Goal: Task Accomplishment & Management: Use online tool/utility

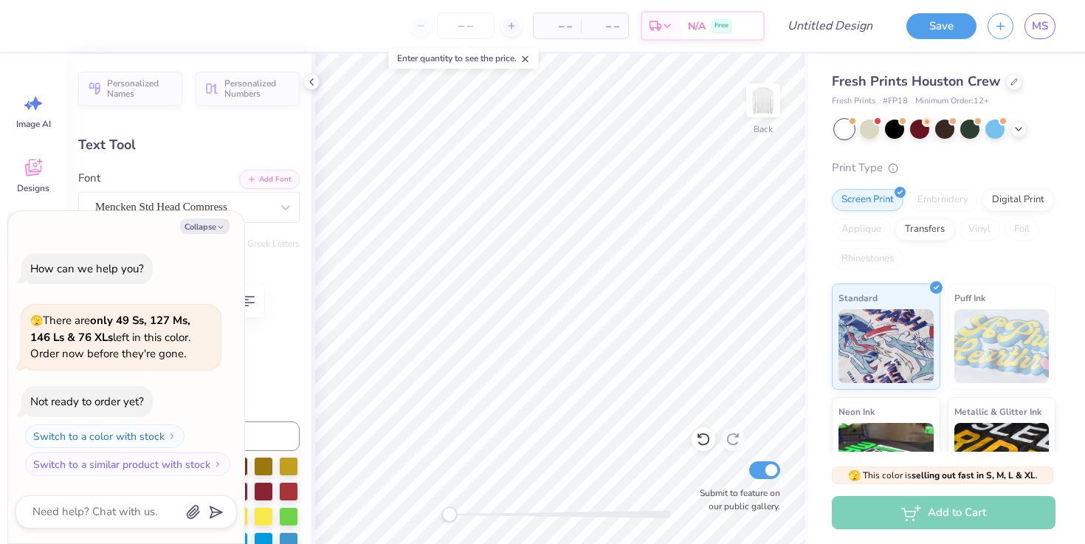
type textarea "x"
type textarea "P"
type textarea "x"
type textarea "PH"
type textarea "x"
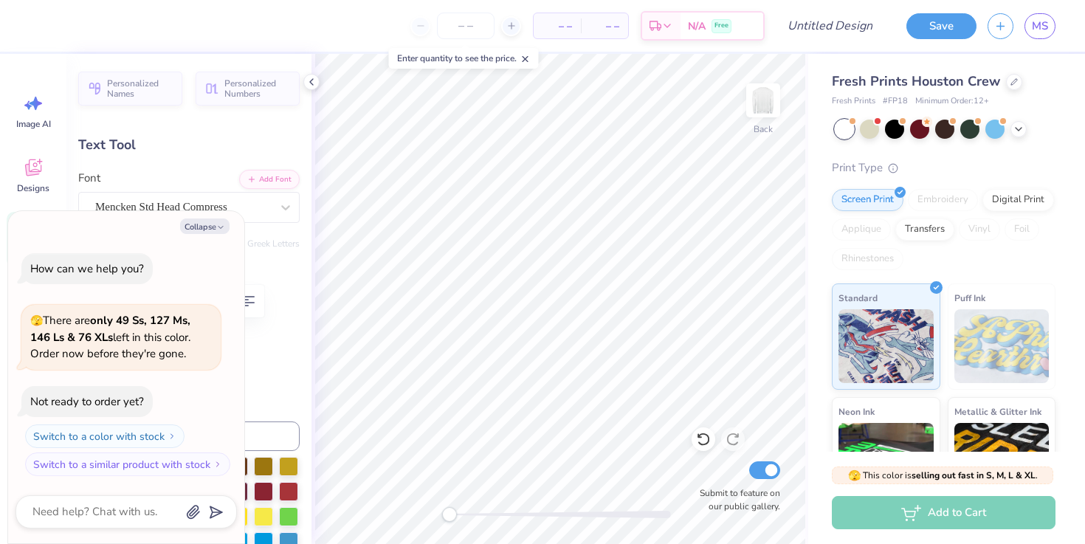
type textarea "PHI"
type textarea "x"
type textarea "PHI"
type textarea "x"
type textarea "PHI T"
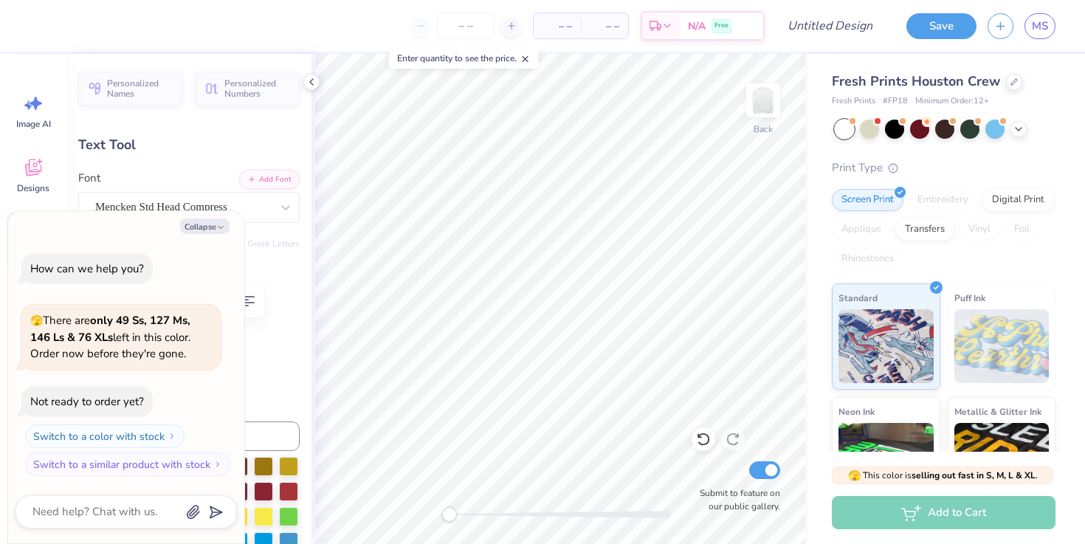
type textarea "x"
type textarea "PHI TA"
type textarea "x"
type textarea "PHI TAU"
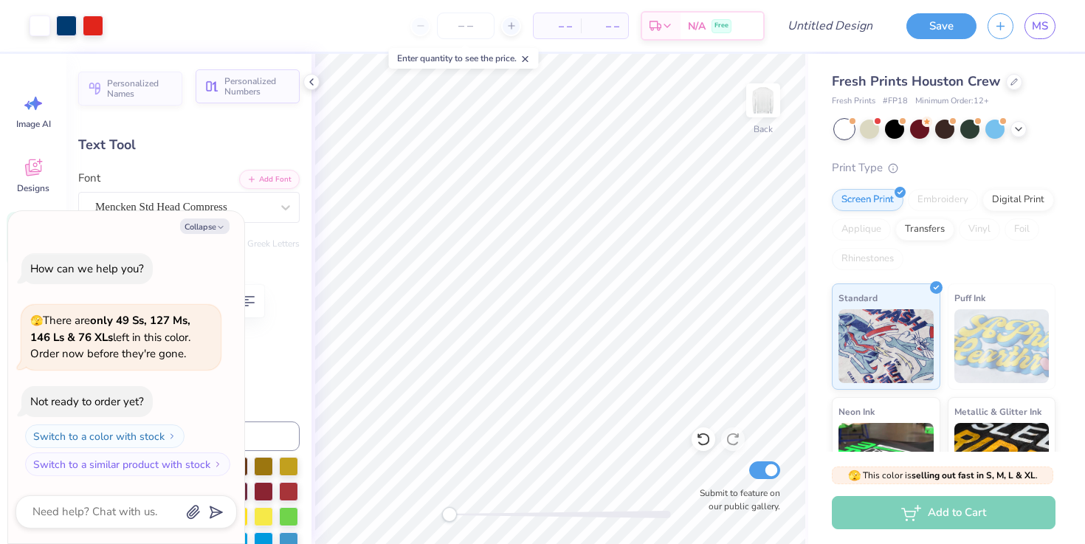
type textarea "x"
type input "10.96"
type input "4.45"
type input "3.50"
click at [188, 225] on button "Collapse" at bounding box center [204, 227] width 49 height 16
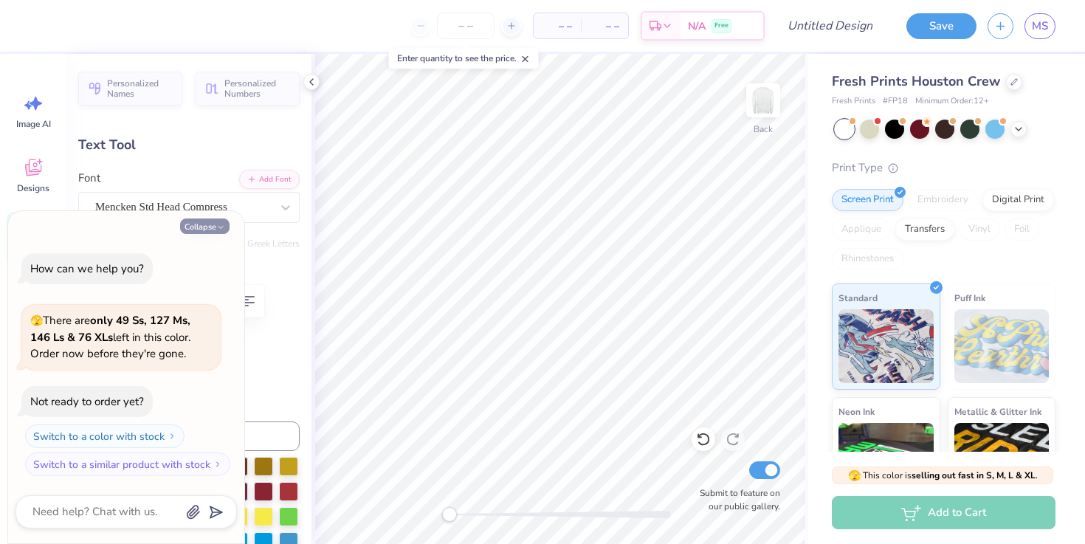
type textarea "x"
type input "3.52"
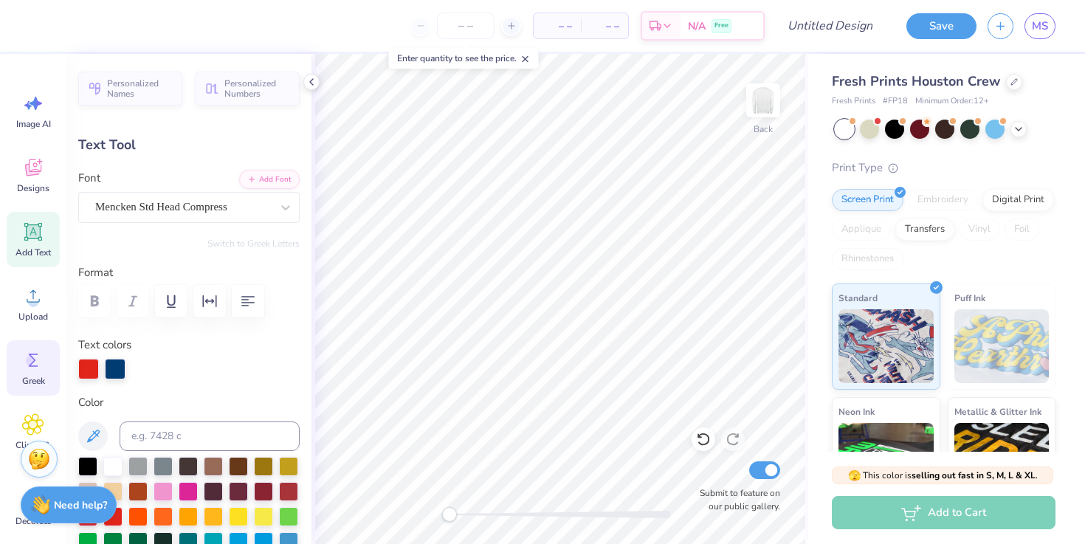
click at [33, 359] on icon at bounding box center [34, 360] width 10 height 13
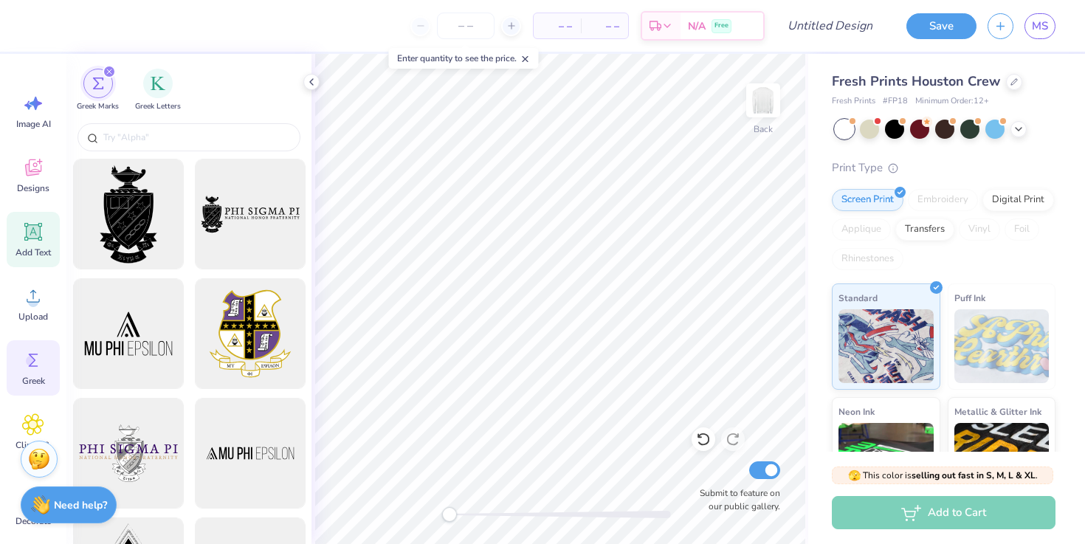
click at [33, 236] on icon at bounding box center [34, 232] width 14 height 14
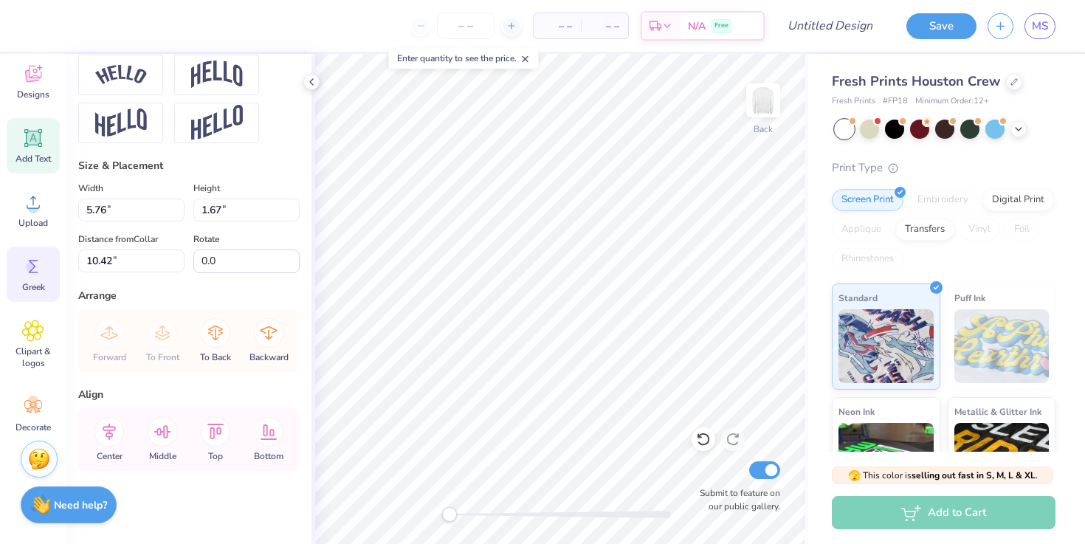
scroll to position [103, 0]
click at [33, 261] on circle at bounding box center [31, 258] width 10 height 10
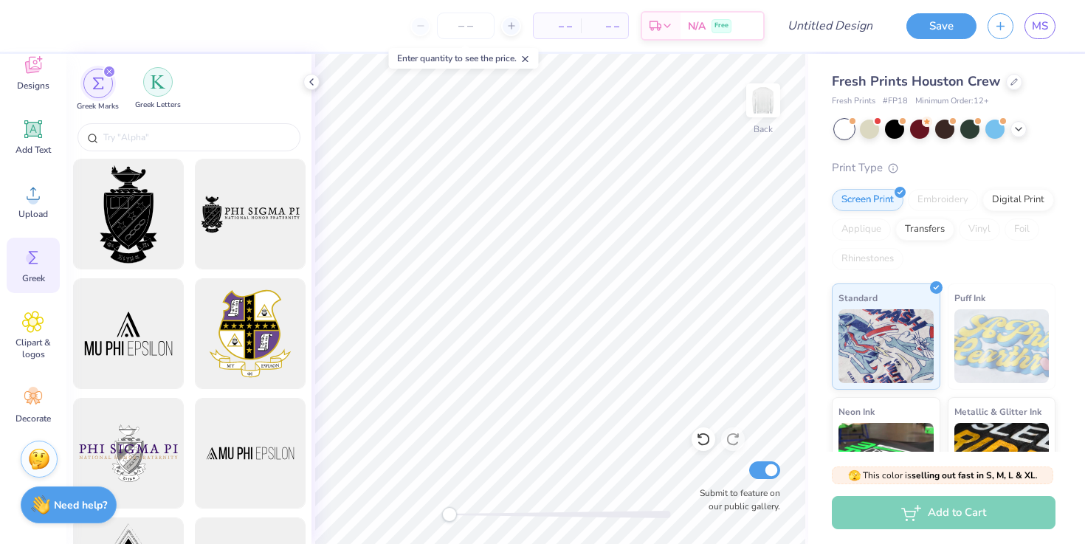
click at [163, 79] on img "filter for Greek Letters" at bounding box center [158, 82] width 15 height 15
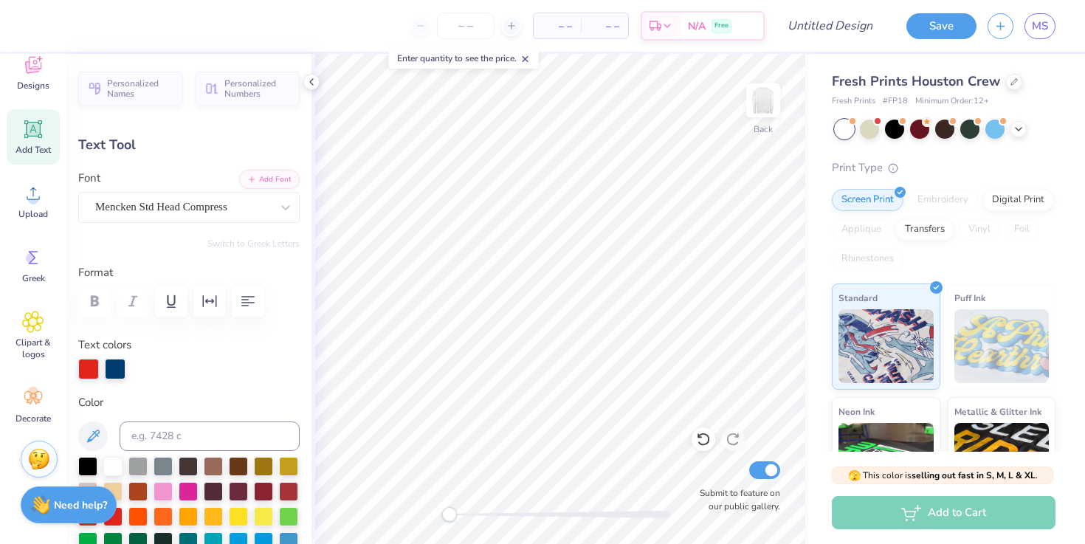
scroll to position [0, 1]
paste textarea
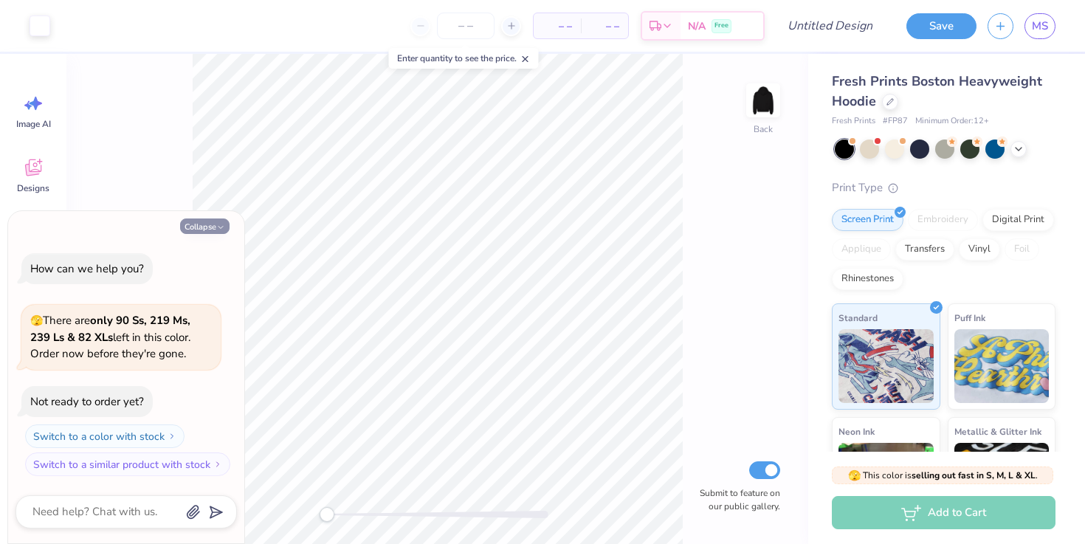
click at [188, 227] on button "Collapse" at bounding box center [204, 227] width 49 height 16
type textarea "x"
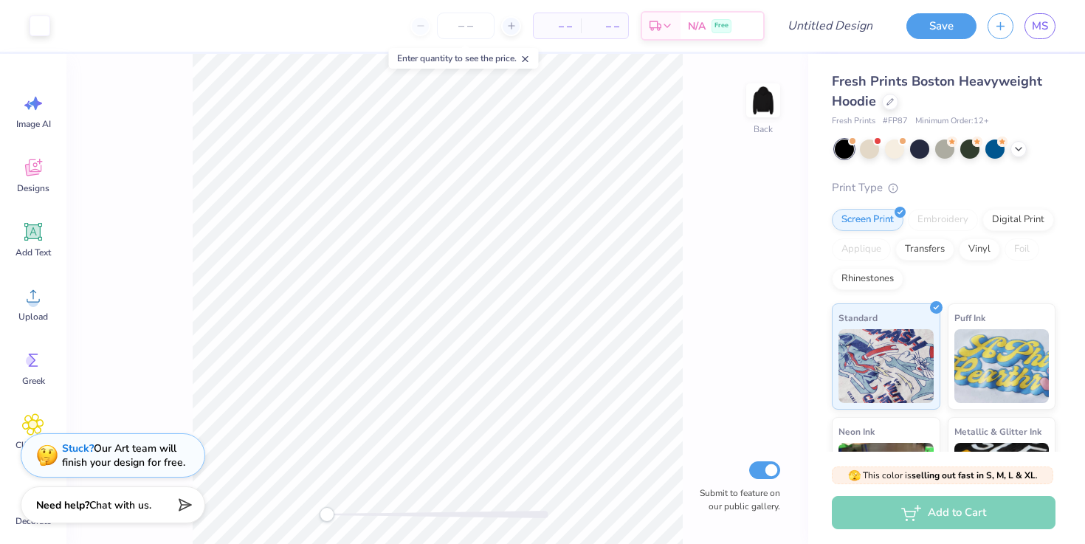
click at [904, 81] on span "Fresh Prints Boston Heavyweight Hoodie" at bounding box center [937, 91] width 210 height 38
click at [884, 106] on div at bounding box center [890, 100] width 16 height 16
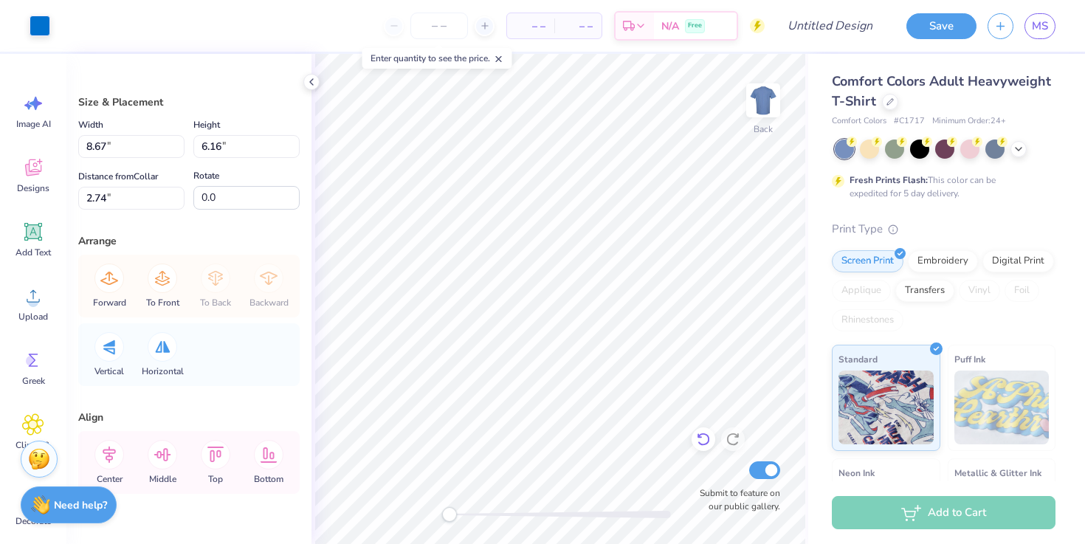
click at [697, 445] on icon at bounding box center [703, 439] width 15 height 15
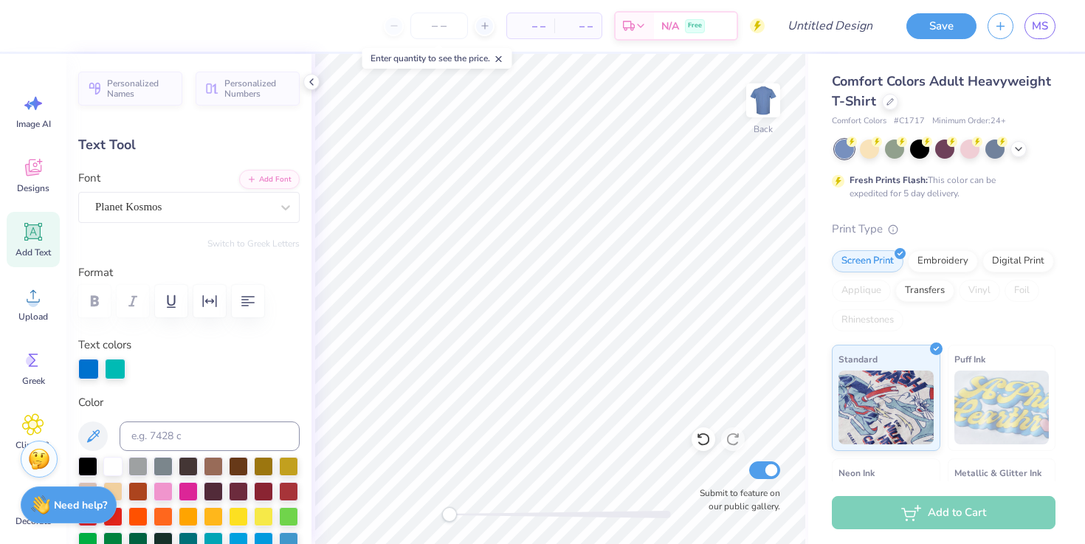
scroll to position [0, 1]
type textarea "phi tau"
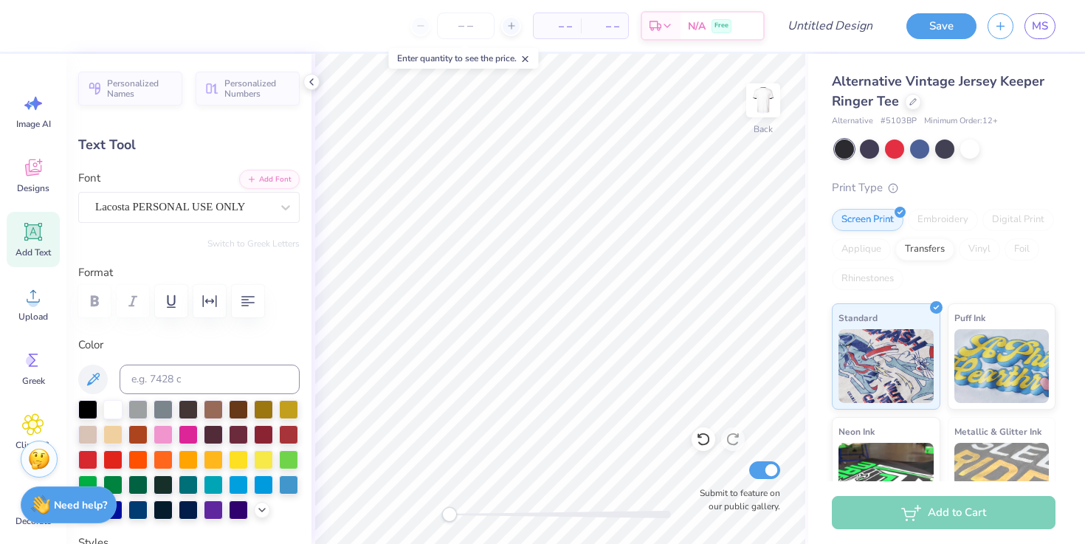
type textarea "p"
type textarea "Phi Tau"
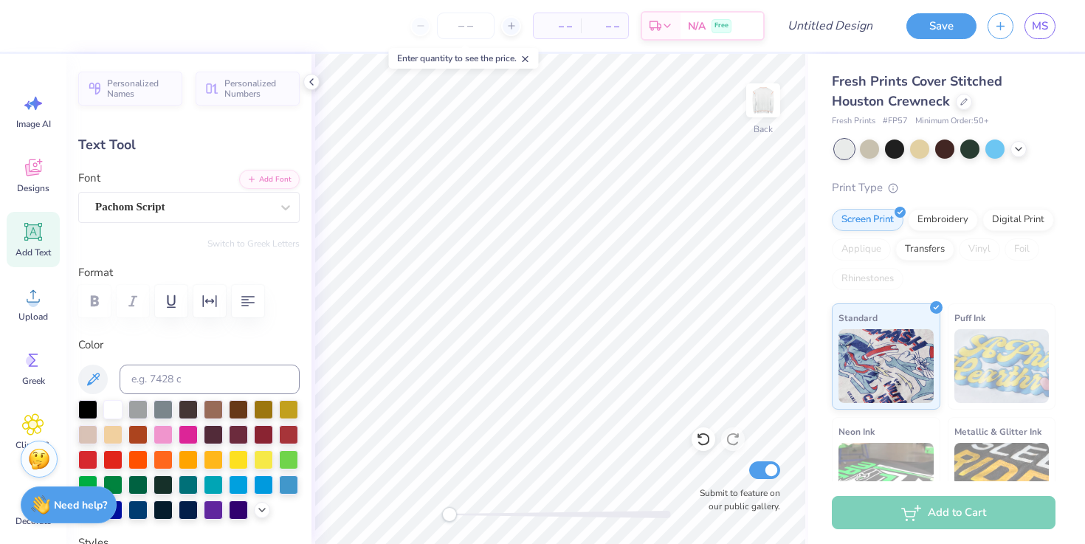
scroll to position [0, 1]
type textarea "Phi Tau"
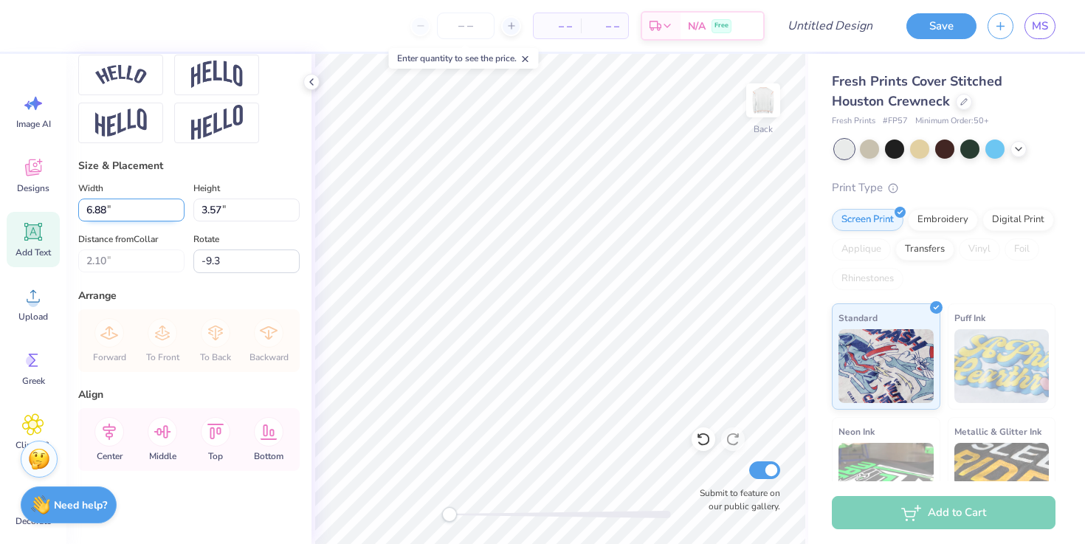
scroll to position [0, 0]
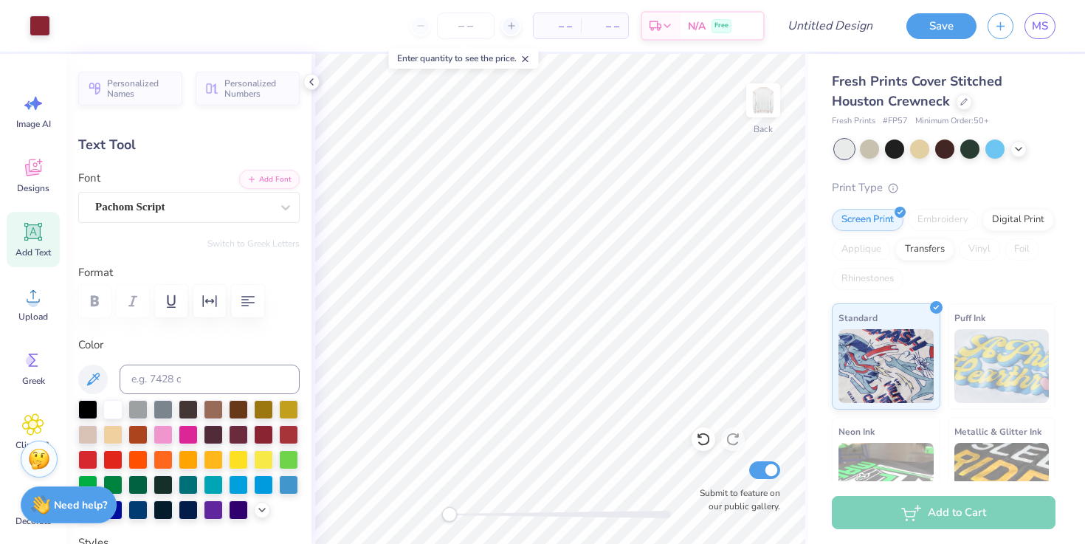
type input "0.0"
type input "13.61"
type input "4.64"
type input "1.86"
type input "-9.3"
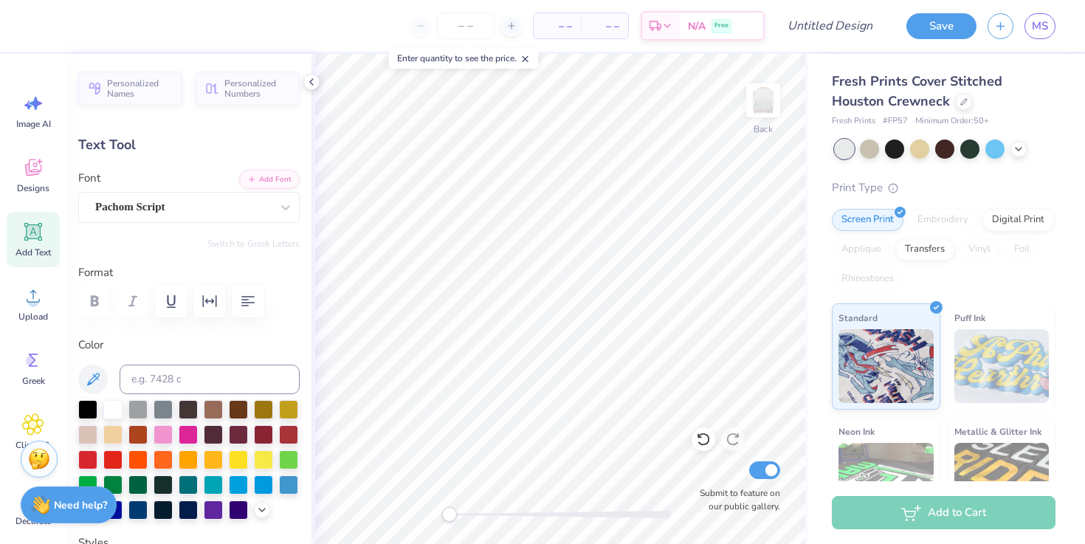
type input "9.29"
type input "3.17"
type input "2.85"
type input "8.48"
type input "2.89"
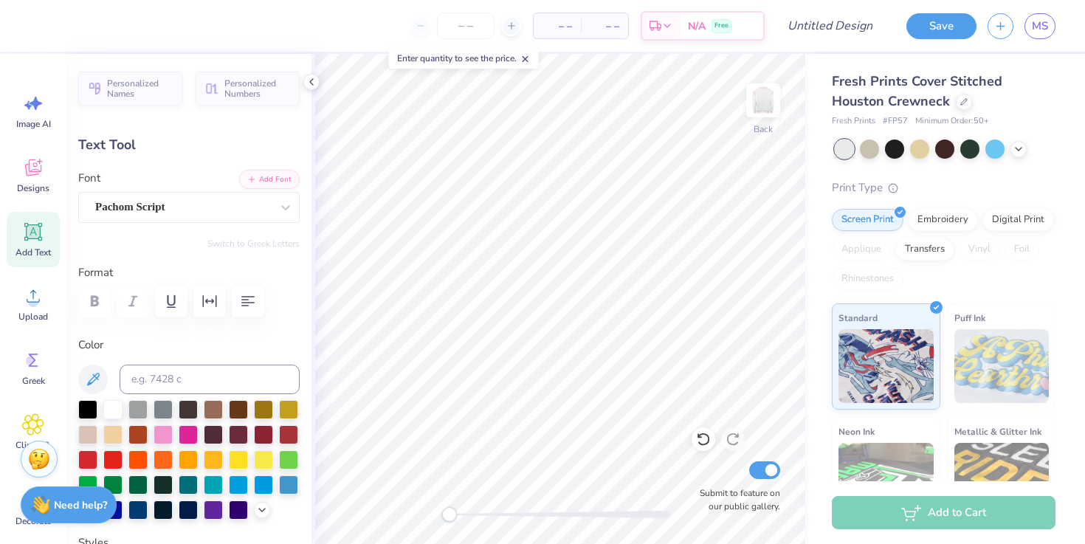
type input "2.73"
type input "0.0"
type input "8.35"
type input "3.42"
type input "2.59"
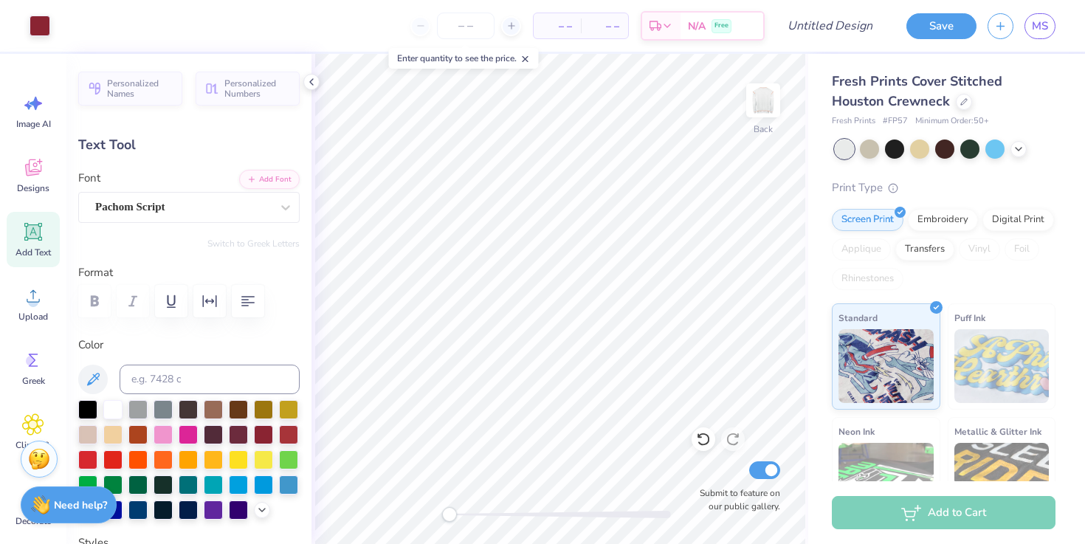
type input "0.0"
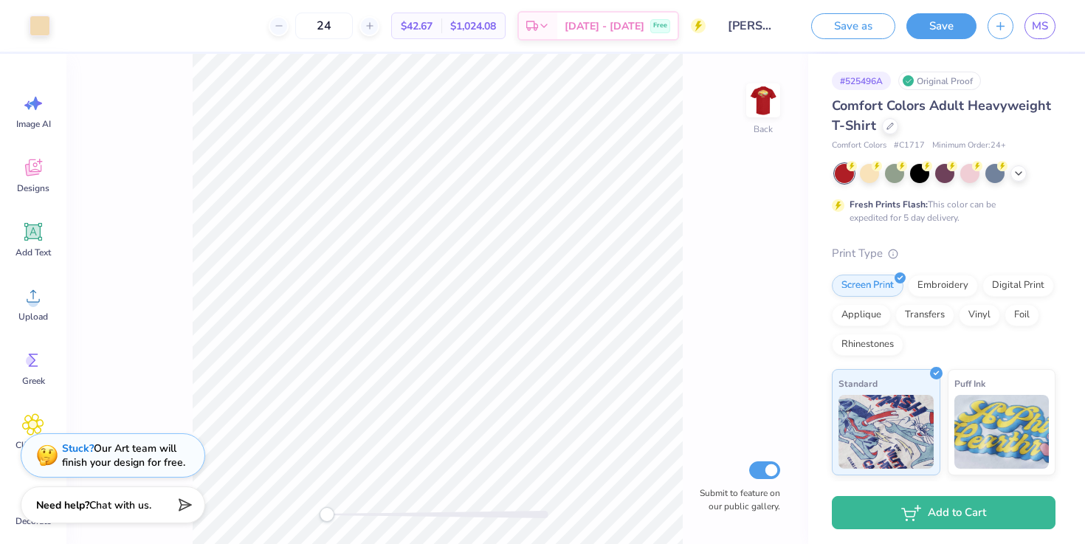
click at [739, 98] on div "Back Submit to feature on our public gallery." at bounding box center [437, 299] width 742 height 490
click at [764, 98] on img at bounding box center [763, 100] width 59 height 59
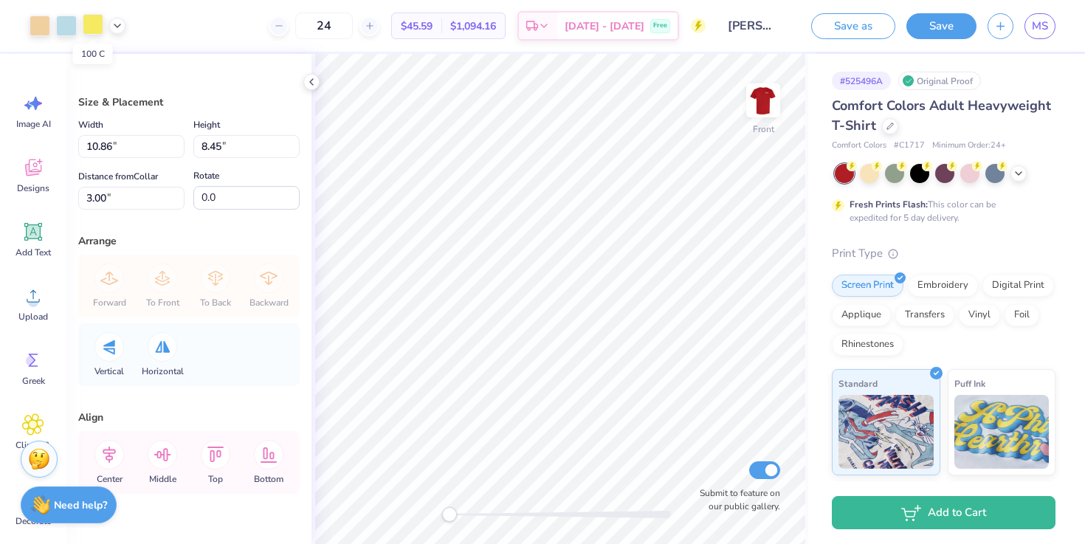
click at [93, 32] on div at bounding box center [93, 24] width 21 height 21
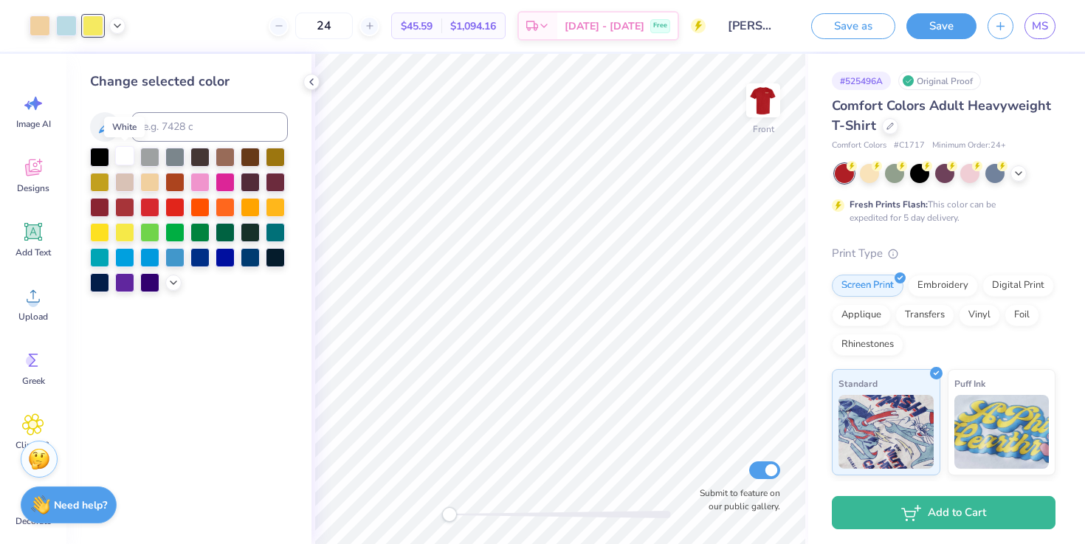
click at [126, 161] on div at bounding box center [124, 155] width 19 height 19
click at [179, 287] on div at bounding box center [189, 220] width 198 height 145
click at [175, 285] on icon at bounding box center [174, 281] width 12 height 12
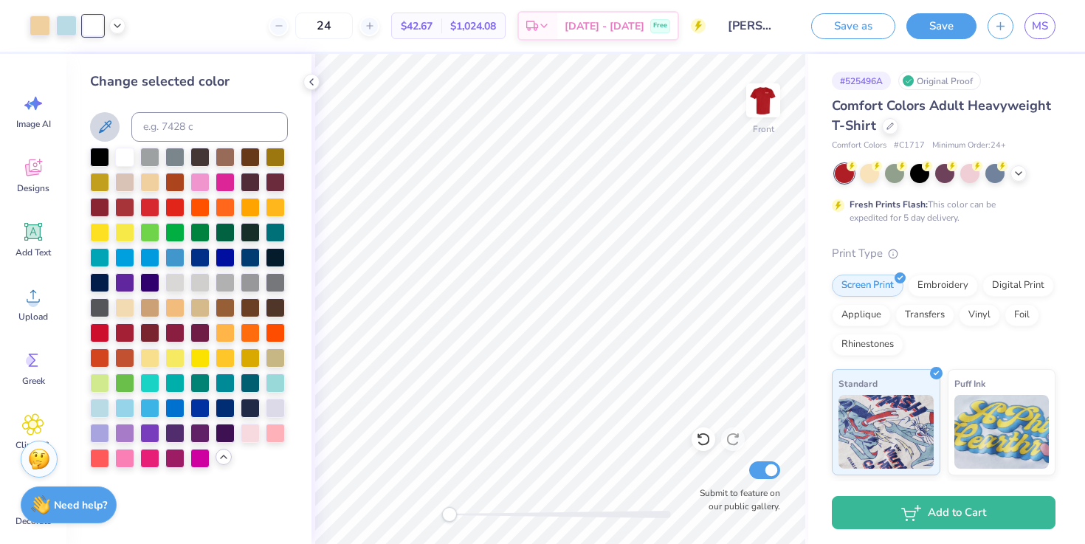
click at [95, 126] on button at bounding box center [105, 127] width 30 height 30
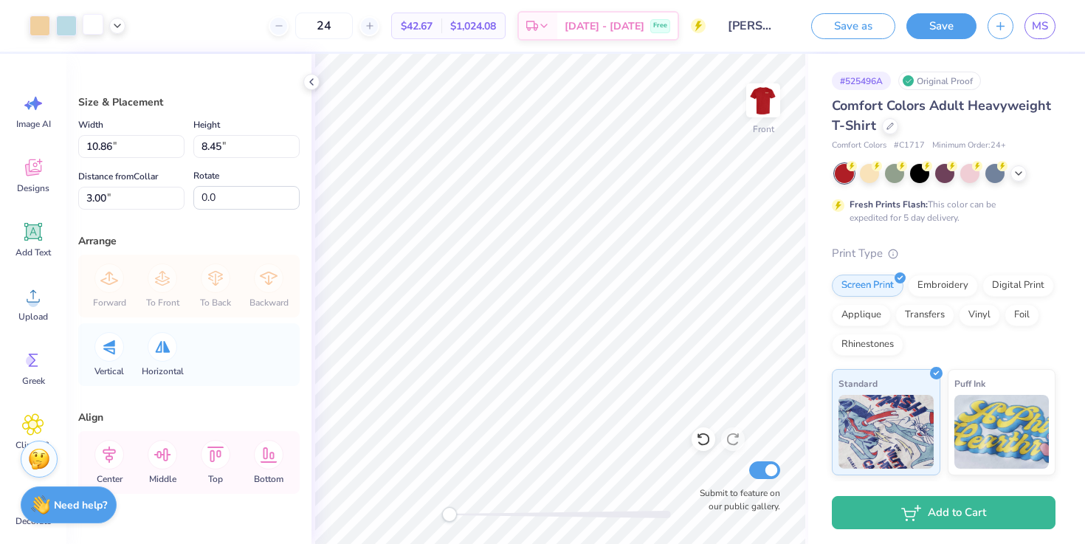
click at [88, 30] on div at bounding box center [93, 24] width 21 height 21
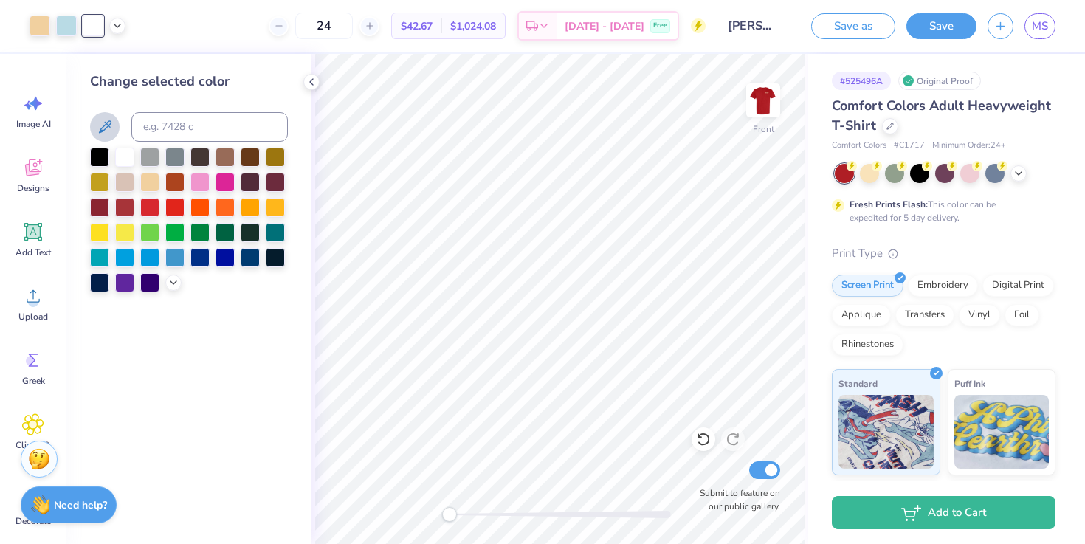
click at [106, 130] on icon at bounding box center [105, 127] width 18 height 18
click at [104, 133] on icon at bounding box center [105, 127] width 18 height 18
click at [204, 323] on div "Change selected color" at bounding box center [188, 299] width 245 height 490
click at [35, 20] on div at bounding box center [40, 24] width 21 height 21
click at [132, 158] on div at bounding box center [124, 155] width 19 height 19
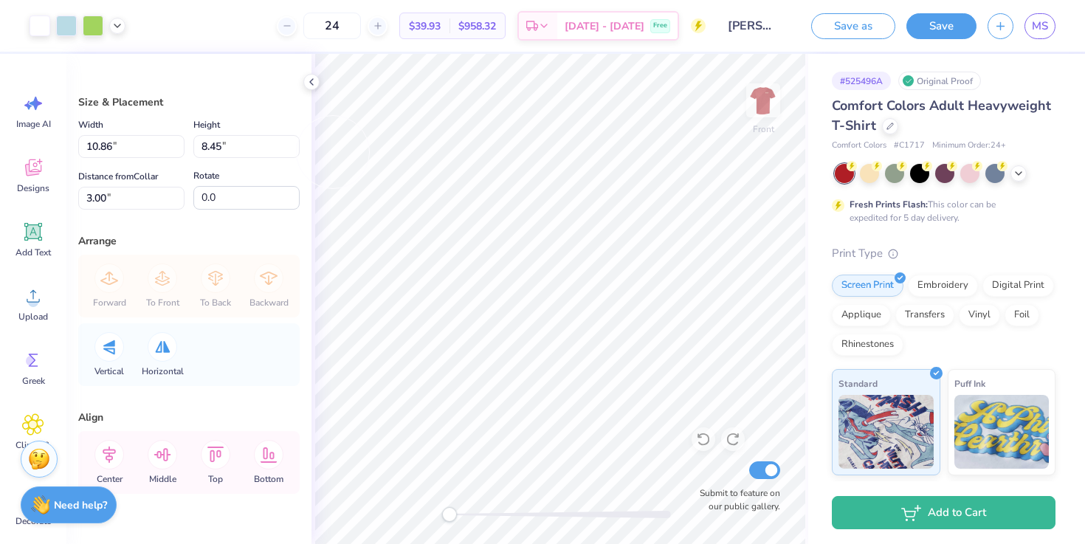
click at [157, 100] on div "Size & Placement" at bounding box center [189, 103] width 222 height 16
click at [64, 30] on div at bounding box center [66, 24] width 21 height 21
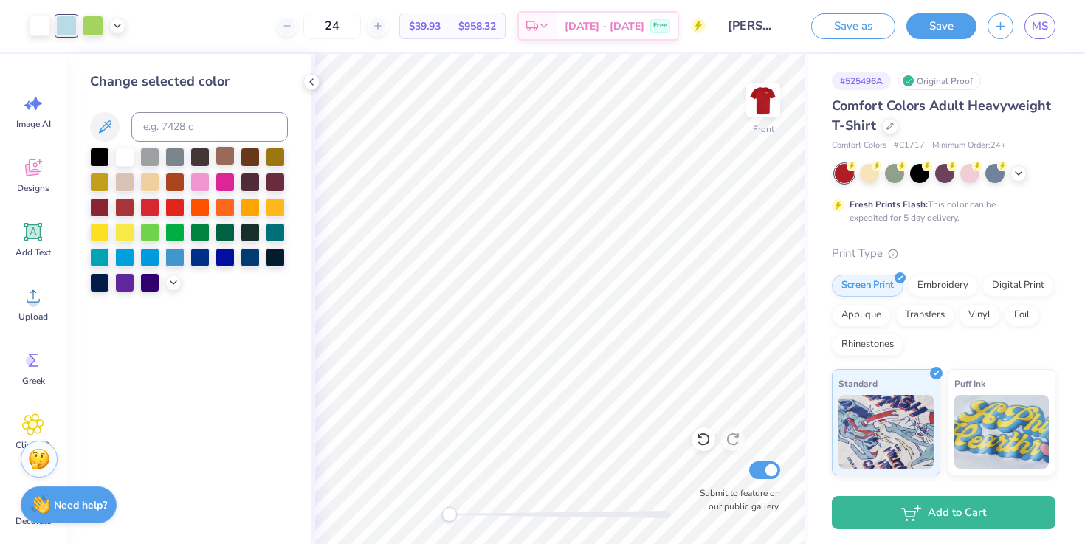
click at [224, 156] on div at bounding box center [225, 155] width 19 height 19
click at [41, 22] on div at bounding box center [40, 24] width 21 height 21
click at [152, 260] on div at bounding box center [149, 256] width 19 height 19
click at [174, 283] on icon at bounding box center [174, 281] width 12 height 12
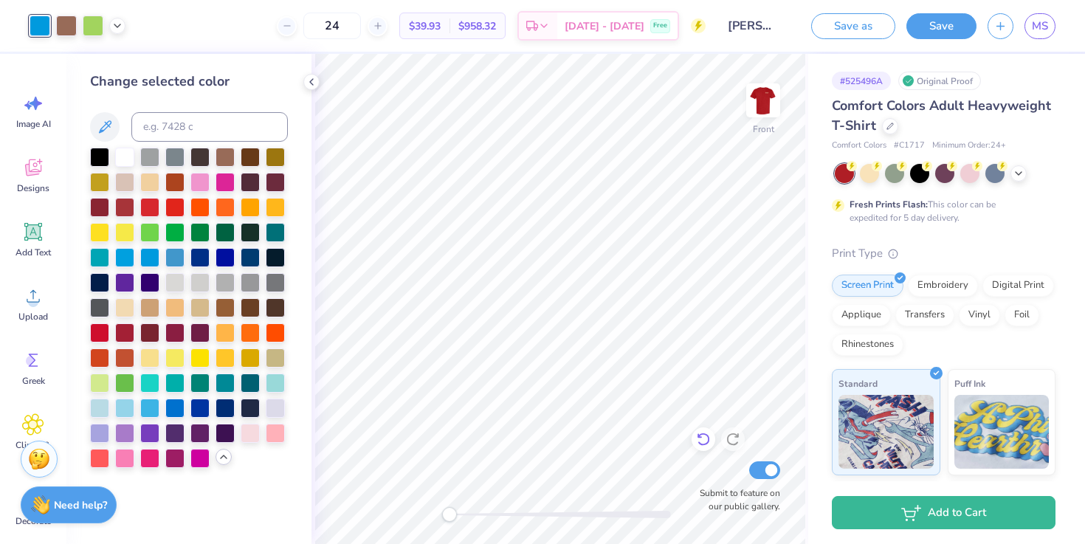
click at [699, 433] on icon at bounding box center [703, 439] width 15 height 15
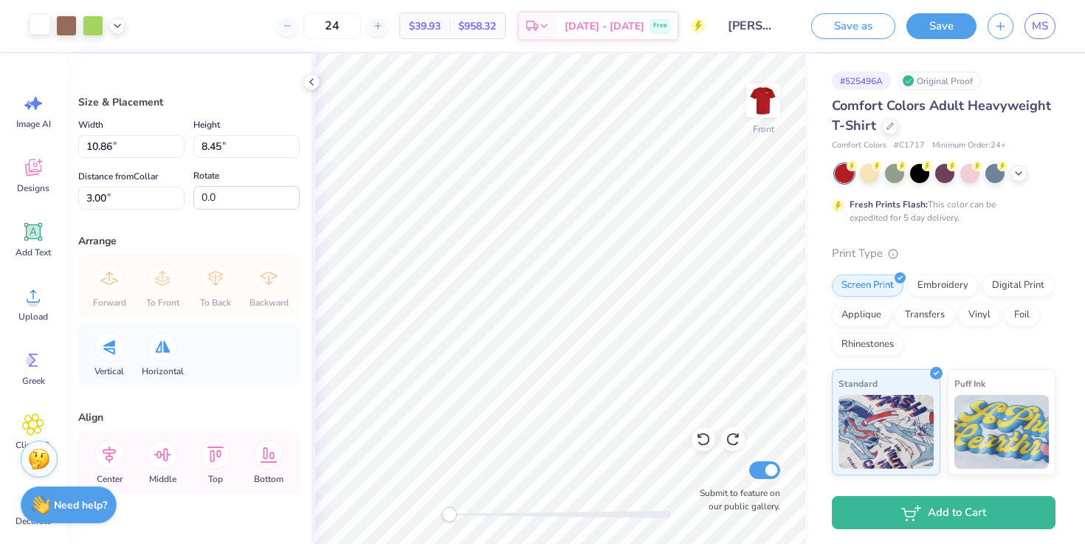
click at [42, 24] on div at bounding box center [40, 24] width 21 height 21
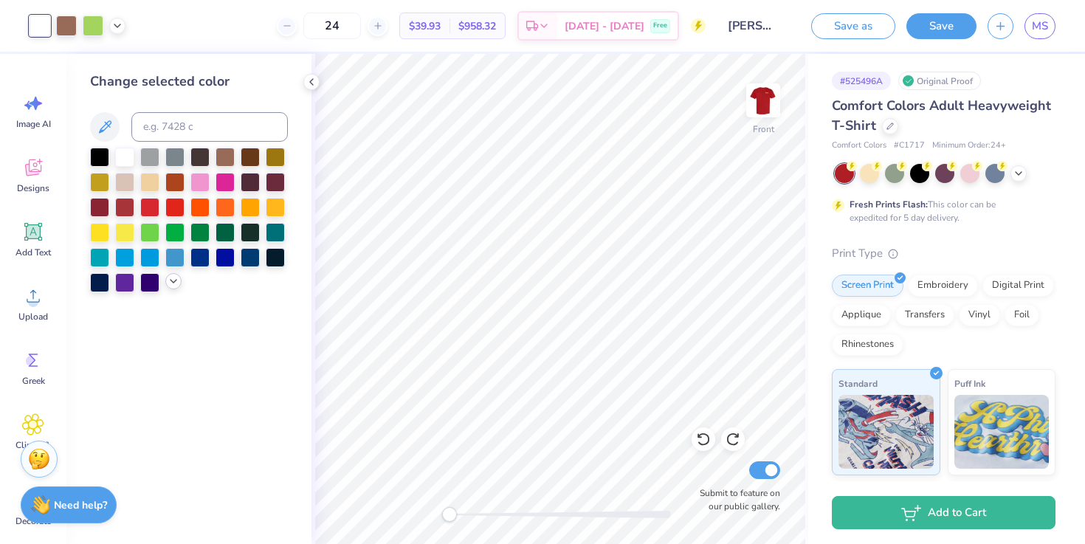
click at [171, 280] on icon at bounding box center [174, 281] width 12 height 12
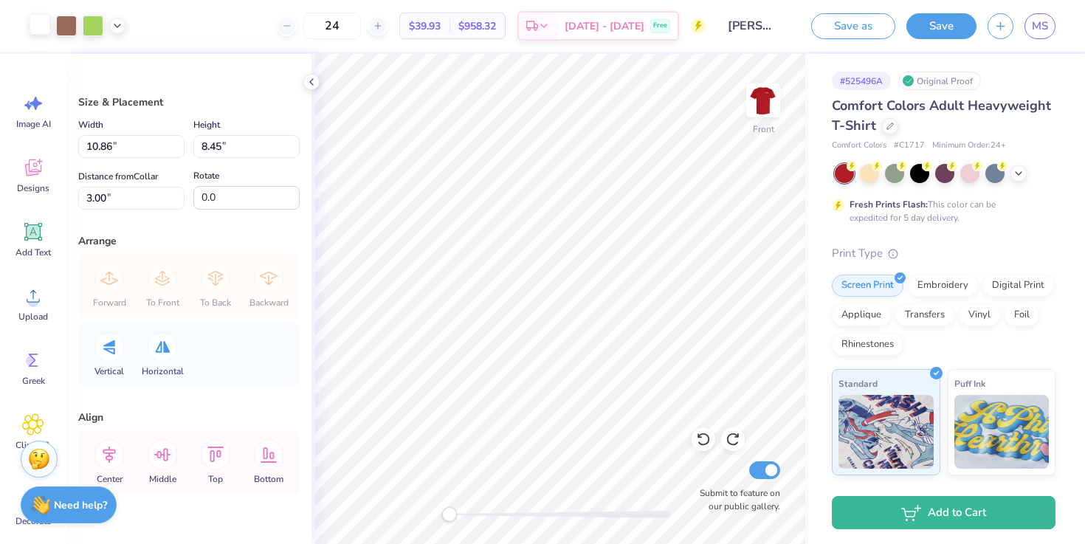
click at [35, 21] on div at bounding box center [40, 24] width 21 height 21
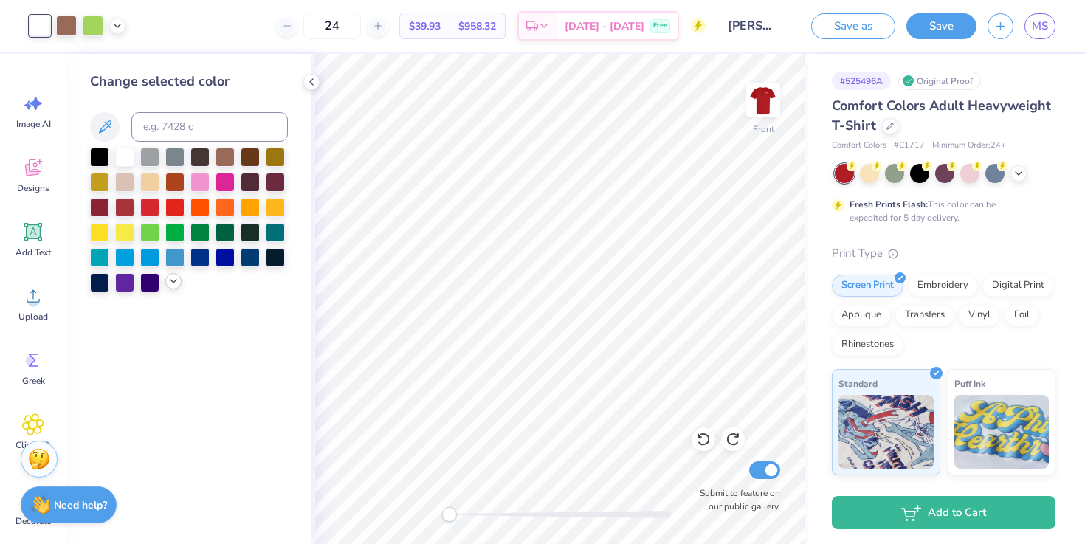
click at [176, 286] on icon at bounding box center [174, 281] width 12 height 12
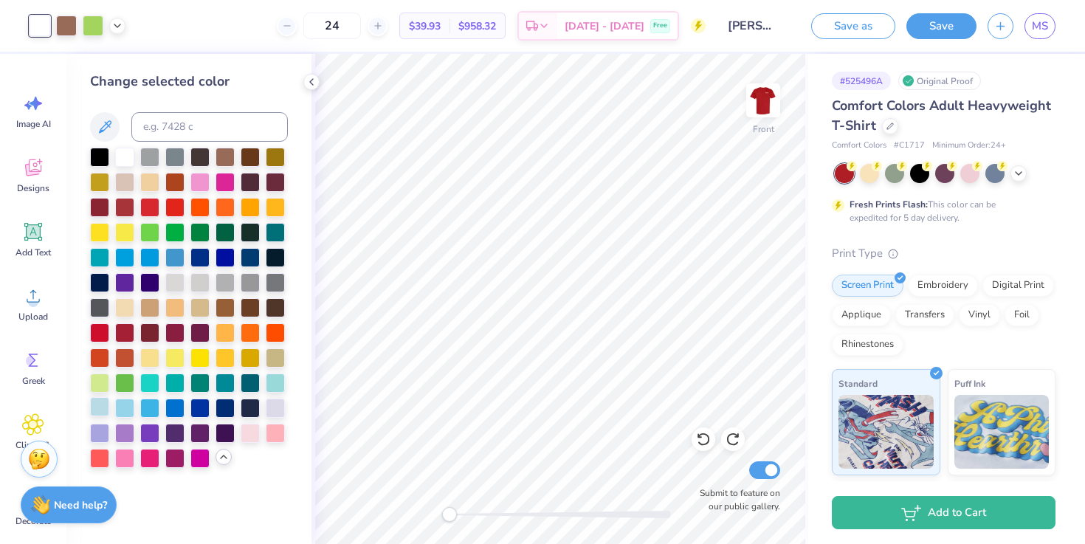
click at [99, 406] on div at bounding box center [99, 406] width 19 height 19
click at [701, 439] on icon at bounding box center [703, 439] width 15 height 15
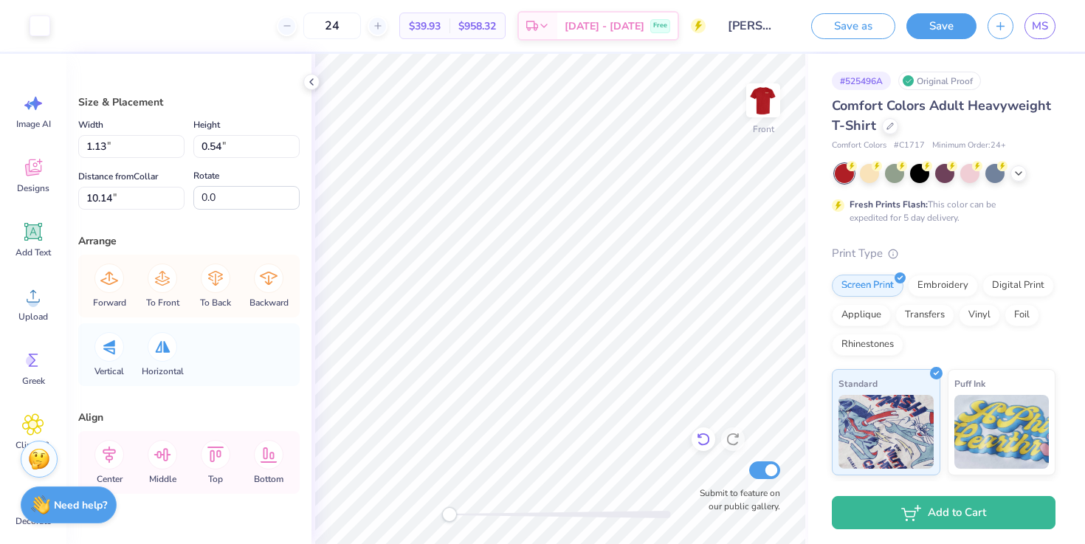
type input "0.85"
type input "0.92"
type input "9.82"
type input "1.63"
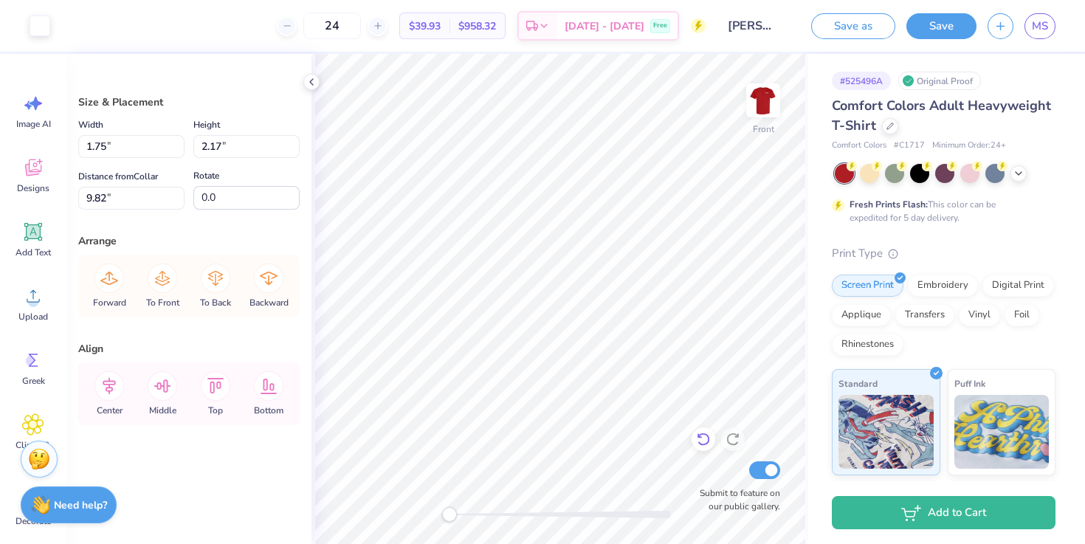
type input "5.25"
type input "2.17"
click at [703, 440] on icon at bounding box center [703, 439] width 15 height 15
type input "9.82"
click at [703, 440] on icon at bounding box center [703, 439] width 15 height 15
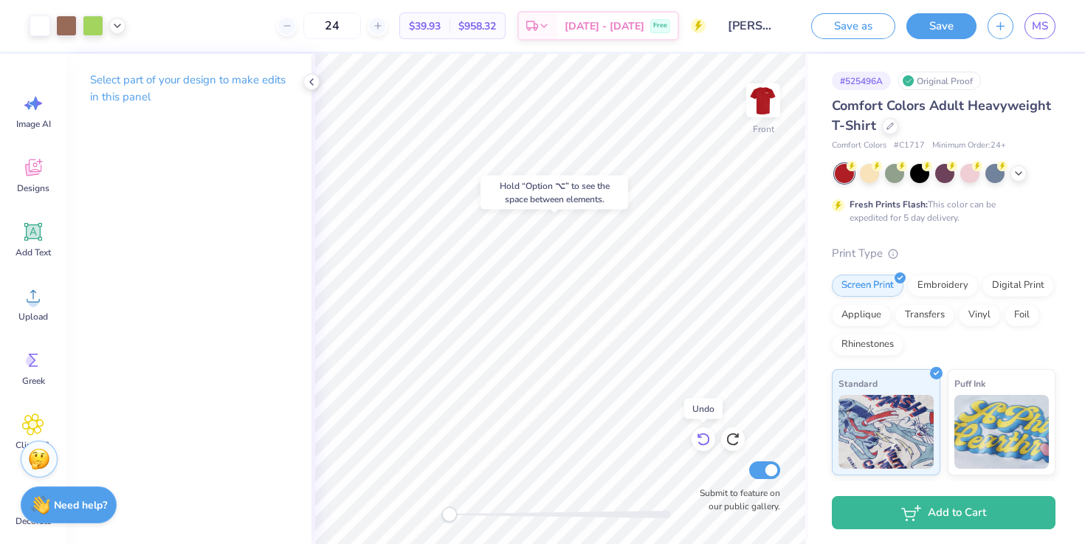
click at [703, 440] on icon at bounding box center [703, 439] width 15 height 15
click at [763, 108] on img at bounding box center [763, 100] width 59 height 59
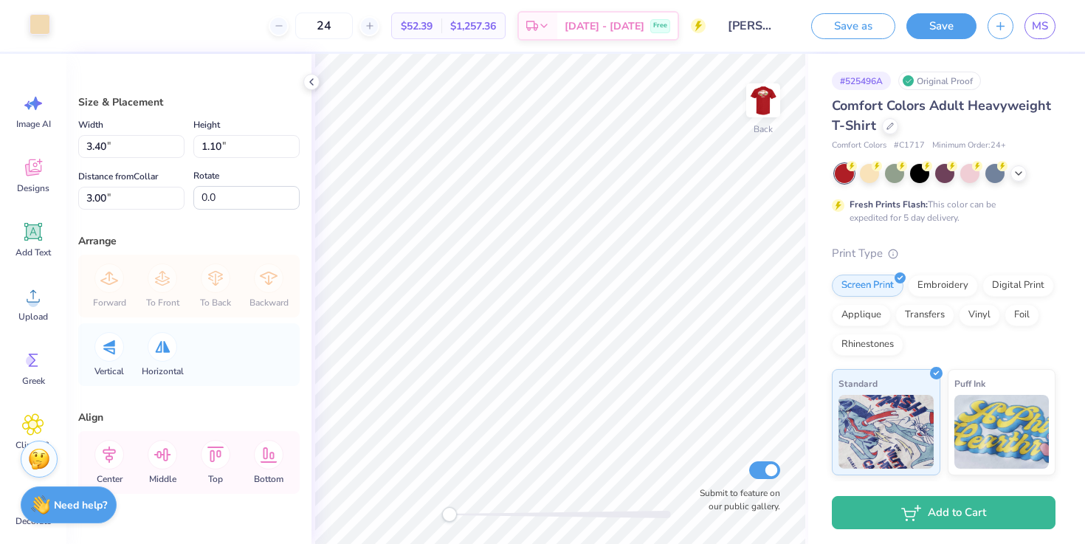
click at [32, 25] on div at bounding box center [40, 24] width 21 height 21
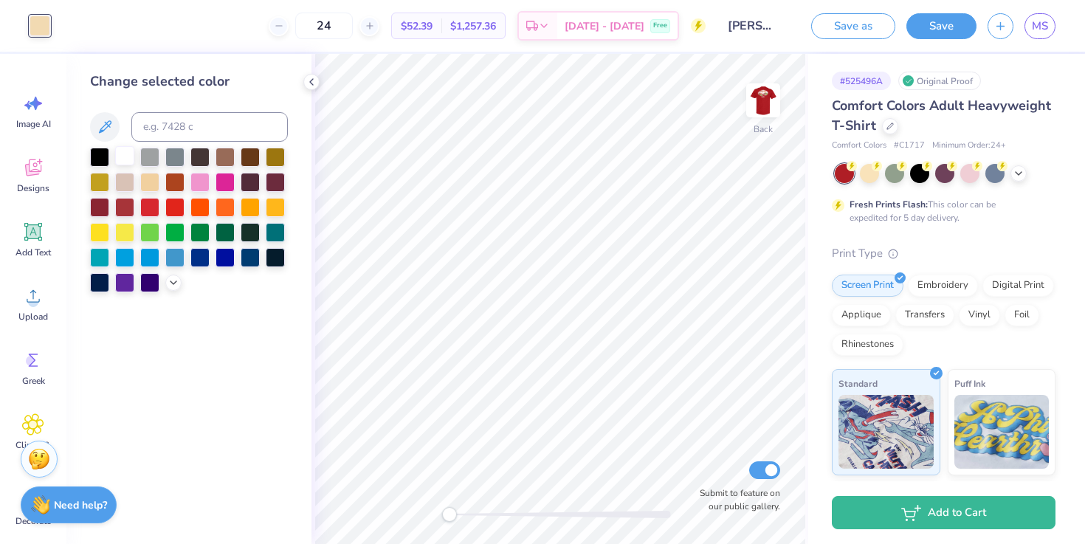
click at [130, 160] on div at bounding box center [124, 155] width 19 height 19
click at [312, 257] on div "Back Submit to feature on our public gallery." at bounding box center [560, 299] width 497 height 490
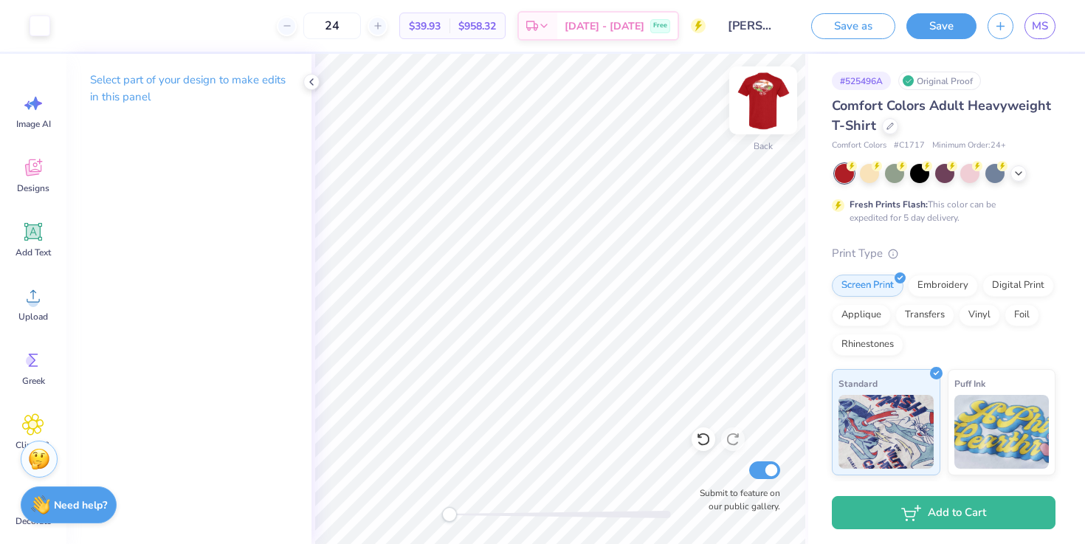
click at [755, 109] on img at bounding box center [763, 100] width 59 height 59
click at [703, 436] on icon at bounding box center [703, 439] width 15 height 15
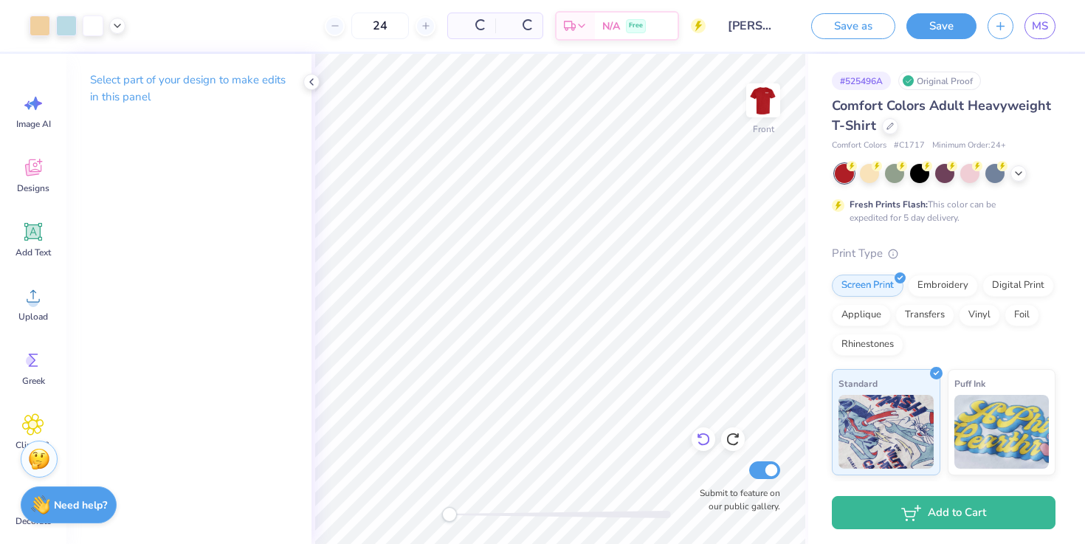
click at [703, 436] on icon at bounding box center [703, 439] width 15 height 15
click at [111, 30] on div at bounding box center [78, 26] width 96 height 21
click at [114, 24] on icon at bounding box center [118, 24] width 12 height 12
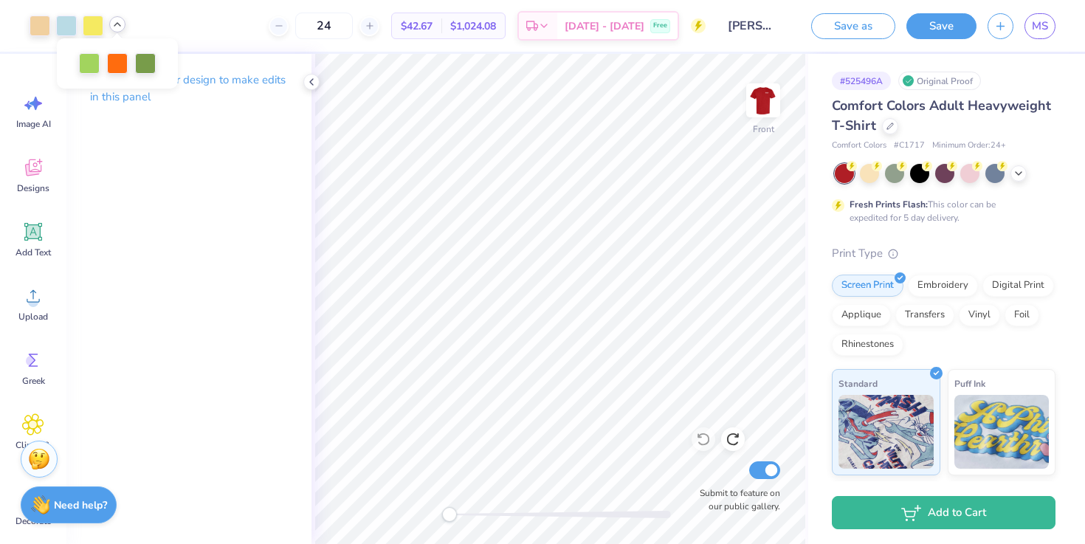
click at [114, 24] on icon at bounding box center [118, 24] width 12 height 12
click at [128, 1] on div "Art colors 24 $42.67 Per Item $1,024.08 Total Est. Delivery Oct 11 - 14 Free De…" at bounding box center [542, 26] width 1085 height 52
click at [313, 83] on icon at bounding box center [312, 82] width 12 height 12
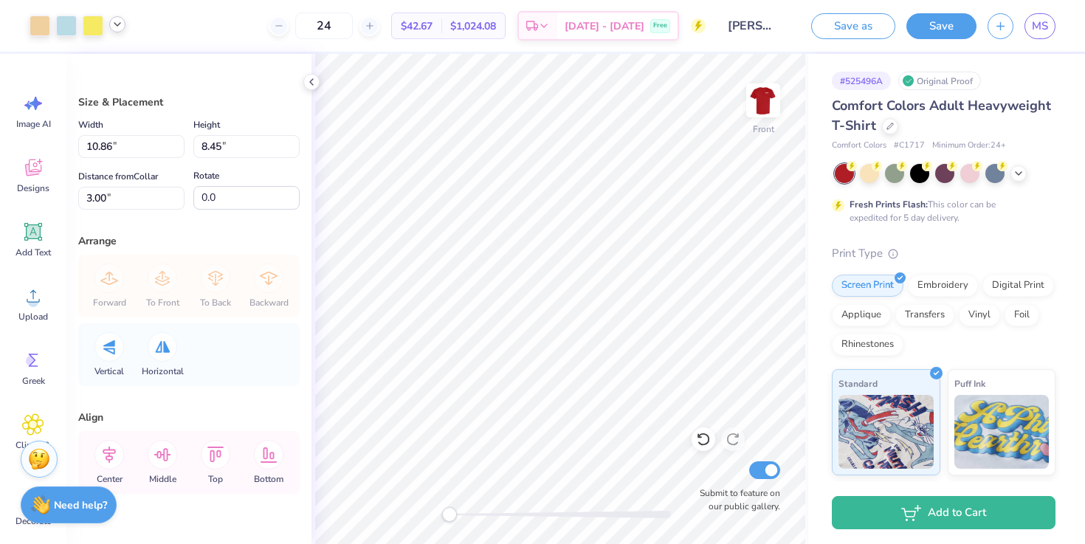
click at [111, 27] on div at bounding box center [117, 24] width 16 height 16
click at [167, 132] on div "Width 10.86 10.86 "" at bounding box center [131, 137] width 106 height 42
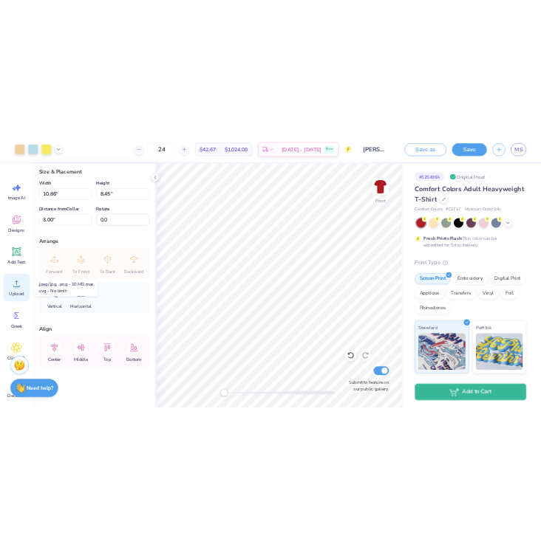
scroll to position [103, 0]
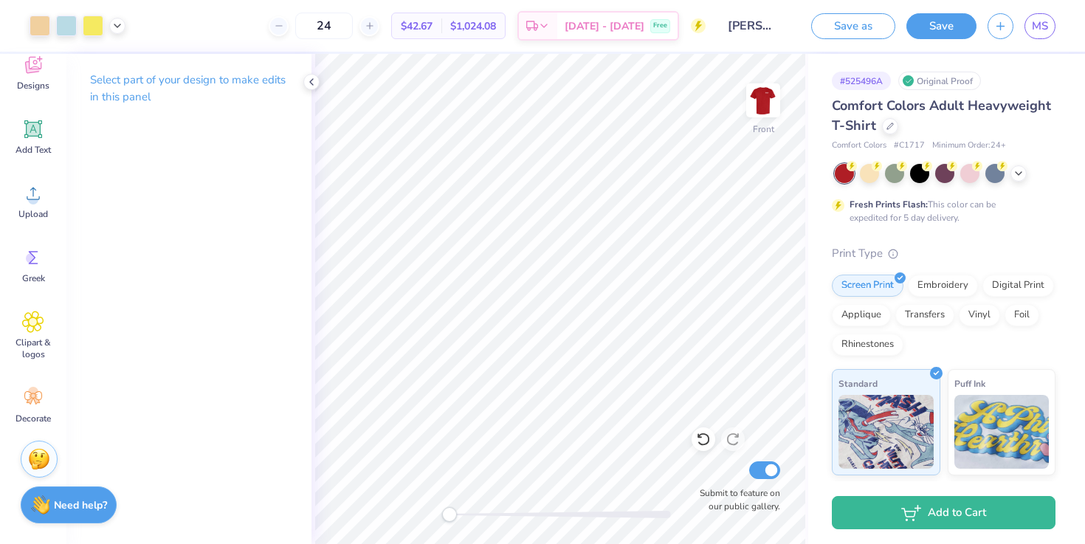
click at [80, 26] on div at bounding box center [78, 26] width 96 height 21
click at [86, 27] on div at bounding box center [93, 24] width 21 height 21
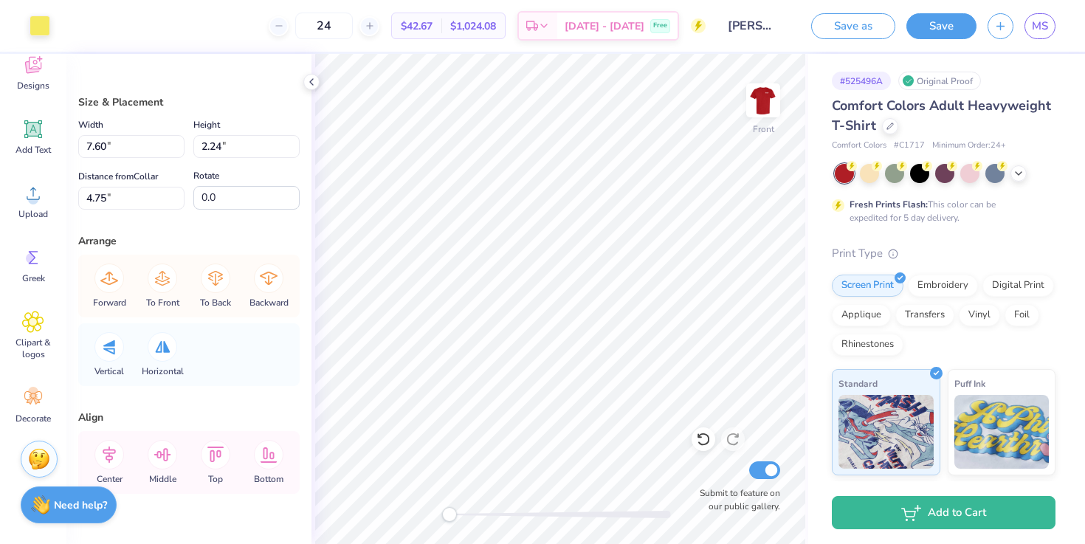
type input "3.13"
type input "2.39"
type input "3.88"
type input "10.47"
type input "6.22"
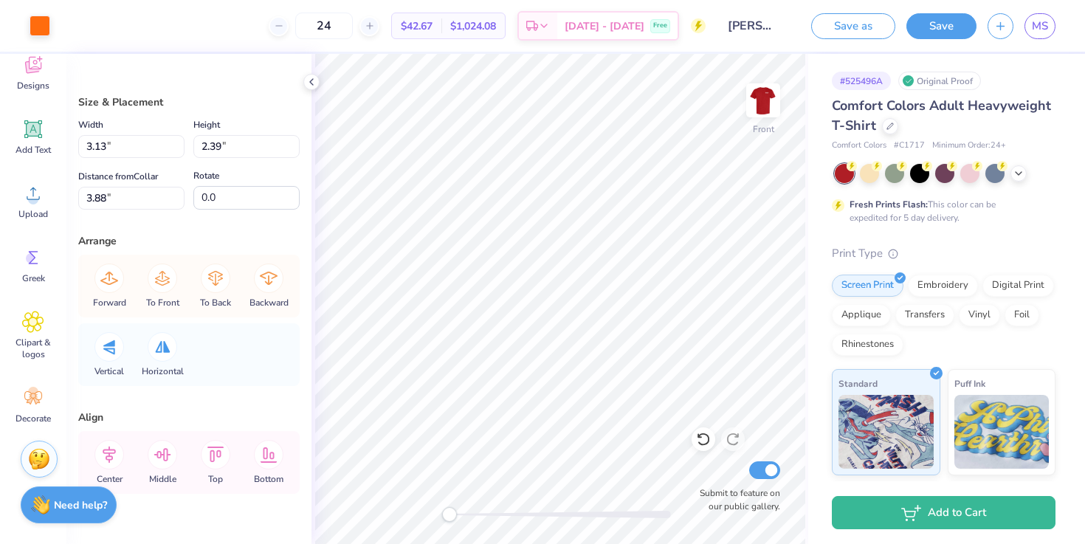
type input "3.16"
click at [44, 28] on div at bounding box center [40, 24] width 21 height 21
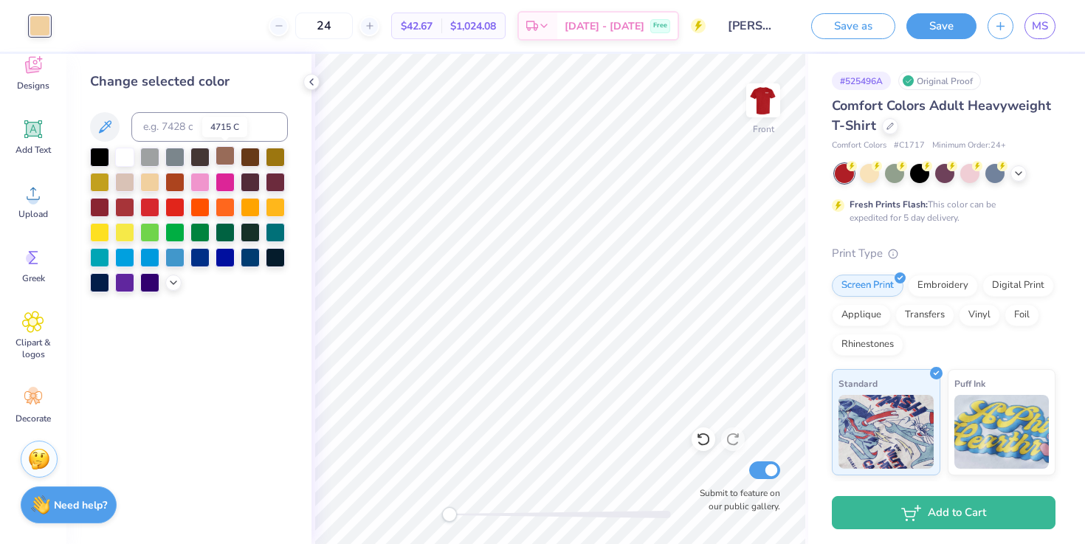
click at [223, 161] on div at bounding box center [225, 155] width 19 height 19
click at [196, 159] on div at bounding box center [200, 155] width 19 height 19
click at [179, 201] on div at bounding box center [174, 205] width 19 height 19
click at [147, 205] on div at bounding box center [149, 205] width 19 height 19
click at [154, 206] on div at bounding box center [149, 205] width 19 height 19
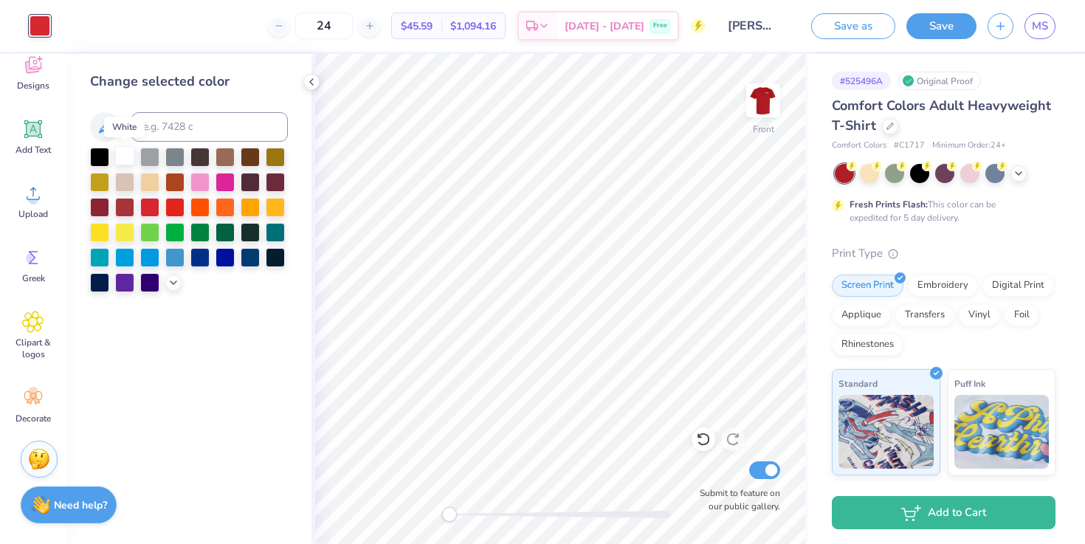
click at [120, 158] on div at bounding box center [124, 155] width 19 height 19
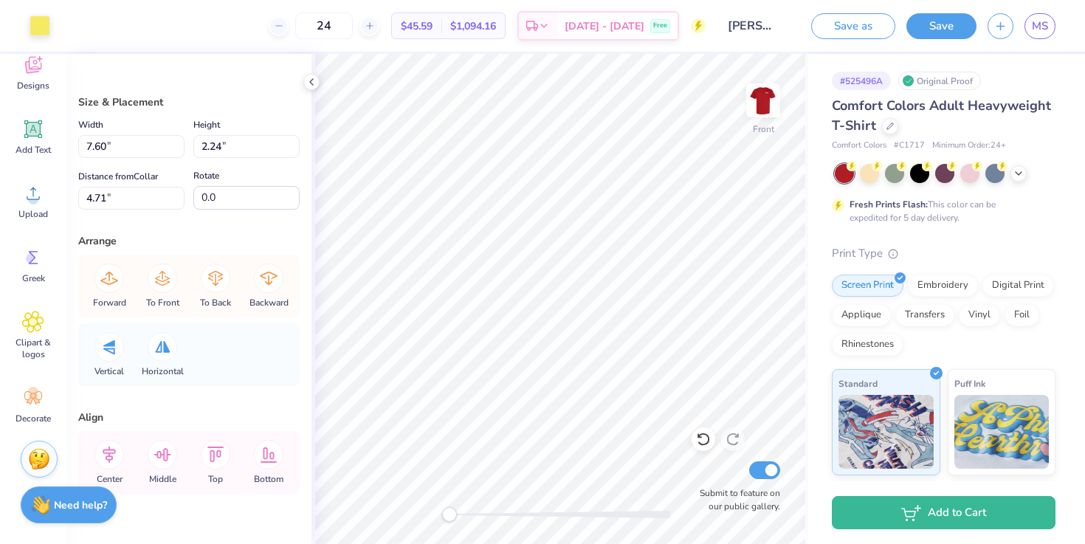
type input "3.13"
type input "2.39"
type input "3.88"
type input "7.12"
type input "3.11"
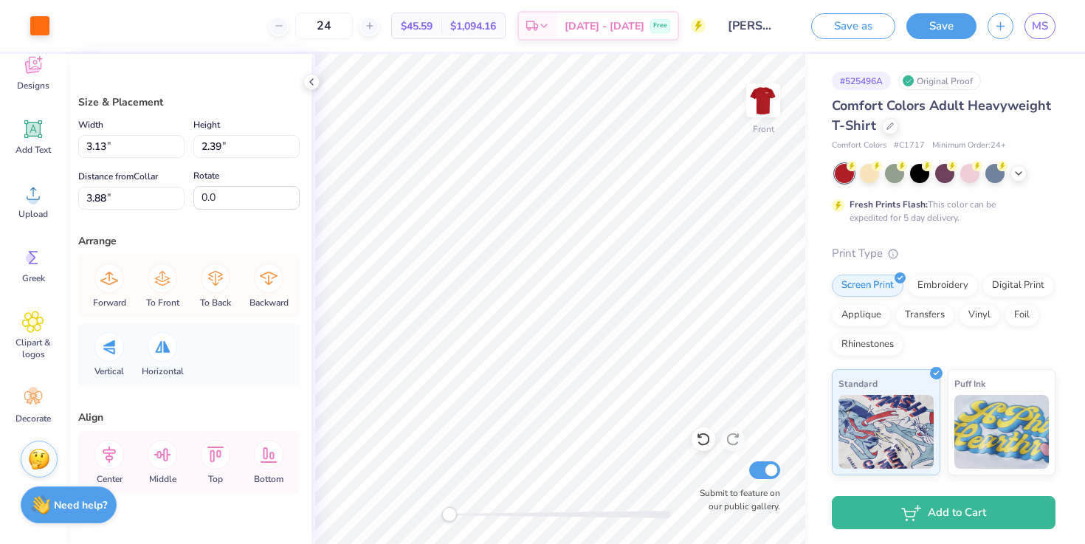
type input "3.21"
click at [38, 28] on div at bounding box center [40, 24] width 21 height 21
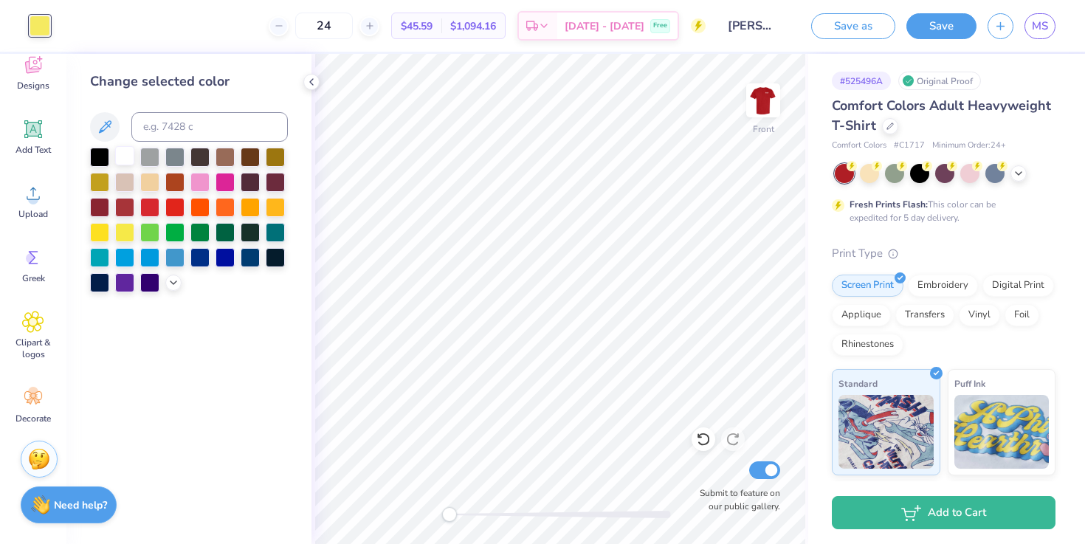
click at [131, 158] on div at bounding box center [124, 155] width 19 height 19
click at [180, 185] on div at bounding box center [174, 180] width 19 height 19
click at [122, 191] on div at bounding box center [124, 180] width 19 height 19
click at [154, 156] on div at bounding box center [149, 155] width 19 height 19
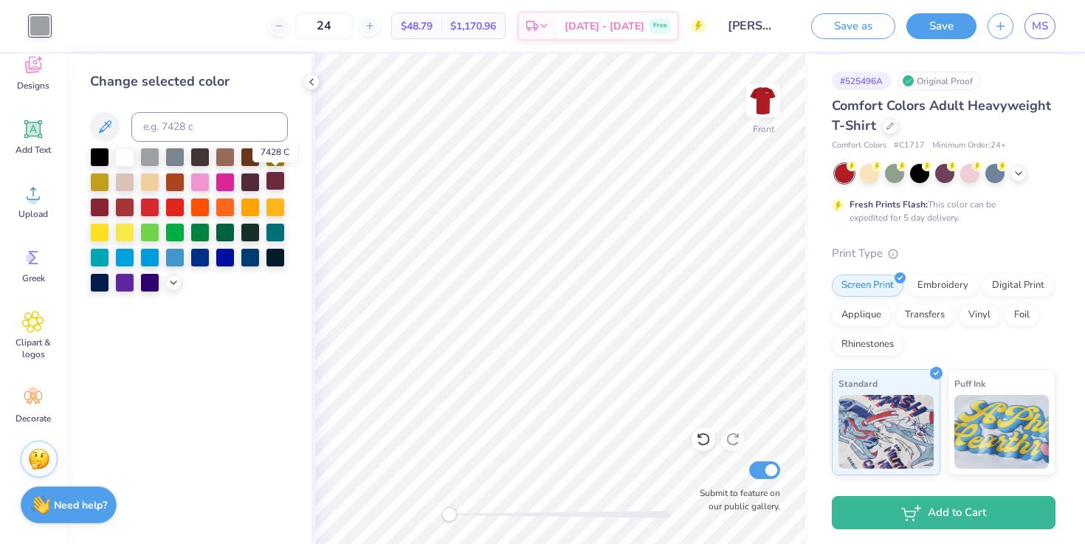
click at [281, 177] on div at bounding box center [275, 180] width 19 height 19
click at [126, 176] on div at bounding box center [124, 180] width 19 height 19
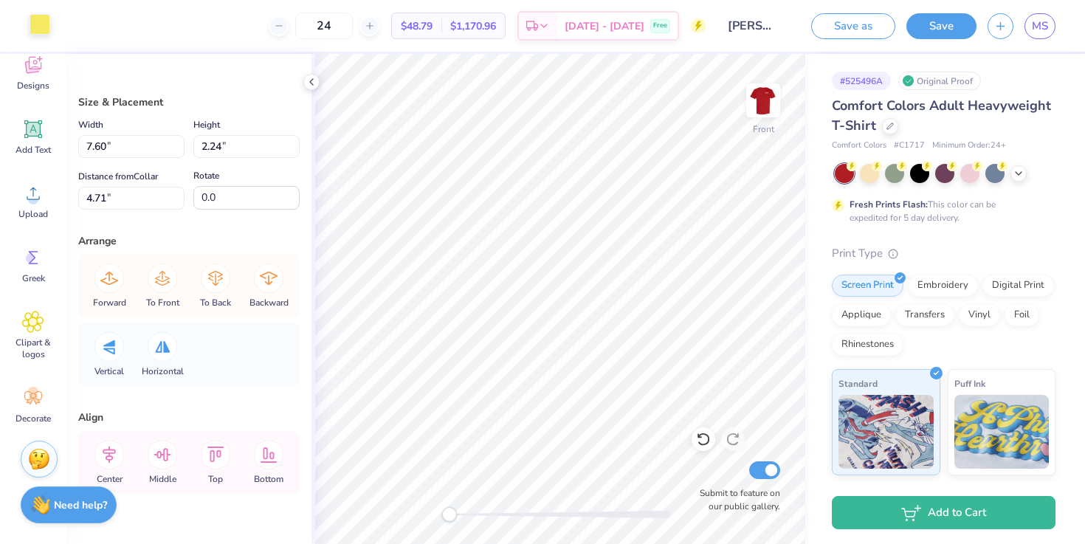
click at [40, 30] on div at bounding box center [40, 24] width 21 height 21
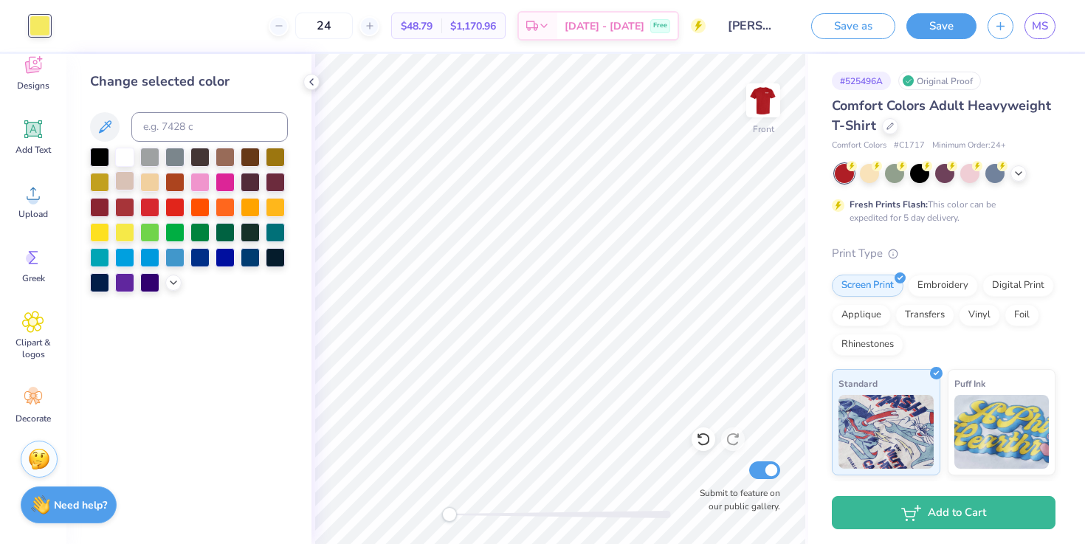
click at [133, 176] on div at bounding box center [124, 180] width 19 height 19
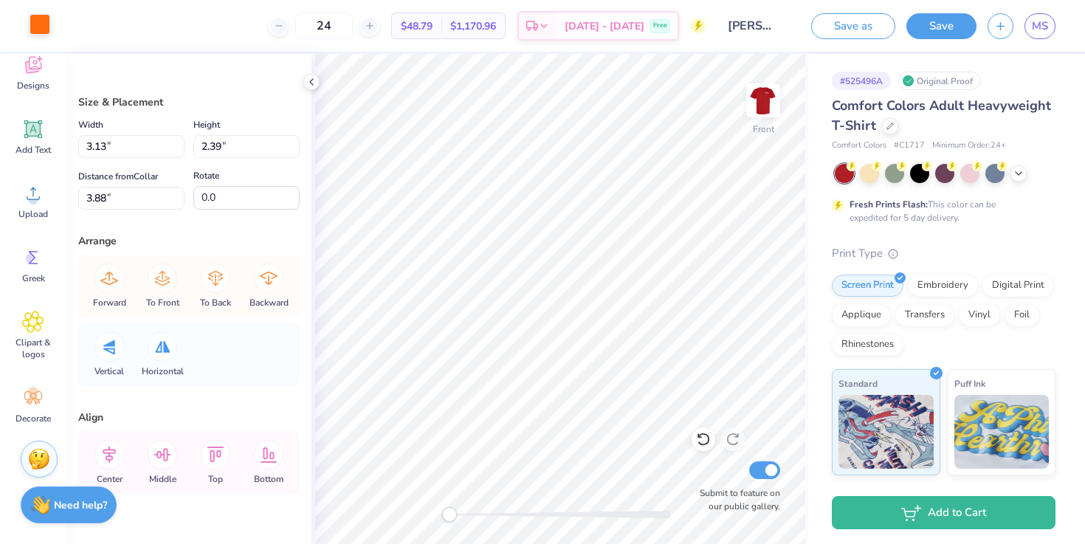
click at [37, 30] on div at bounding box center [40, 24] width 21 height 21
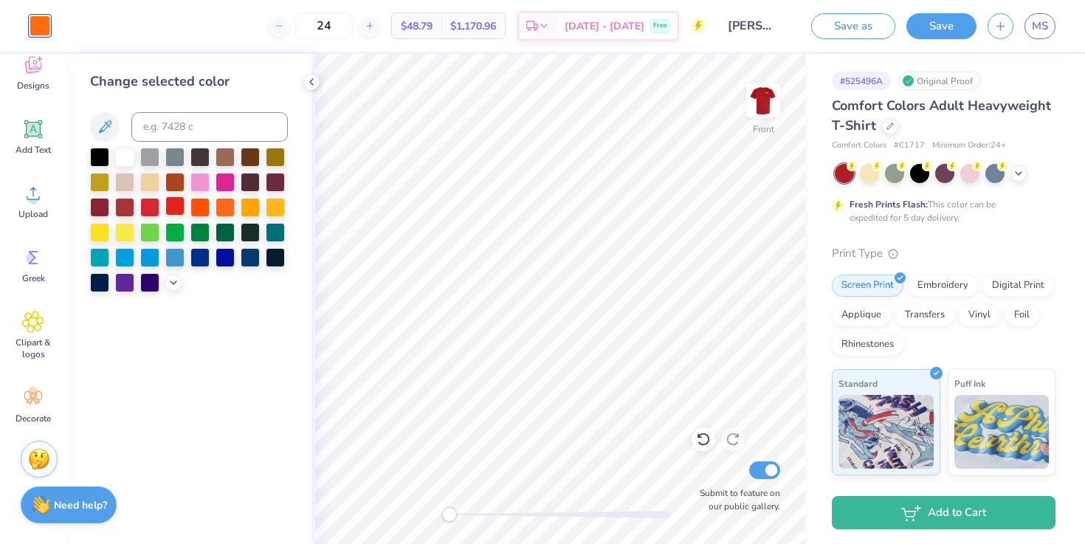
click at [169, 205] on div at bounding box center [174, 205] width 19 height 19
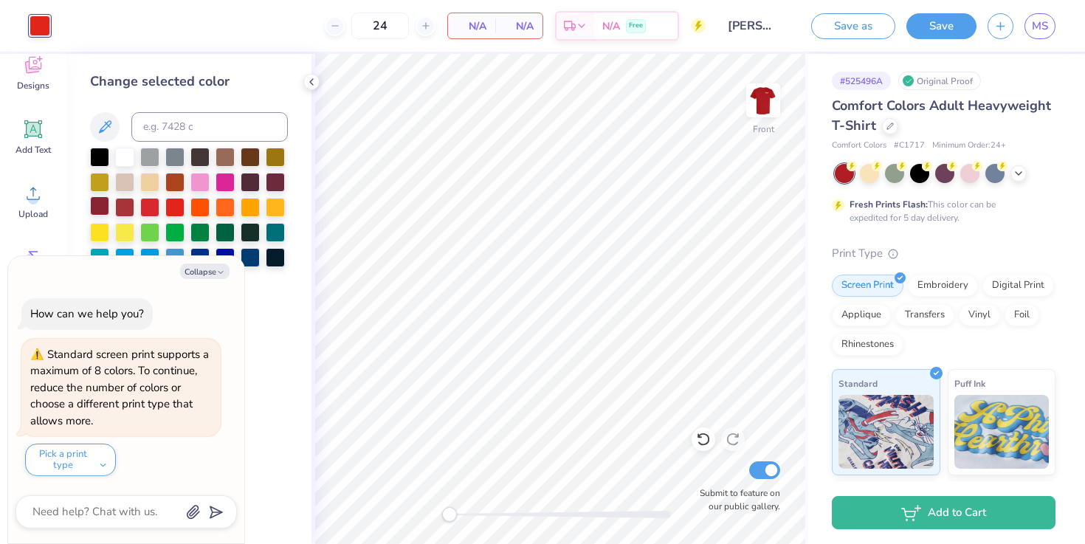
click at [103, 203] on div at bounding box center [99, 205] width 19 height 19
click at [121, 207] on div at bounding box center [124, 205] width 19 height 19
click at [122, 207] on div at bounding box center [124, 205] width 19 height 19
click at [122, 208] on div at bounding box center [124, 205] width 19 height 19
click at [265, 298] on div "Change selected color" at bounding box center [188, 299] width 245 height 490
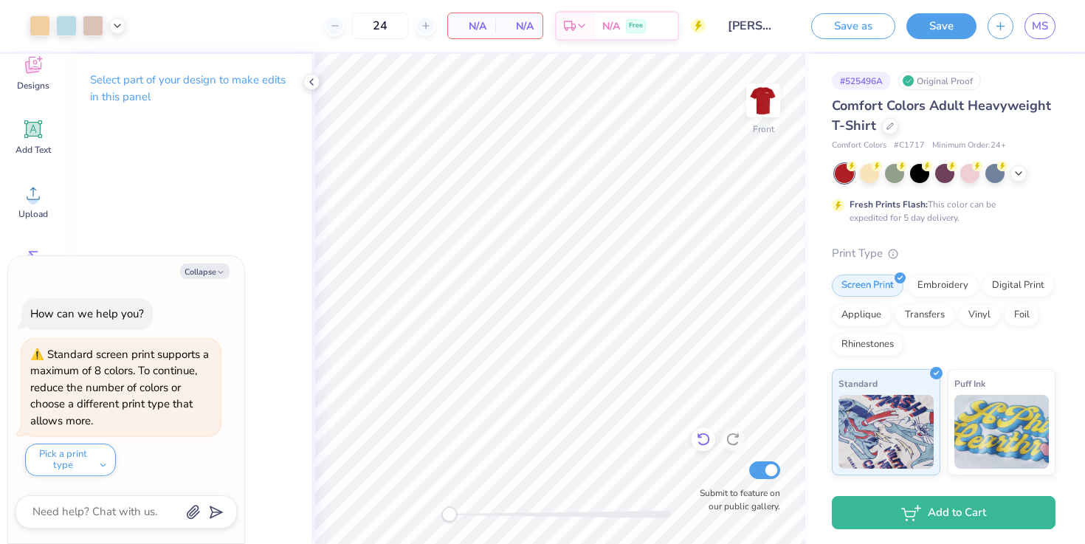
click at [709, 440] on icon at bounding box center [703, 439] width 13 height 13
click at [736, 441] on icon at bounding box center [733, 439] width 15 height 15
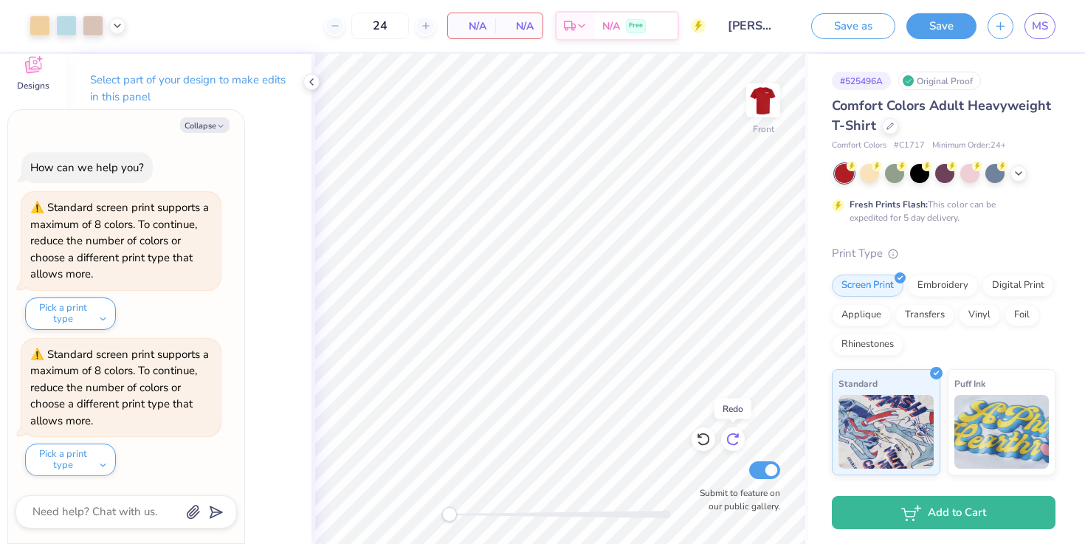
click at [736, 441] on icon at bounding box center [733, 439] width 15 height 15
click at [311, 79] on icon at bounding box center [312, 82] width 12 height 12
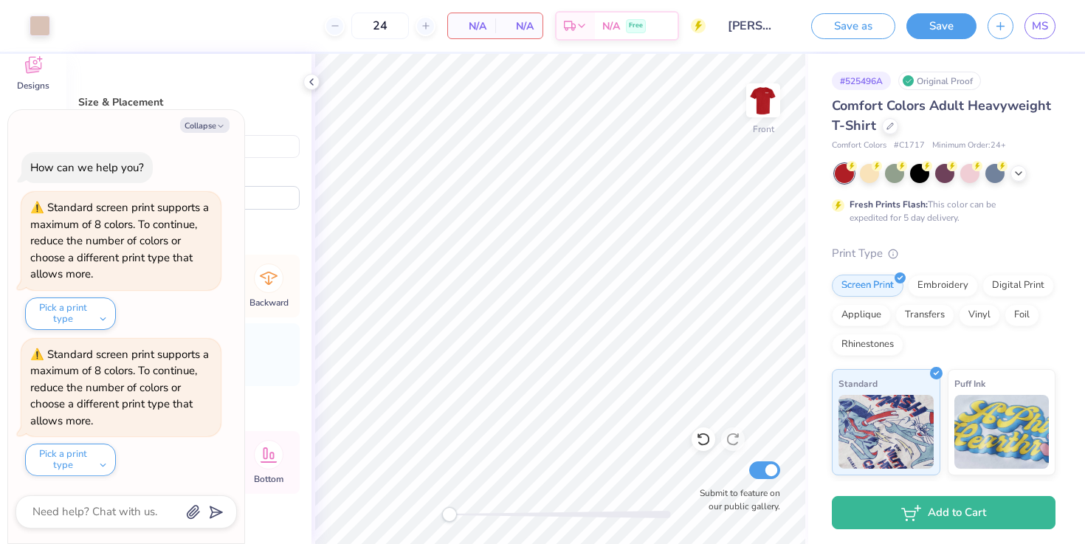
click at [702, 441] on icon at bounding box center [703, 439] width 15 height 15
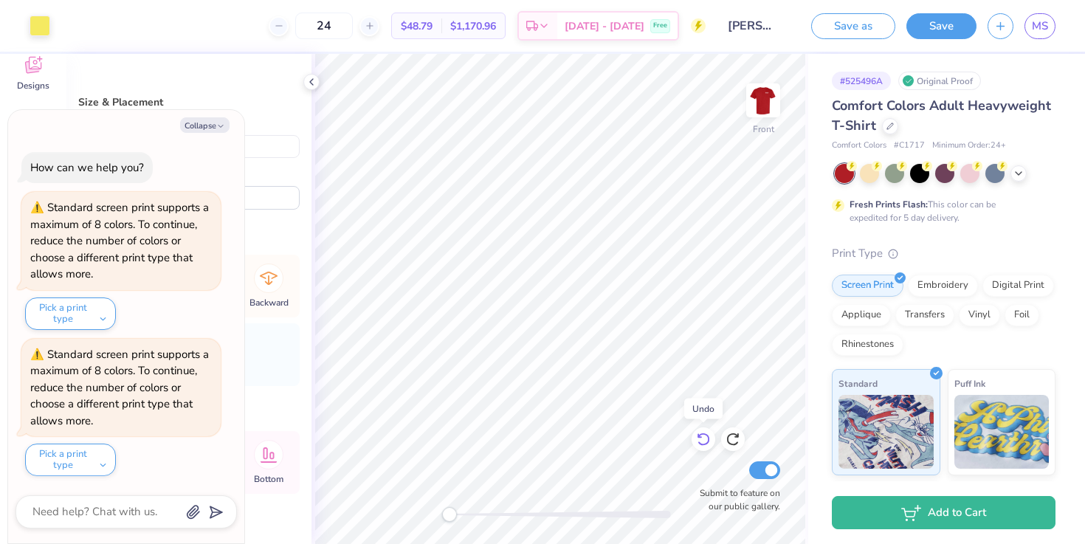
click at [702, 441] on icon at bounding box center [703, 439] width 15 height 15
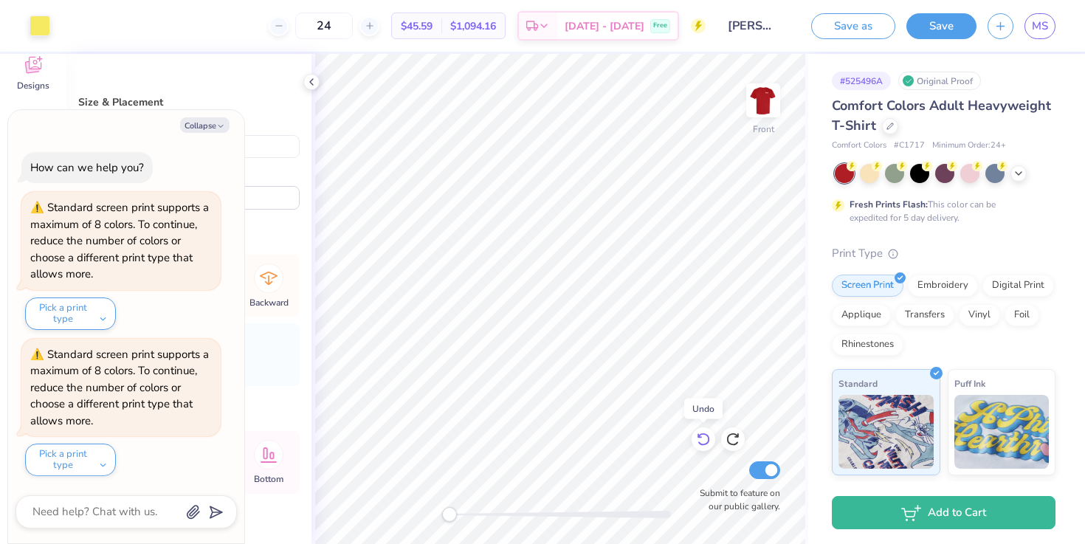
click at [702, 441] on icon at bounding box center [703, 439] width 15 height 15
type textarea "x"
type input "4.75"
click at [702, 441] on icon at bounding box center [703, 439] width 15 height 15
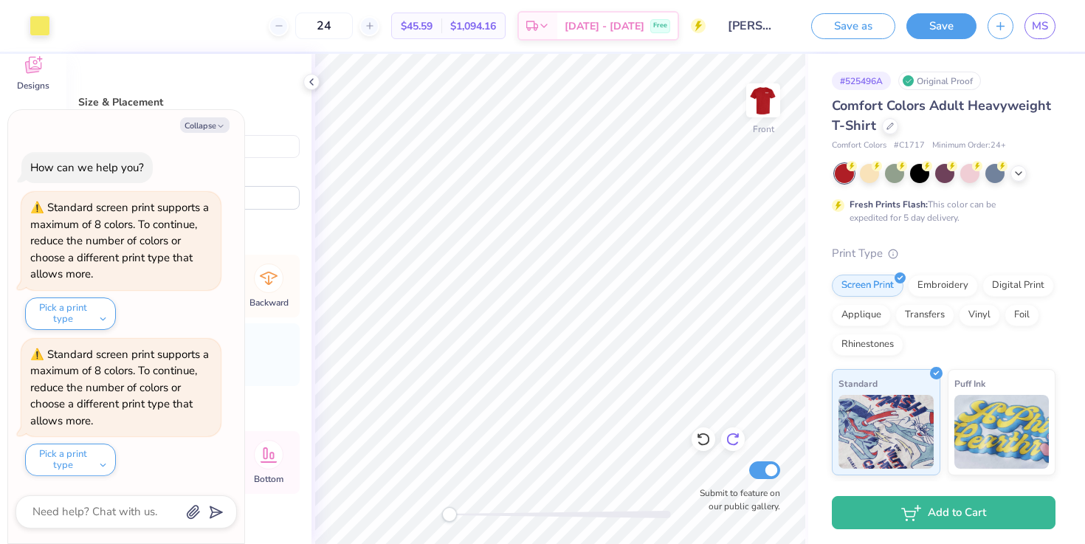
click at [744, 442] on div at bounding box center [733, 440] width 24 height 24
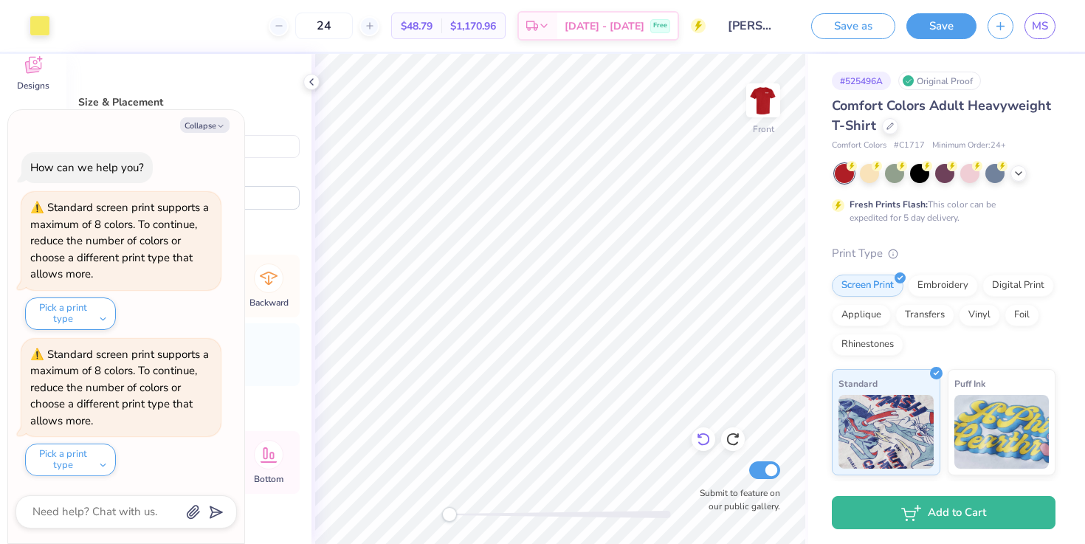
click at [711, 446] on div at bounding box center [704, 440] width 24 height 24
type textarea "x"
type input "4.71"
click at [711, 446] on div at bounding box center [704, 440] width 24 height 24
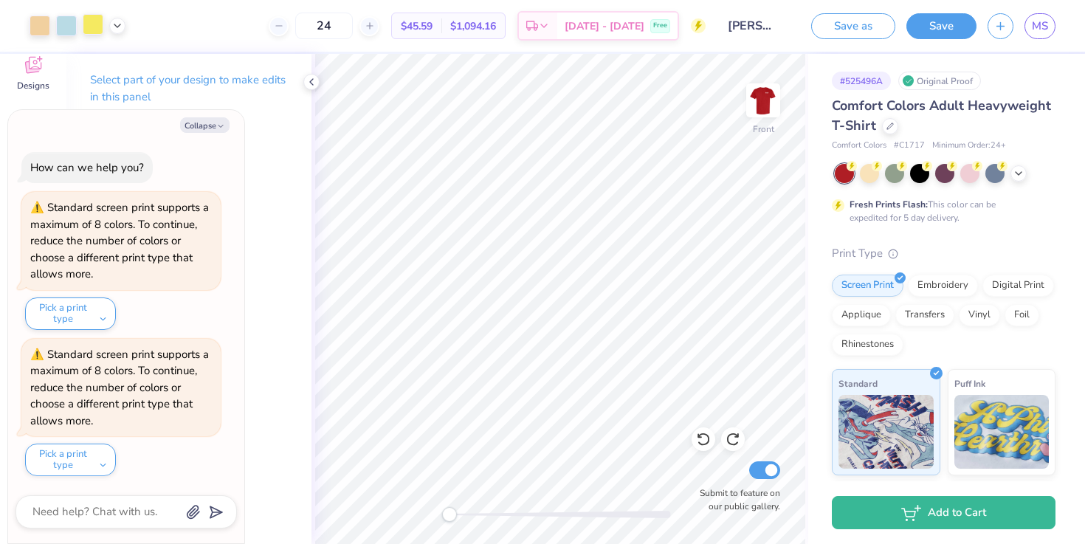
click at [92, 22] on div at bounding box center [93, 24] width 21 height 21
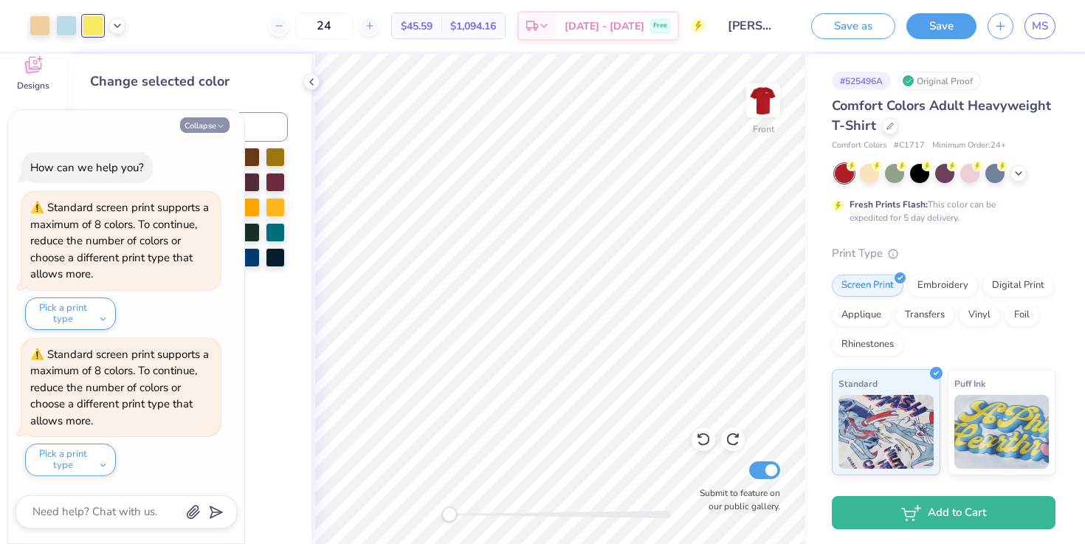
click at [214, 129] on button "Collapse" at bounding box center [204, 125] width 49 height 16
type textarea "x"
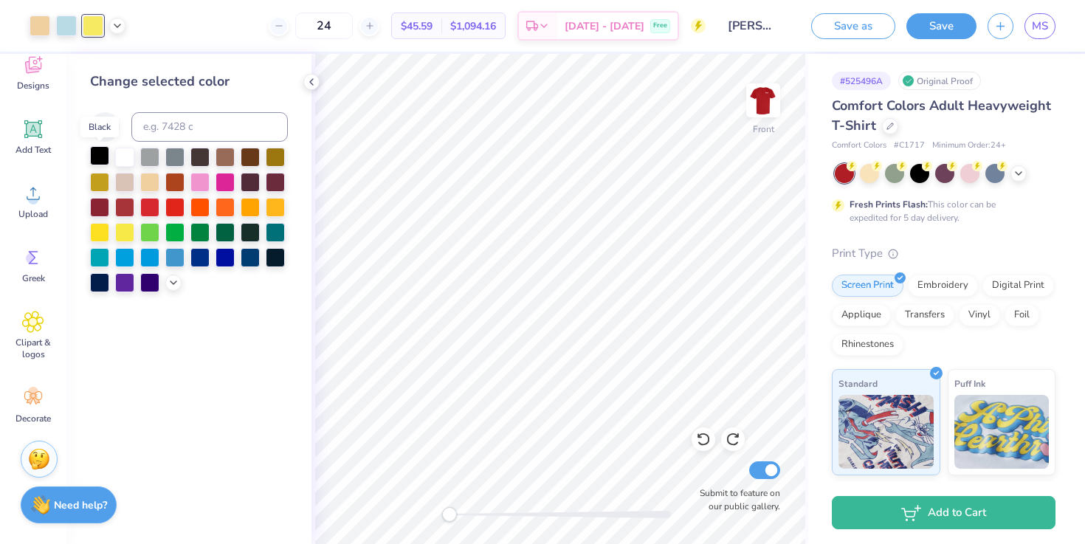
click at [100, 155] on div at bounding box center [99, 155] width 19 height 19
click at [201, 55] on div "Change selected color" at bounding box center [188, 299] width 245 height 490
click at [114, 29] on icon at bounding box center [118, 24] width 12 height 12
click at [108, 63] on div at bounding box center [103, 62] width 21 height 21
click at [152, 157] on div at bounding box center [149, 155] width 19 height 19
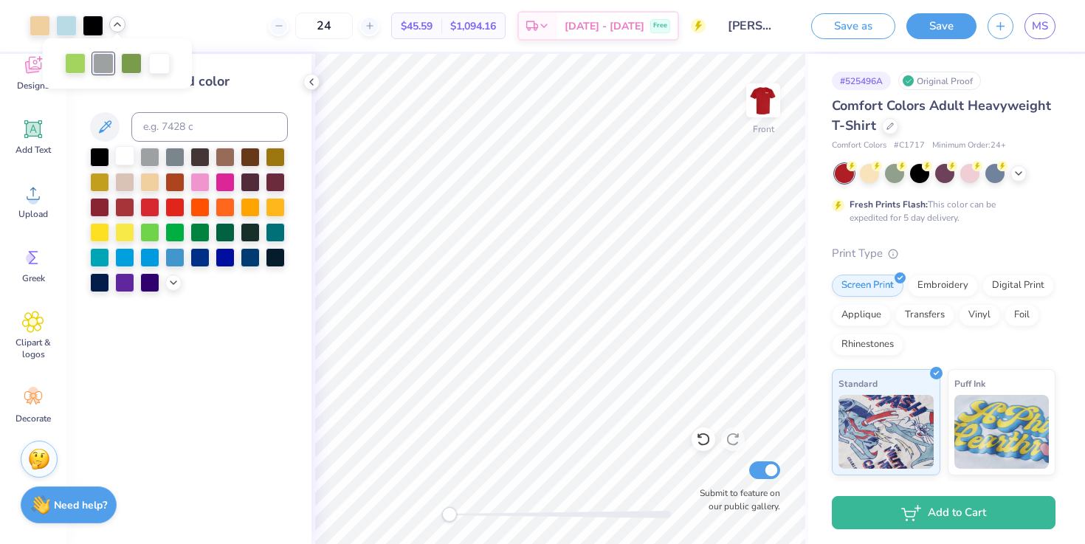
click at [126, 154] on div at bounding box center [124, 155] width 19 height 19
click at [69, 28] on div at bounding box center [66, 24] width 21 height 21
click at [125, 160] on div at bounding box center [124, 155] width 19 height 19
click at [100, 27] on div at bounding box center [93, 24] width 21 height 21
click at [126, 156] on div at bounding box center [124, 155] width 19 height 19
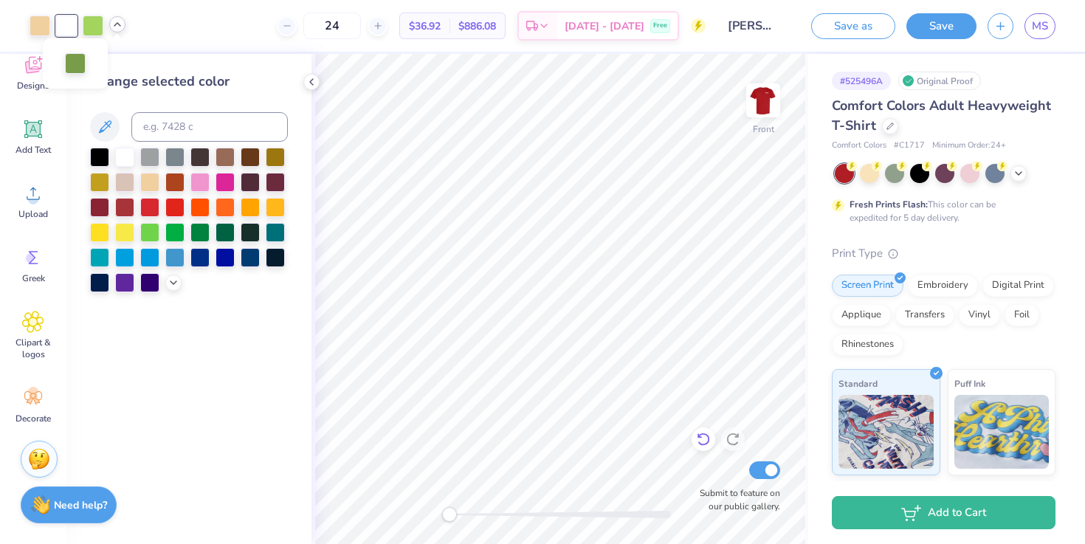
click at [702, 436] on icon at bounding box center [703, 439] width 15 height 15
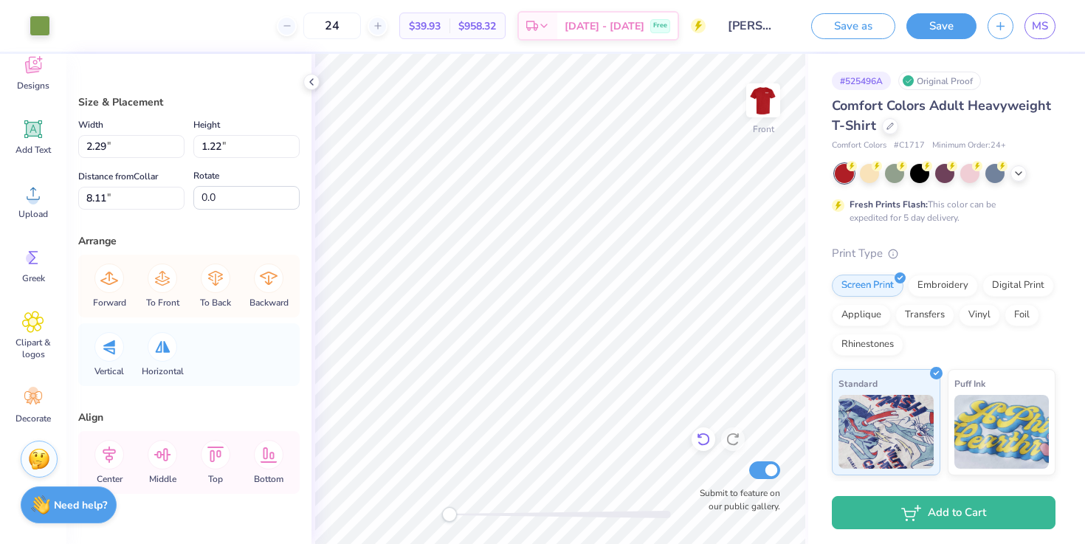
type input "10.47"
type input "6.22"
type input "3.16"
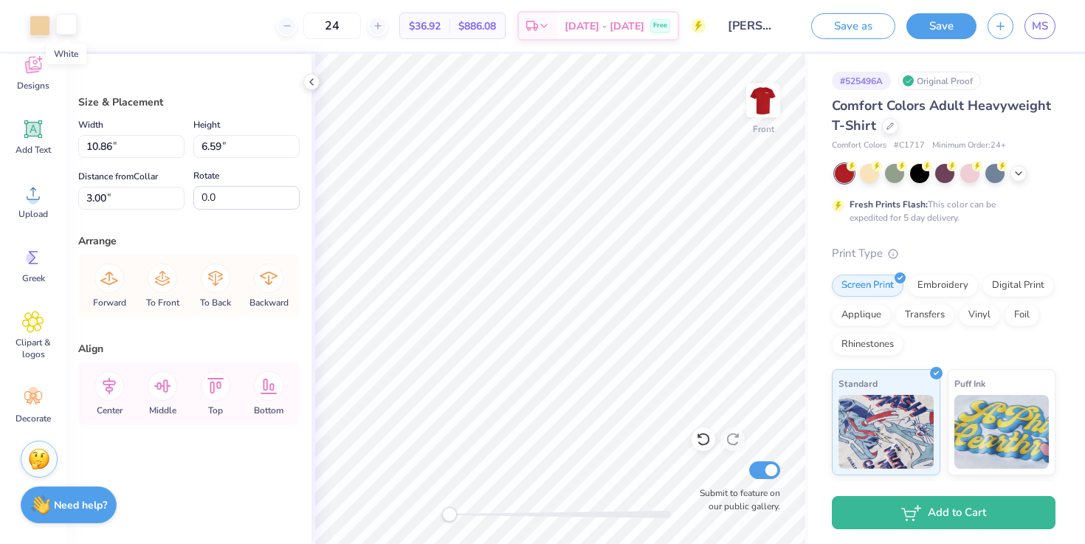
click at [57, 30] on div at bounding box center [66, 24] width 21 height 21
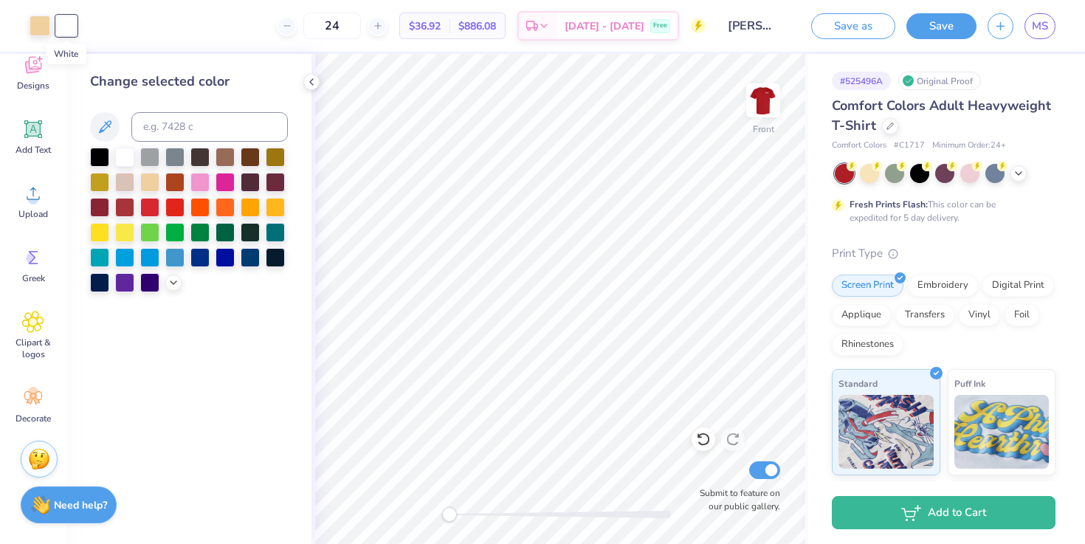
click at [61, 24] on div at bounding box center [66, 26] width 21 height 21
click at [125, 147] on div at bounding box center [124, 155] width 19 height 19
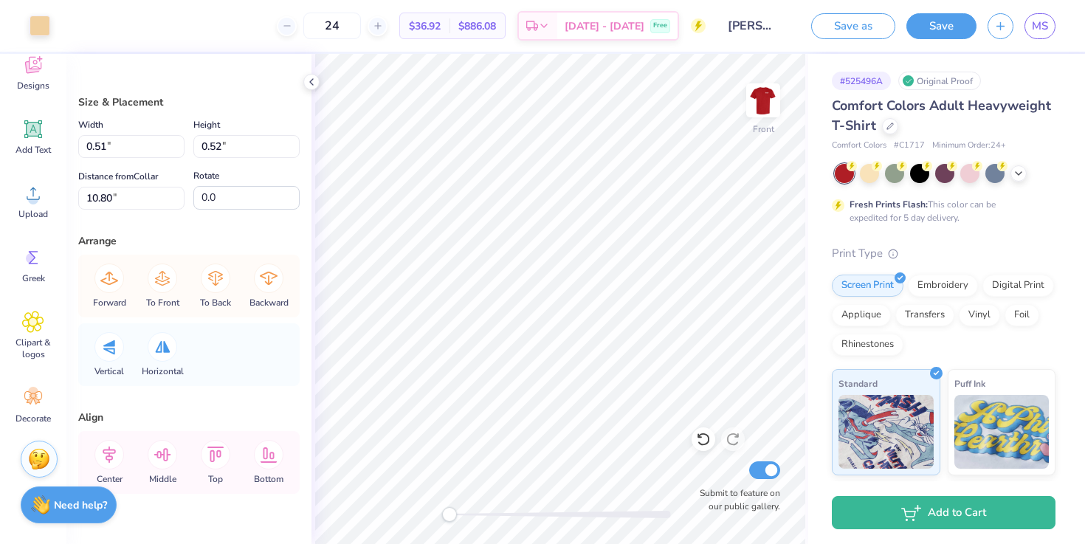
type input "1.37"
type input "0.50"
type input "10.79"
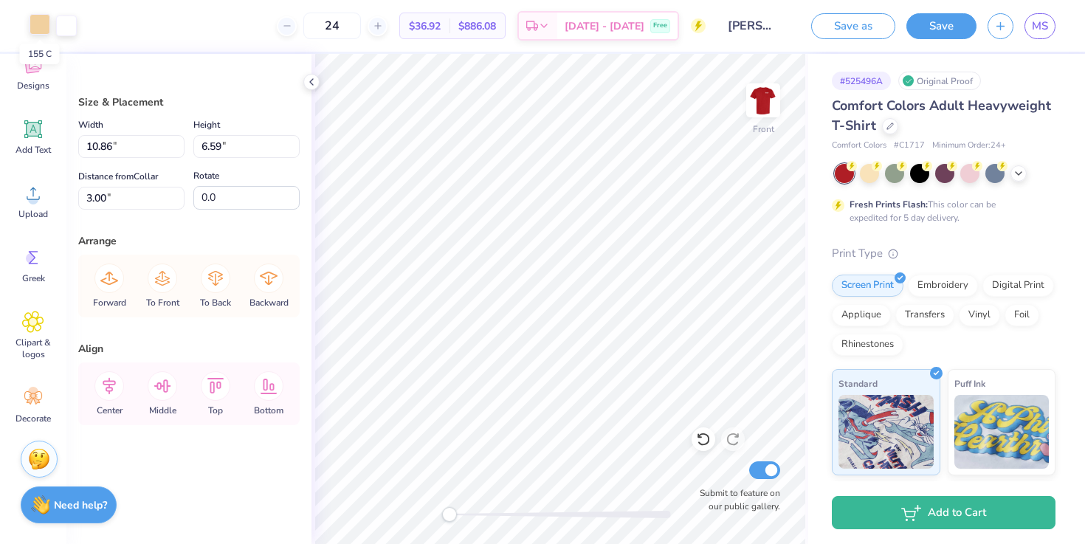
click at [43, 22] on div at bounding box center [40, 24] width 21 height 21
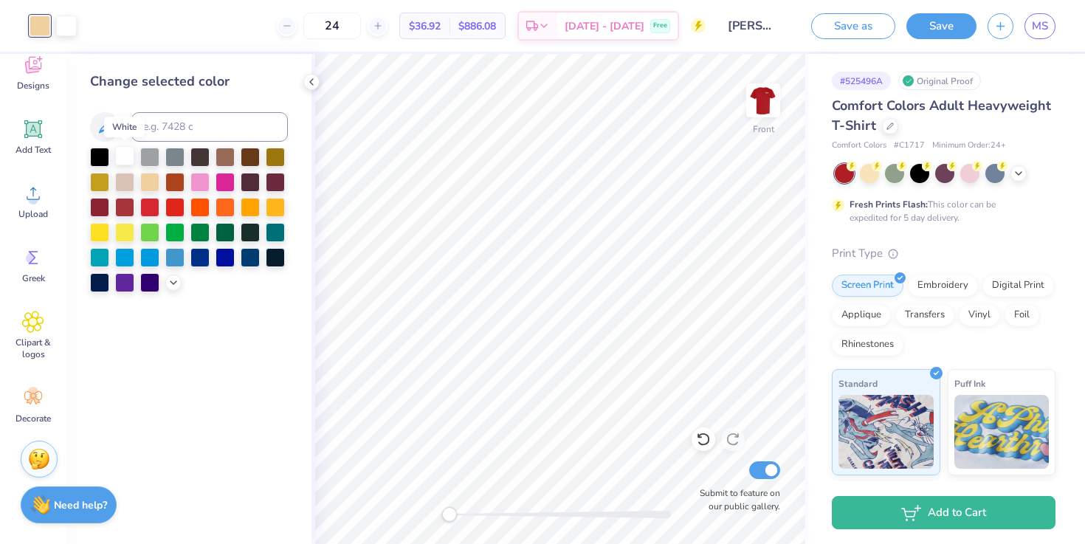
click at [129, 159] on div at bounding box center [124, 155] width 19 height 19
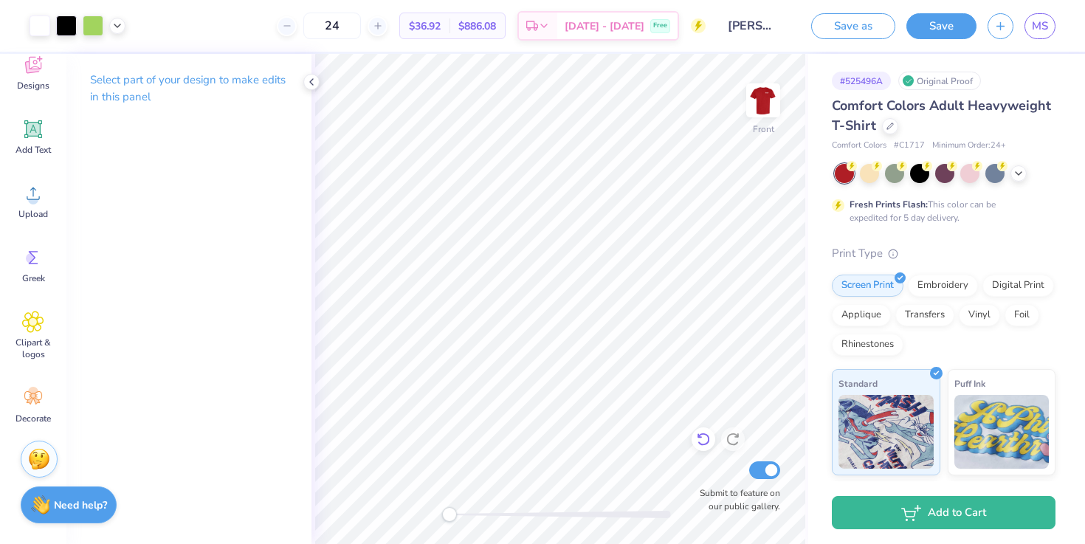
click at [699, 445] on icon at bounding box center [703, 439] width 15 height 15
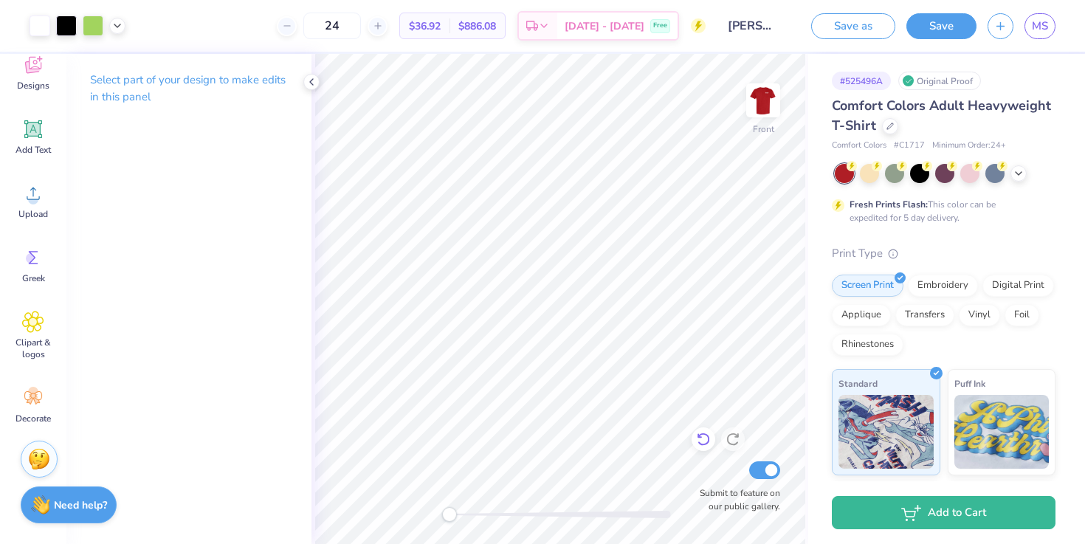
click at [699, 445] on icon at bounding box center [703, 439] width 15 height 15
click at [730, 436] on icon at bounding box center [733, 439] width 13 height 13
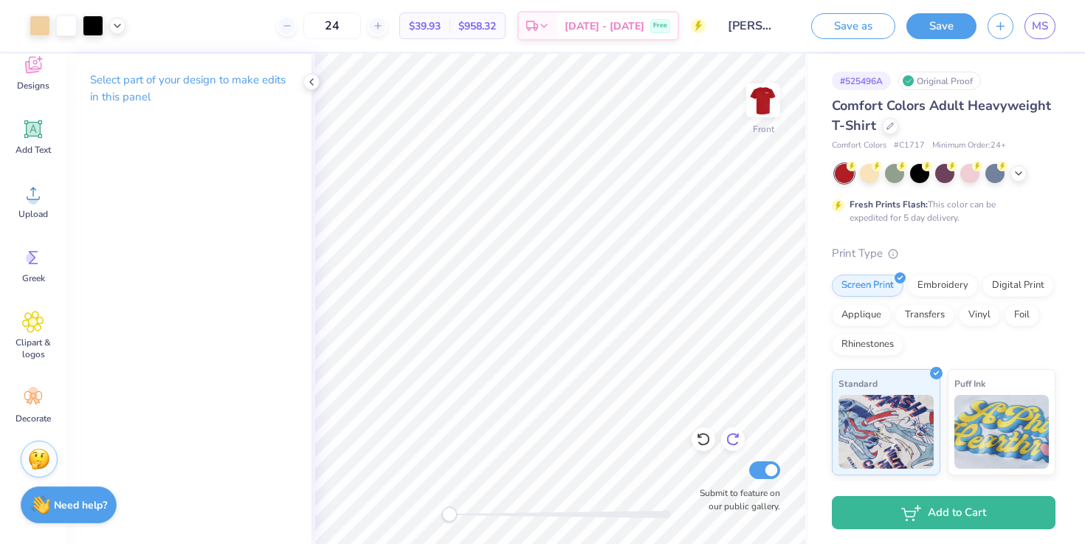
click at [730, 436] on icon at bounding box center [733, 439] width 13 height 13
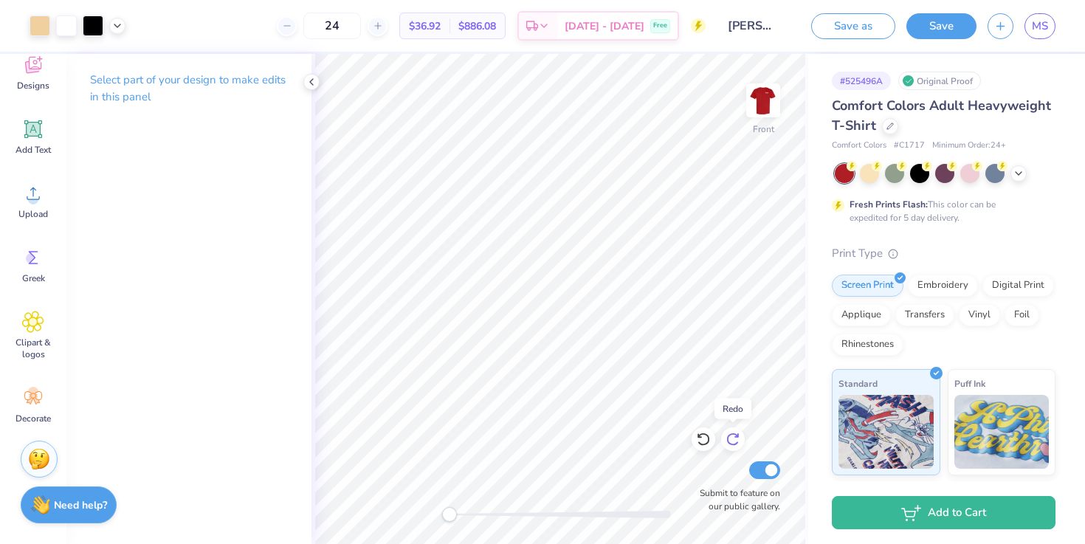
click at [730, 436] on icon at bounding box center [733, 439] width 13 height 13
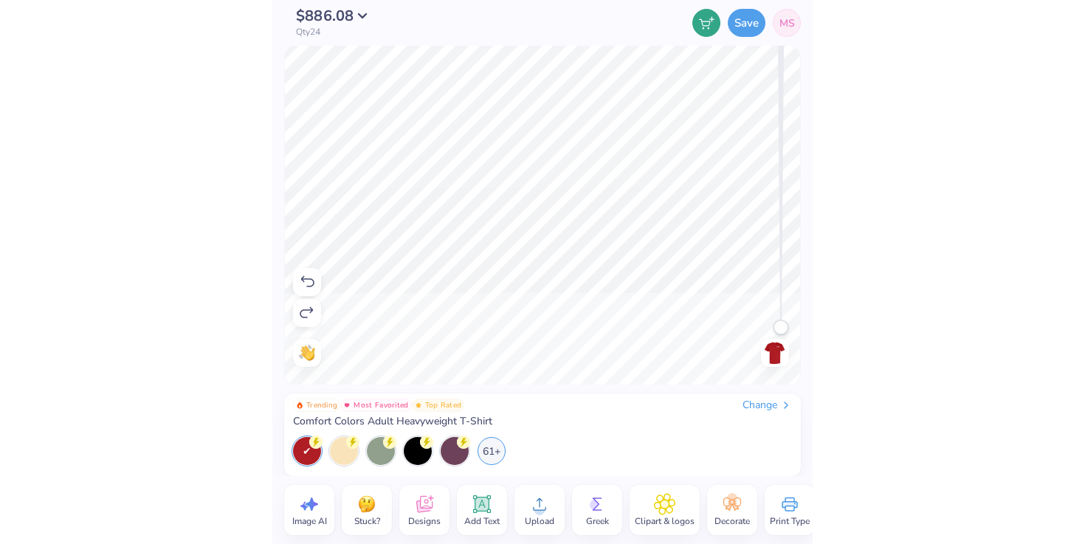
scroll to position [0, 0]
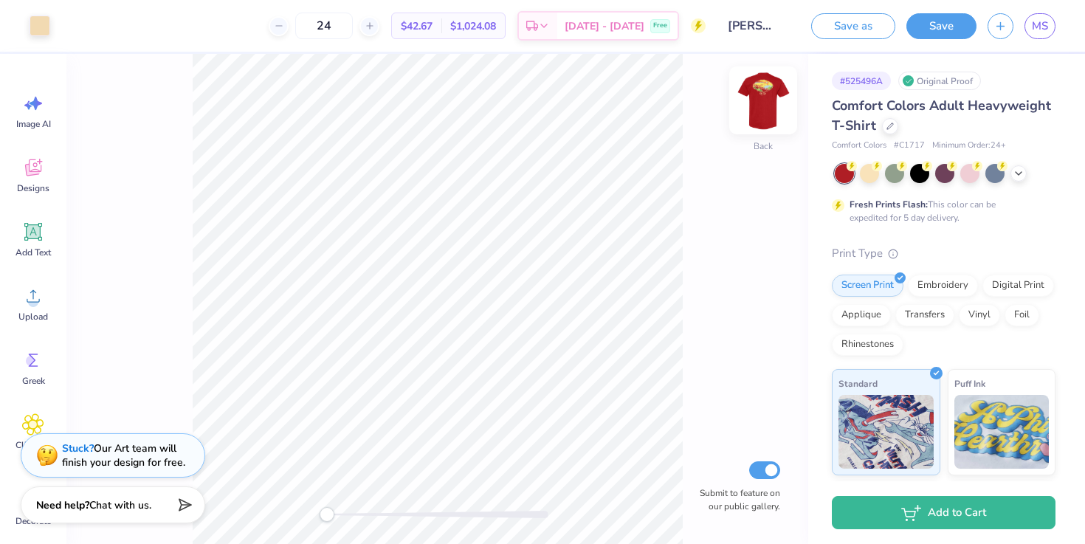
click at [767, 116] on img at bounding box center [763, 100] width 59 height 59
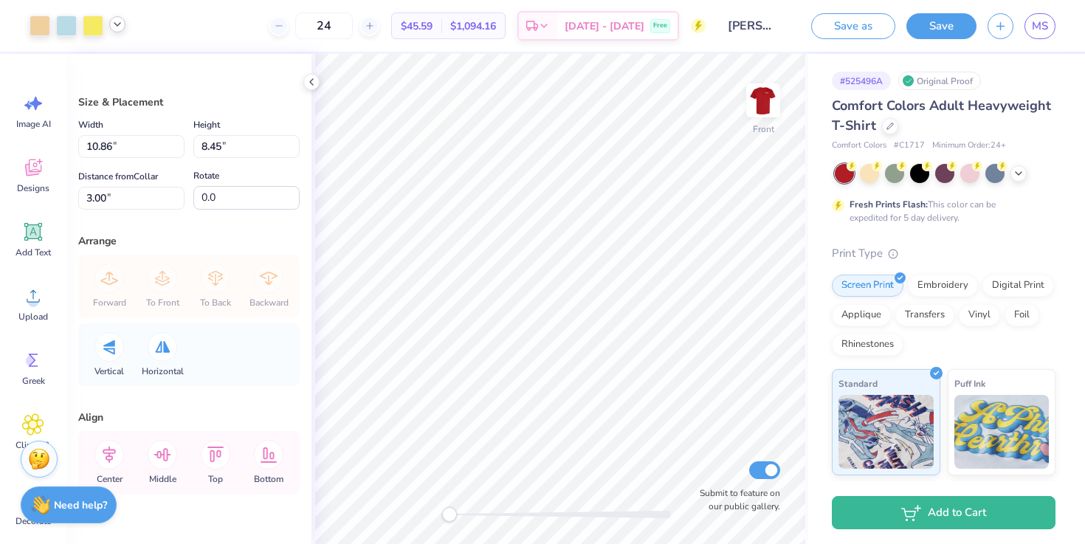
click at [115, 31] on div at bounding box center [117, 24] width 16 height 16
click at [43, 27] on div at bounding box center [40, 24] width 21 height 21
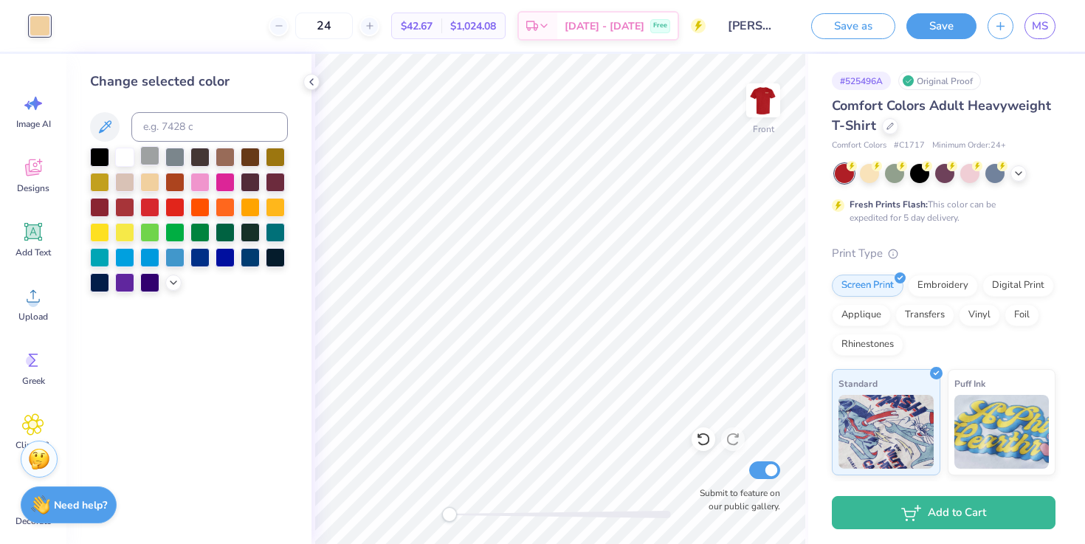
click at [159, 154] on div at bounding box center [149, 155] width 19 height 19
click at [169, 155] on div at bounding box center [174, 155] width 19 height 19
click at [157, 156] on div at bounding box center [149, 155] width 19 height 19
click at [116, 157] on div at bounding box center [124, 155] width 19 height 19
click at [106, 155] on div at bounding box center [99, 155] width 19 height 19
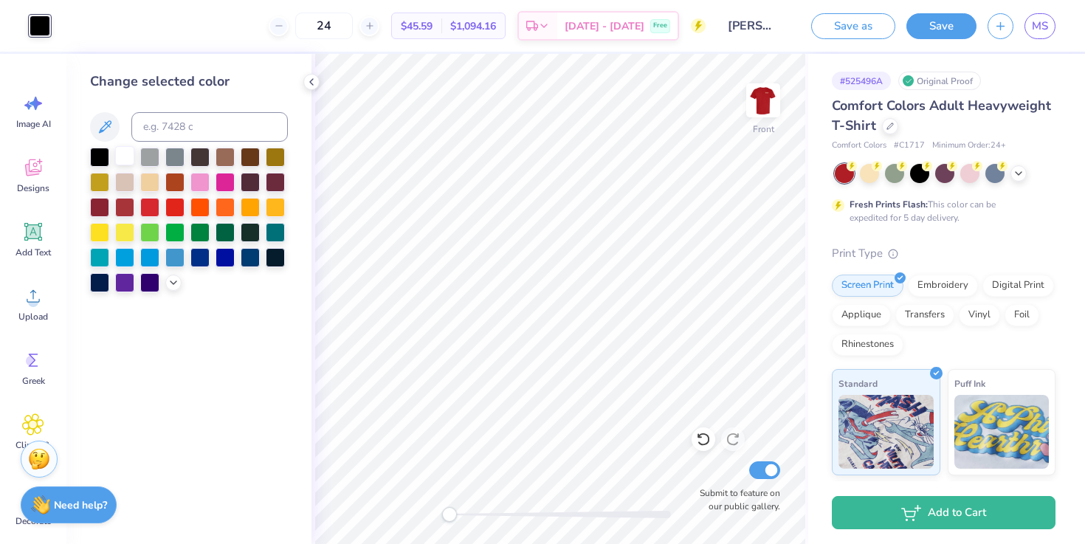
click at [123, 157] on div at bounding box center [124, 155] width 19 height 19
click at [125, 206] on div at bounding box center [124, 205] width 19 height 19
click at [103, 205] on div at bounding box center [99, 205] width 19 height 19
click at [126, 212] on div at bounding box center [124, 205] width 19 height 19
click at [132, 233] on div at bounding box center [124, 231] width 19 height 19
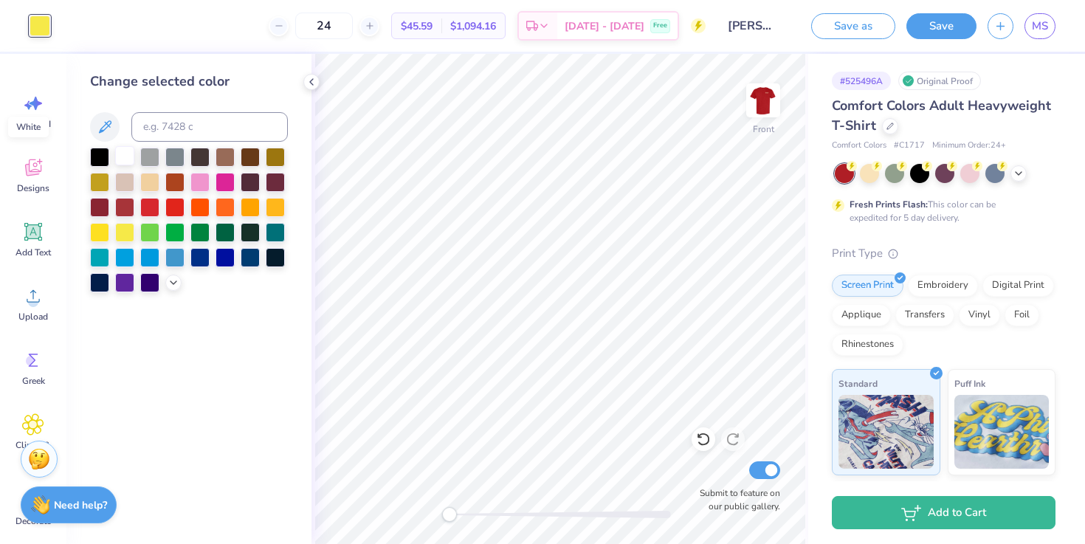
click at [124, 162] on div at bounding box center [124, 155] width 19 height 19
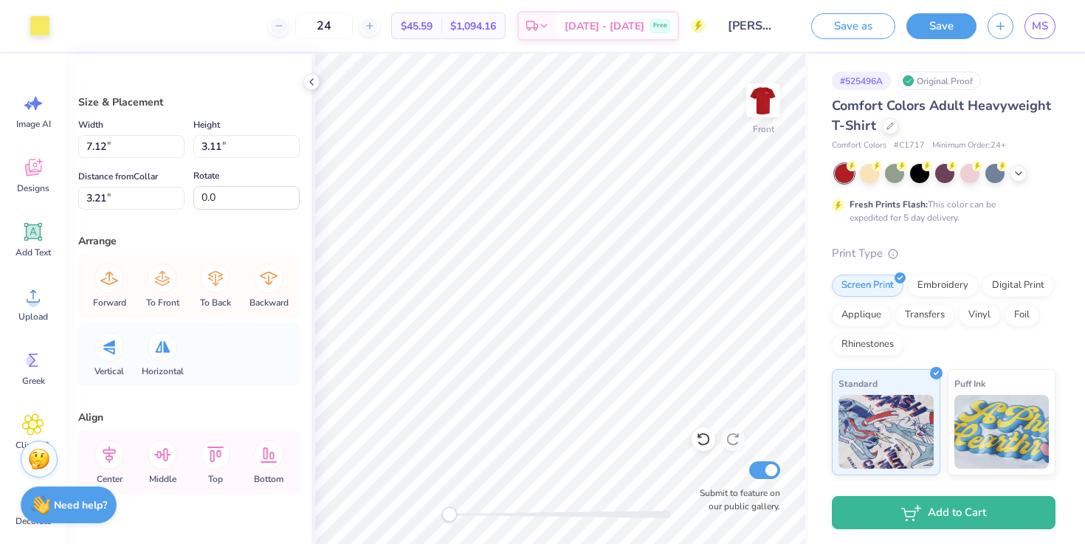
type input "7.12"
type input "3.11"
type input "3.21"
click at [43, 30] on div at bounding box center [40, 24] width 21 height 21
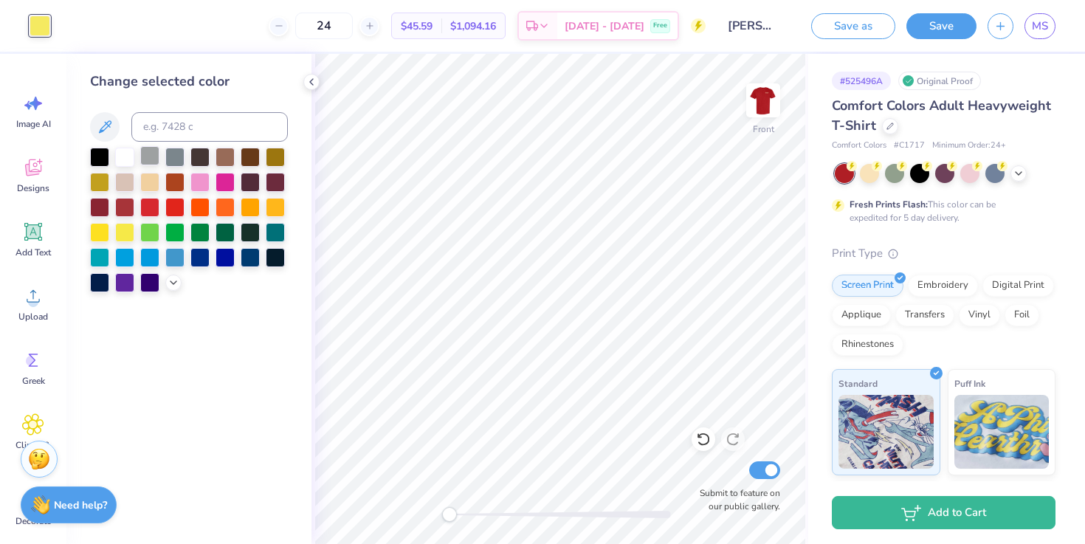
click at [153, 159] on div at bounding box center [149, 155] width 19 height 19
click at [131, 158] on div at bounding box center [124, 155] width 19 height 19
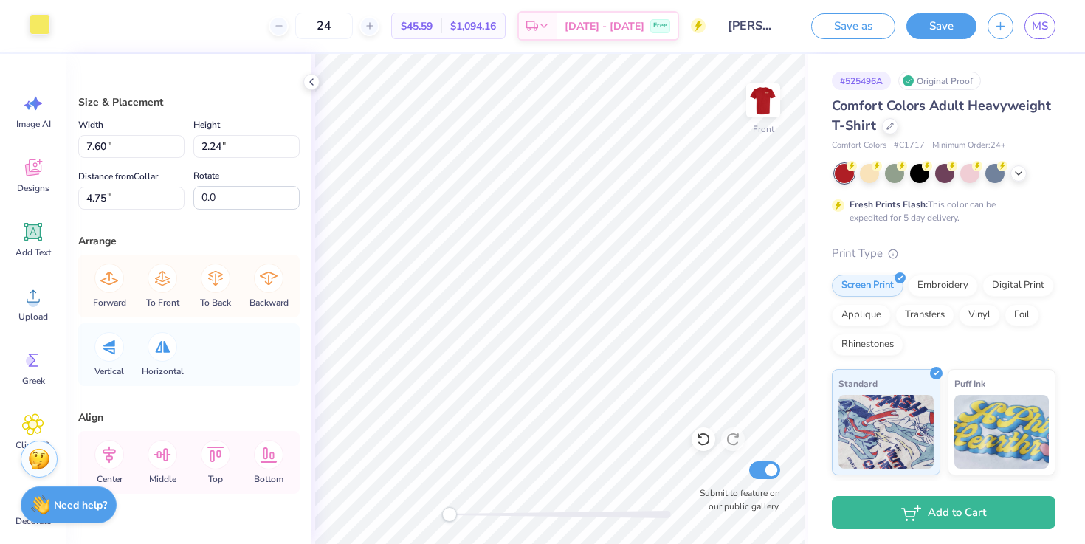
click at [49, 18] on div at bounding box center [40, 24] width 21 height 21
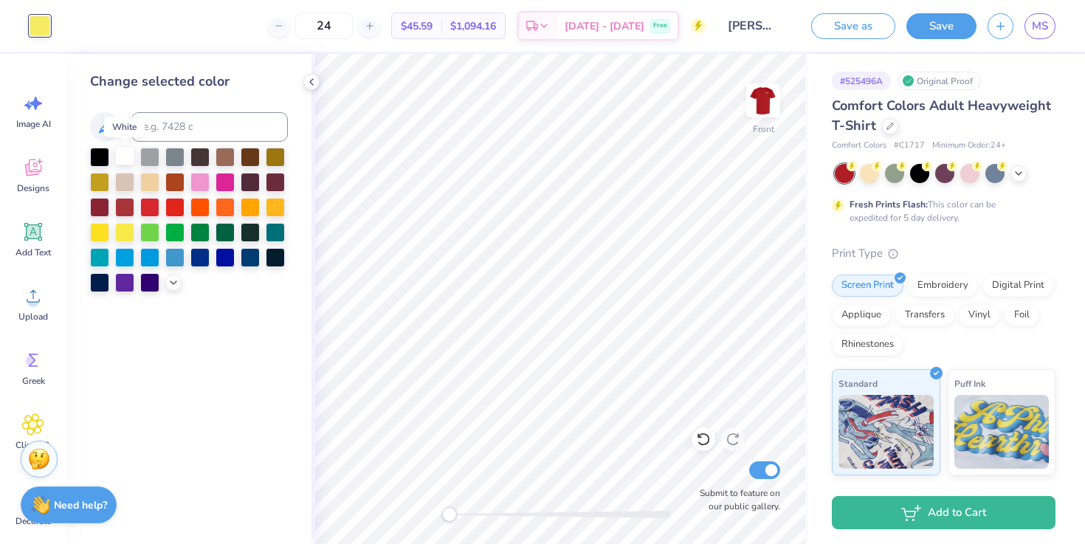
click at [125, 165] on div at bounding box center [124, 155] width 19 height 19
click at [175, 278] on icon at bounding box center [174, 281] width 12 height 12
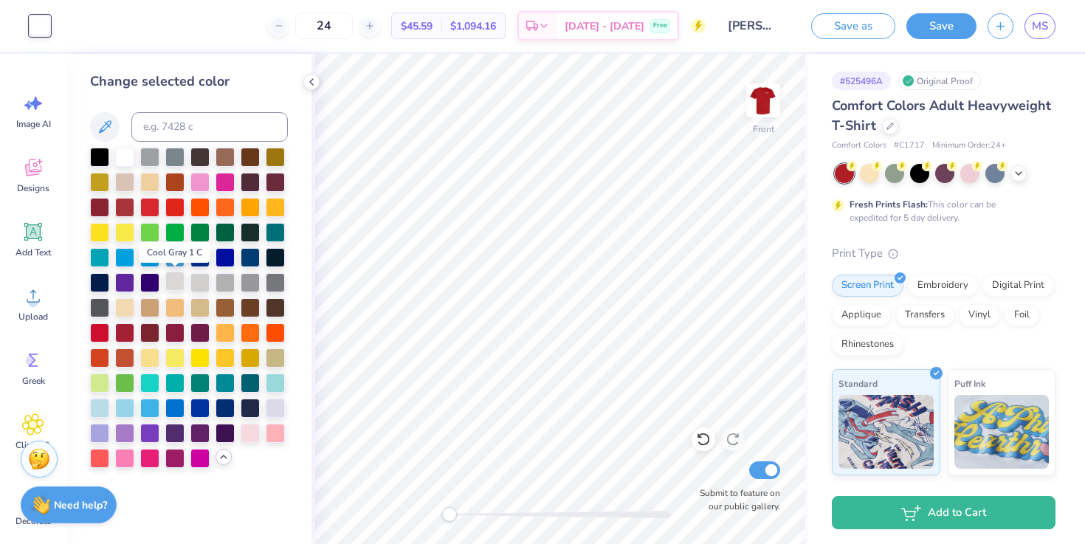
click at [176, 279] on div at bounding box center [174, 281] width 19 height 19
click at [196, 279] on div at bounding box center [200, 281] width 19 height 19
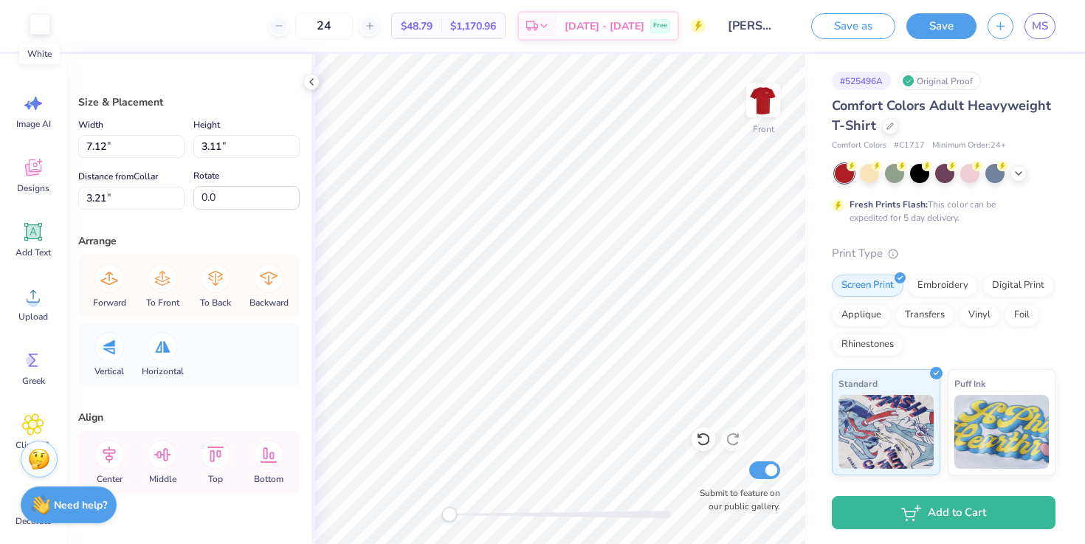
click at [49, 20] on div at bounding box center [40, 24] width 21 height 21
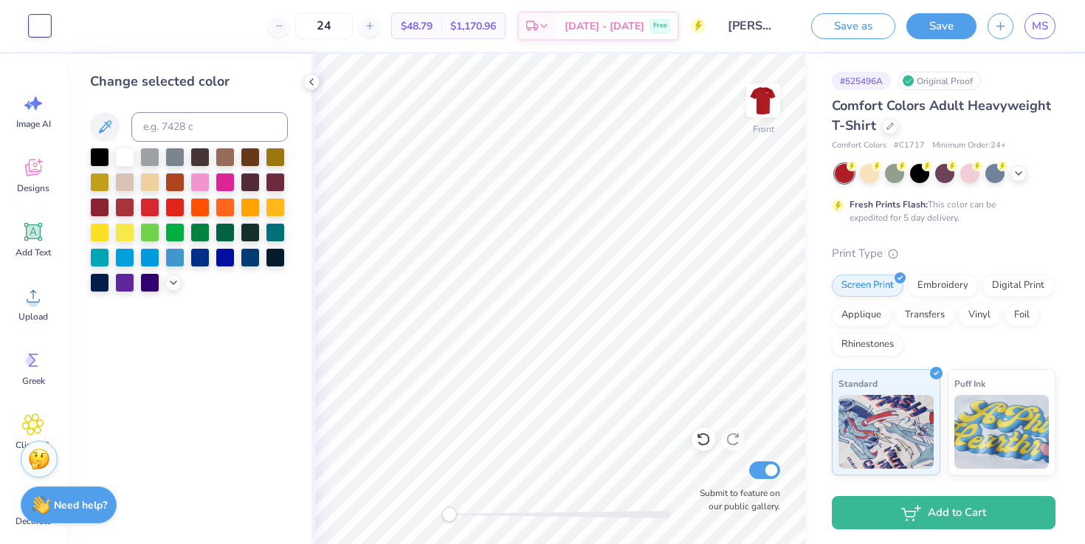
click at [176, 272] on div at bounding box center [189, 220] width 198 height 145
click at [176, 283] on icon at bounding box center [174, 281] width 12 height 12
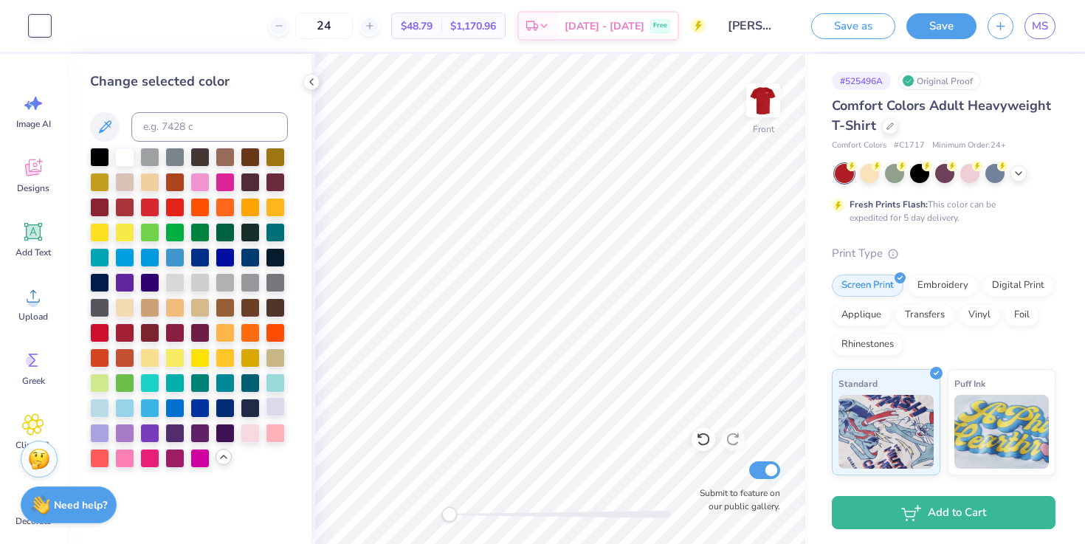
click at [283, 414] on div at bounding box center [275, 406] width 19 height 19
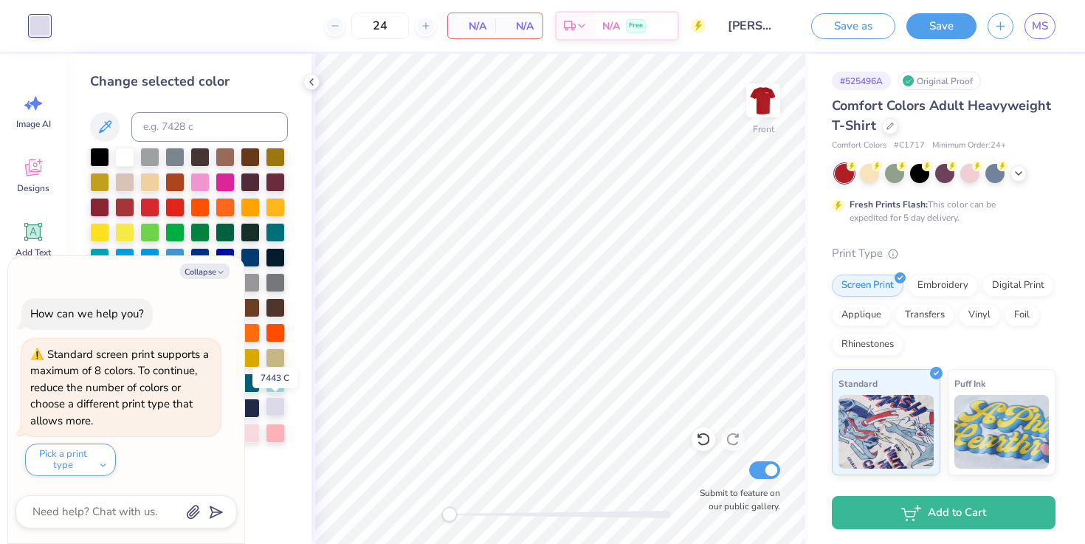
click at [283, 414] on div at bounding box center [275, 406] width 19 height 19
click at [240, 461] on div "Collapse How can we help you? Standard screen print supports a maximum of 8 col…" at bounding box center [126, 399] width 236 height 287
click at [220, 269] on icon "button" at bounding box center [220, 272] width 9 height 9
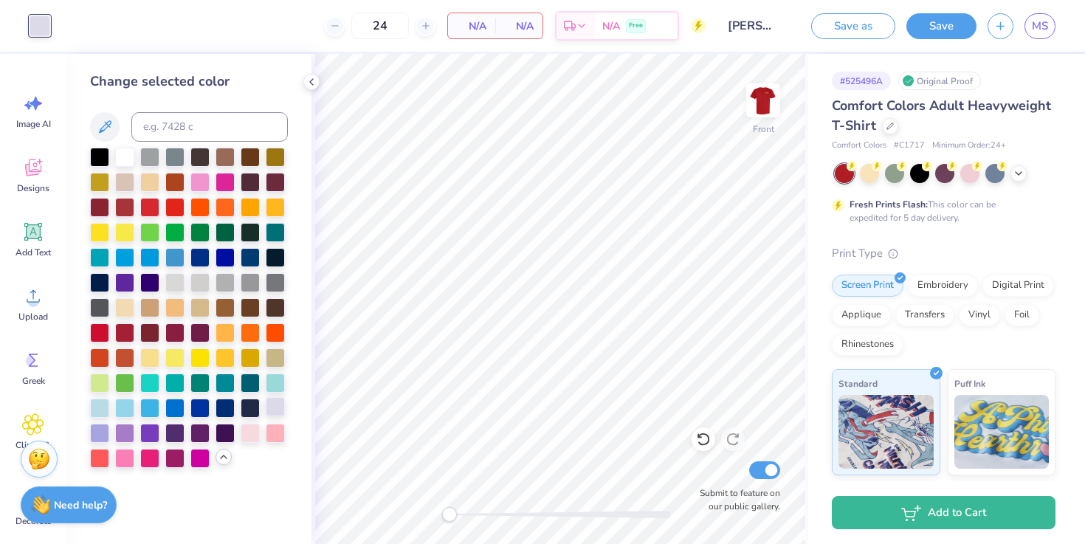
click at [281, 409] on div at bounding box center [275, 406] width 19 height 19
click at [103, 408] on div at bounding box center [99, 406] width 19 height 19
click at [197, 283] on div at bounding box center [200, 281] width 19 height 19
click at [178, 284] on div at bounding box center [174, 281] width 19 height 19
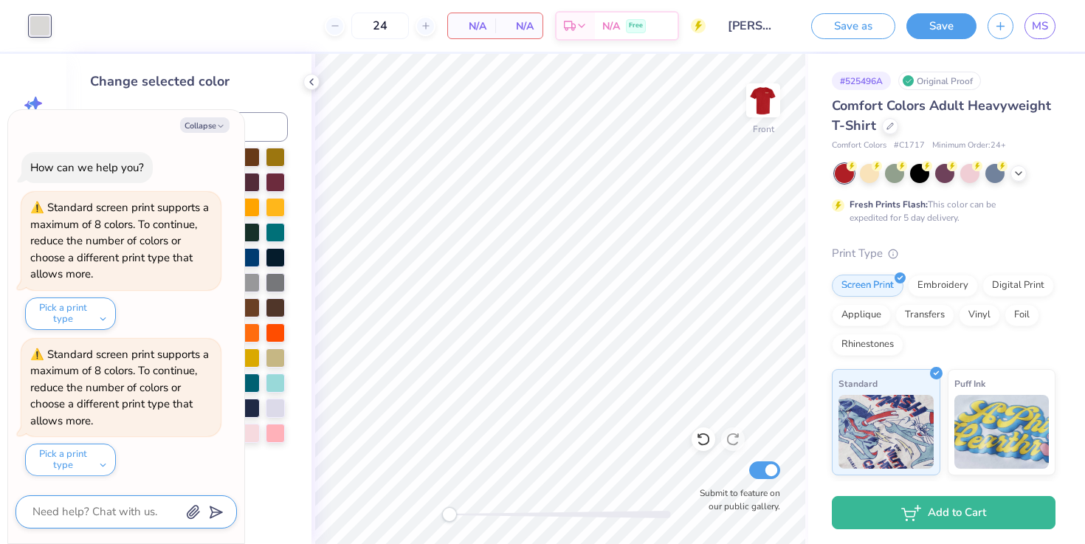
click at [118, 517] on textarea at bounding box center [106, 512] width 150 height 20
type textarea "x"
type textarea "m"
type textarea "x"
type textarea "ma"
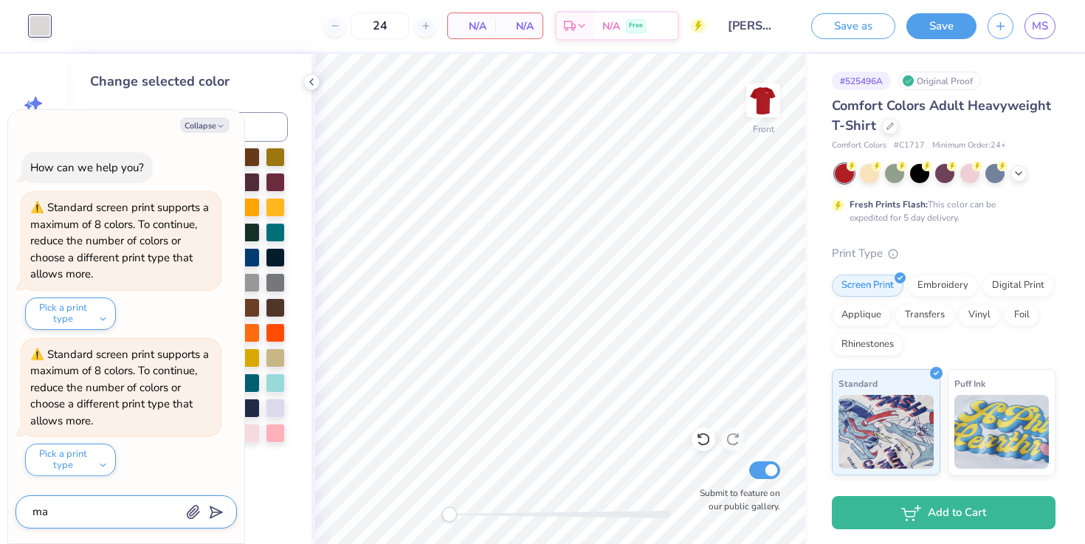
type textarea "x"
type textarea "mak"
type textarea "x"
type textarea "make"
type textarea "x"
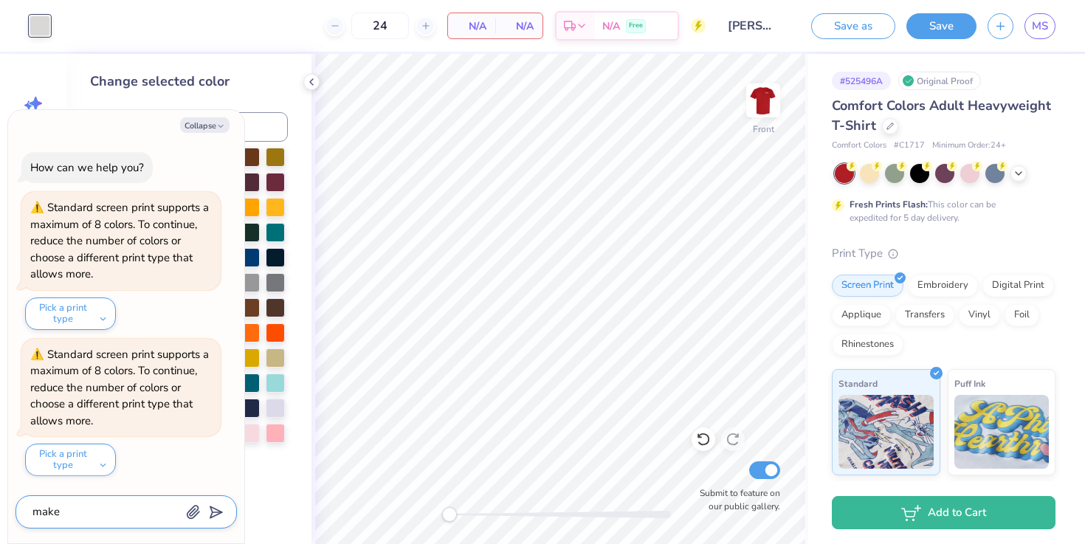
type textarea "make."
type textarea "x"
type textarea "make. t"
type textarea "x"
type textarea "make. th"
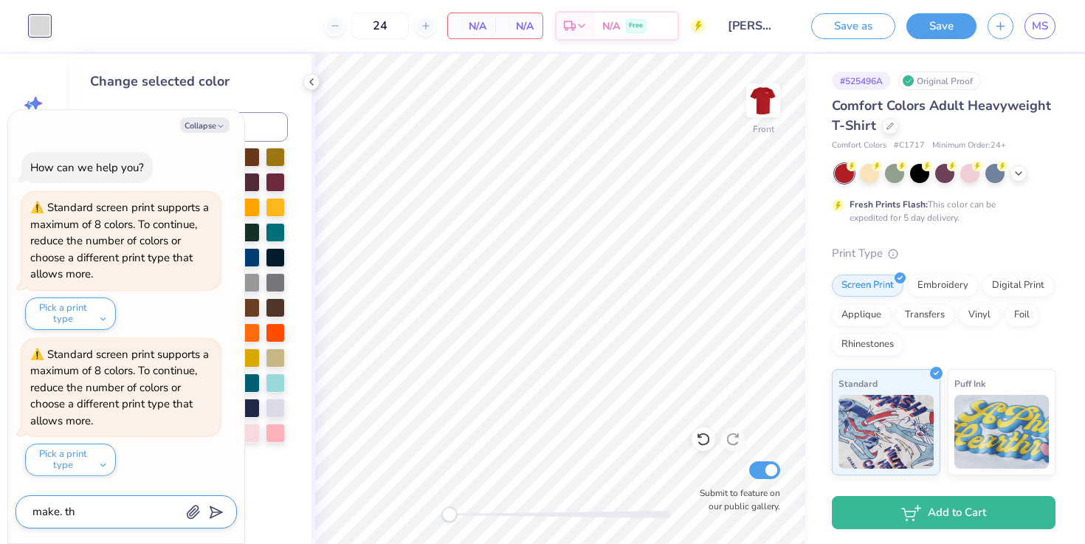
type textarea "x"
type textarea "make. th="
type textarea "x"
type textarea "make. th"
type textarea "x"
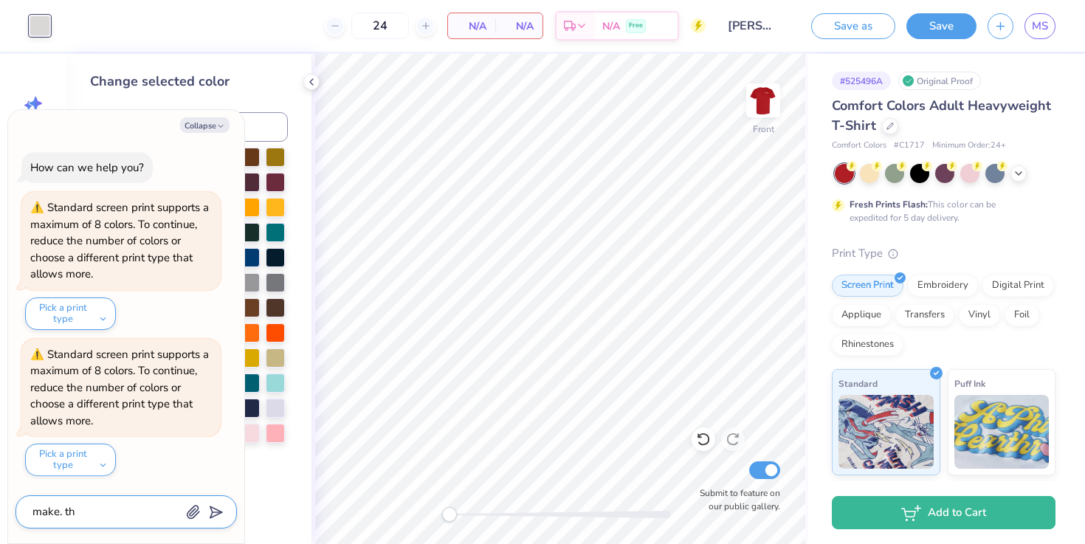
type textarea "make. t"
type textarea "x"
type textarea "make."
type textarea "x"
type textarea "make."
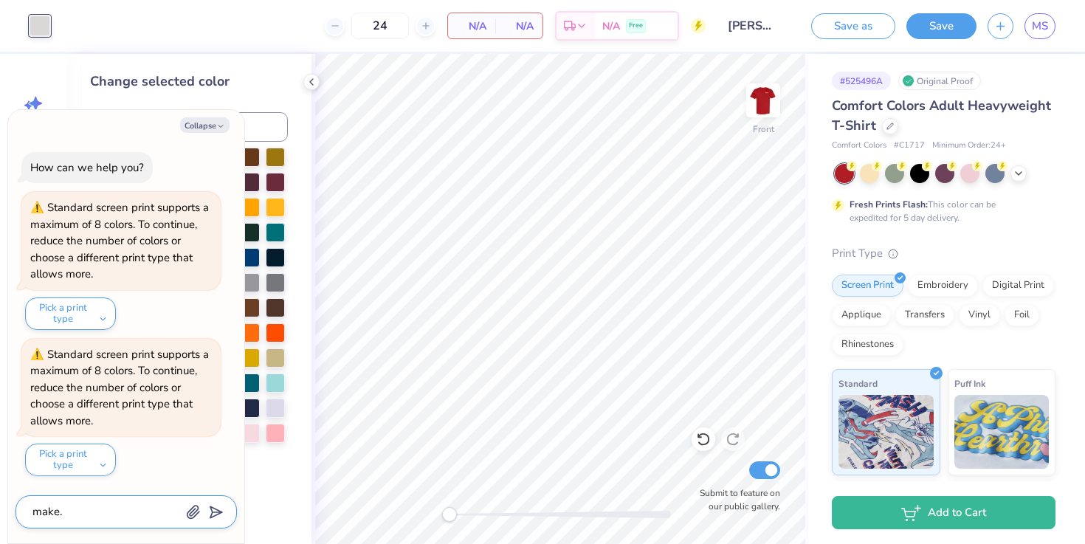
type textarea "x"
type textarea "make"
type textarea "x"
type textarea "make t"
type textarea "x"
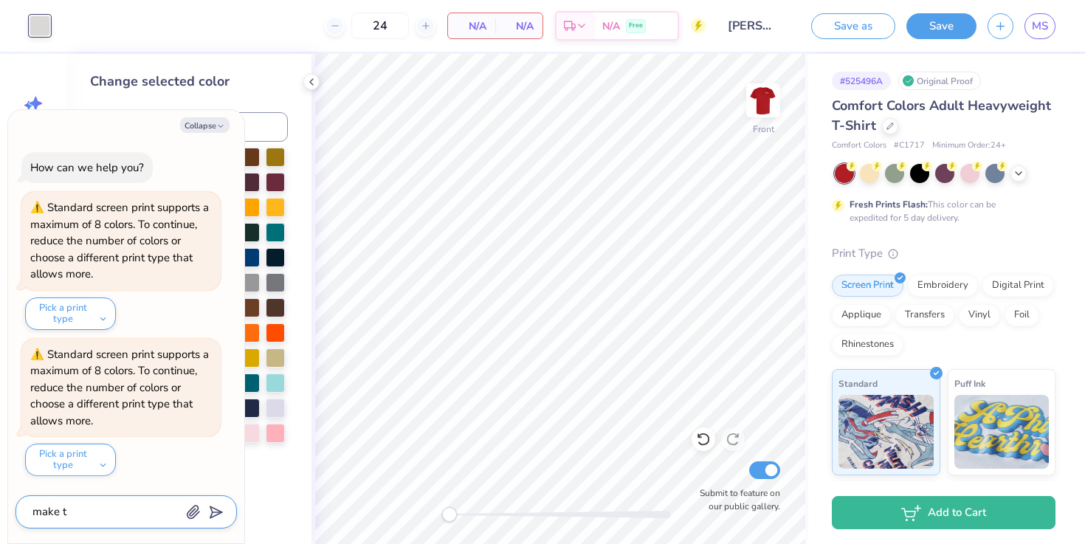
type textarea "make th"
type textarea "x"
type textarea "make the"
type textarea "x"
type textarea "make the"
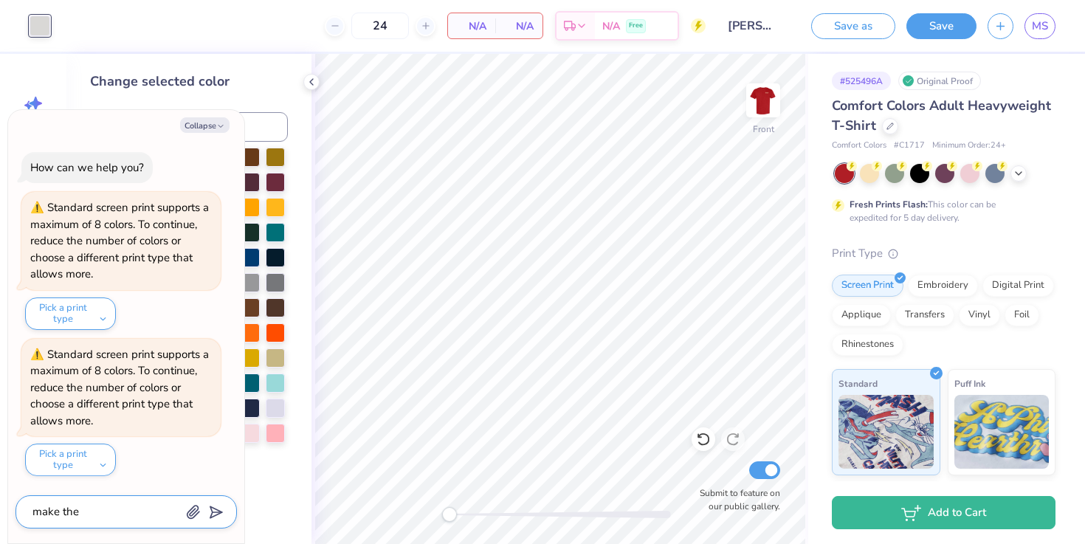
type textarea "x"
type textarea "make the c"
type textarea "x"
type textarea "make the co"
type textarea "x"
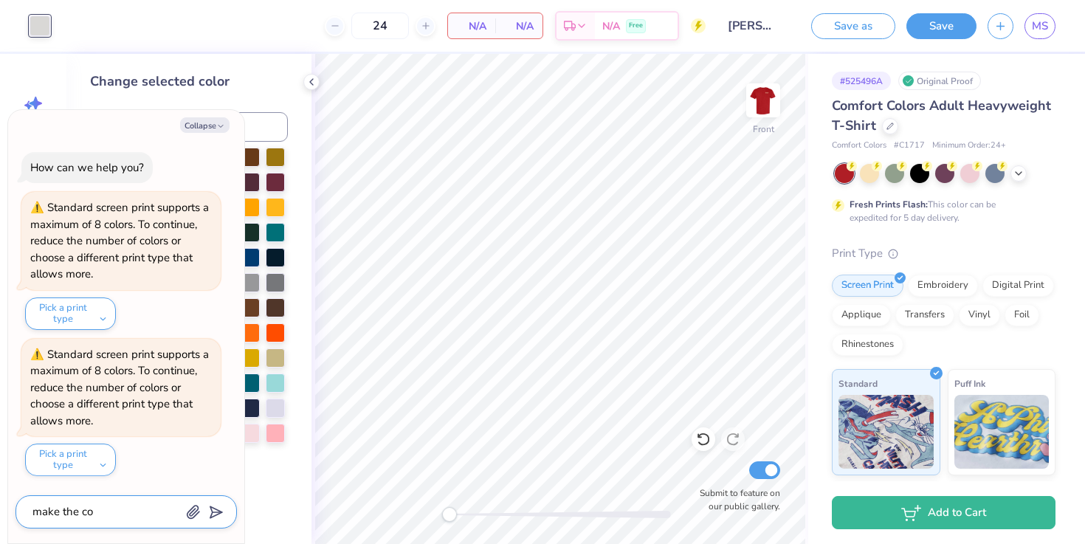
type textarea "make the col"
type textarea "x"
type textarea "make the colo"
type textarea "x"
type textarea "make the color"
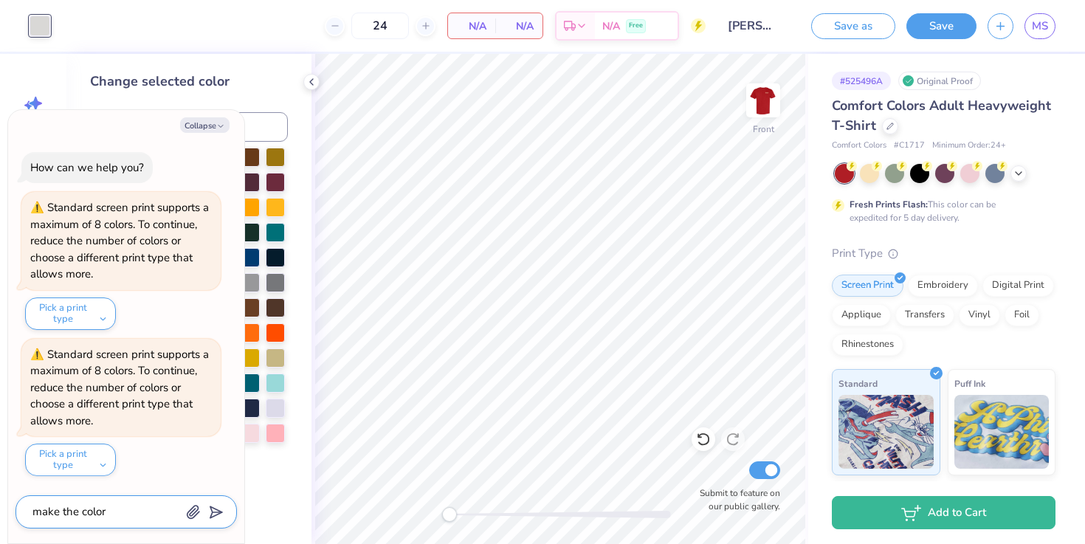
type textarea "x"
type textarea "make the colors"
type textarea "x"
type textarea "make the colors"
type textarea "x"
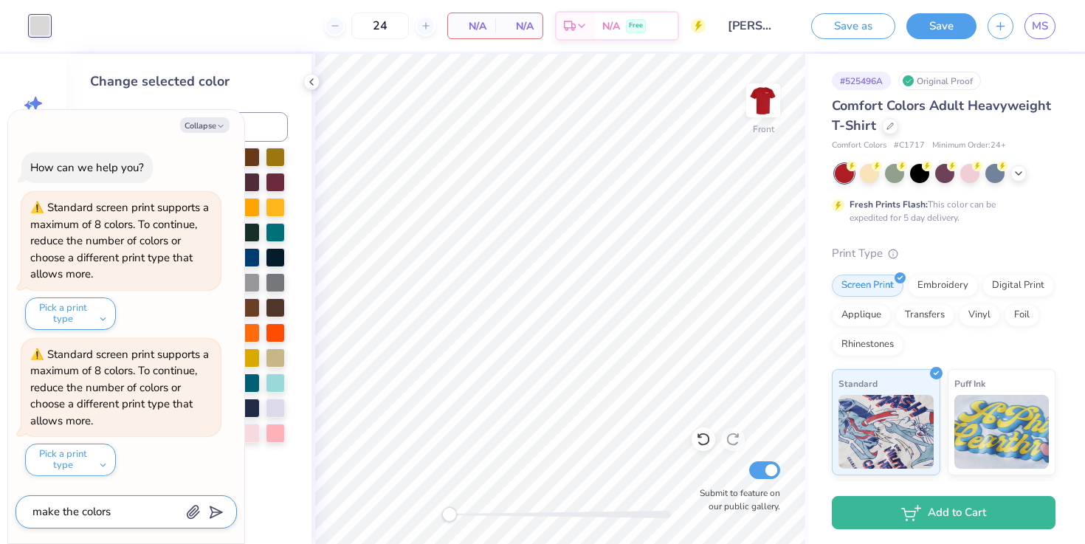
type textarea "make the colors l"
type textarea "x"
type textarea "make the colors lo"
type textarea "x"
type textarea "make the colors loo"
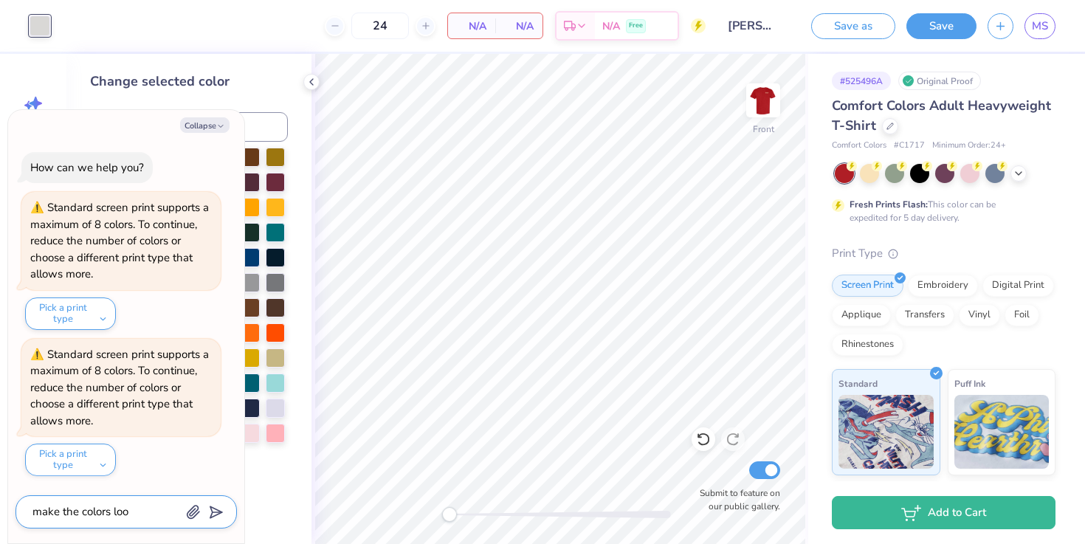
type textarea "x"
type textarea "make the colors look"
type textarea "x"
type textarea "make the colors look"
type textarea "x"
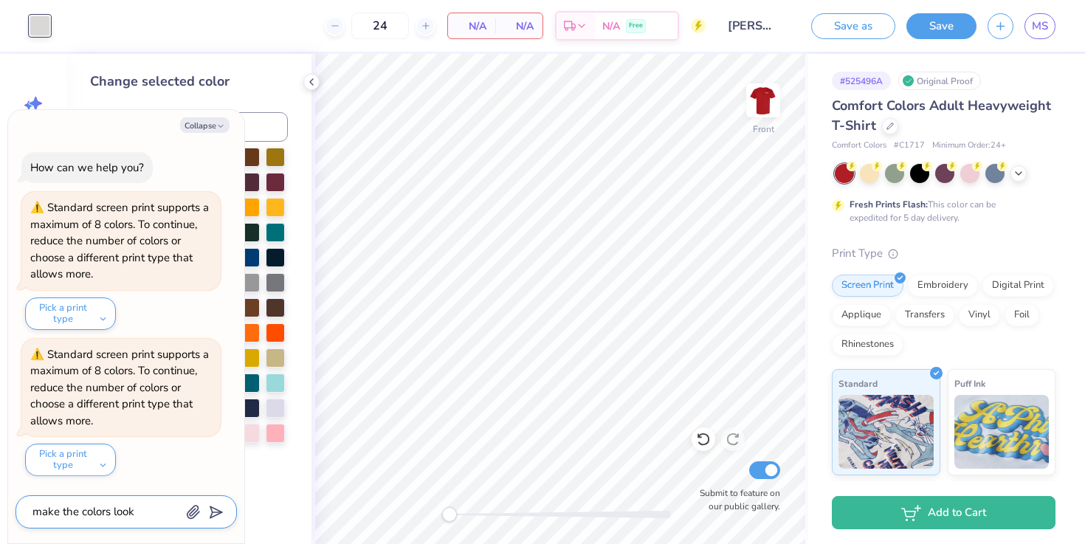
type textarea "make the colors look g"
type textarea "x"
type textarea "make the colors look go"
type textarea "x"
type textarea "make the colors look goo"
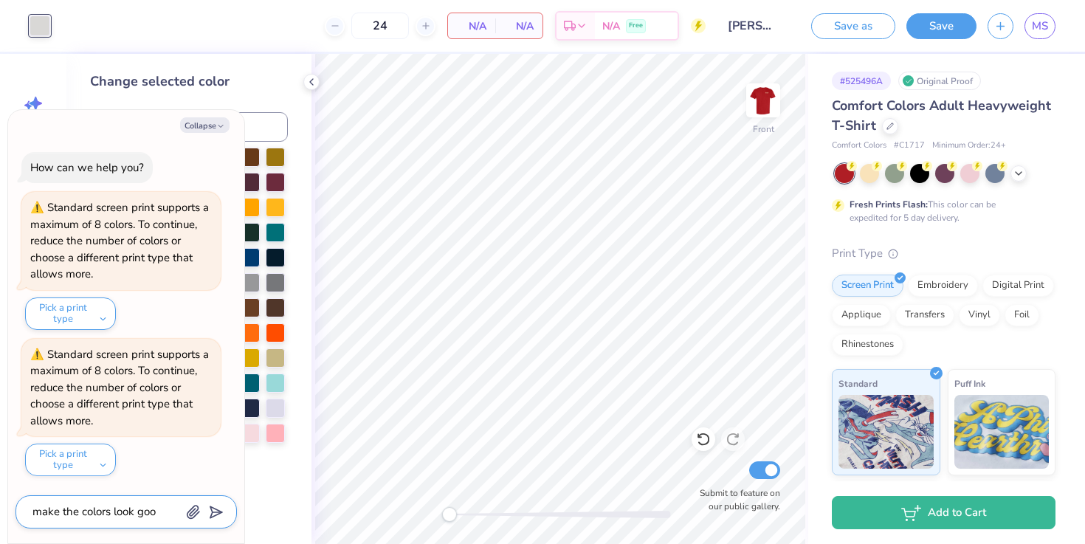
type textarea "x"
type textarea "make the colors look good"
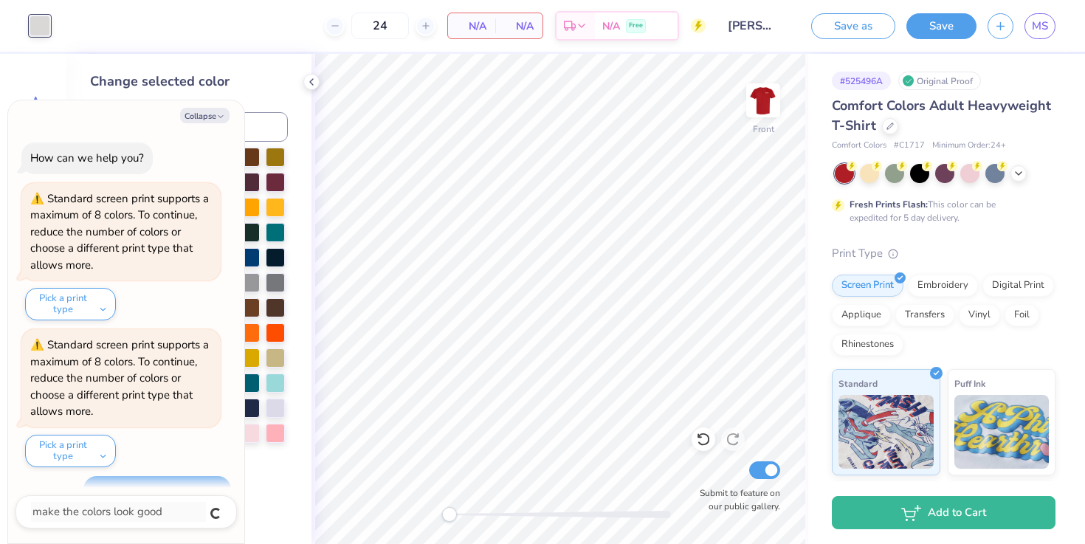
scroll to position [31, 0]
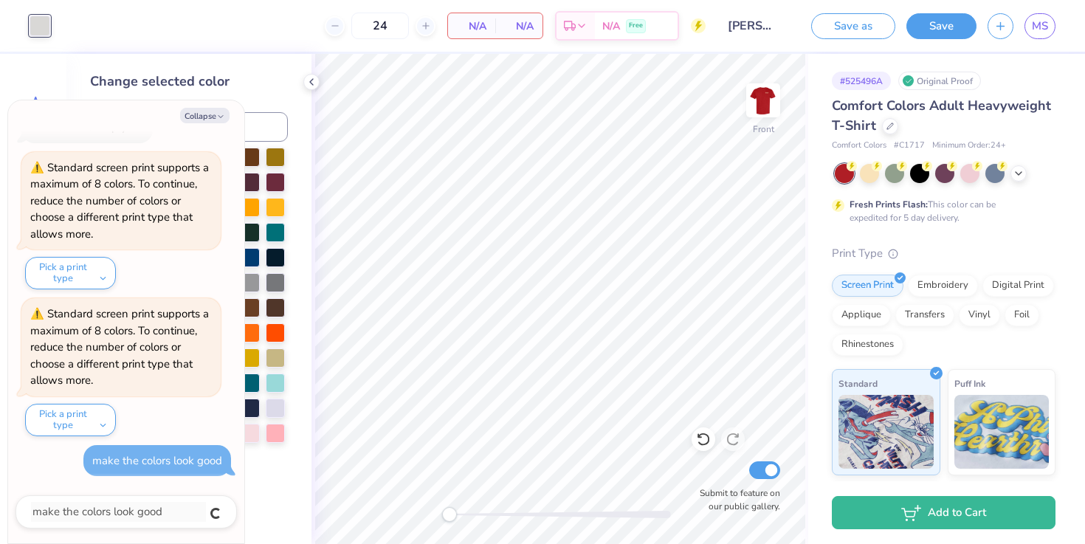
type textarea "x"
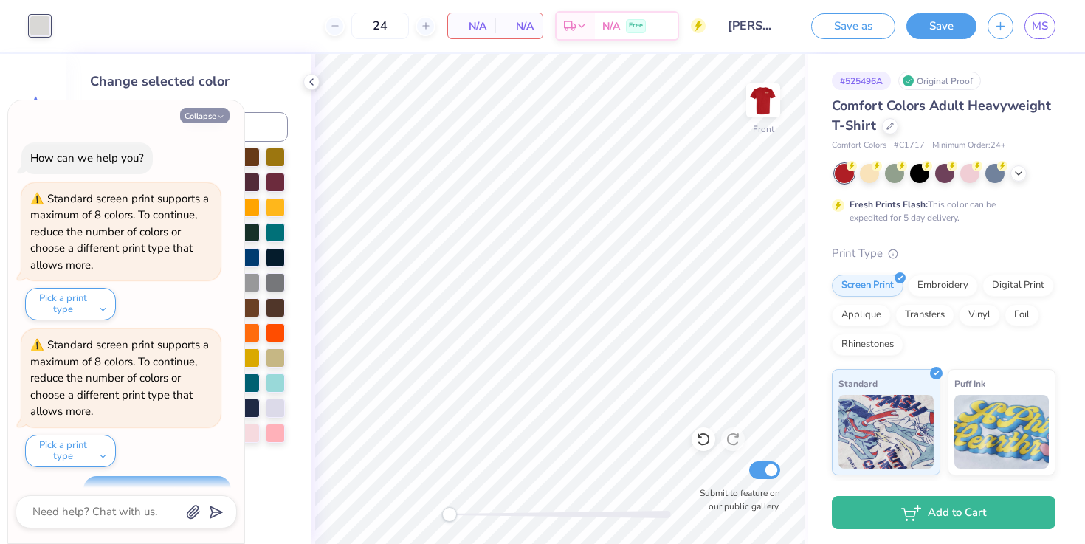
click at [189, 117] on button "Collapse" at bounding box center [204, 116] width 49 height 16
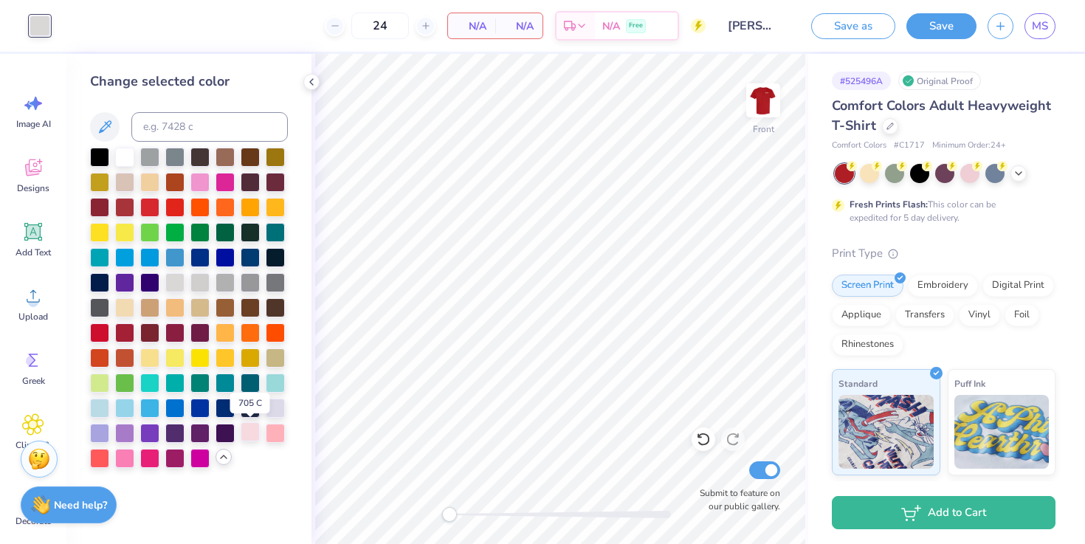
click at [252, 428] on div at bounding box center [250, 431] width 19 height 19
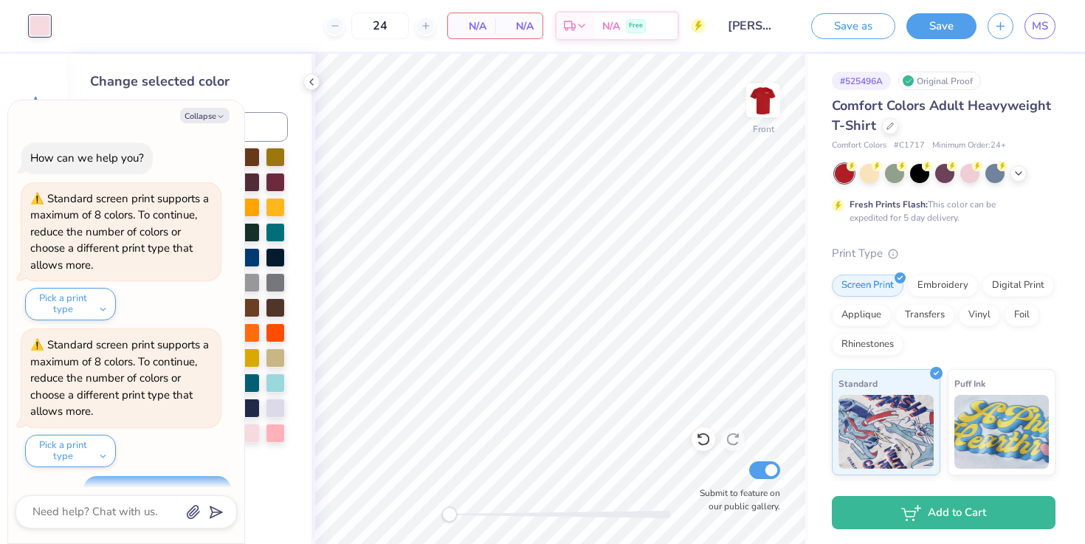
scroll to position [117, 0]
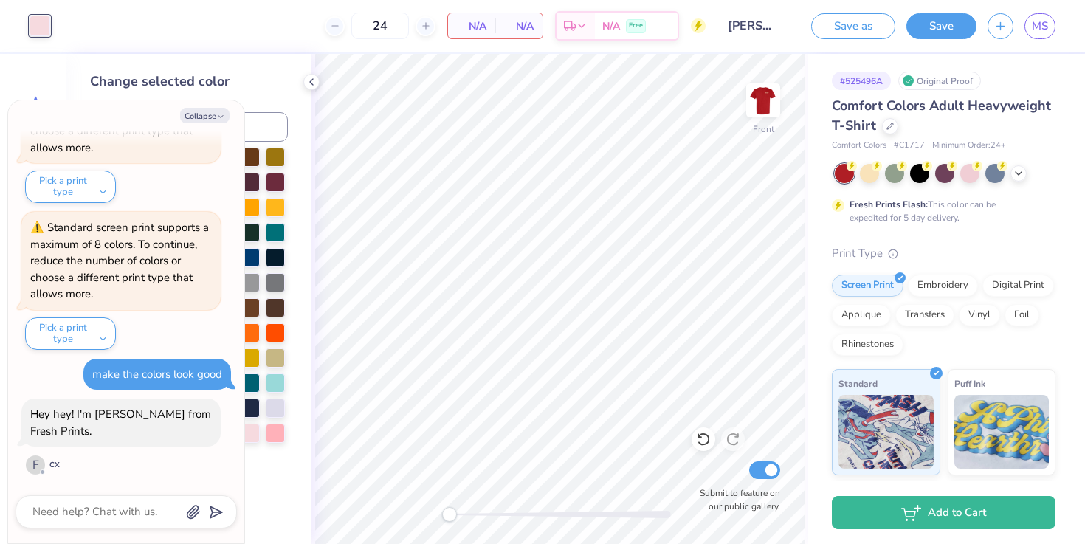
click at [126, 165] on div "Standard screen print supports a maximum of 8 colors. To continue, reduce the n…" at bounding box center [120, 135] width 199 height 138
click at [202, 121] on button "Collapse" at bounding box center [204, 116] width 49 height 16
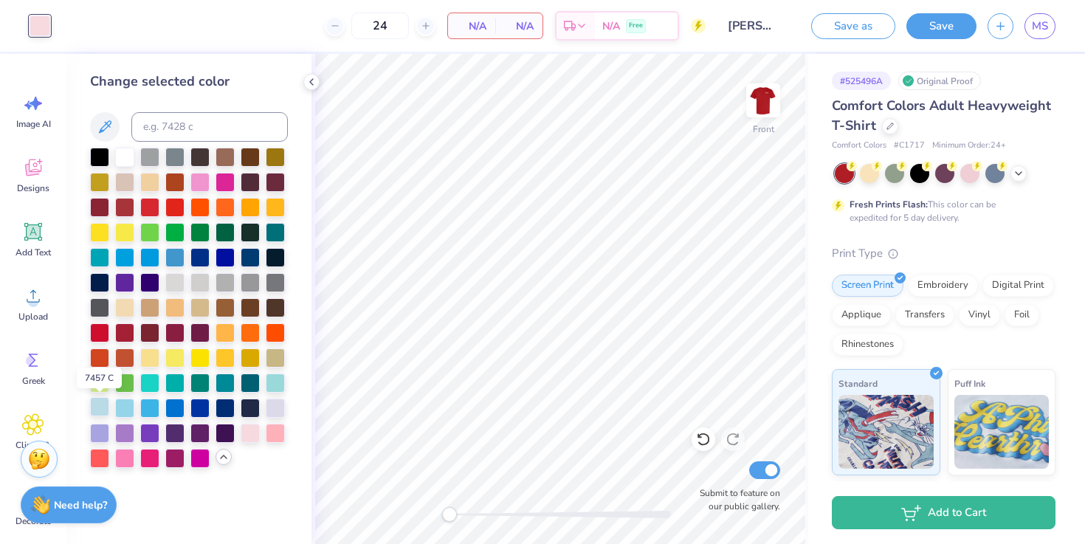
click at [100, 410] on div at bounding box center [99, 406] width 19 height 19
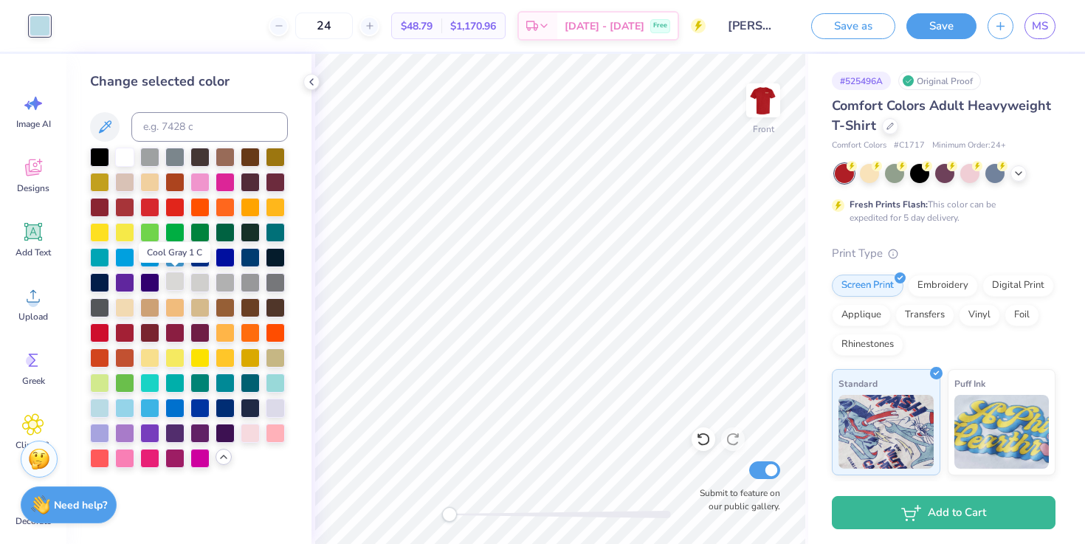
click at [171, 287] on div at bounding box center [174, 281] width 19 height 19
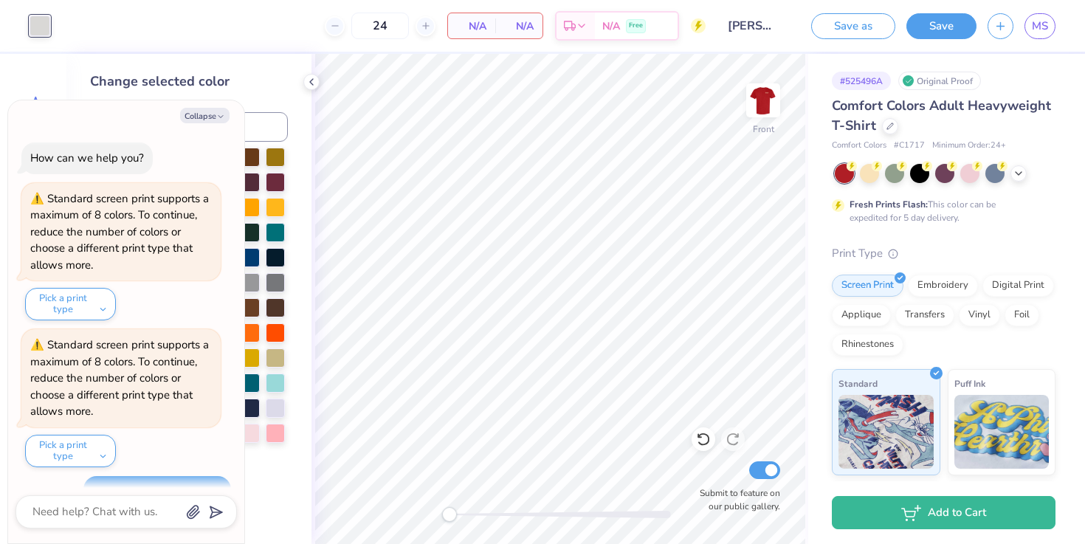
scroll to position [264, 0]
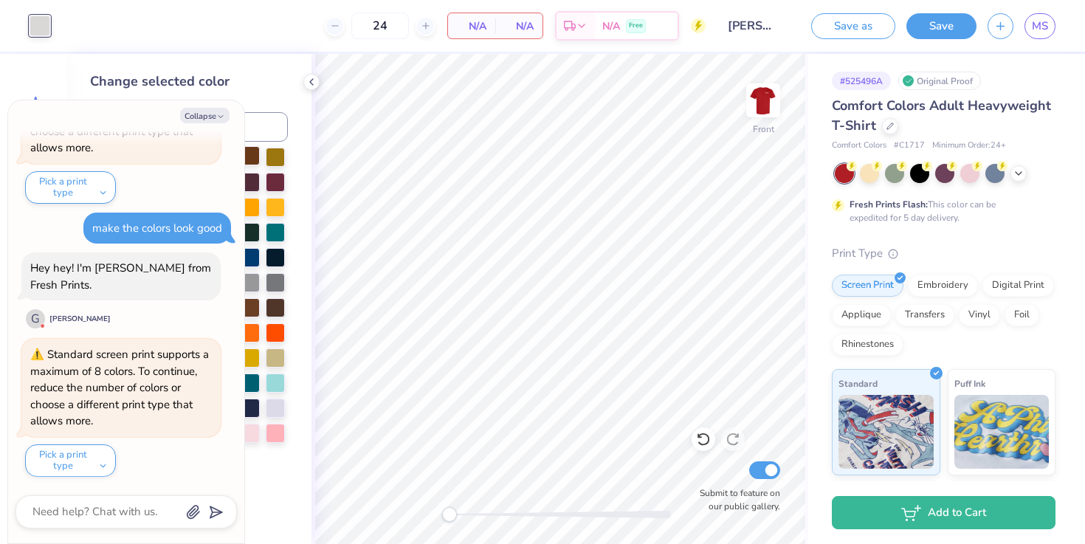
click at [259, 160] on div at bounding box center [250, 155] width 19 height 19
click at [220, 117] on icon "button" at bounding box center [220, 116] width 9 height 9
type textarea "x"
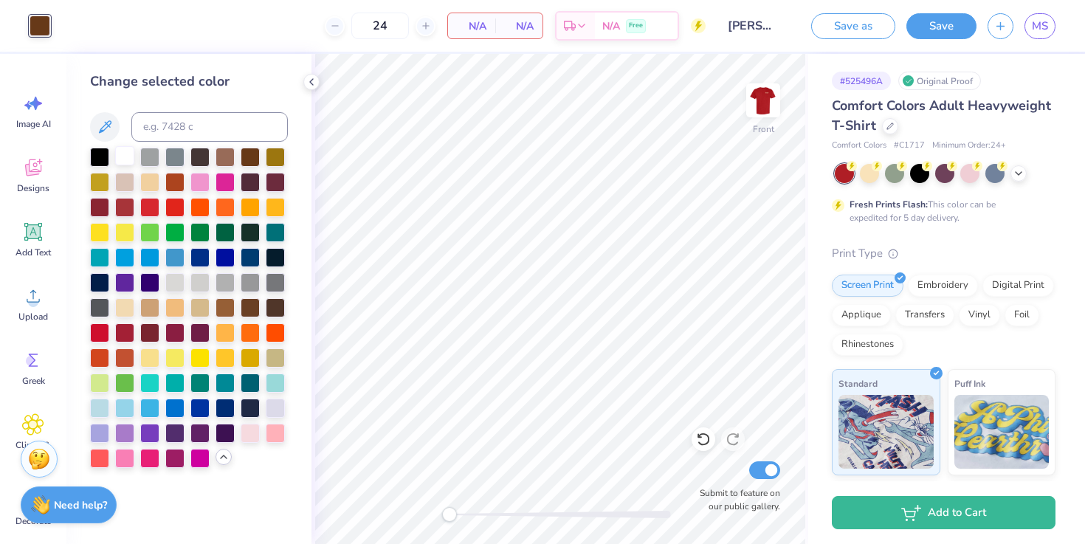
click at [128, 156] on div at bounding box center [124, 155] width 19 height 19
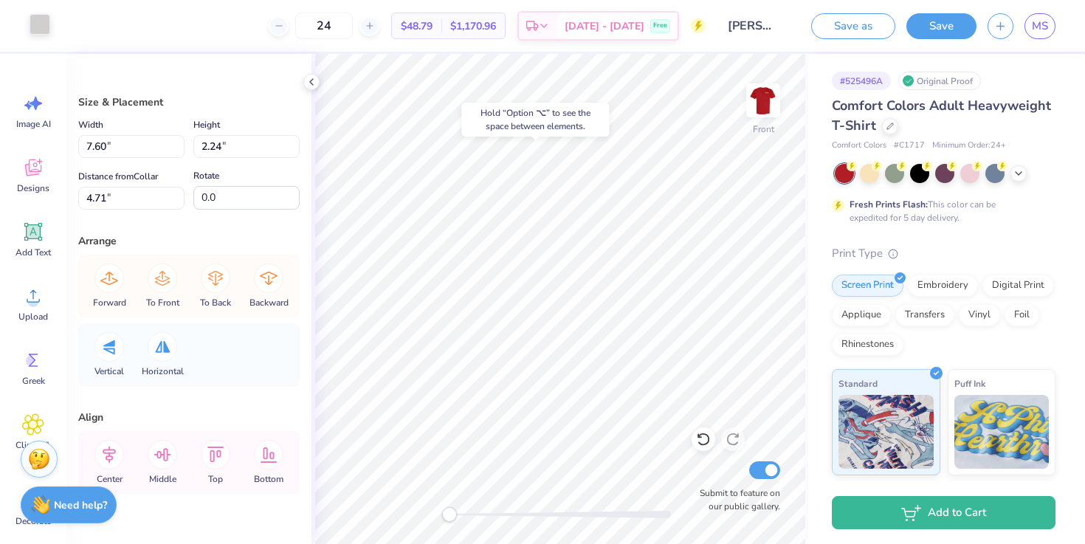
click at [43, 27] on div at bounding box center [40, 24] width 21 height 21
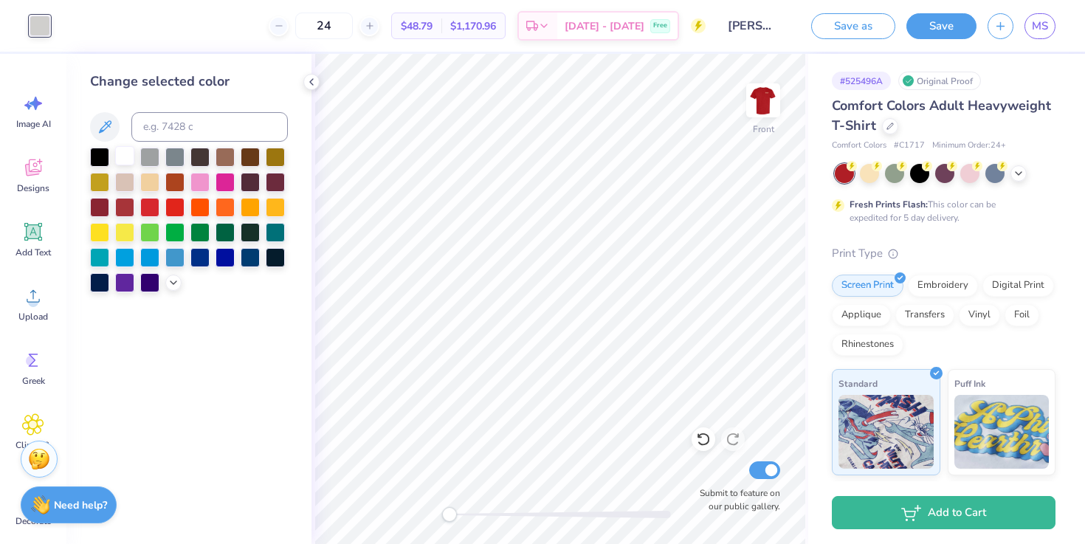
click at [123, 153] on div at bounding box center [124, 155] width 19 height 19
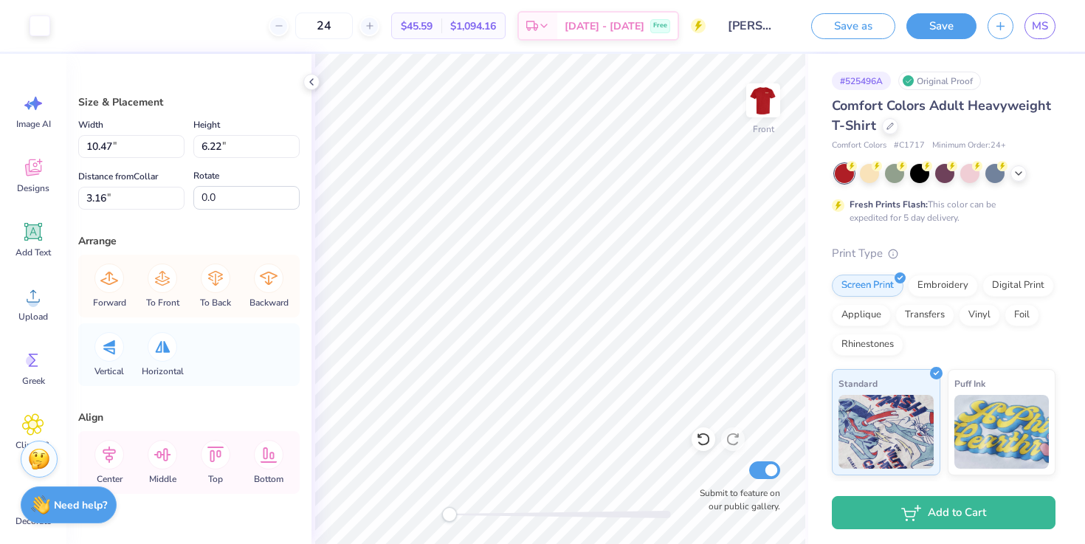
type input "1.36"
type input "1.17"
type input "4.20"
click at [52, 32] on div "Art colors 24 $45.59 Per Item $1,094.16 Total Est. Delivery Oct 11 - 14 Free De…" at bounding box center [542, 26] width 1085 height 52
click at [44, 27] on div at bounding box center [40, 24] width 21 height 21
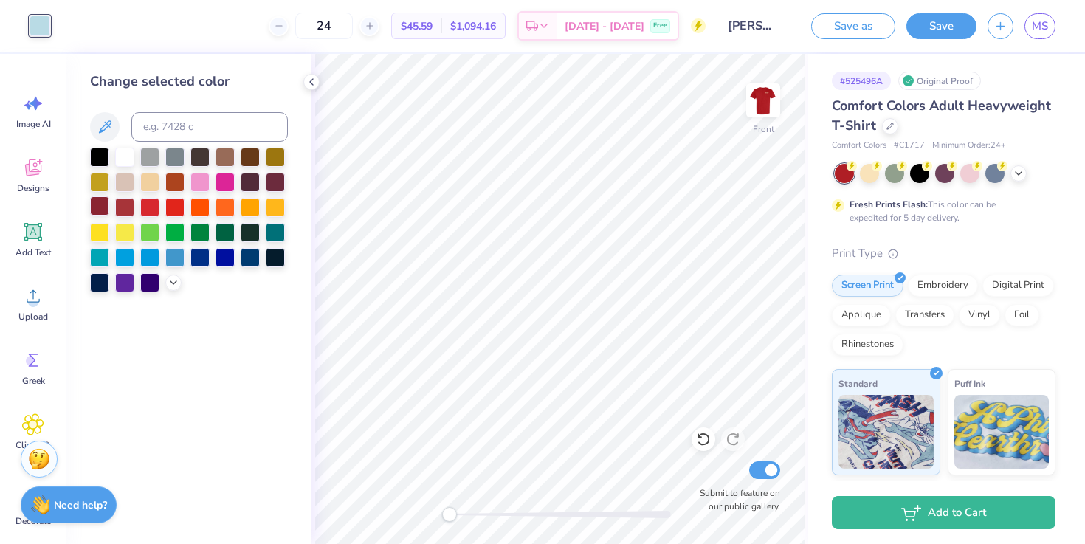
click at [100, 205] on div at bounding box center [99, 205] width 19 height 19
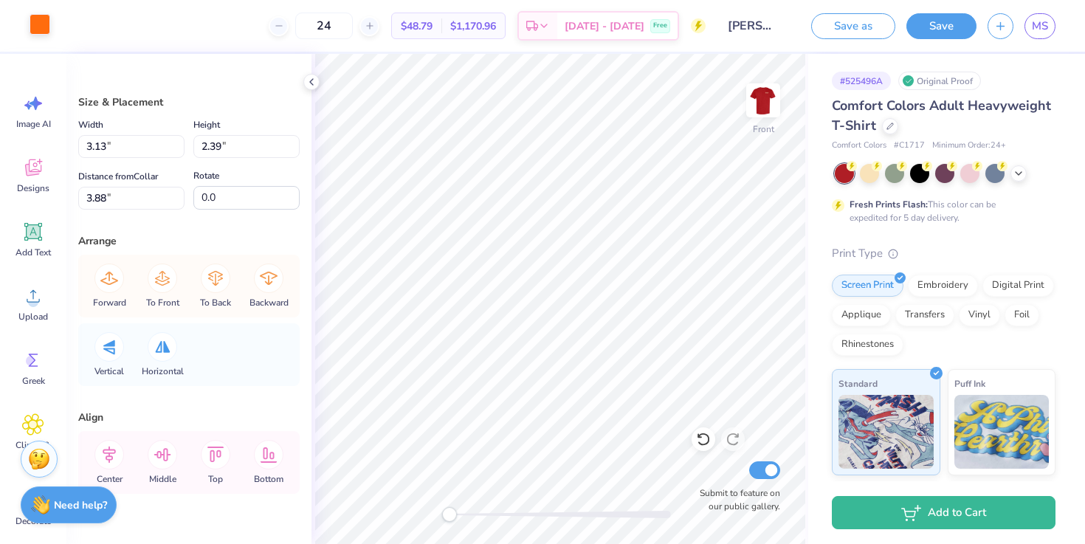
click at [43, 20] on div at bounding box center [40, 24] width 21 height 21
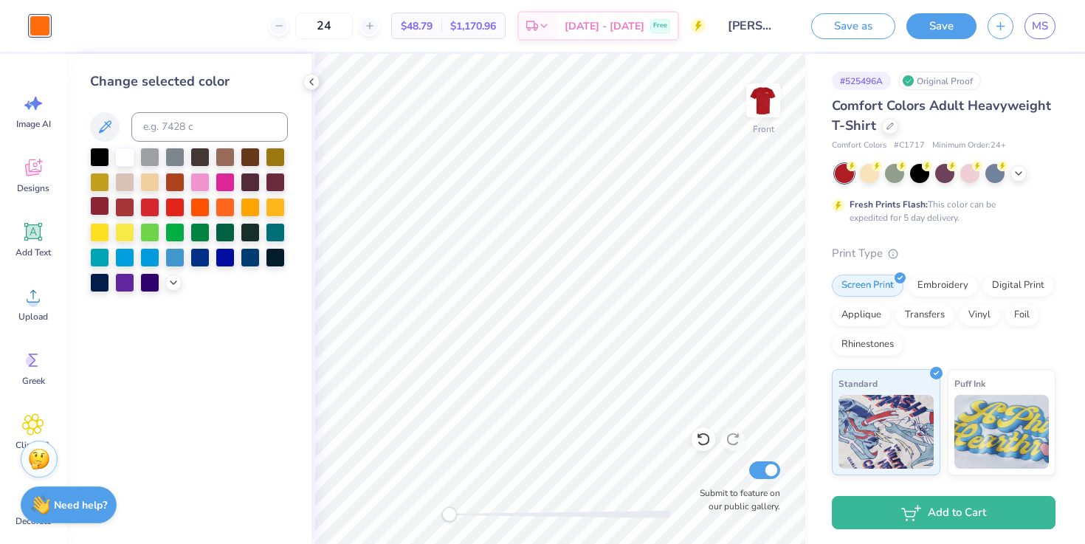
click at [98, 206] on div at bounding box center [99, 205] width 19 height 19
click at [175, 285] on icon at bounding box center [174, 281] width 12 height 12
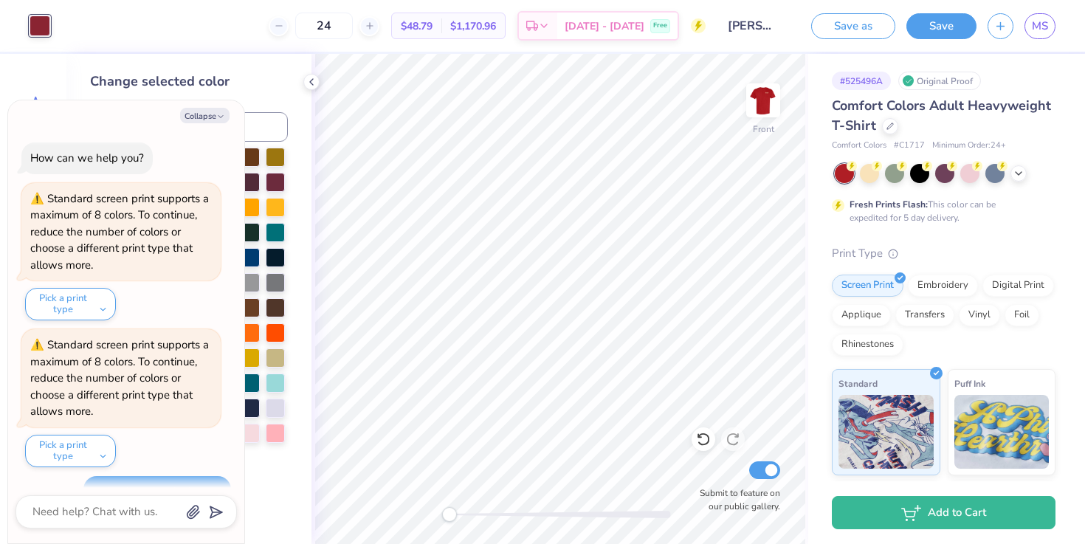
scroll to position [430, 0]
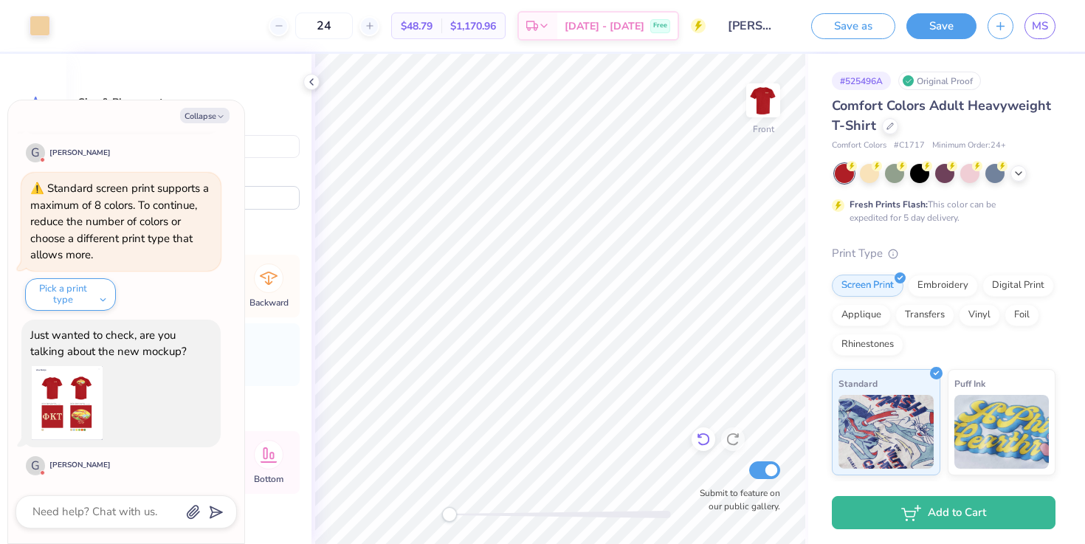
click at [707, 441] on icon at bounding box center [703, 439] width 15 height 15
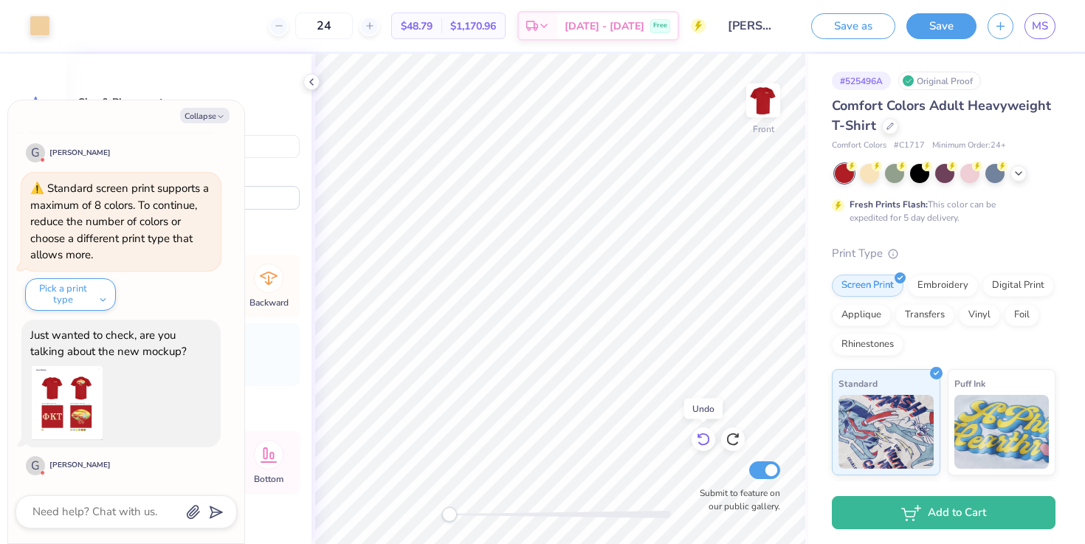
click at [707, 441] on icon at bounding box center [703, 439] width 15 height 15
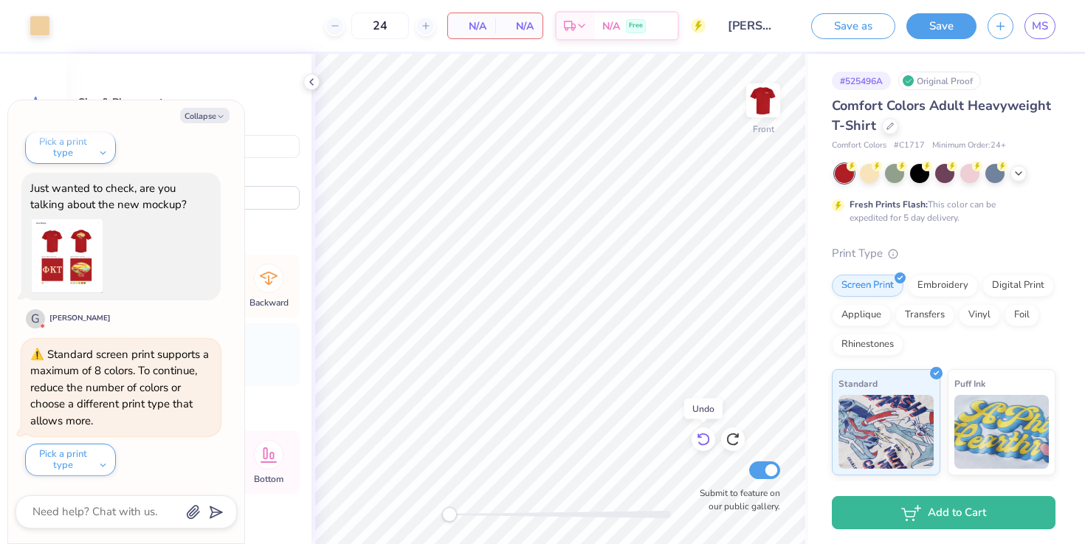
click at [707, 441] on icon at bounding box center [703, 439] width 15 height 15
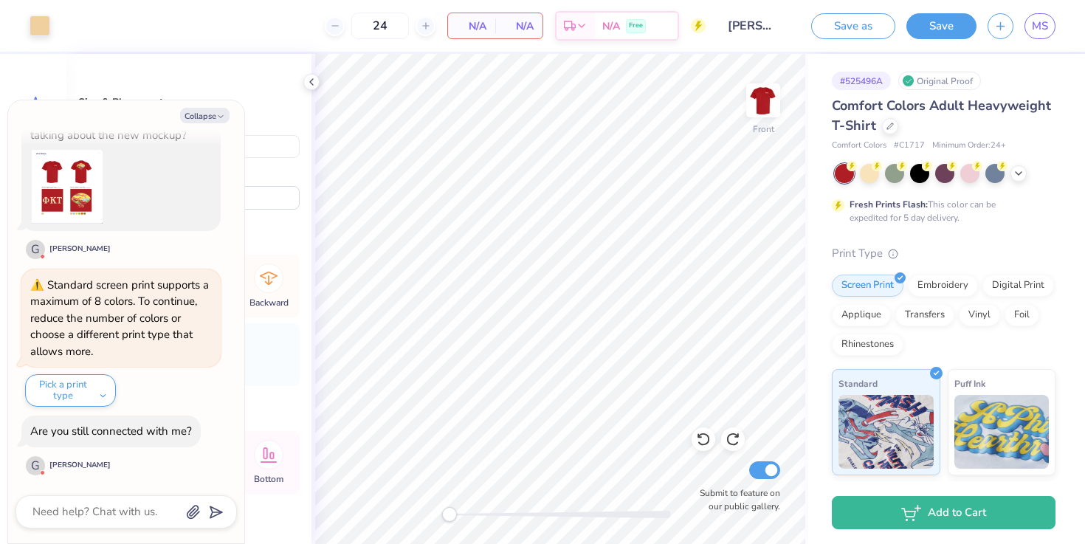
type textarea "x"
type input "7.12"
type input "3.11"
type input "3.21"
click at [700, 431] on div at bounding box center [704, 440] width 24 height 24
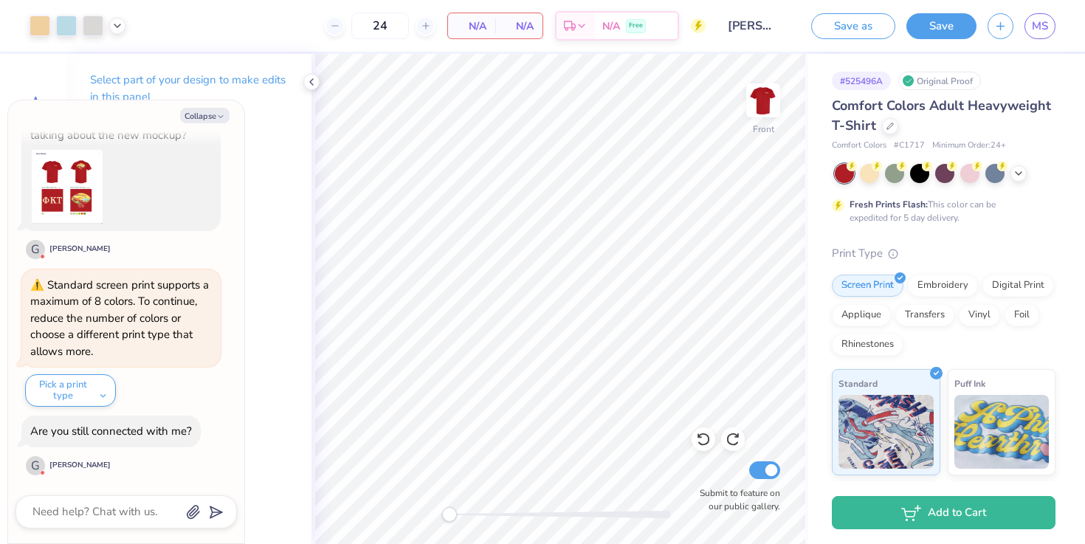
type textarea "x"
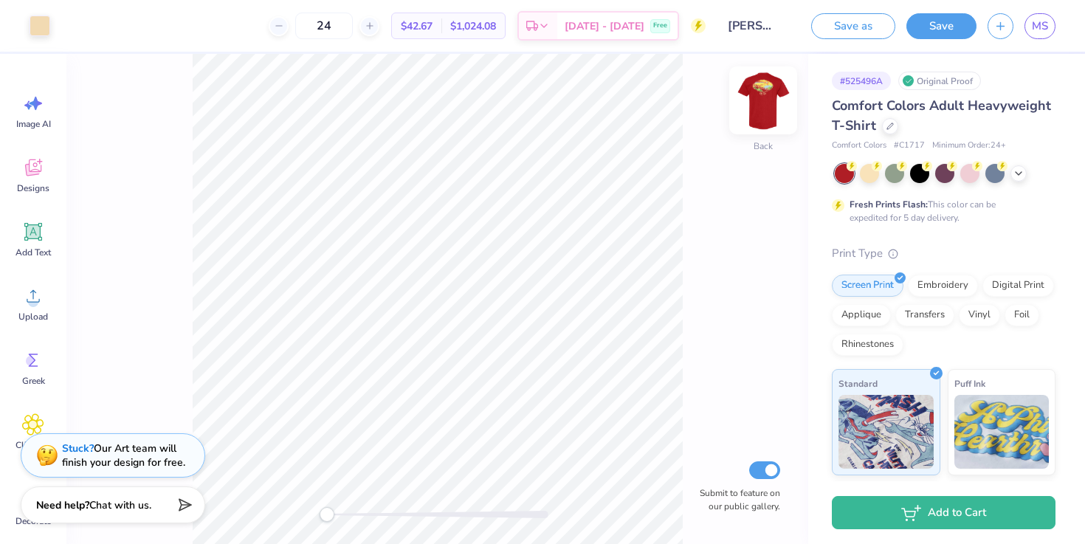
click at [766, 92] on img at bounding box center [763, 100] width 59 height 59
click at [1018, 171] on icon at bounding box center [1019, 172] width 12 height 12
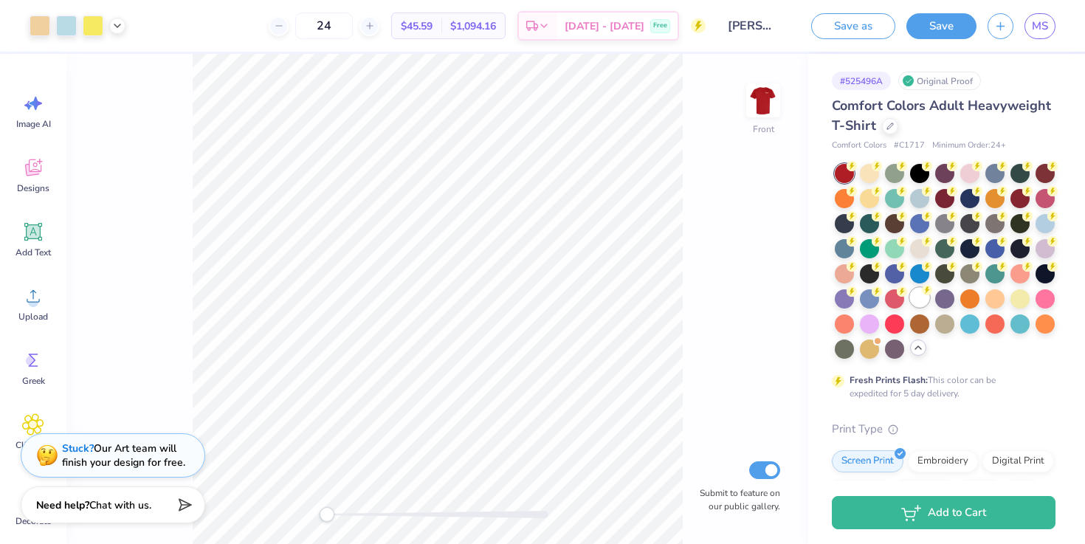
click at [922, 306] on div at bounding box center [919, 297] width 19 height 19
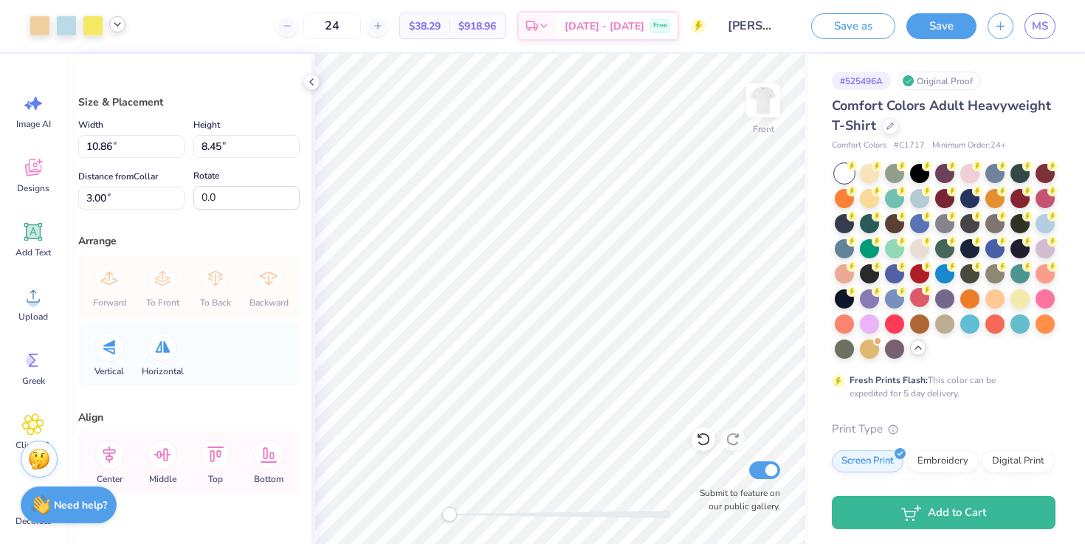
click at [117, 30] on div at bounding box center [117, 24] width 16 height 16
click at [92, 26] on div at bounding box center [93, 24] width 21 height 21
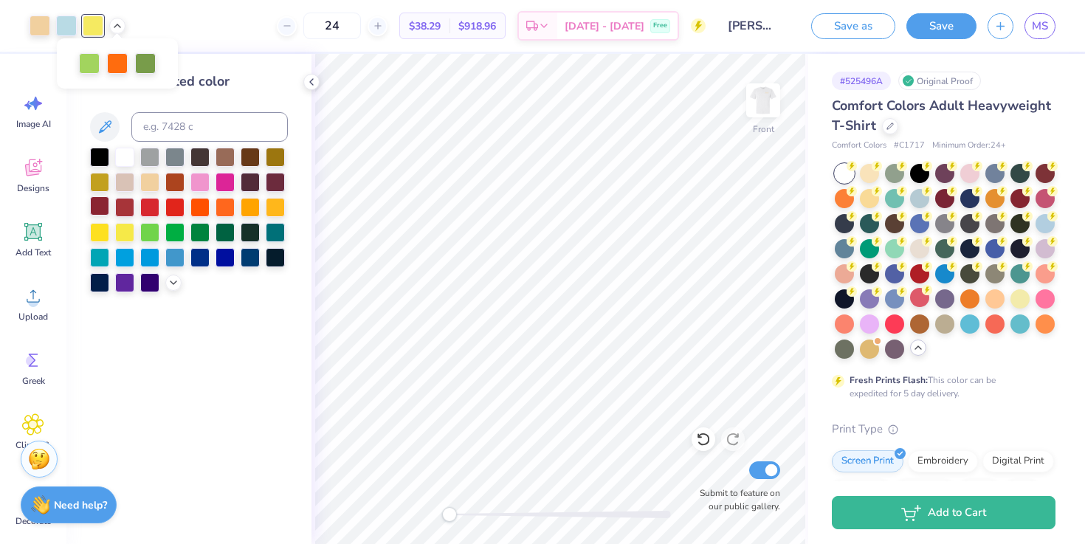
click at [97, 205] on div at bounding box center [99, 205] width 19 height 19
click at [116, 207] on div at bounding box center [124, 205] width 19 height 19
click at [170, 279] on icon at bounding box center [174, 281] width 12 height 12
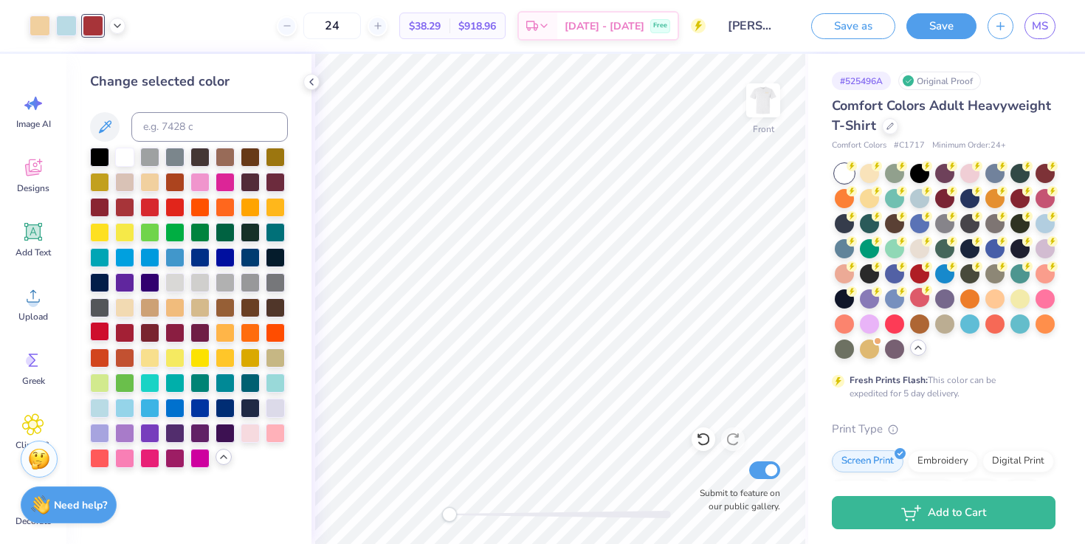
click at [102, 335] on div at bounding box center [99, 331] width 19 height 19
click at [122, 325] on div at bounding box center [124, 331] width 19 height 19
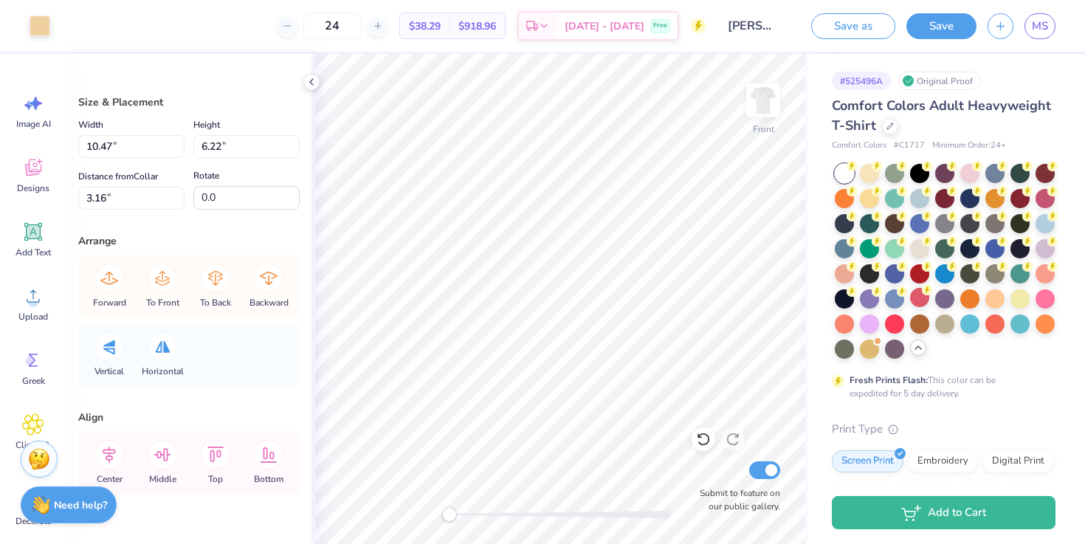
type input "10.47"
type input "6.22"
type input "3.16"
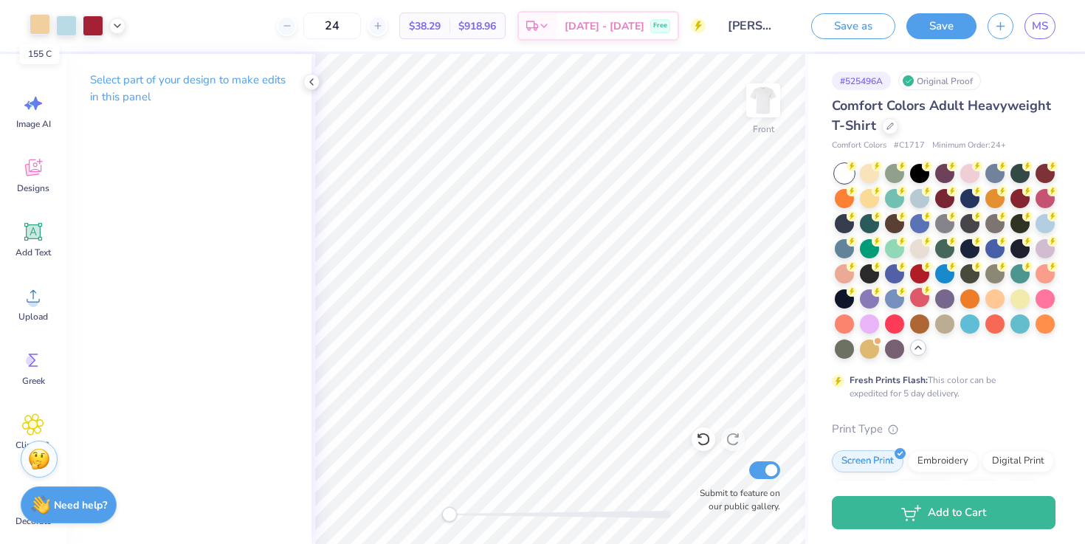
click at [40, 32] on div at bounding box center [40, 24] width 21 height 21
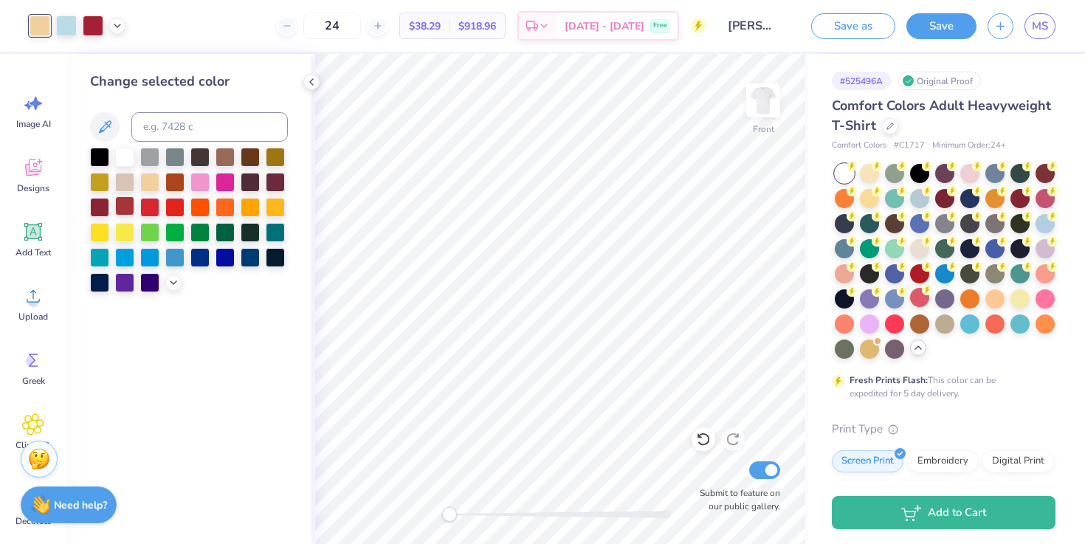
click at [128, 207] on div at bounding box center [124, 205] width 19 height 19
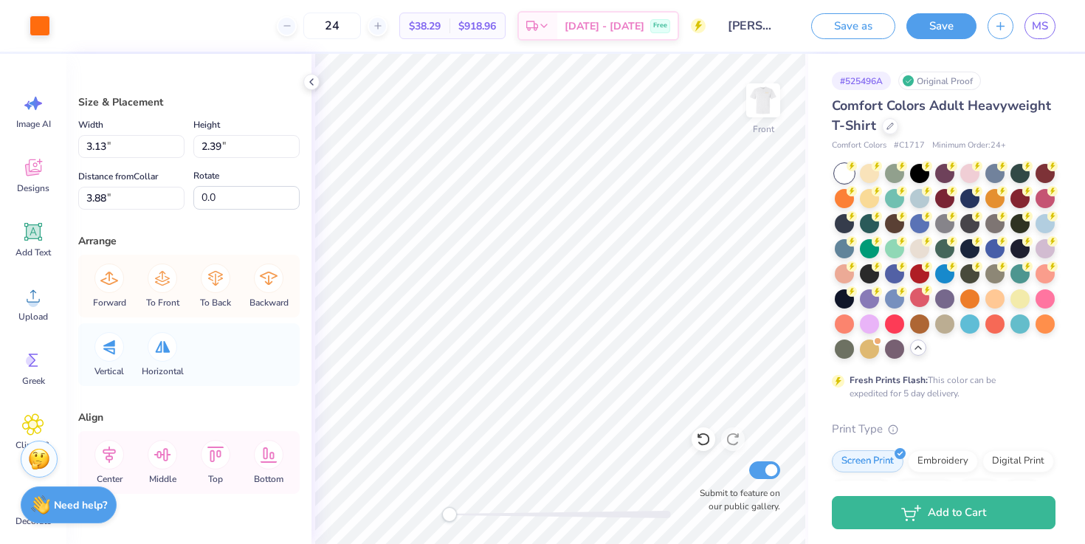
type input "3.87"
type input "0.85"
type input "3.61"
type input "10.47"
type input "6.22"
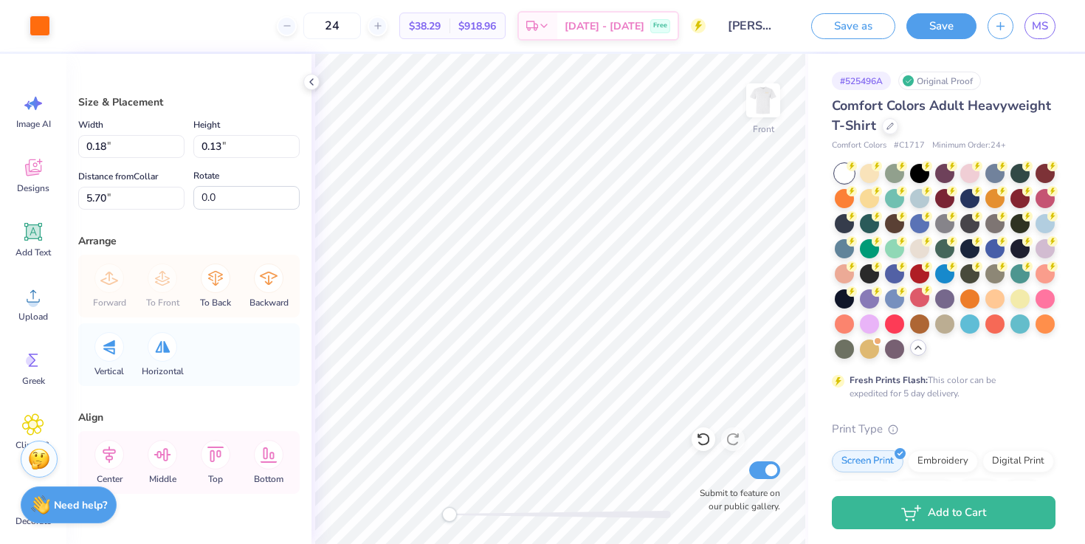
type input "3.00"
click at [41, 24] on div at bounding box center [40, 24] width 21 height 21
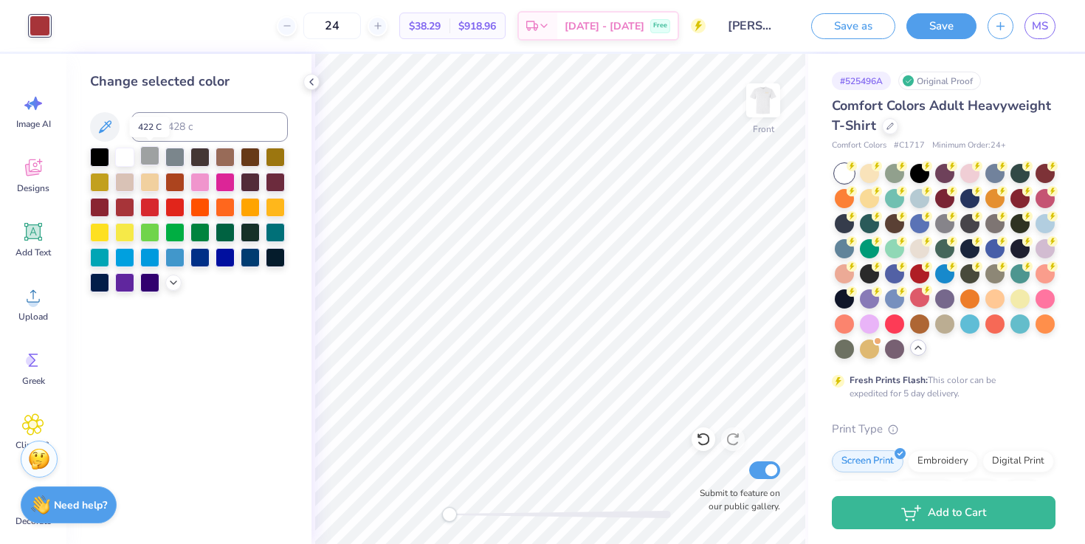
click at [140, 154] on div at bounding box center [149, 155] width 19 height 19
click at [105, 207] on div at bounding box center [99, 205] width 19 height 19
click at [124, 209] on div at bounding box center [124, 205] width 19 height 19
click at [123, 208] on div at bounding box center [124, 205] width 19 height 19
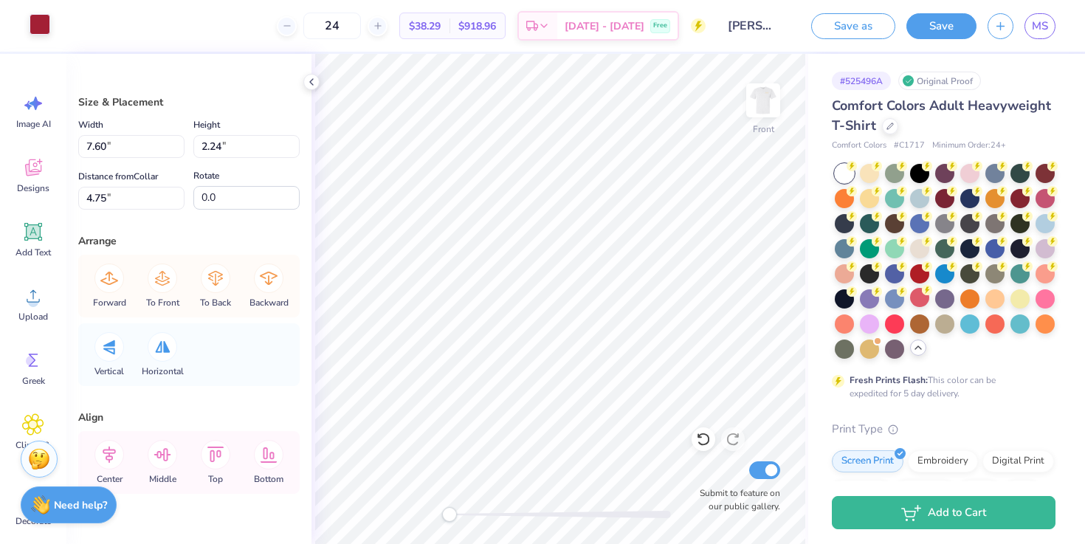
click at [41, 14] on div at bounding box center [40, 24] width 21 height 21
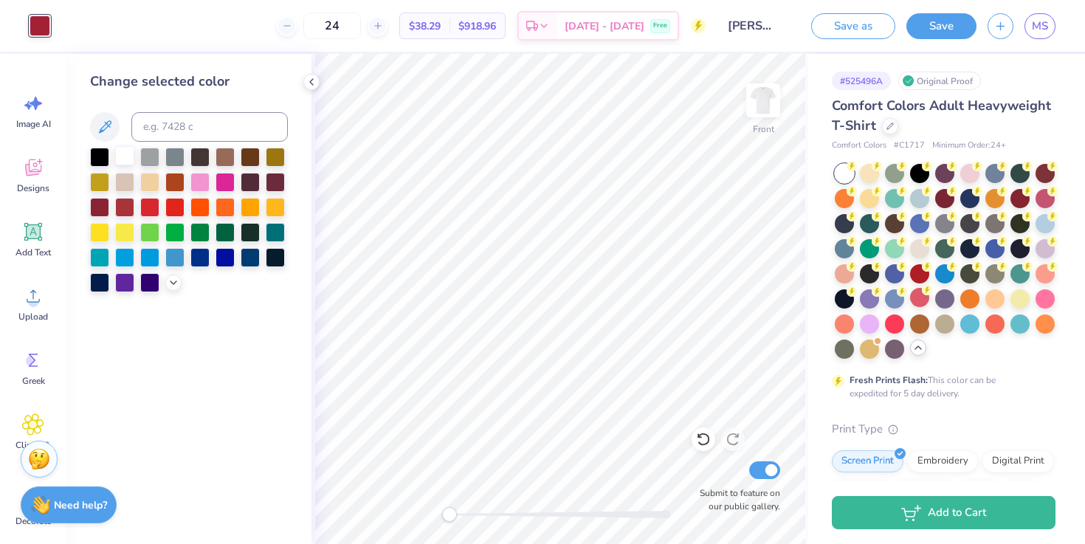
click at [122, 156] on div at bounding box center [124, 155] width 19 height 19
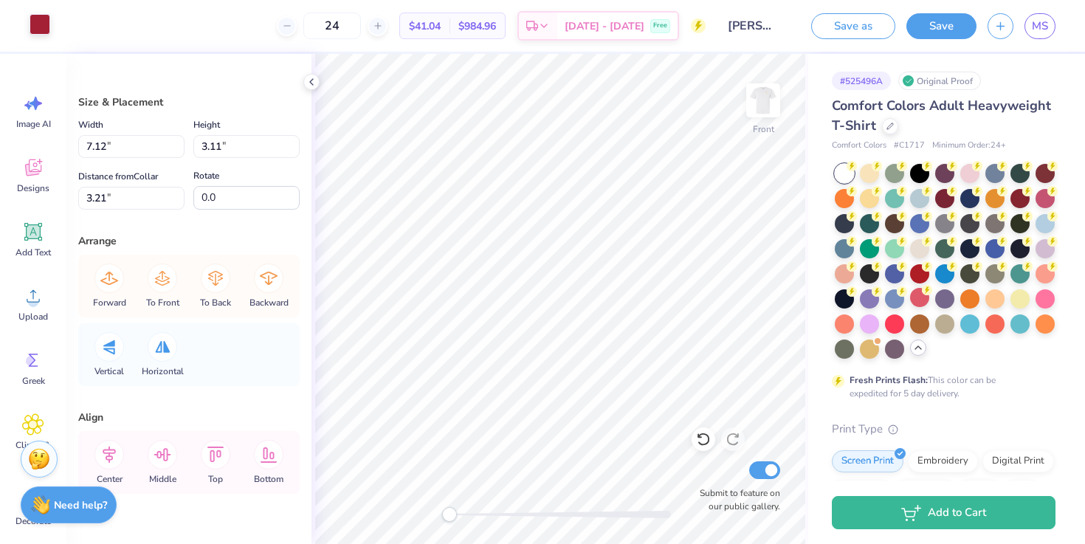
click at [49, 23] on div at bounding box center [40, 24] width 21 height 21
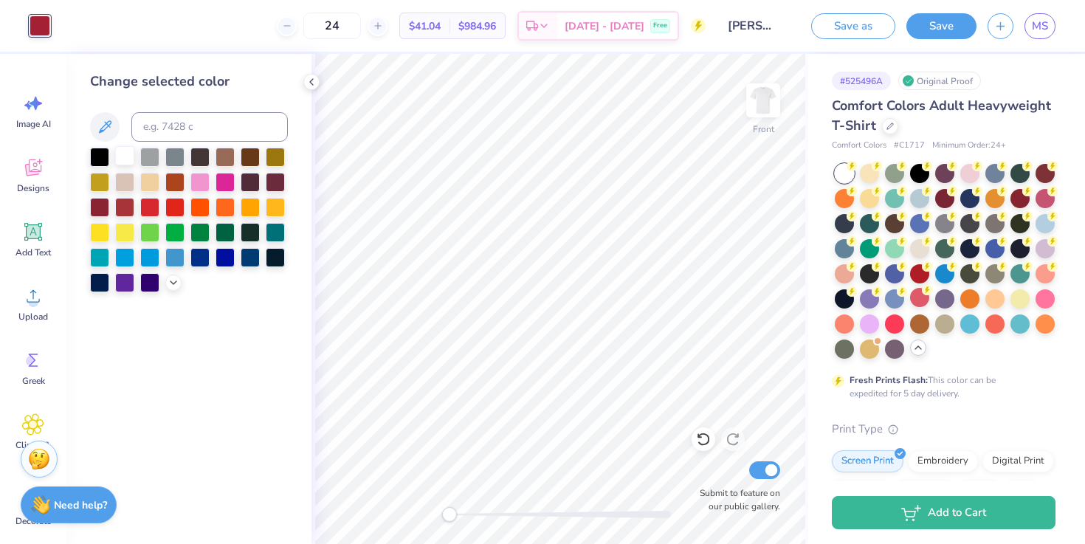
click at [131, 159] on div at bounding box center [124, 155] width 19 height 19
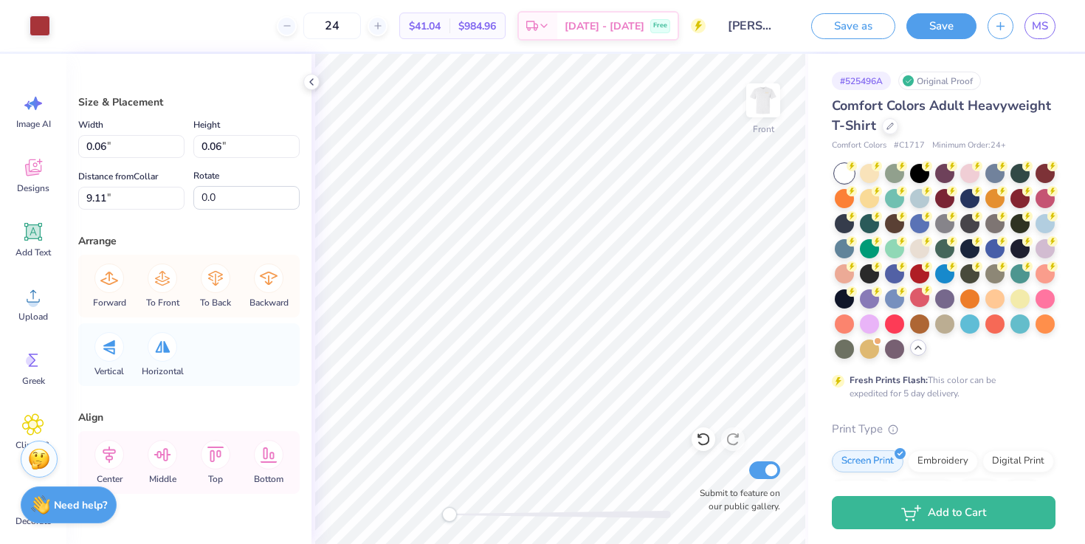
type input "1.36"
type input "1.17"
type input "4.20"
type input "10.47"
type input "6.22"
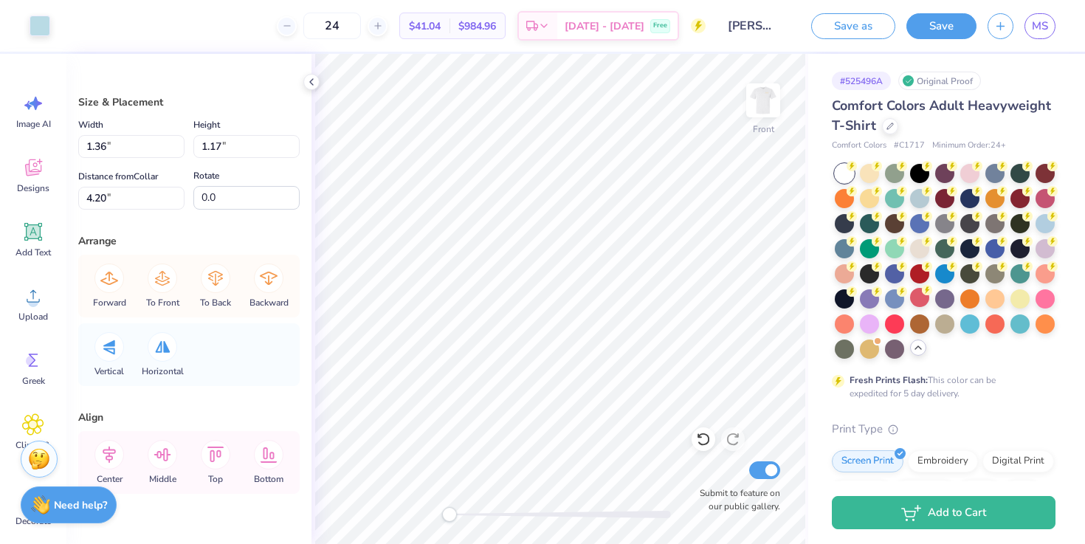
type input "3.00"
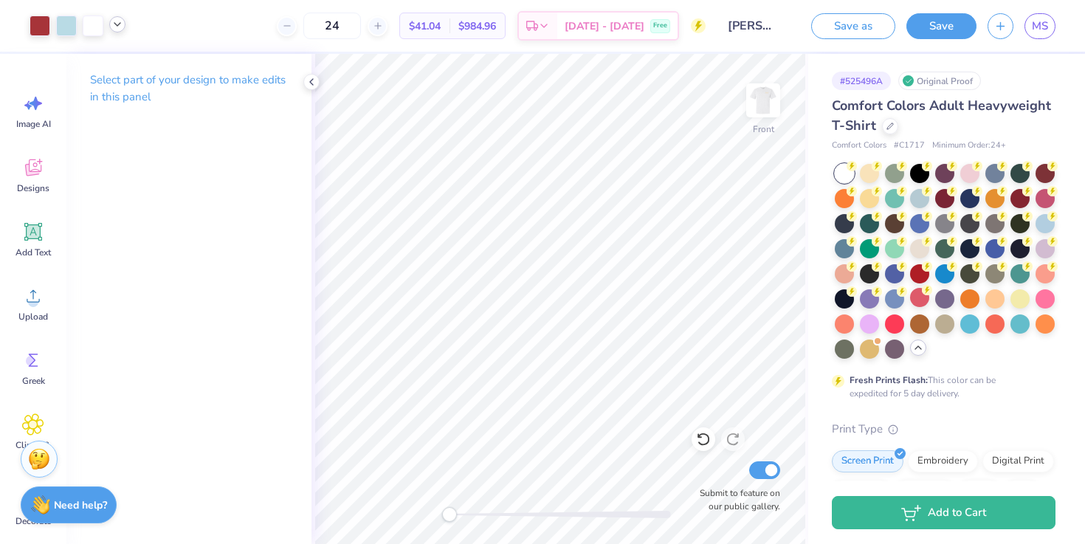
click at [113, 31] on div at bounding box center [117, 24] width 16 height 16
click at [104, 58] on div at bounding box center [103, 62] width 21 height 21
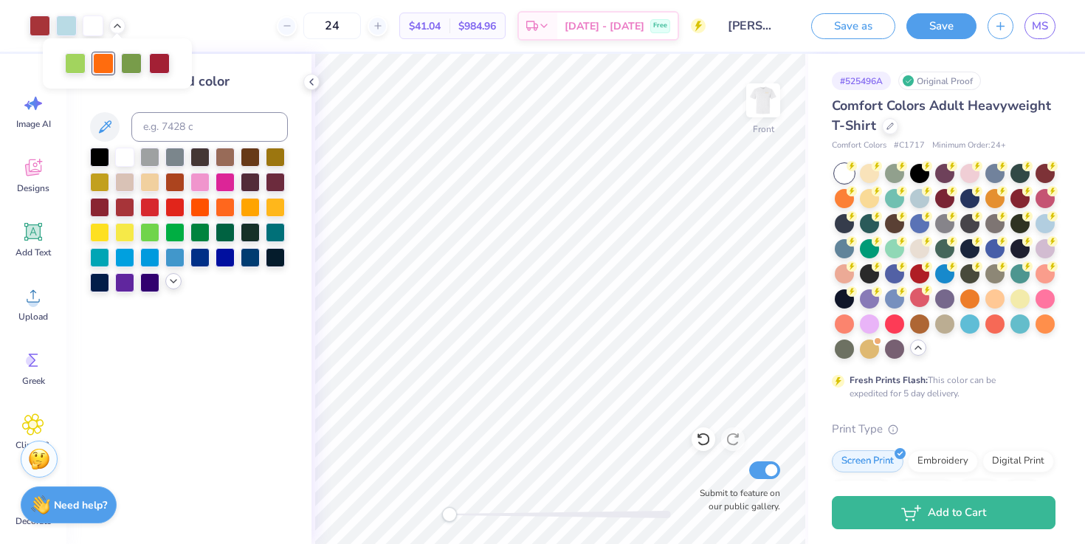
click at [174, 283] on icon at bounding box center [174, 281] width 12 height 12
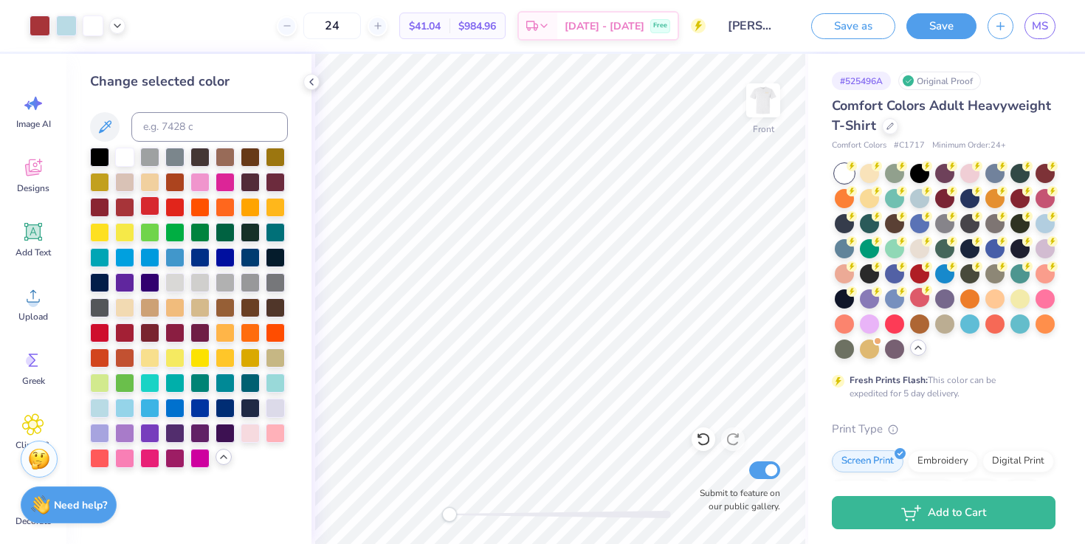
click at [152, 202] on div at bounding box center [149, 205] width 19 height 19
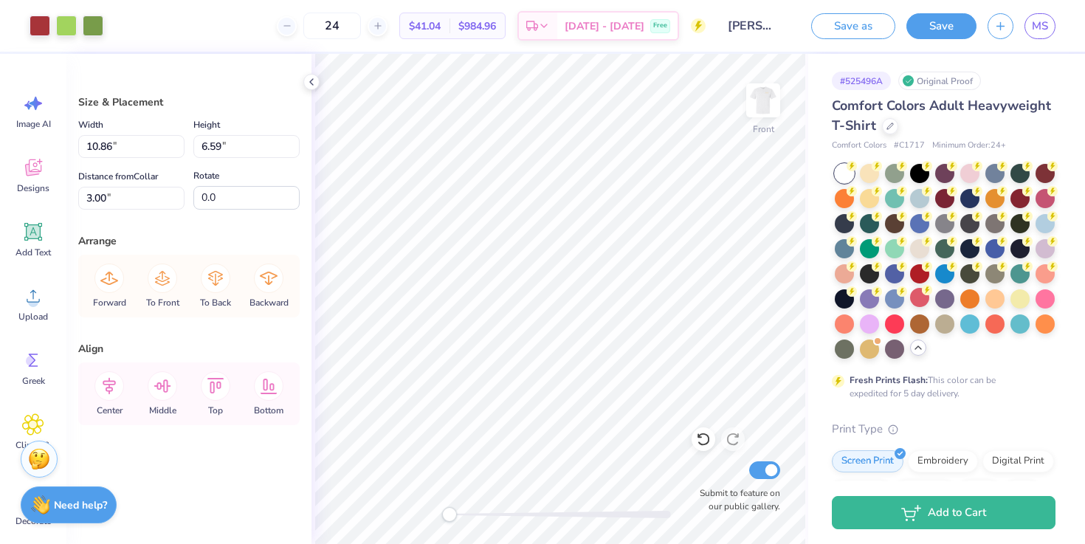
type input "3.34"
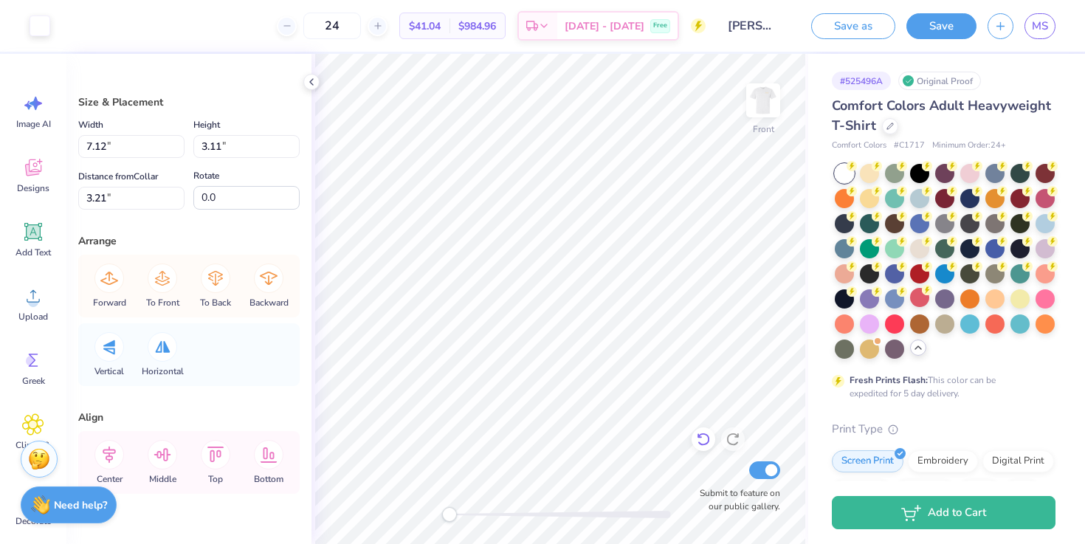
click at [702, 439] on icon at bounding box center [703, 439] width 15 height 15
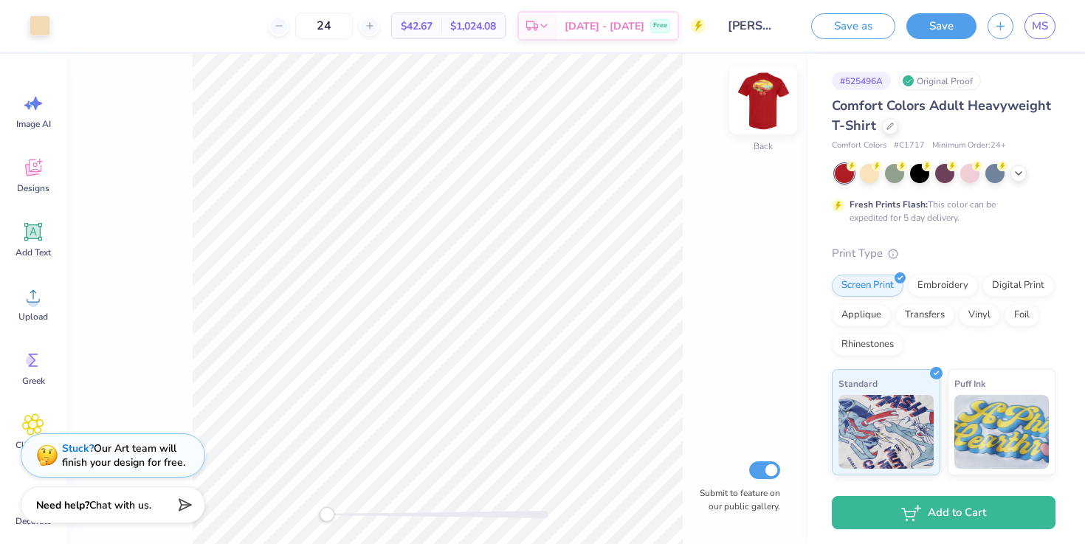
click at [755, 99] on img at bounding box center [763, 100] width 59 height 59
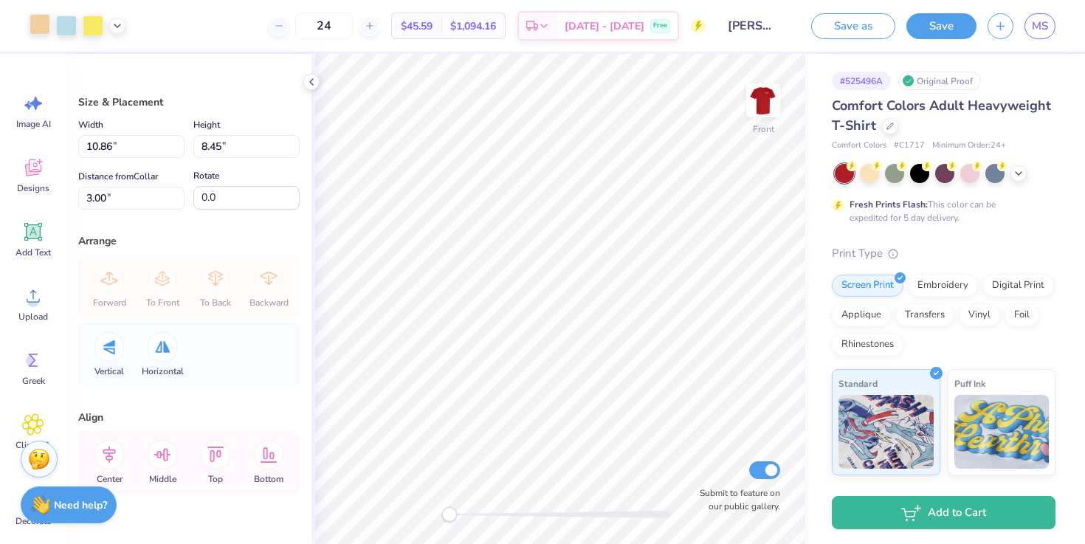
click at [40, 35] on div at bounding box center [40, 24] width 21 height 21
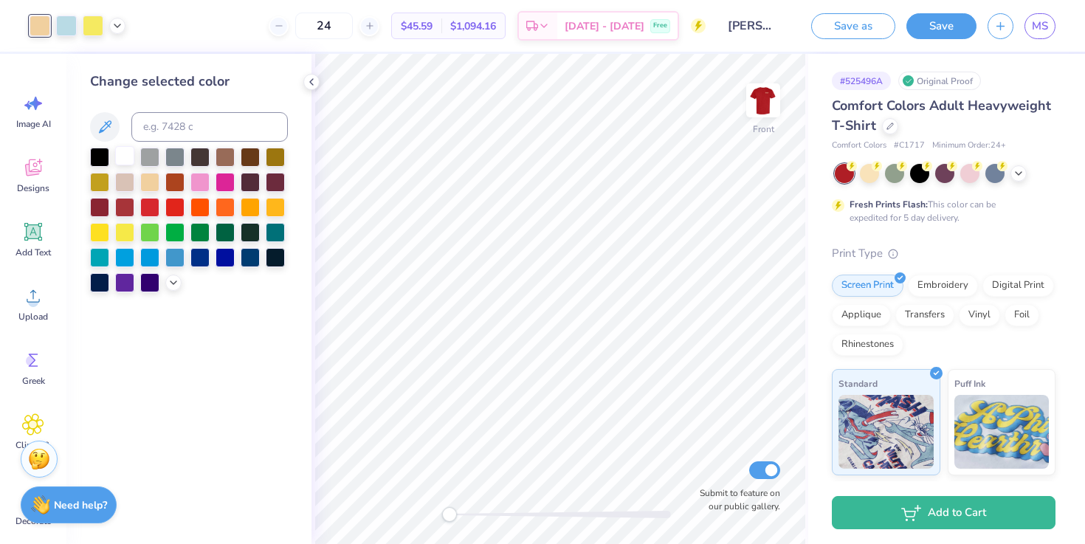
click at [123, 159] on div at bounding box center [124, 155] width 19 height 19
click at [59, 31] on div at bounding box center [66, 24] width 21 height 21
click at [94, 28] on div at bounding box center [93, 24] width 21 height 21
click at [127, 154] on div at bounding box center [124, 155] width 19 height 19
click at [67, 31] on div at bounding box center [66, 24] width 21 height 21
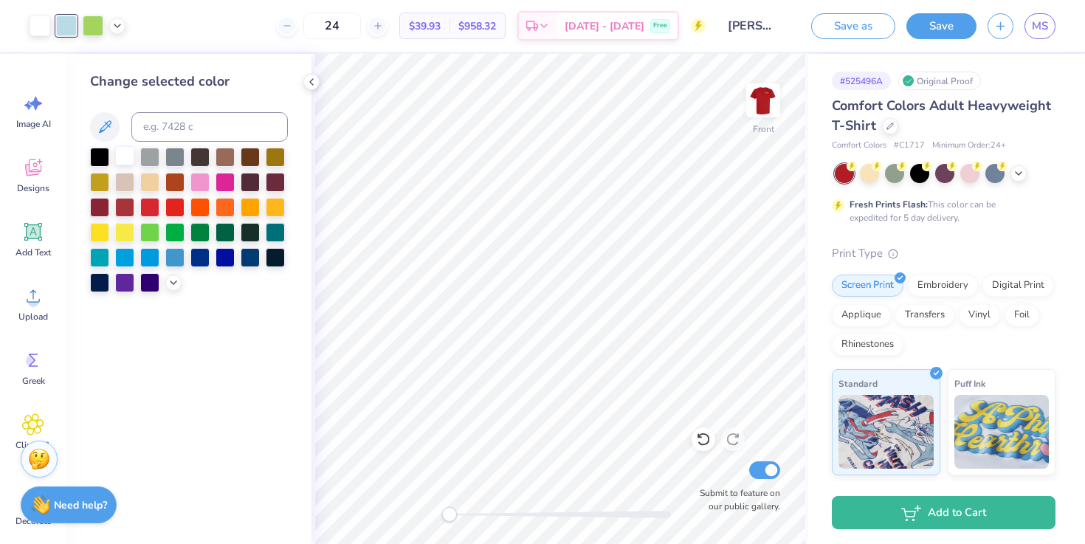
click at [134, 157] on div at bounding box center [124, 155] width 19 height 19
click at [95, 30] on div at bounding box center [93, 24] width 21 height 21
click at [722, 461] on div "Submit to feature on our public gallery." at bounding box center [736, 486] width 89 height 55
click at [707, 445] on icon at bounding box center [703, 439] width 15 height 15
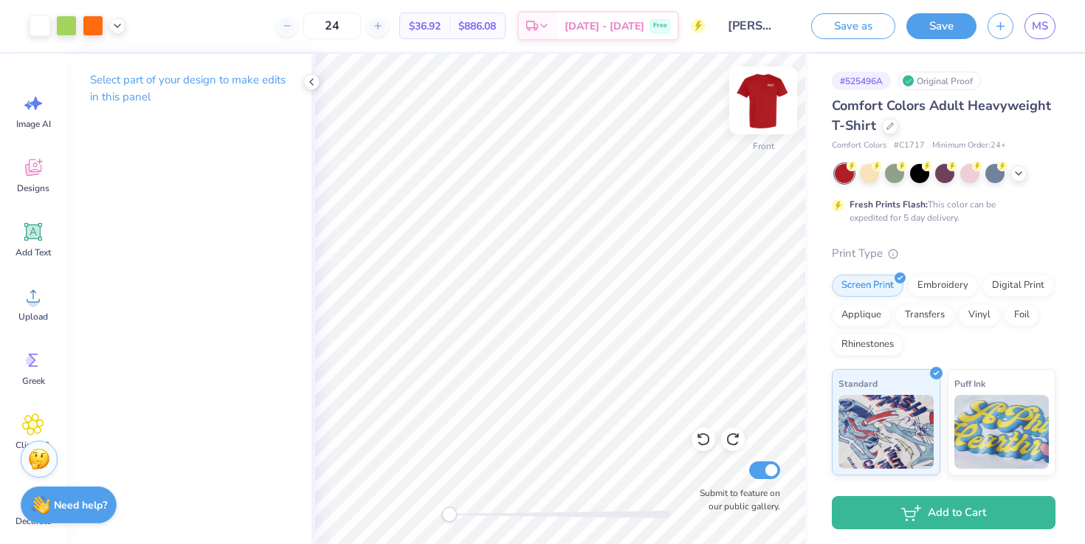
click at [760, 101] on img at bounding box center [763, 100] width 59 height 59
click at [765, 100] on img at bounding box center [763, 100] width 59 height 59
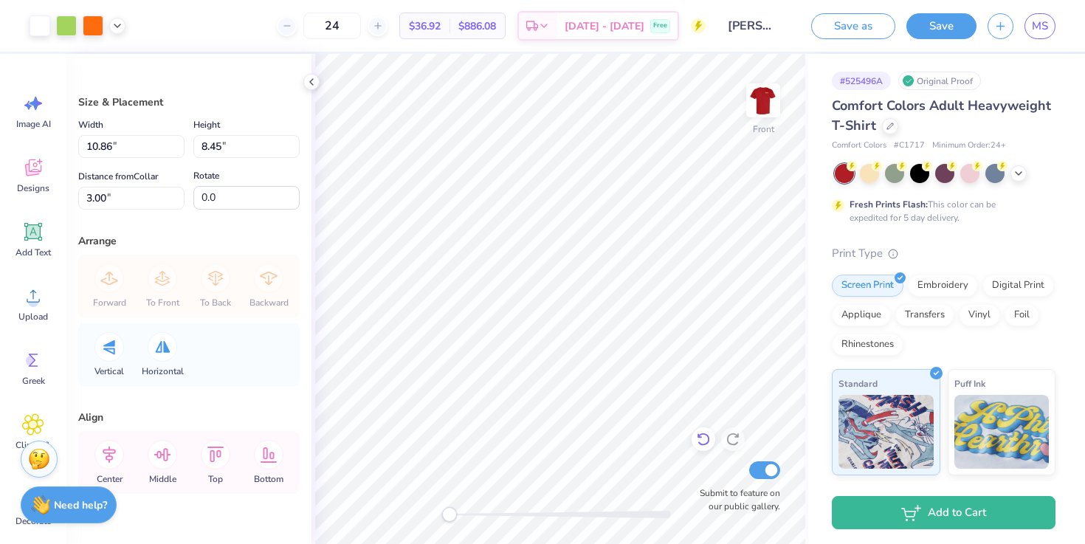
click at [706, 446] on icon at bounding box center [703, 439] width 15 height 15
type input "2.02"
type input "1.59"
type input "6.92"
click at [32, 25] on div at bounding box center [40, 24] width 21 height 21
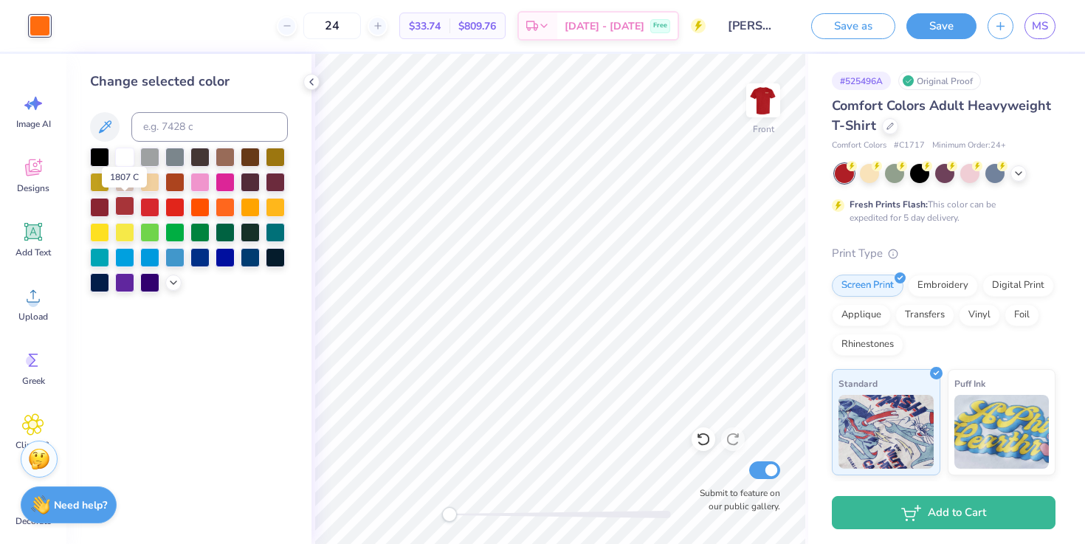
click at [132, 207] on div at bounding box center [124, 205] width 19 height 19
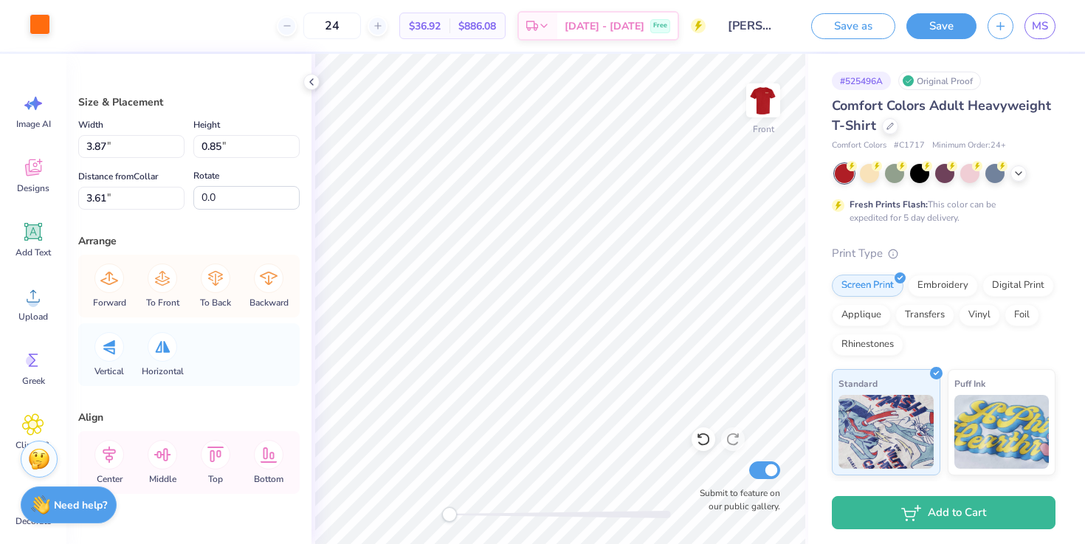
click at [32, 25] on div at bounding box center [40, 24] width 21 height 21
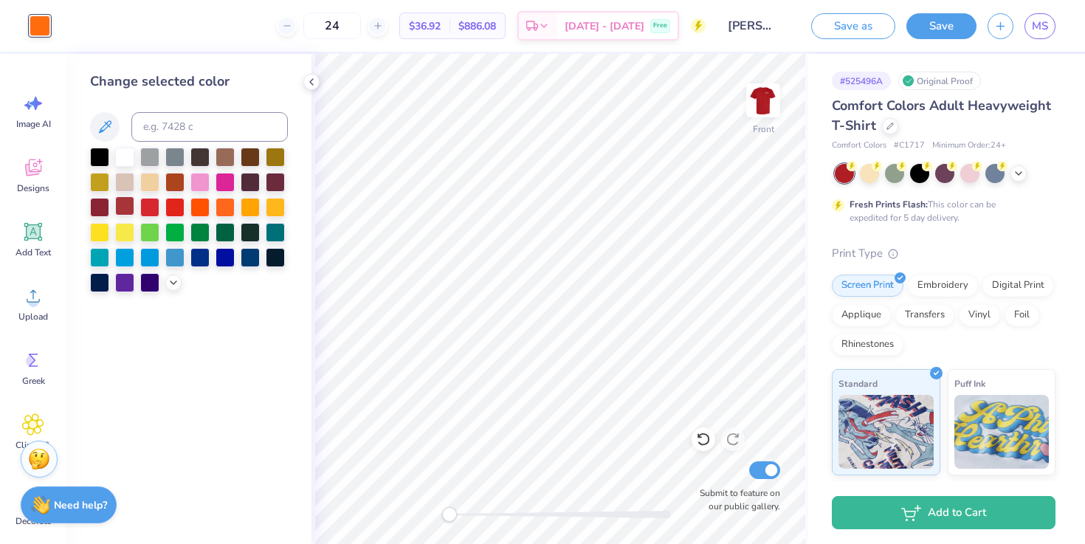
click at [133, 206] on div at bounding box center [124, 205] width 19 height 19
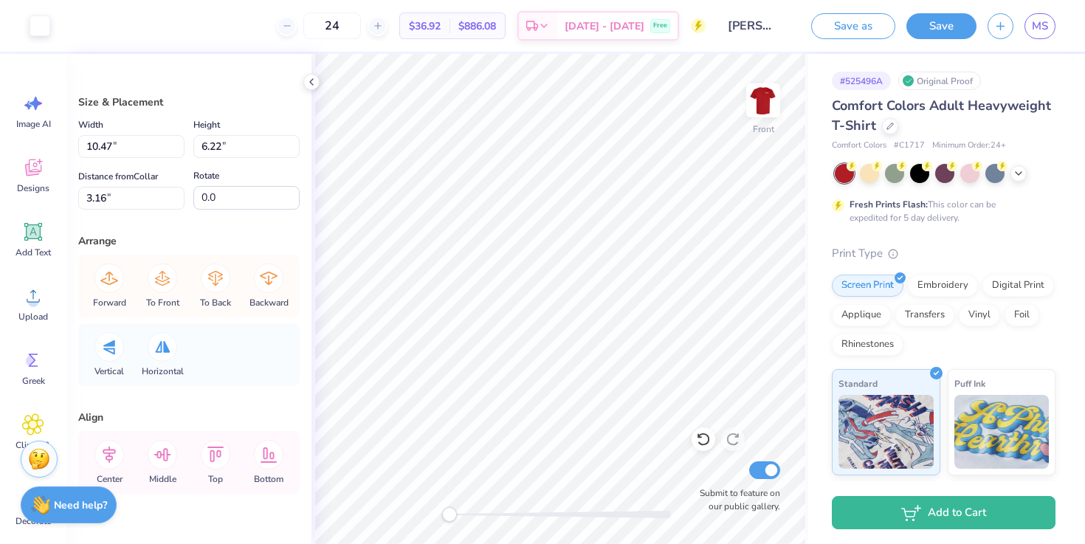
type input "0.21"
type input "5.93"
type input "0.18"
type input "0.14"
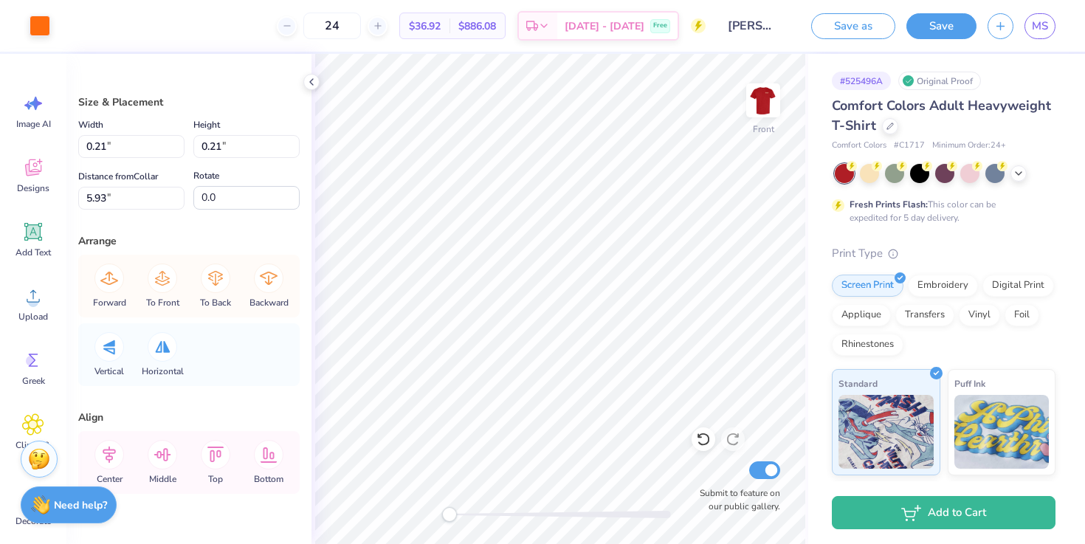
type input "5.63"
type input "10.47"
type input "6.22"
type input "3.16"
type input "0.27"
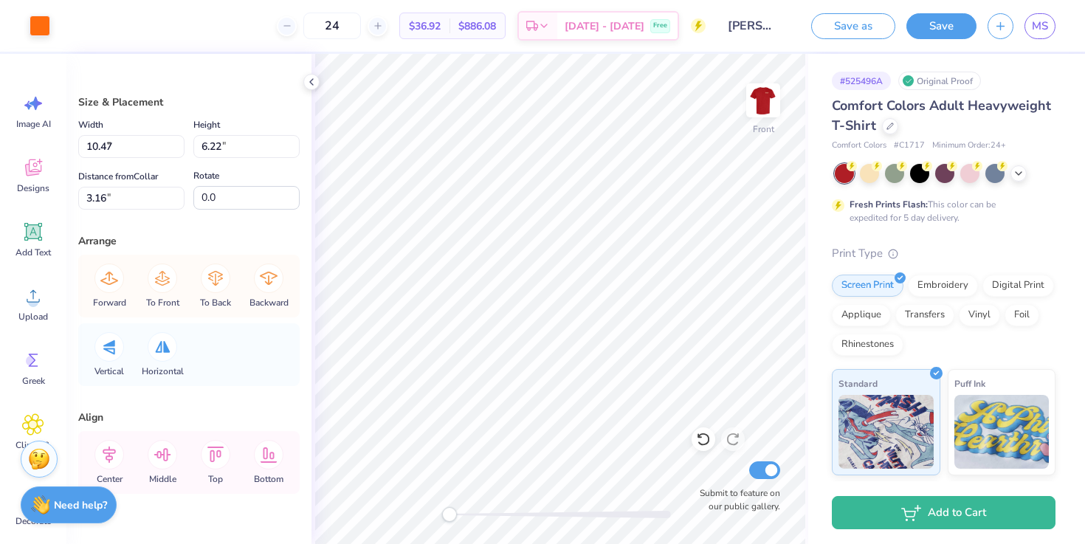
type input "0.28"
type input "6.36"
type input "7.60"
type input "2.24"
type input "4.75"
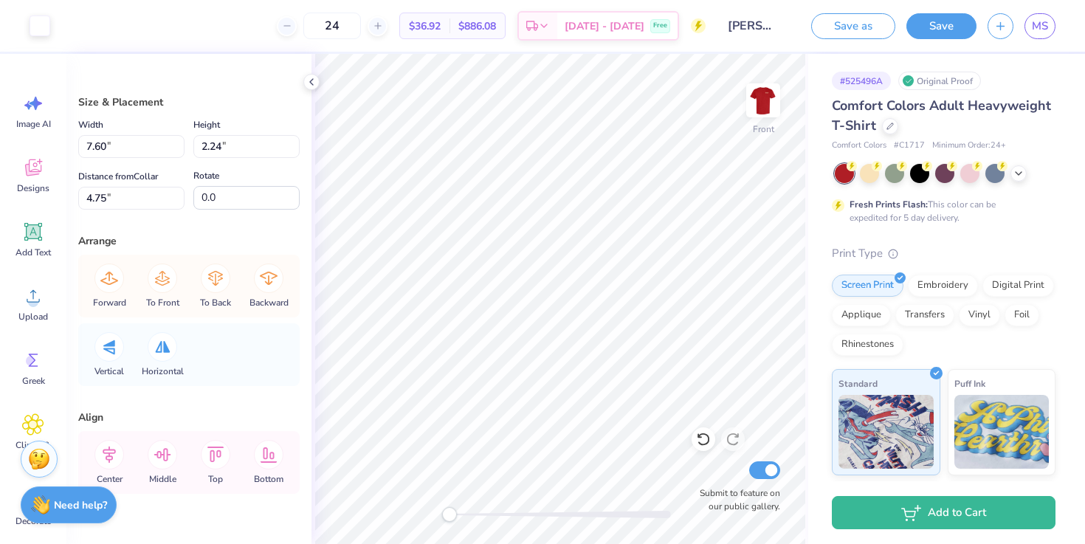
type input "0.25"
type input "0.30"
type input "5.92"
type input "0.14"
type input "0.17"
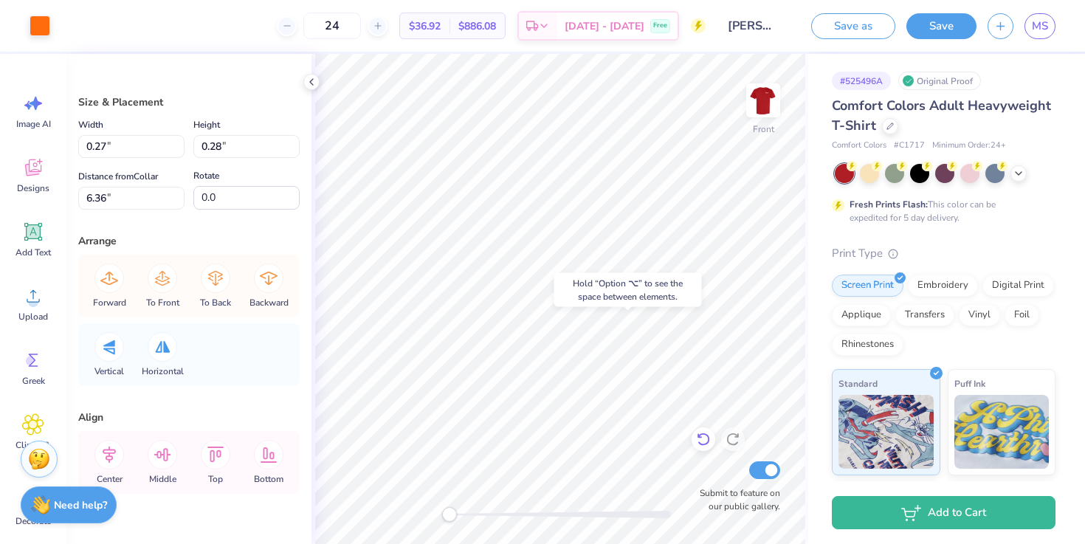
click at [704, 443] on icon at bounding box center [703, 439] width 15 height 15
click at [189, 51] on div "24 $36.92 Per Item $886.08 Total Est. Delivery [DATE] - [DATE] Free" at bounding box center [383, 26] width 645 height 52
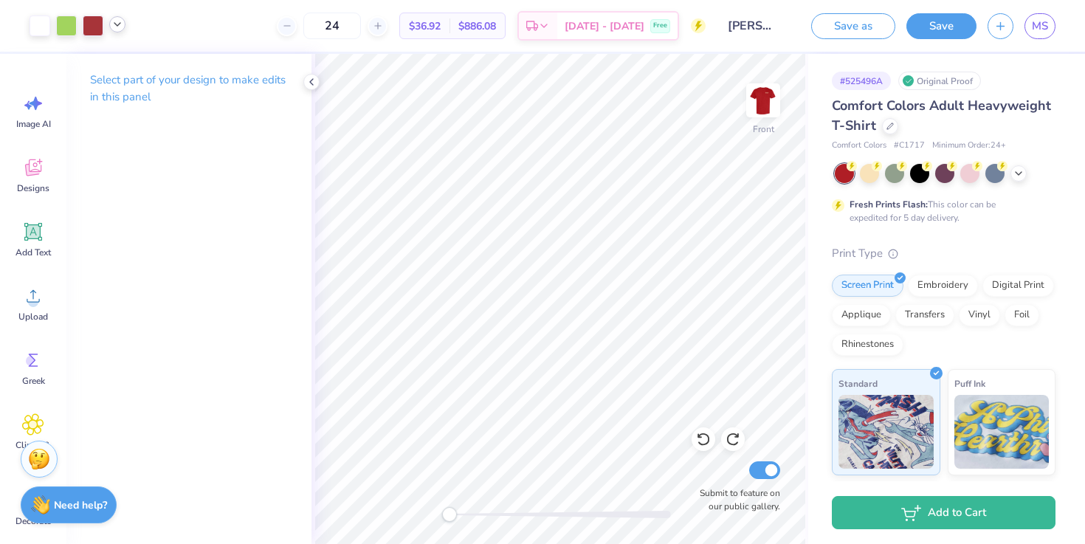
click at [119, 26] on icon at bounding box center [118, 24] width 12 height 12
click at [114, 66] on div at bounding box center [117, 62] width 21 height 21
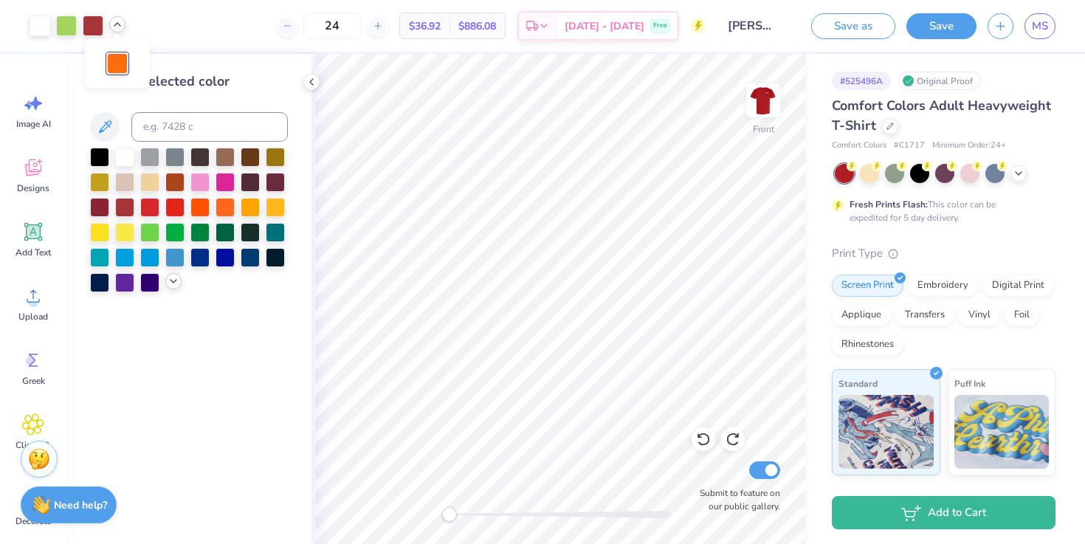
click at [172, 281] on icon at bounding box center [174, 281] width 12 height 12
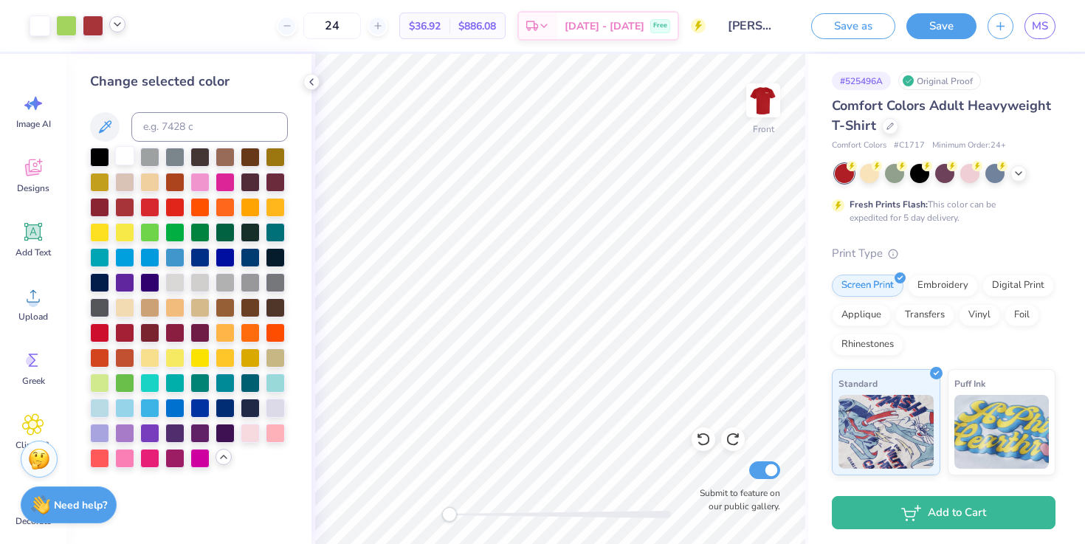
click at [117, 160] on div at bounding box center [124, 155] width 19 height 19
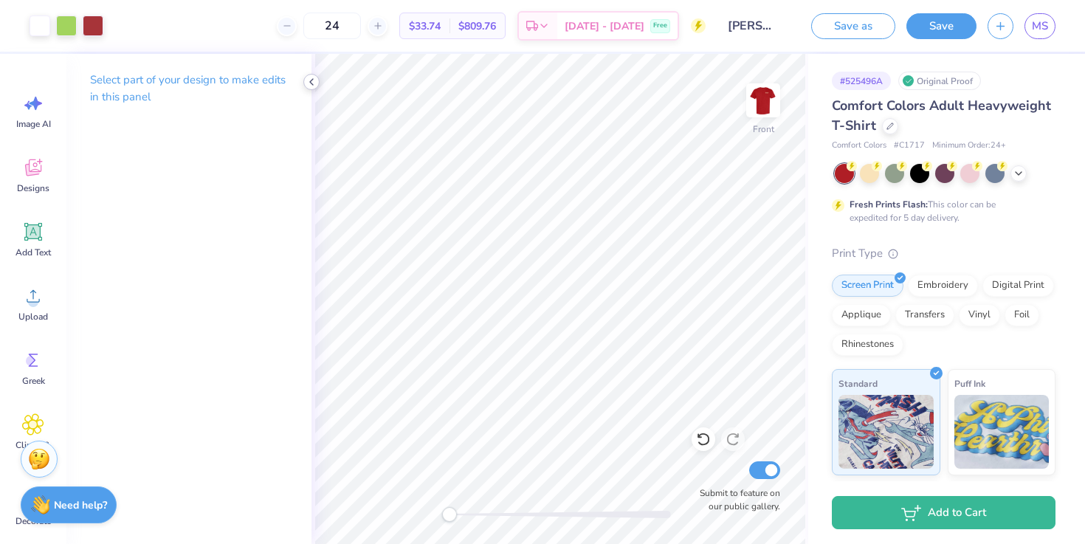
click at [314, 83] on icon at bounding box center [312, 82] width 12 height 12
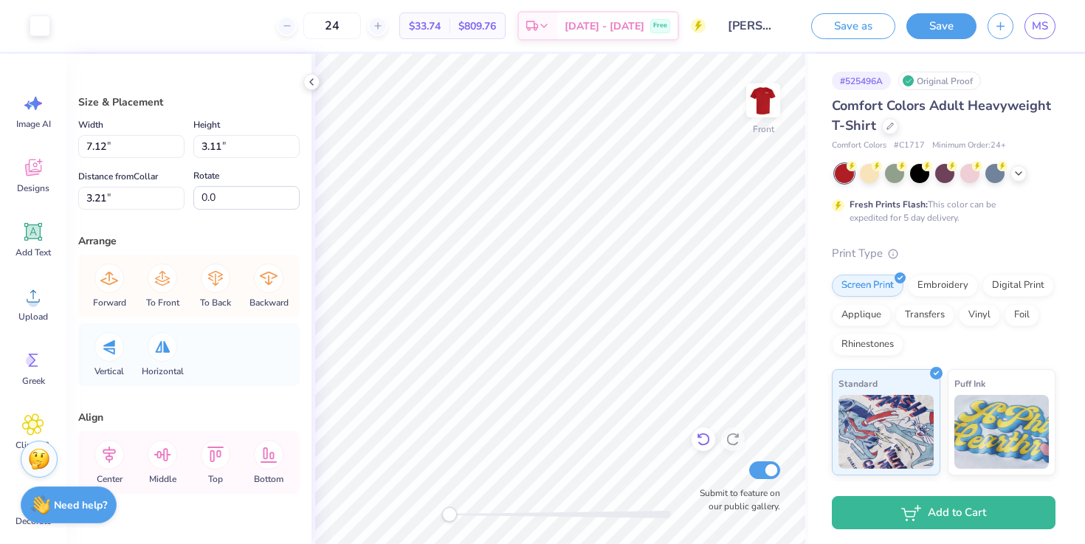
click at [706, 447] on div at bounding box center [704, 440] width 24 height 24
click at [703, 442] on icon at bounding box center [703, 439] width 15 height 15
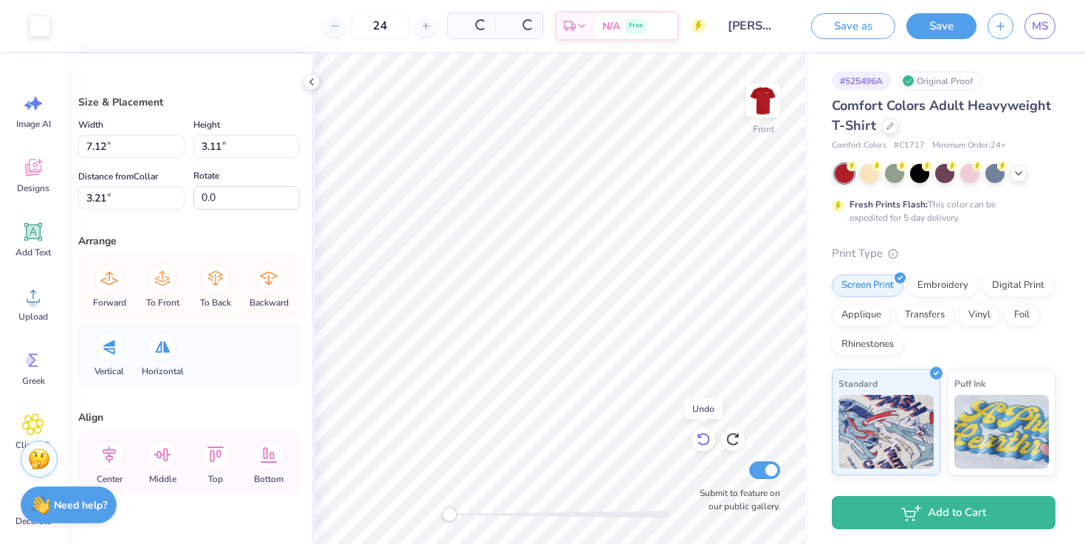
click at [703, 442] on icon at bounding box center [703, 439] width 15 height 15
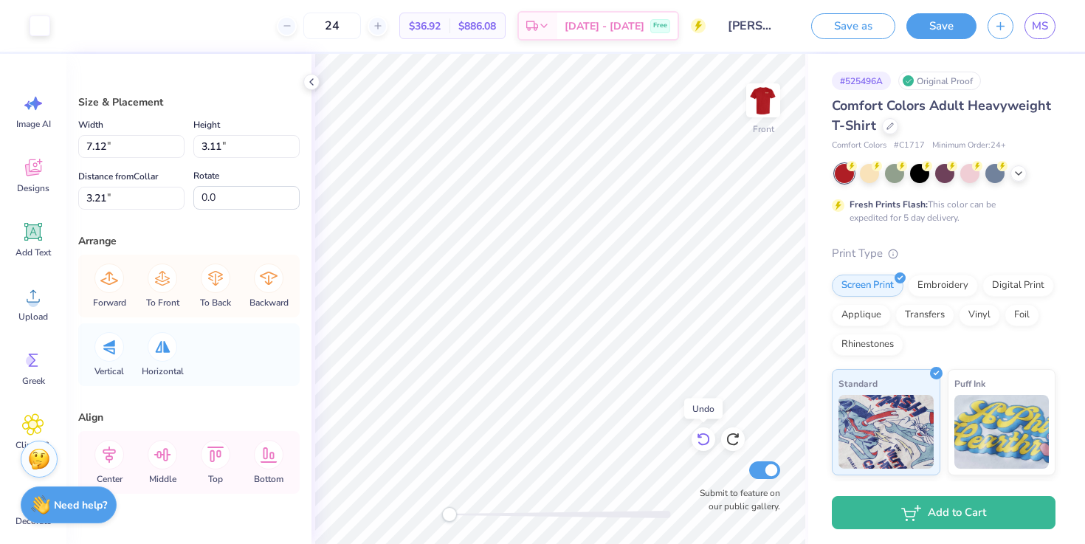
click at [703, 442] on icon at bounding box center [703, 439] width 15 height 15
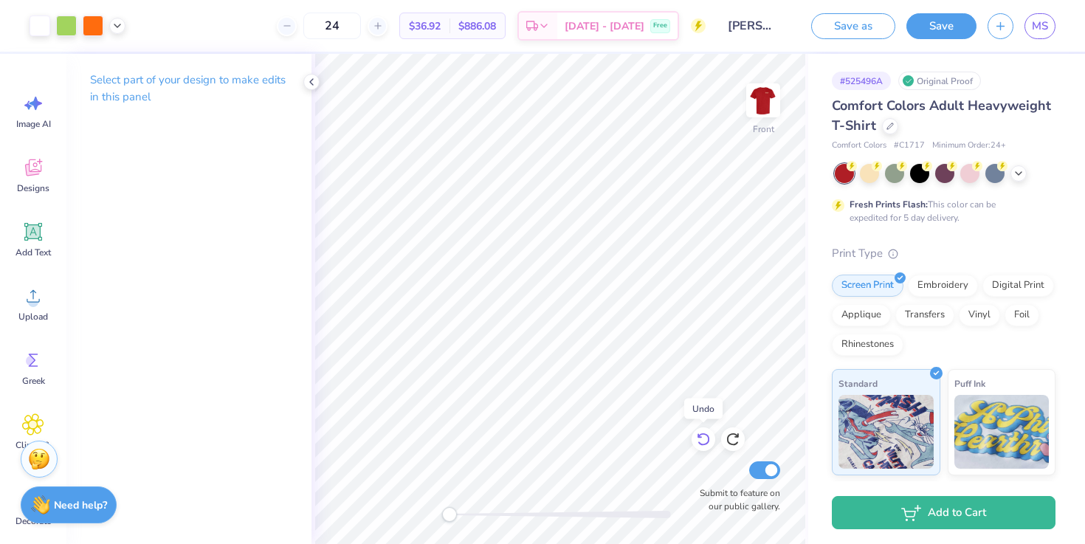
click at [703, 442] on icon at bounding box center [703, 439] width 15 height 15
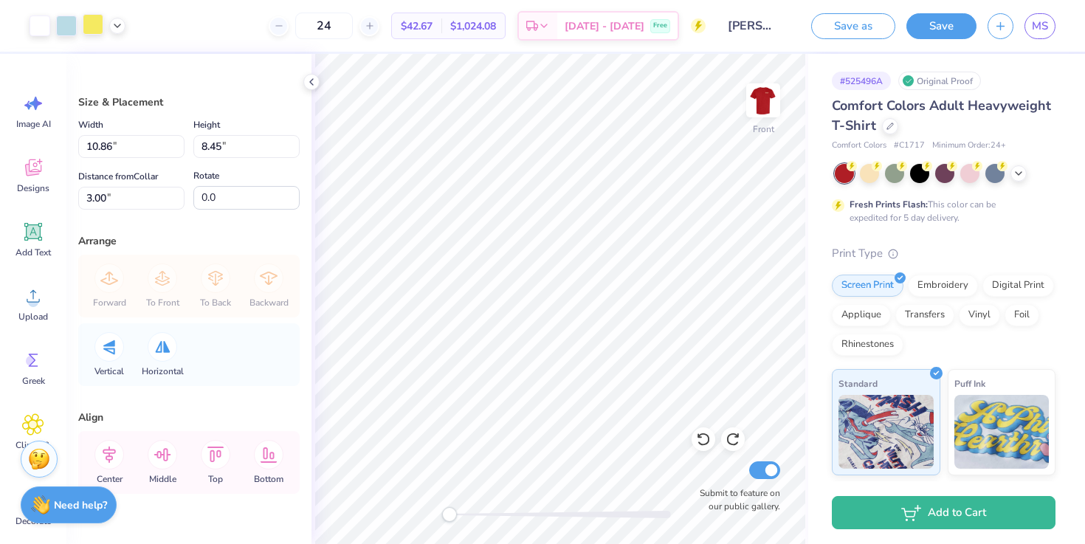
click at [100, 26] on div at bounding box center [93, 24] width 21 height 21
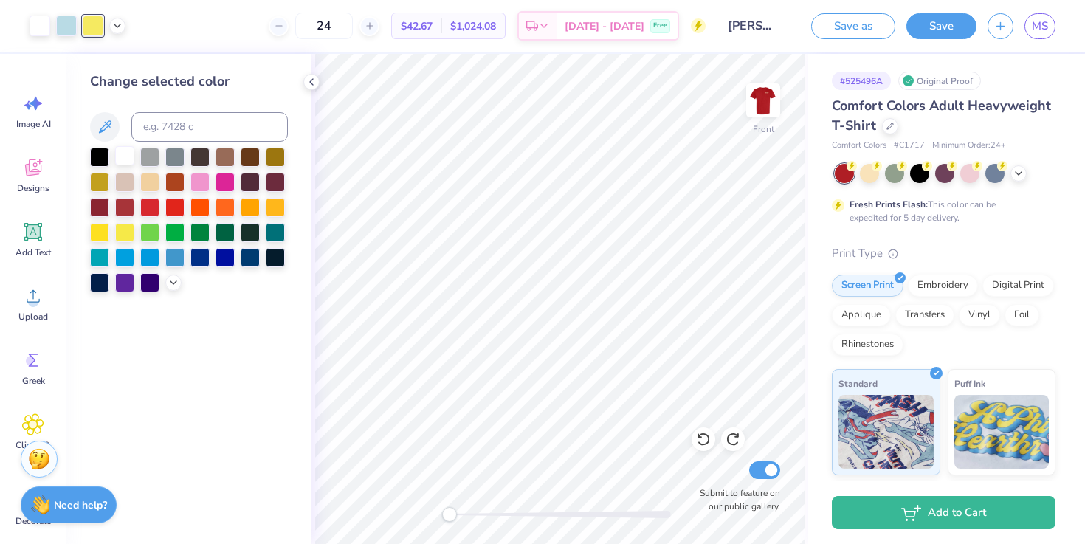
click at [128, 157] on div at bounding box center [124, 155] width 19 height 19
click at [150, 175] on div at bounding box center [149, 180] width 19 height 19
click at [176, 283] on icon at bounding box center [174, 281] width 12 height 12
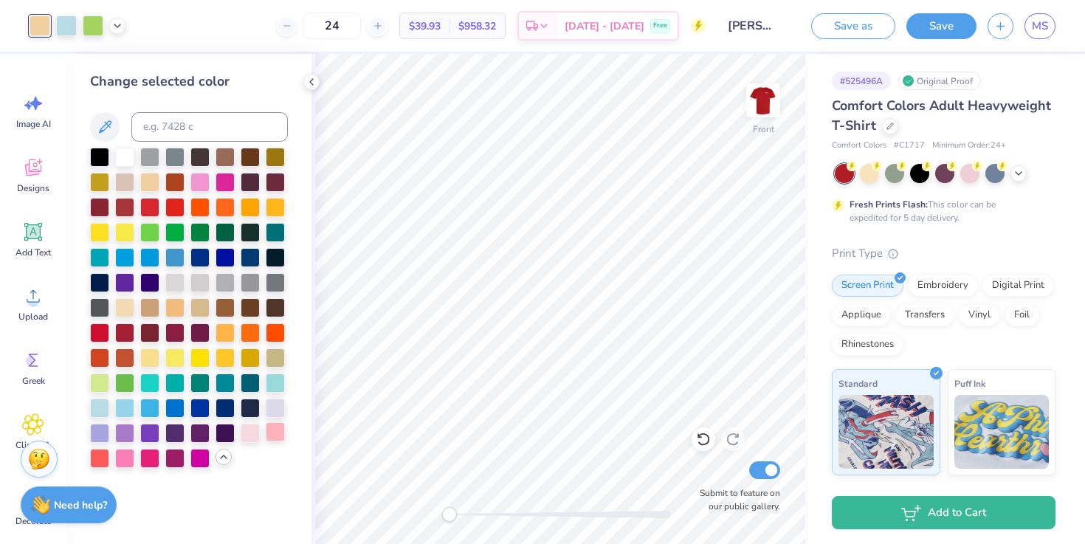
click at [275, 431] on div at bounding box center [275, 431] width 19 height 19
click at [247, 431] on div at bounding box center [250, 431] width 19 height 19
click at [121, 307] on div at bounding box center [124, 306] width 19 height 19
click at [255, 438] on div at bounding box center [250, 431] width 19 height 19
click at [116, 29] on icon at bounding box center [118, 24] width 12 height 12
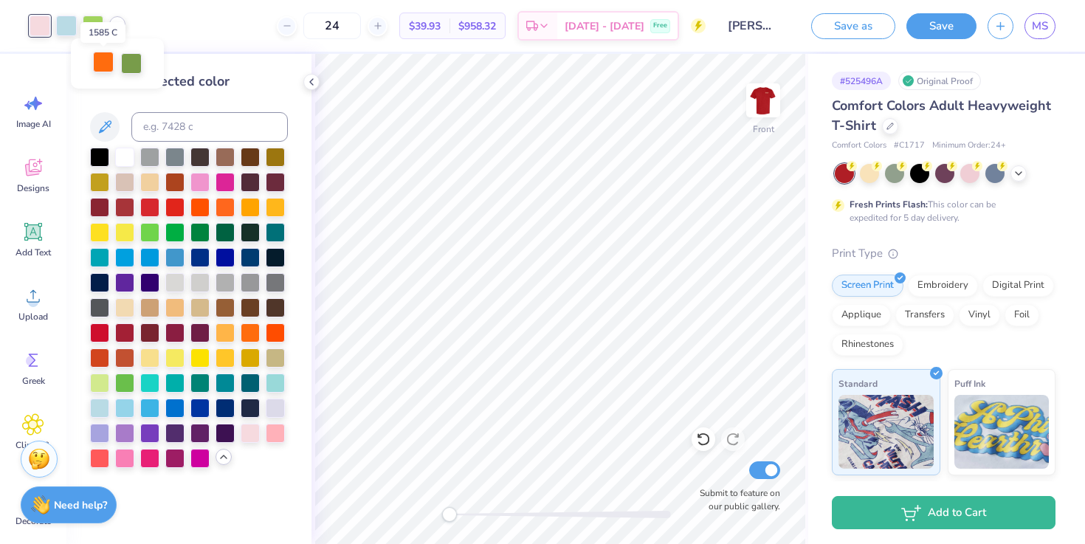
click at [112, 68] on div at bounding box center [103, 62] width 21 height 21
click at [143, 208] on div at bounding box center [149, 205] width 19 height 19
click at [120, 157] on div at bounding box center [124, 155] width 19 height 19
click at [126, 335] on div at bounding box center [124, 331] width 19 height 19
click at [117, 151] on div at bounding box center [124, 155] width 19 height 19
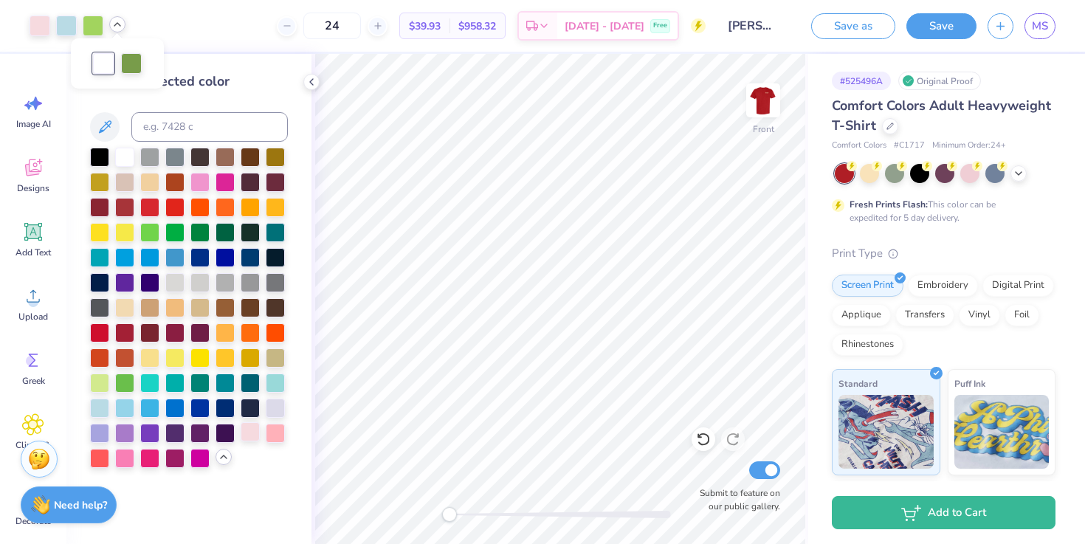
click at [249, 436] on div at bounding box center [250, 431] width 19 height 19
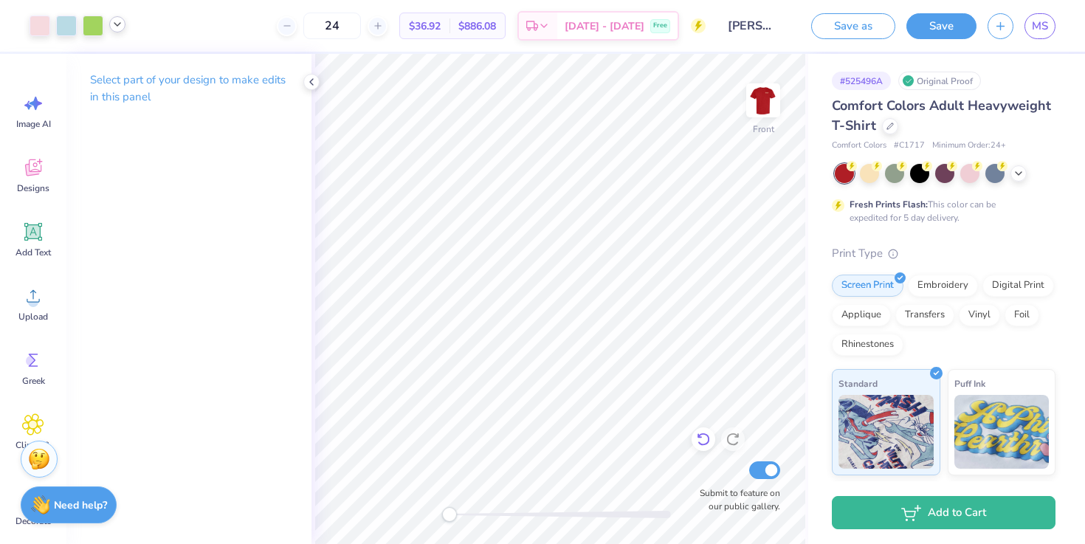
click at [701, 438] on icon at bounding box center [700, 436] width 3 height 3
click at [738, 439] on icon at bounding box center [733, 439] width 15 height 15
click at [708, 439] on icon at bounding box center [703, 439] width 13 height 13
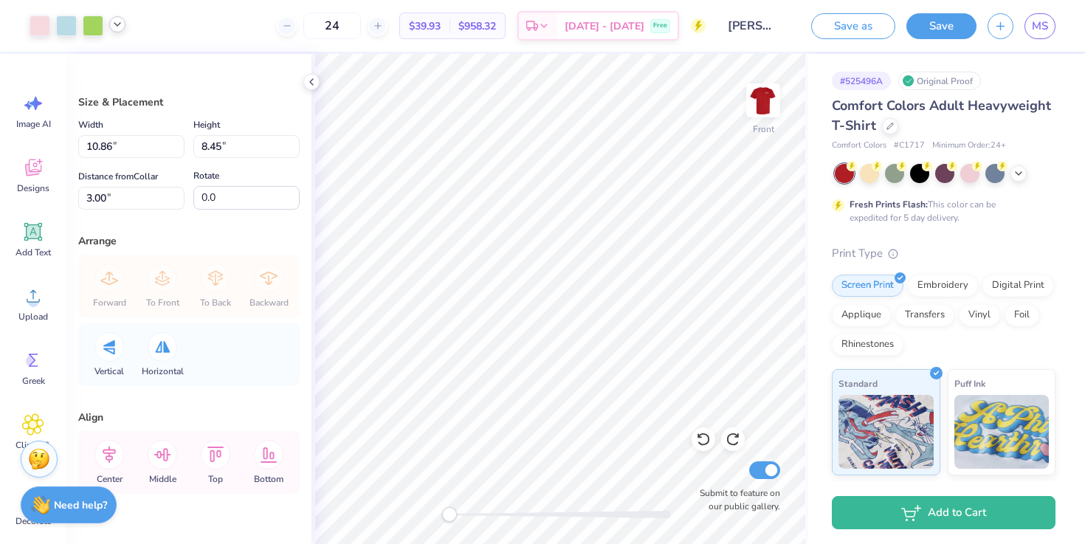
click at [120, 24] on icon at bounding box center [118, 24] width 12 height 12
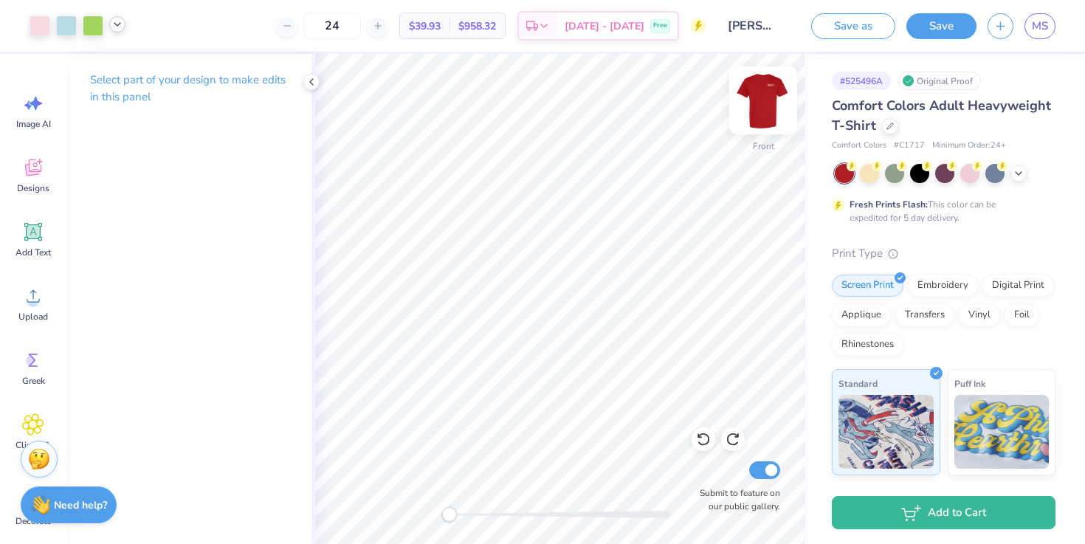
click at [757, 104] on img at bounding box center [763, 100] width 59 height 59
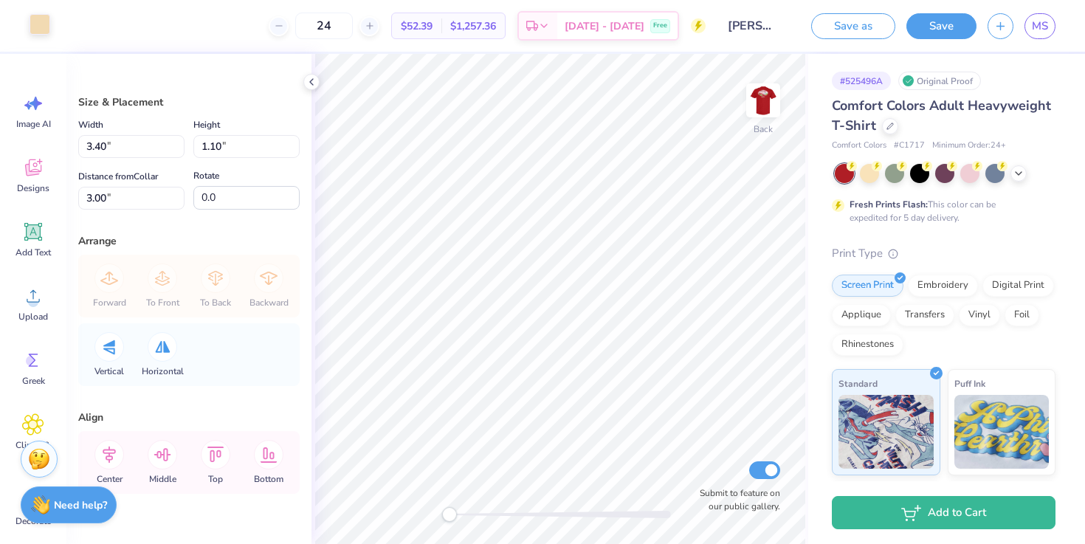
click at [37, 23] on div at bounding box center [40, 24] width 21 height 21
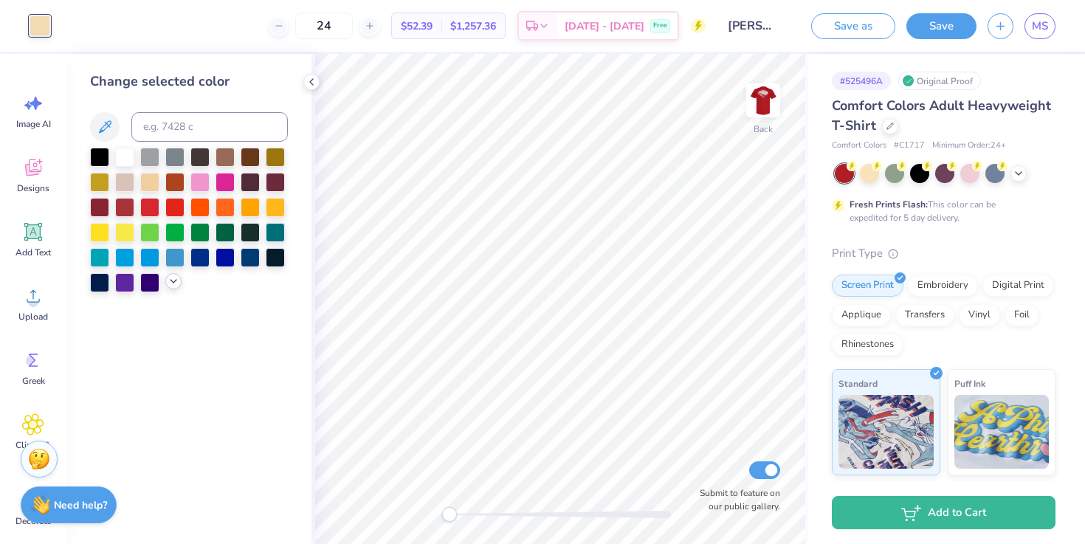
click at [170, 278] on icon at bounding box center [174, 281] width 12 height 12
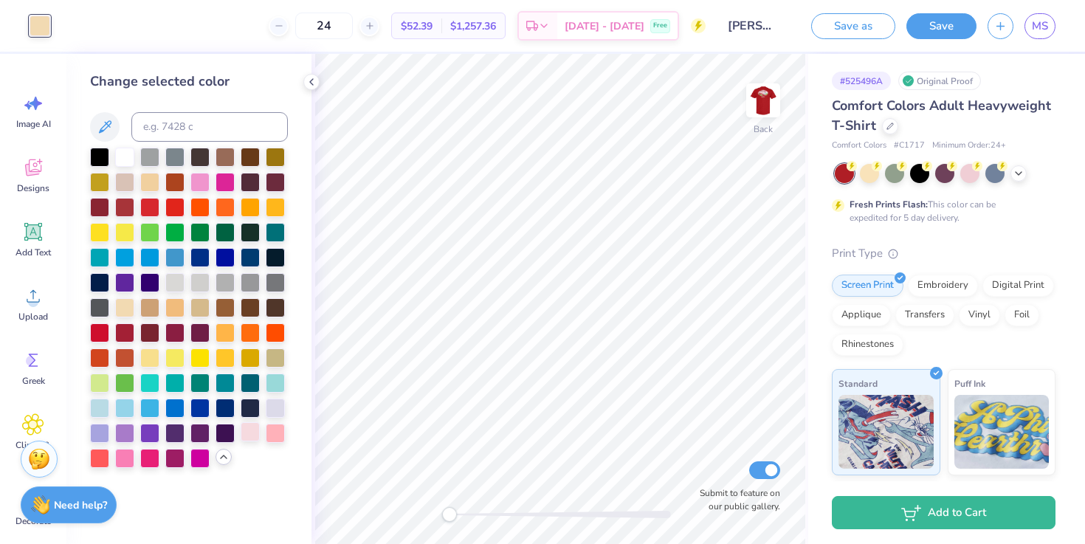
click at [249, 434] on div at bounding box center [250, 431] width 19 height 19
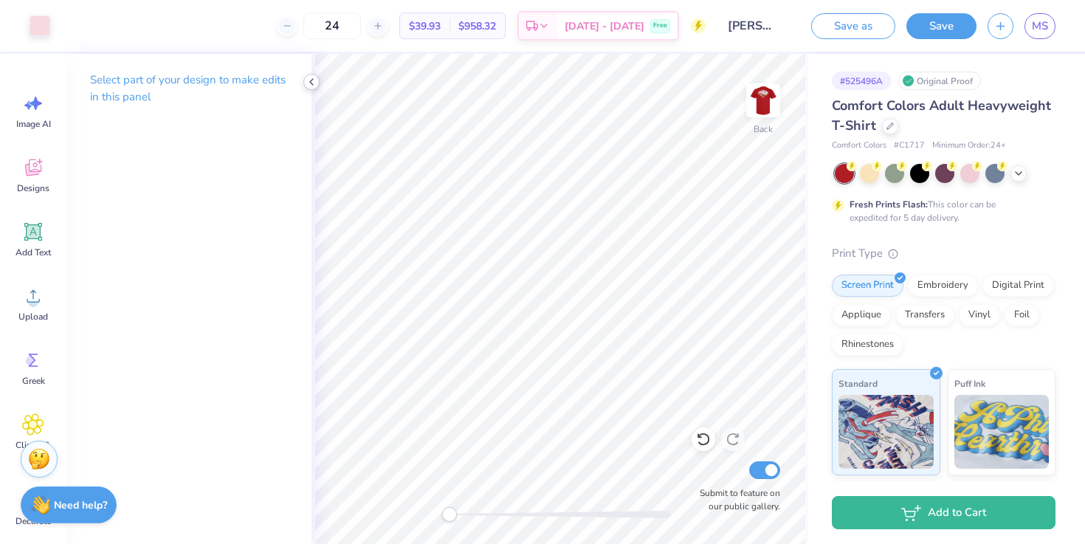
click at [315, 83] on icon at bounding box center [312, 82] width 12 height 12
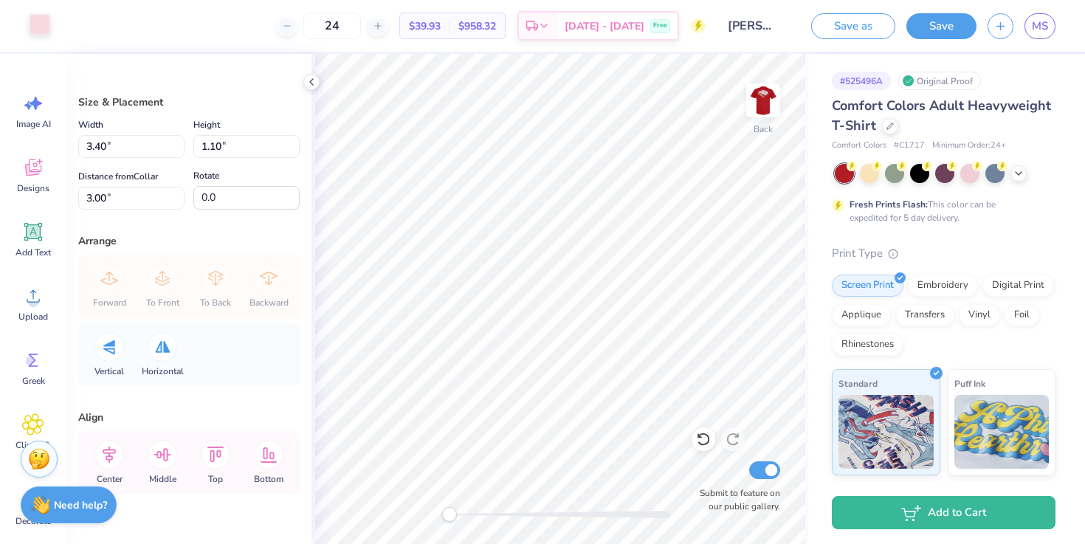
click at [34, 27] on div at bounding box center [40, 24] width 21 height 21
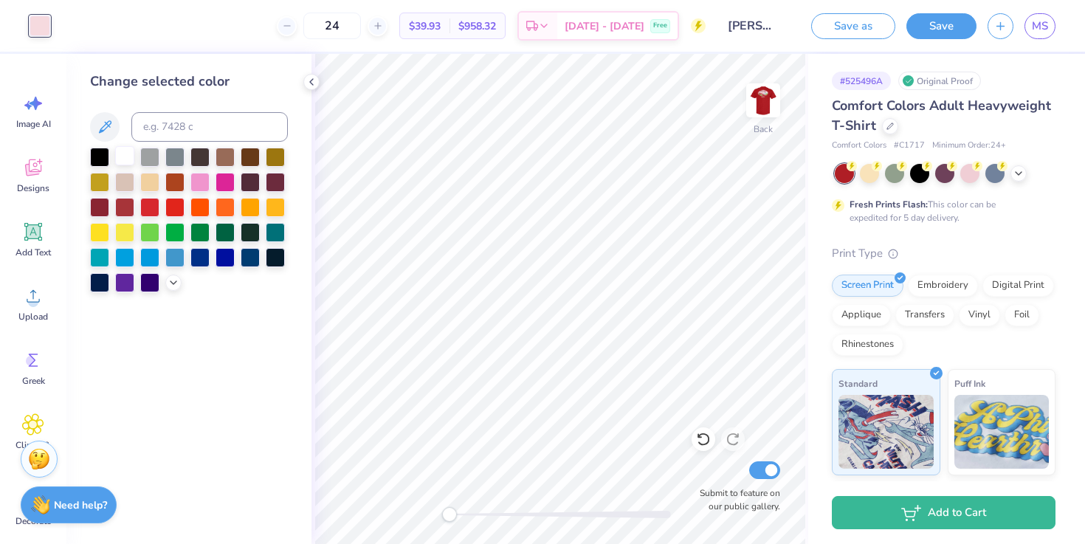
click at [124, 161] on div at bounding box center [124, 155] width 19 height 19
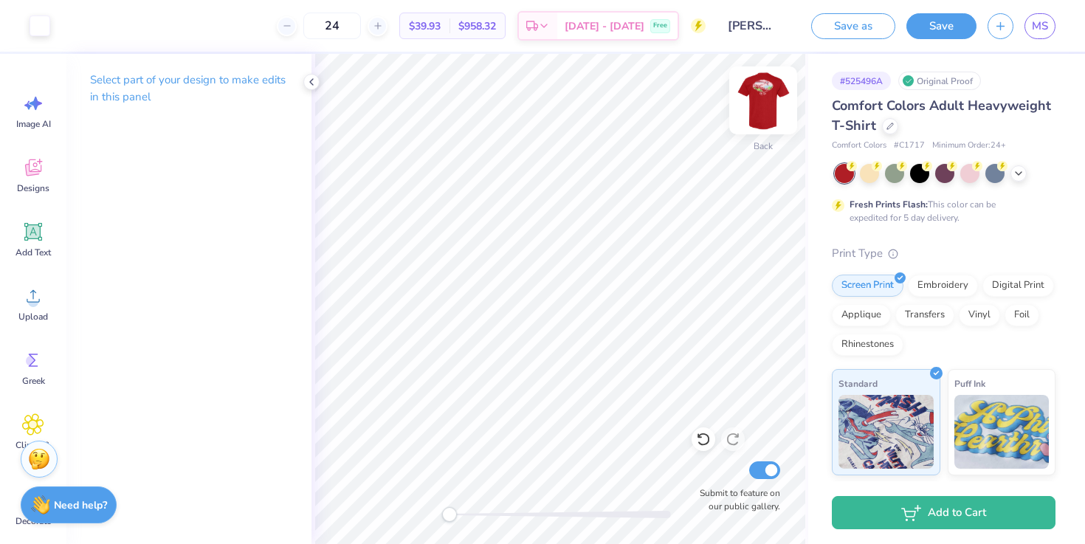
click at [761, 93] on img at bounding box center [763, 100] width 59 height 59
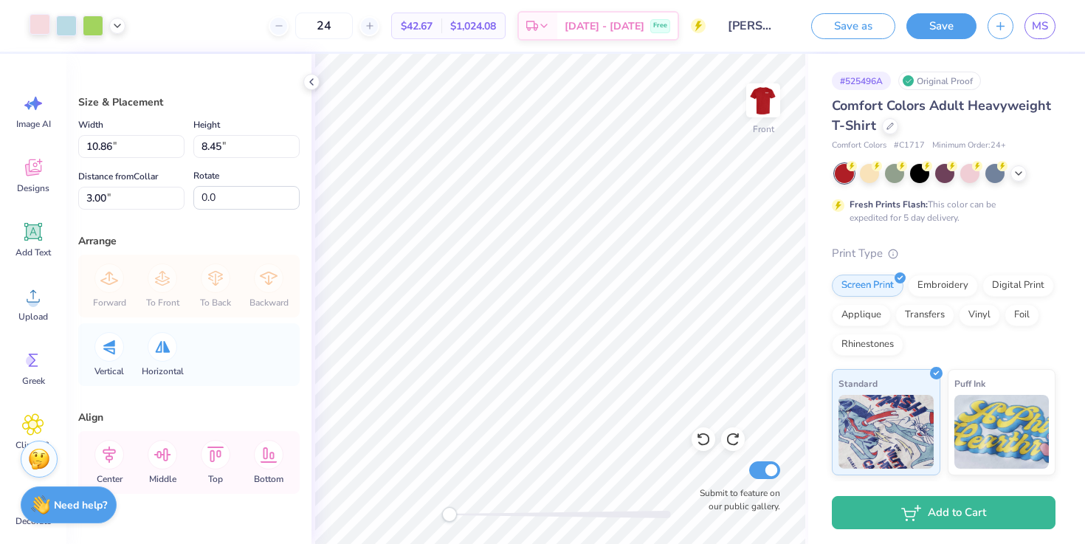
click at [44, 30] on div at bounding box center [40, 24] width 21 height 21
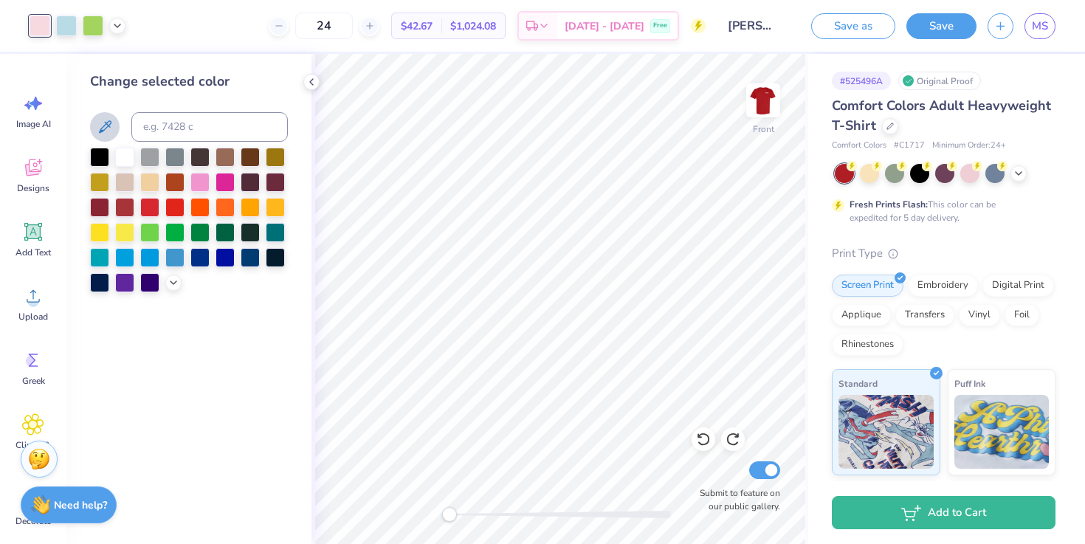
click at [109, 128] on icon at bounding box center [105, 127] width 18 height 18
click at [171, 283] on icon at bounding box center [174, 281] width 12 height 12
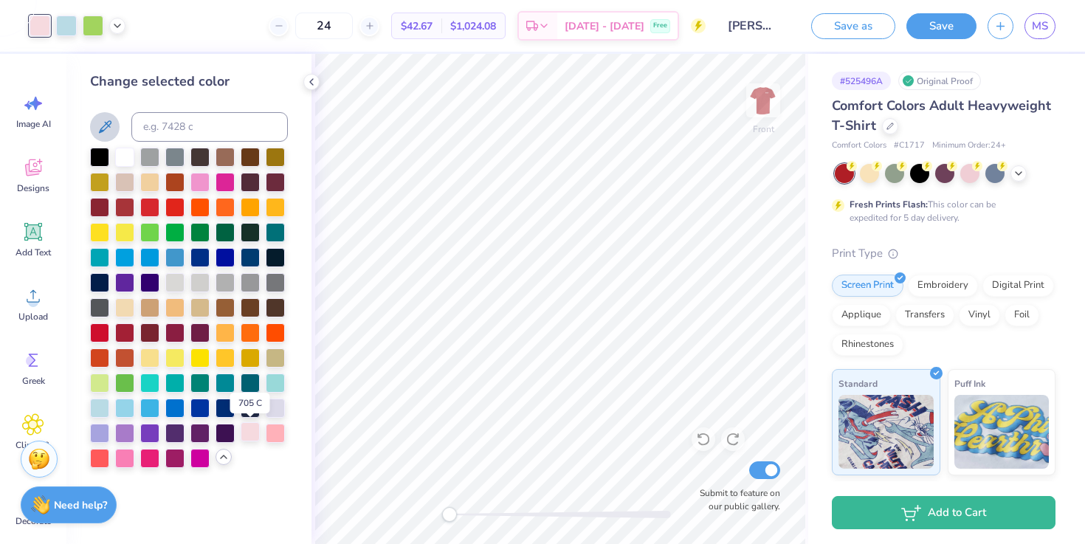
click at [252, 434] on div at bounding box center [250, 431] width 19 height 19
click at [279, 436] on div at bounding box center [275, 431] width 19 height 19
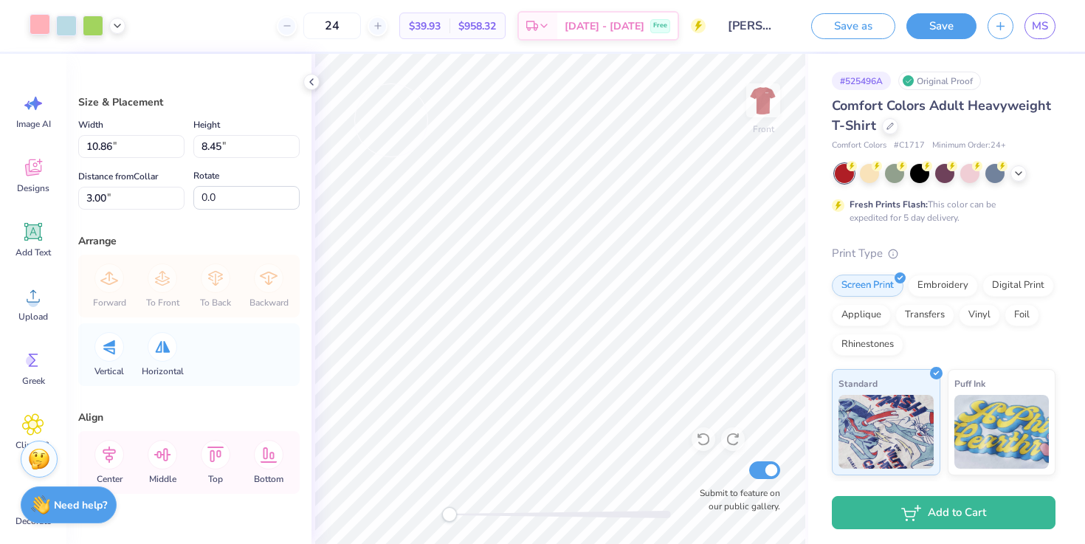
click at [38, 27] on div at bounding box center [40, 24] width 21 height 21
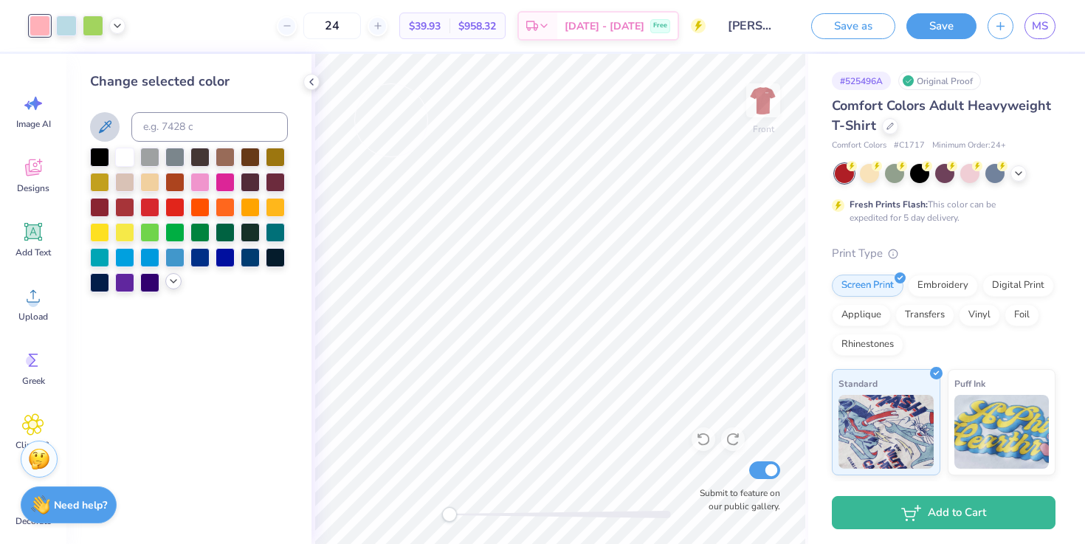
click at [174, 287] on div at bounding box center [173, 281] width 16 height 16
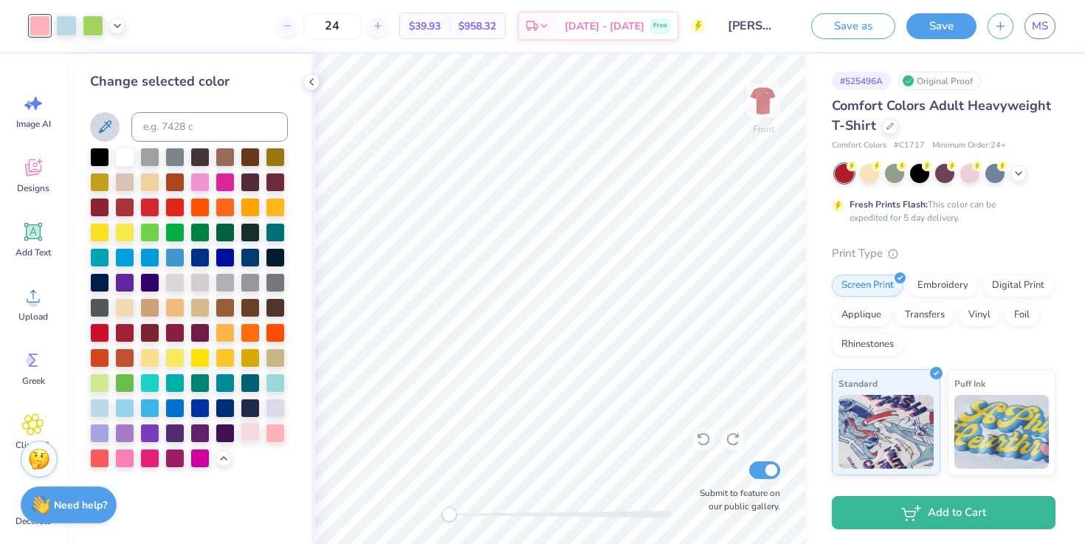
click at [249, 440] on div at bounding box center [250, 431] width 19 height 19
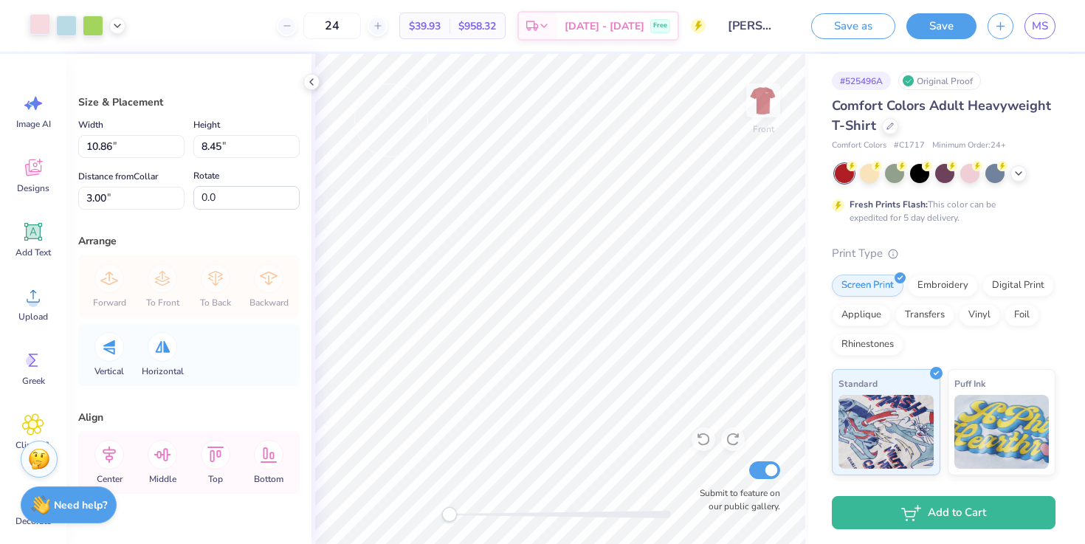
click at [38, 21] on div at bounding box center [40, 24] width 21 height 21
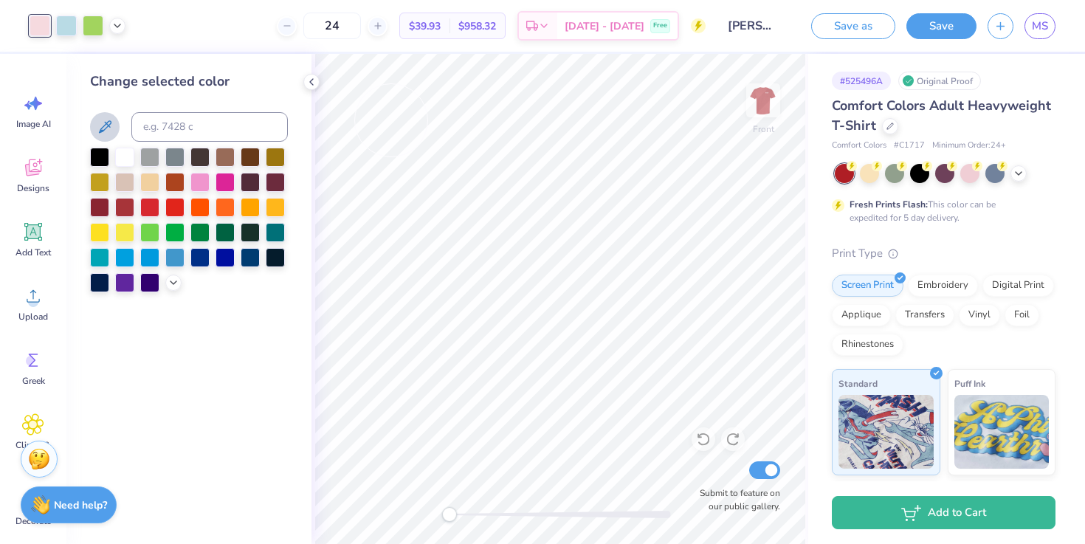
click at [162, 281] on div at bounding box center [189, 220] width 198 height 145
click at [169, 281] on icon at bounding box center [174, 281] width 12 height 12
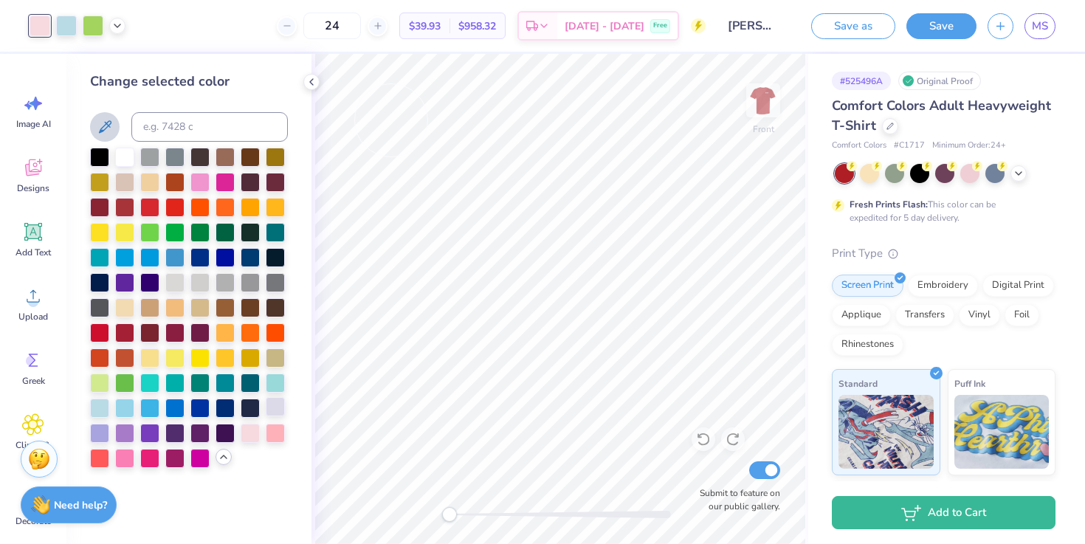
click at [280, 409] on div at bounding box center [275, 406] width 19 height 19
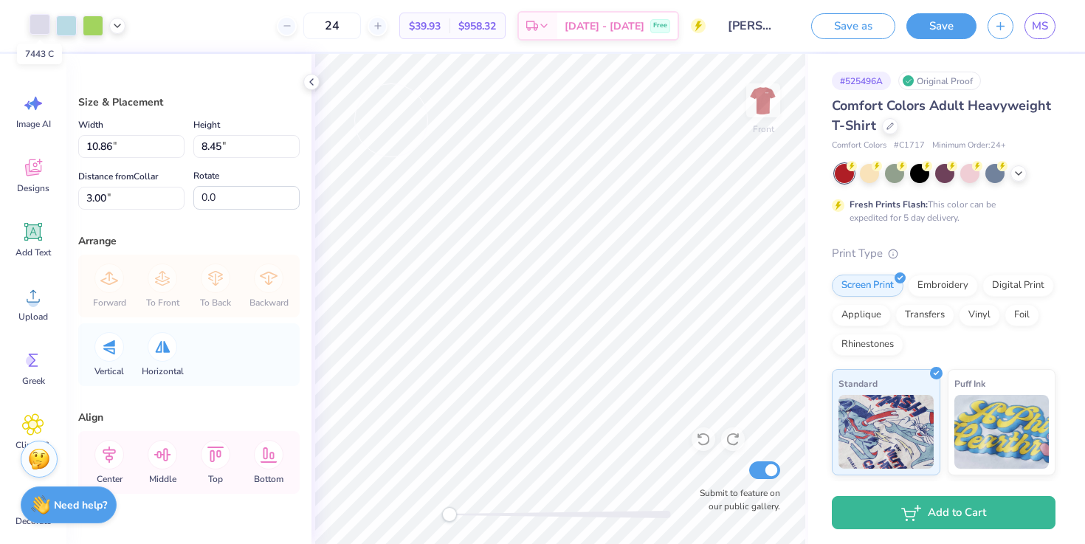
click at [38, 27] on div at bounding box center [40, 24] width 21 height 21
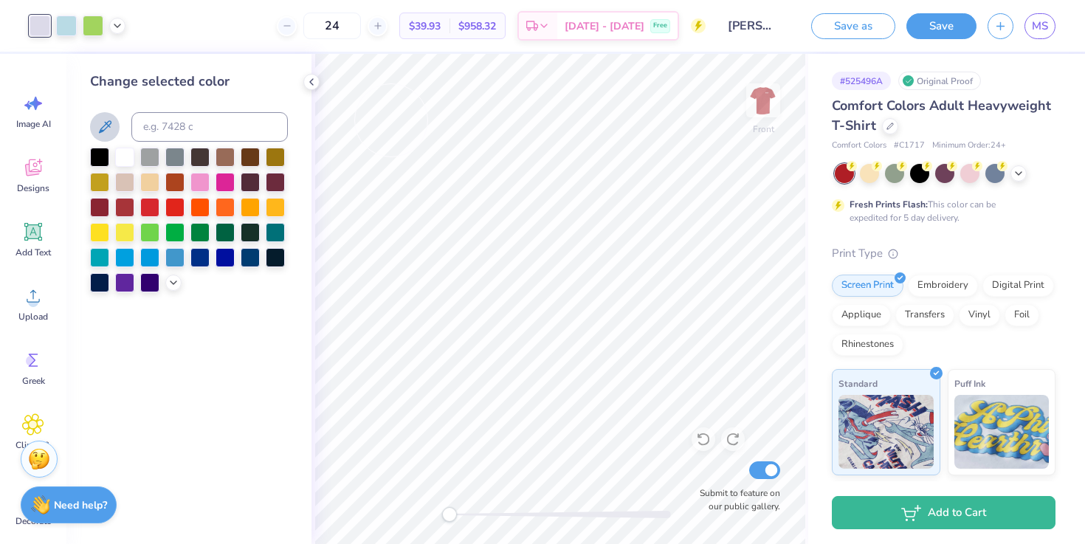
click at [173, 273] on div at bounding box center [189, 220] width 198 height 145
click at [173, 287] on div at bounding box center [173, 281] width 16 height 16
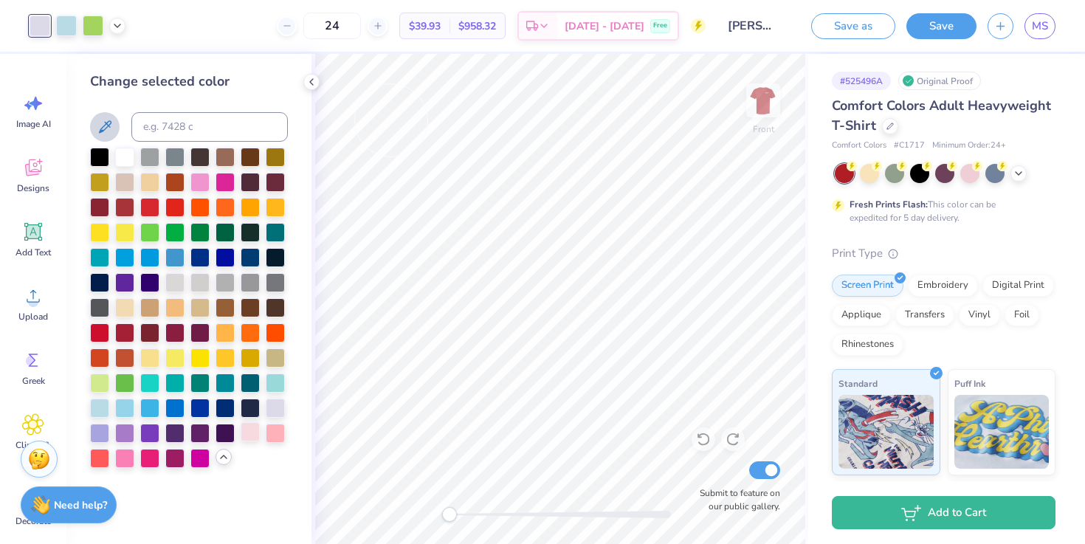
click at [247, 439] on div at bounding box center [250, 431] width 19 height 19
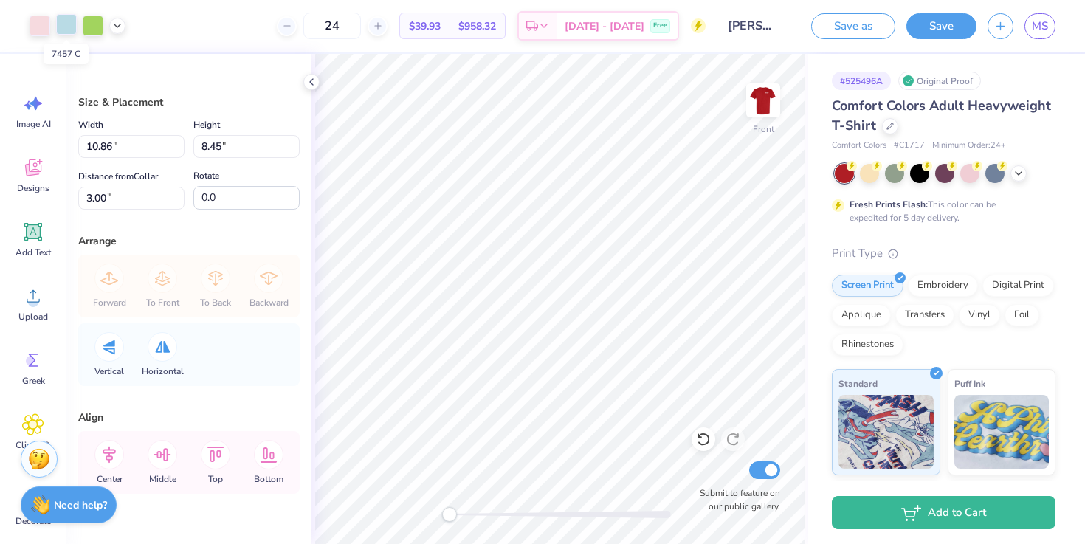
click at [71, 25] on div at bounding box center [66, 24] width 21 height 21
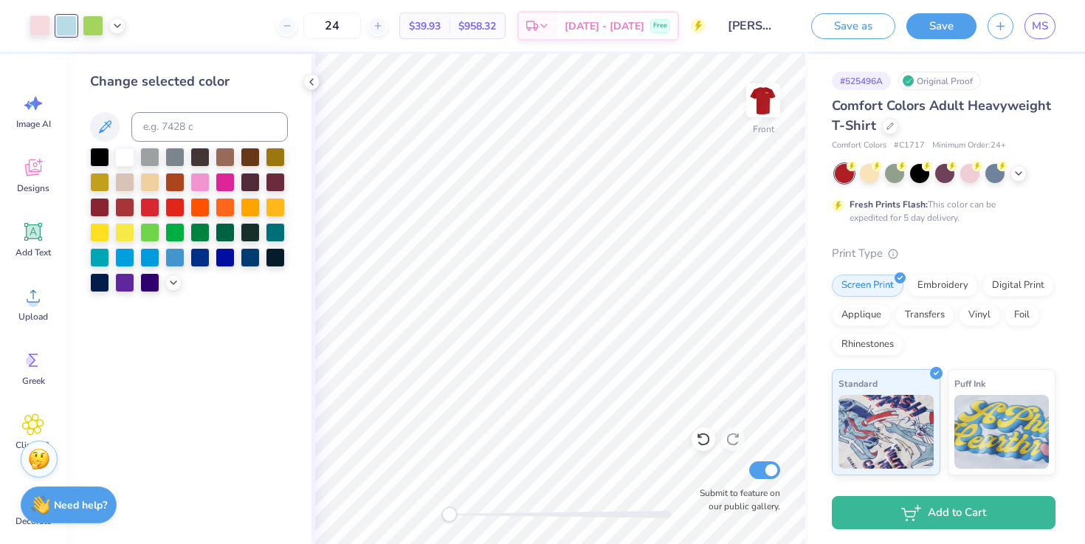
click at [167, 289] on div at bounding box center [189, 220] width 198 height 145
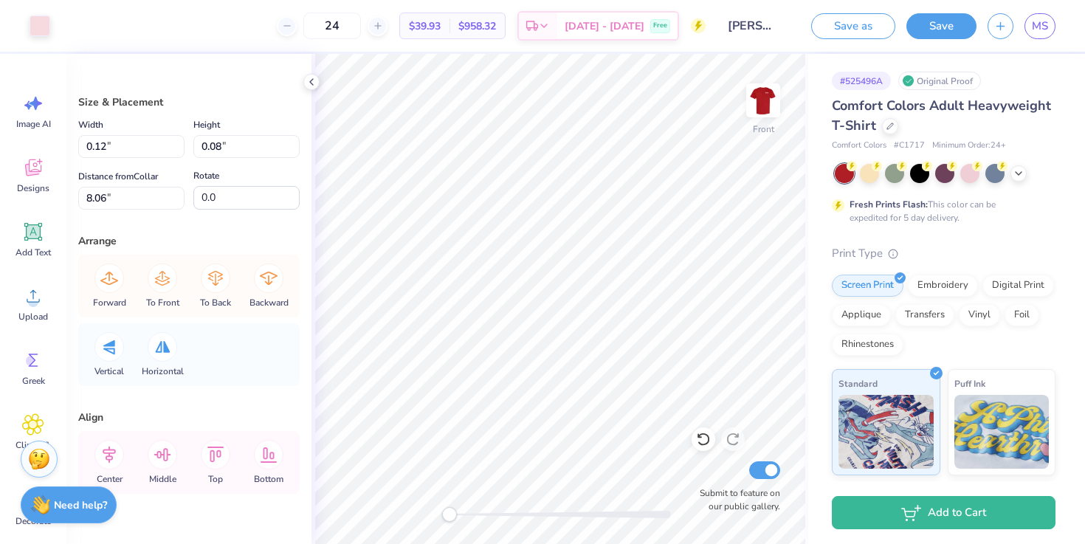
type input "1.62"
type input "1.43"
type input "7.45"
type input "1.41"
type input "1.71"
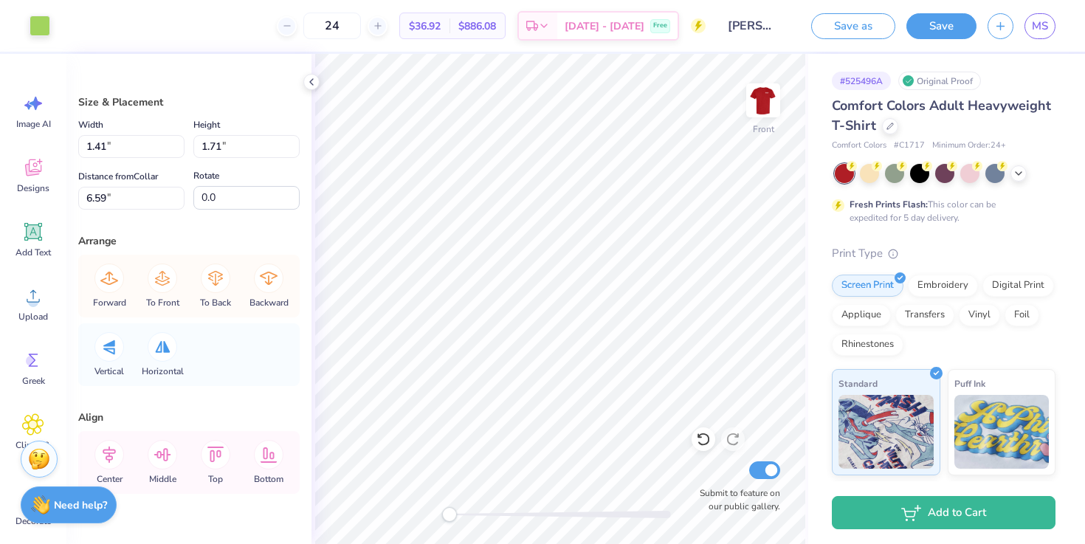
type input "6.59"
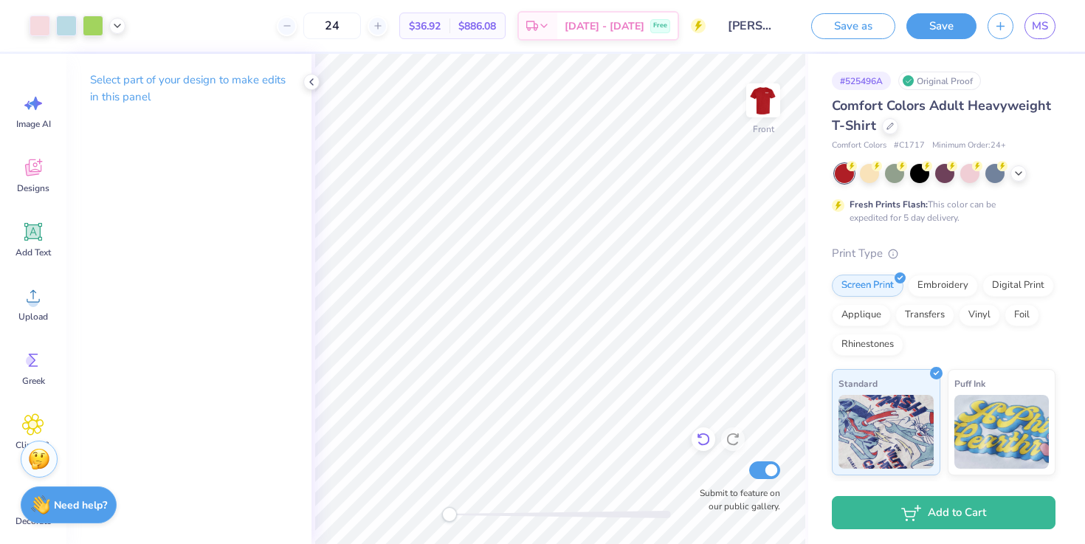
click at [705, 434] on icon at bounding box center [703, 439] width 13 height 13
click at [119, 30] on div at bounding box center [117, 24] width 16 height 16
click at [41, 35] on div at bounding box center [40, 24] width 21 height 21
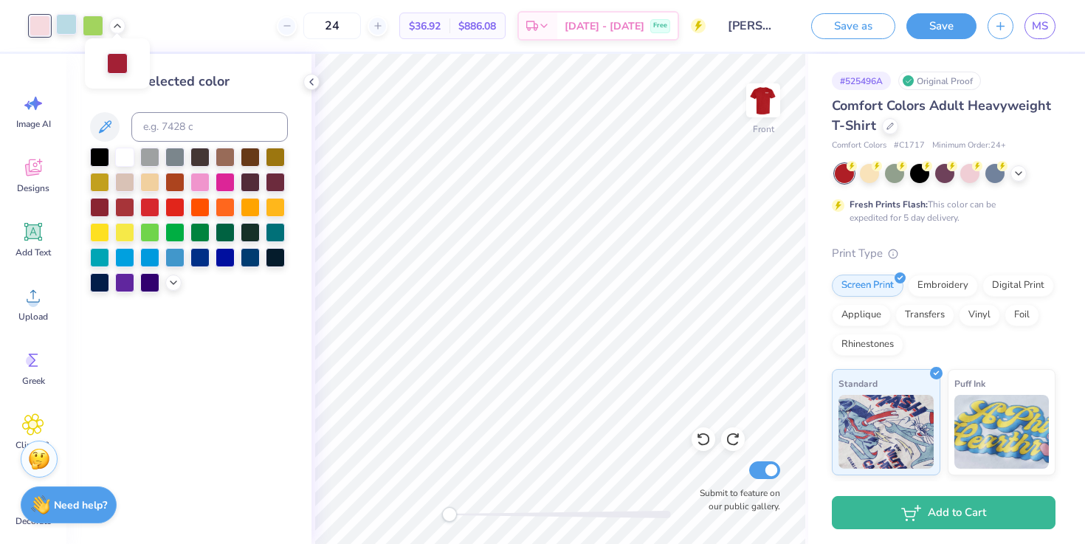
click at [74, 28] on div at bounding box center [66, 24] width 21 height 21
click at [120, 146] on div at bounding box center [124, 155] width 19 height 19
click at [701, 434] on icon at bounding box center [703, 439] width 13 height 13
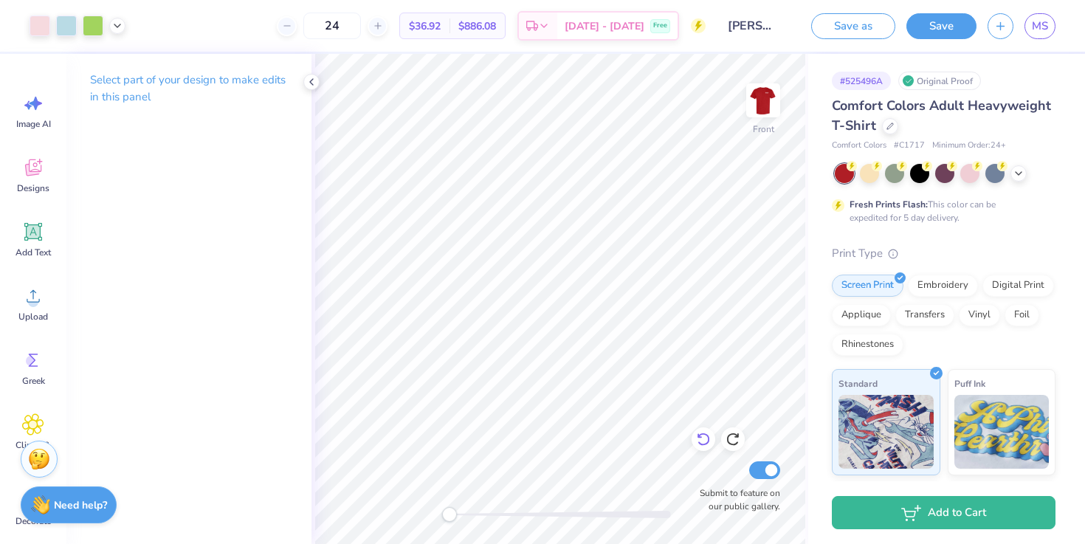
click at [702, 442] on icon at bounding box center [703, 439] width 15 height 15
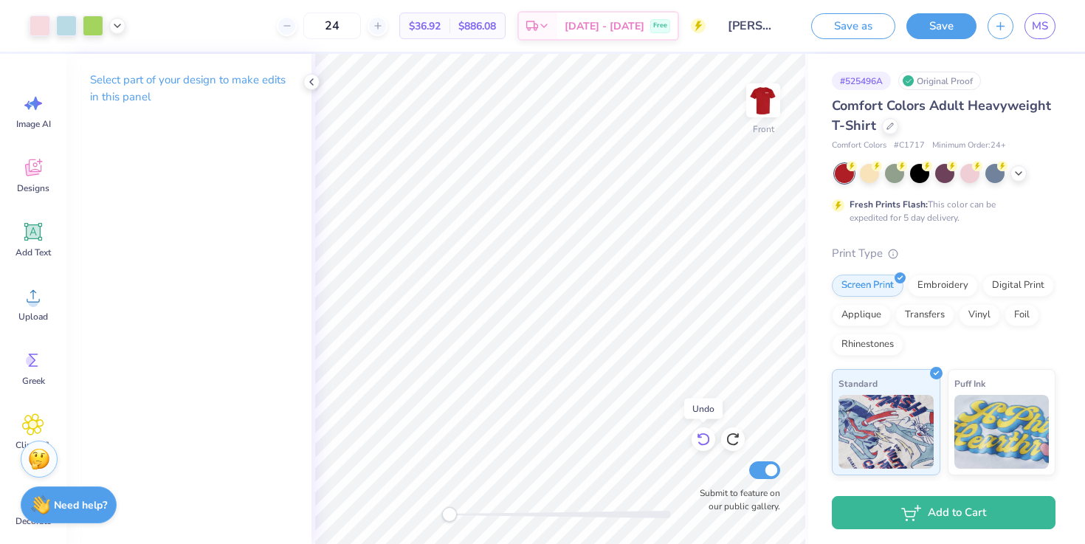
click at [702, 442] on icon at bounding box center [703, 439] width 15 height 15
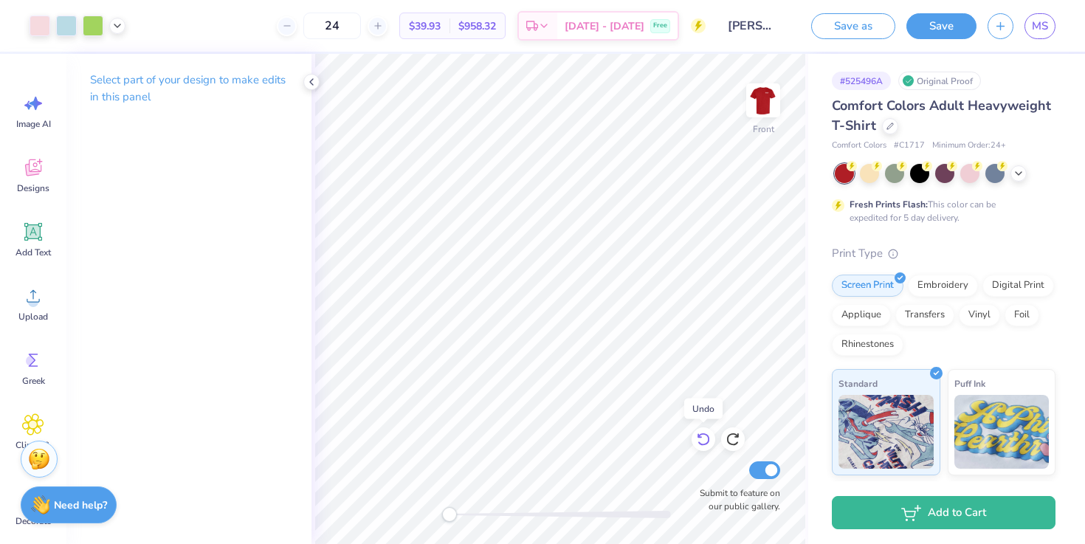
click at [702, 442] on icon at bounding box center [703, 439] width 15 height 15
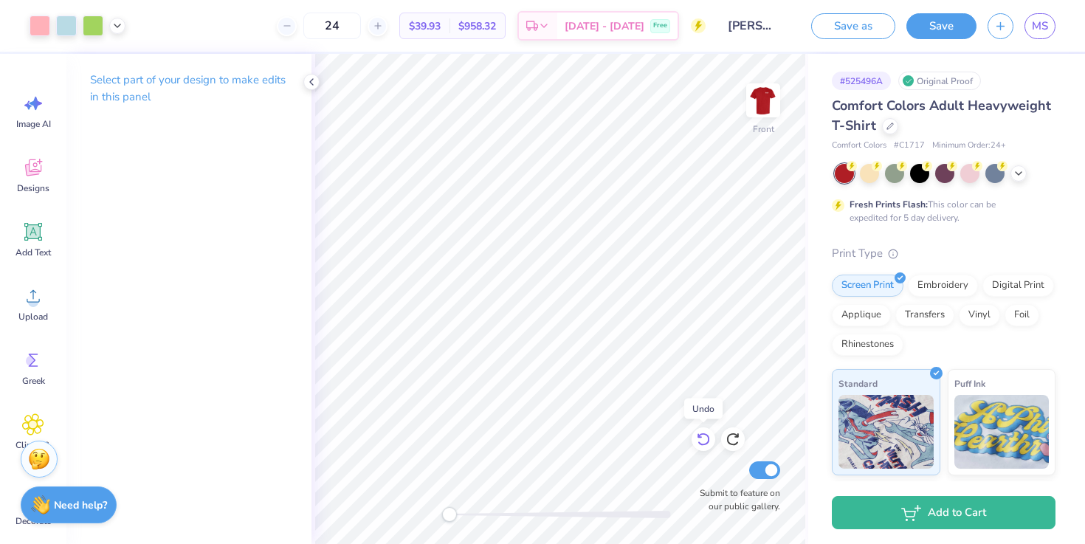
click at [702, 442] on icon at bounding box center [703, 439] width 15 height 15
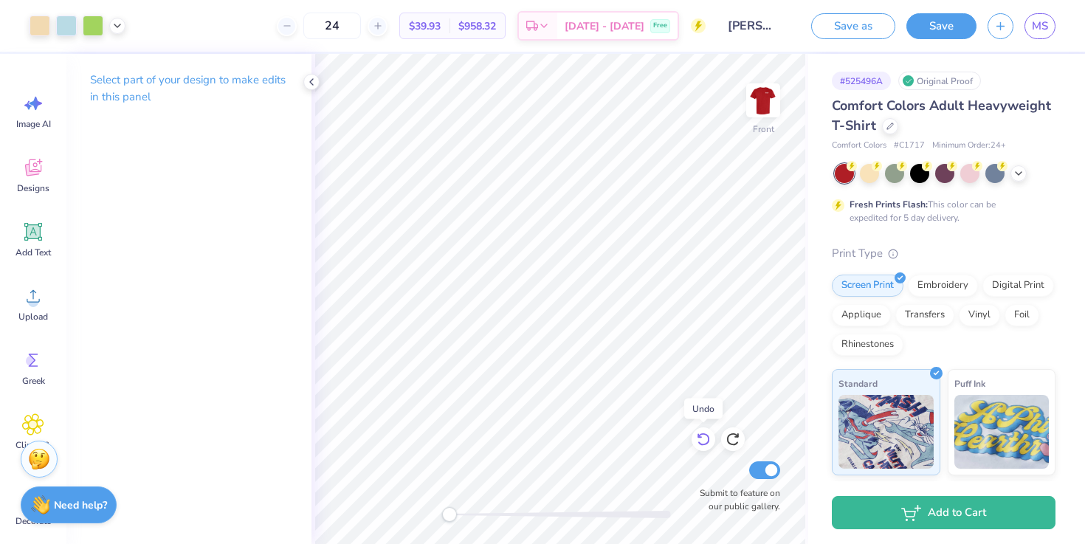
click at [702, 442] on icon at bounding box center [703, 439] width 15 height 15
click at [735, 437] on icon at bounding box center [736, 435] width 3 height 3
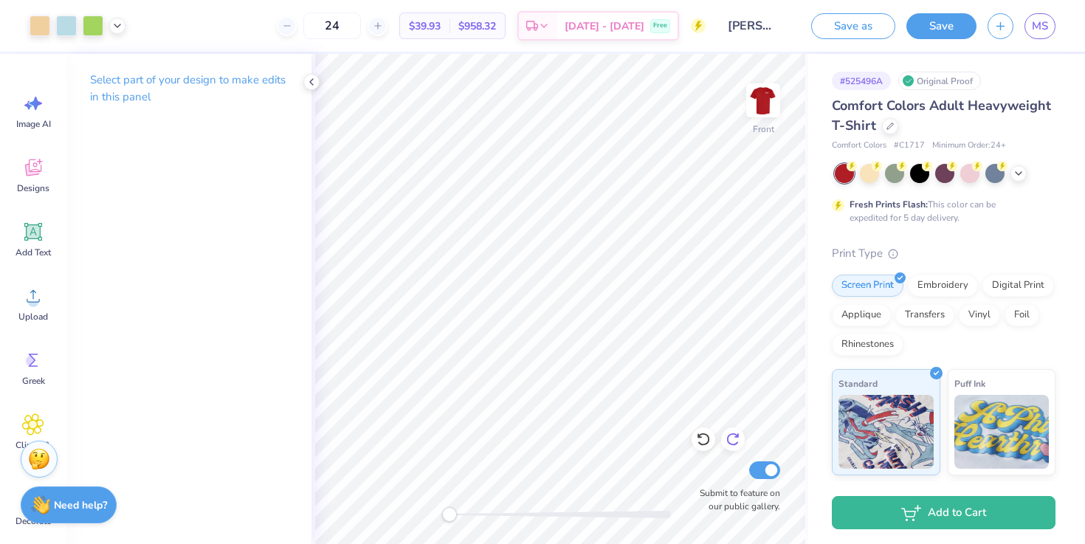
click at [735, 437] on icon at bounding box center [736, 435] width 3 height 3
click at [119, 19] on icon at bounding box center [118, 24] width 12 height 12
click at [101, 61] on div at bounding box center [103, 62] width 21 height 21
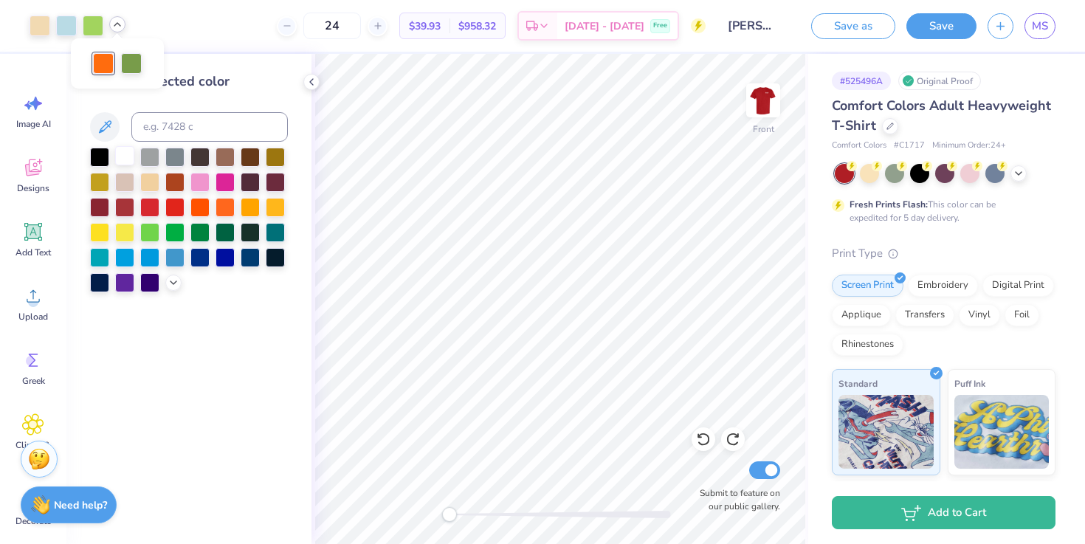
click at [127, 154] on div at bounding box center [124, 155] width 19 height 19
click at [145, 183] on div at bounding box center [149, 180] width 19 height 19
click at [128, 233] on div at bounding box center [124, 231] width 19 height 19
click at [177, 287] on div at bounding box center [173, 281] width 16 height 16
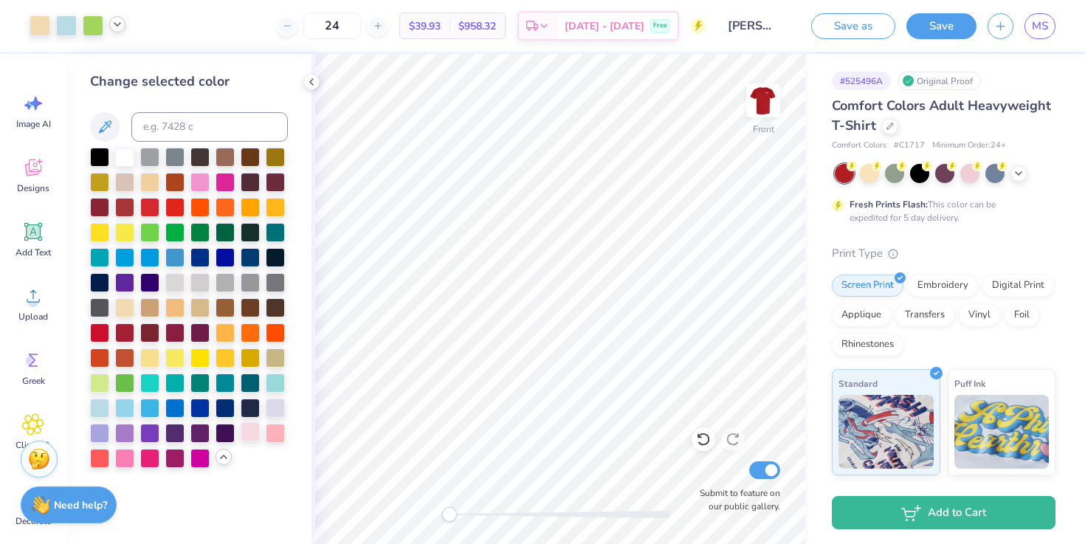
click at [244, 433] on div at bounding box center [250, 431] width 19 height 19
click at [69, 23] on div at bounding box center [66, 24] width 21 height 21
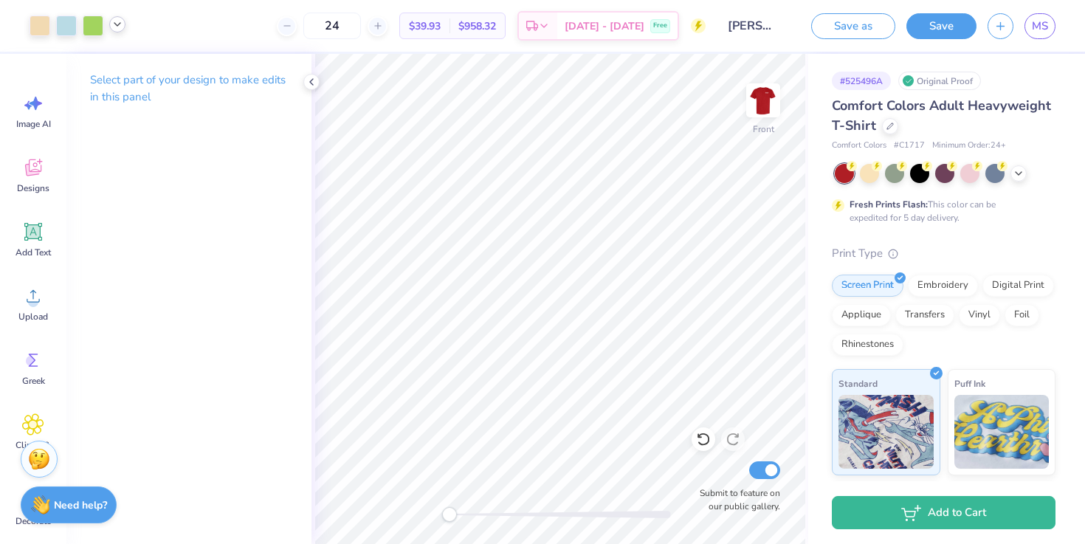
click at [119, 29] on icon at bounding box center [118, 24] width 12 height 12
click at [43, 30] on div at bounding box center [40, 24] width 21 height 21
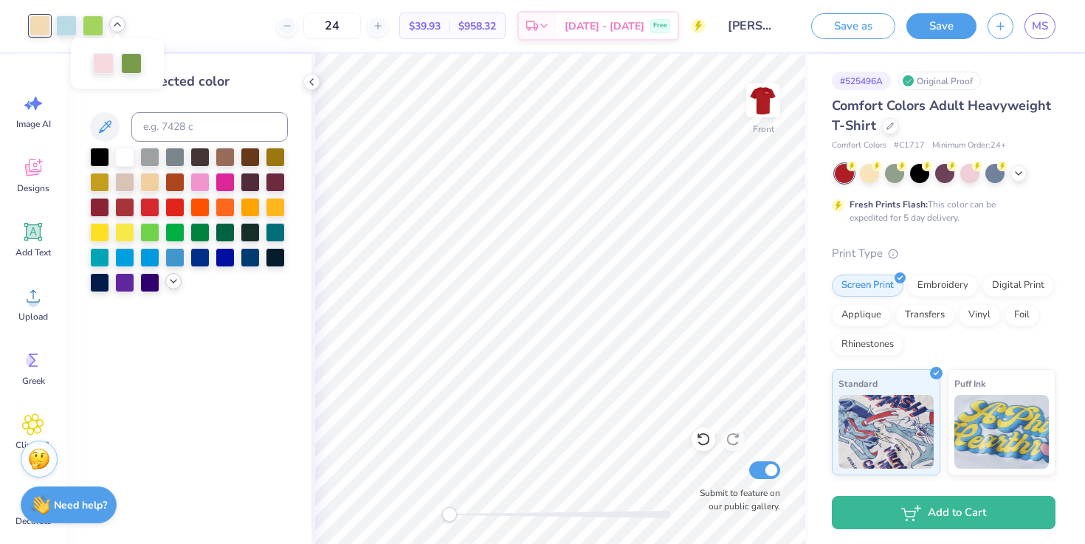
click at [177, 284] on icon at bounding box center [174, 281] width 12 height 12
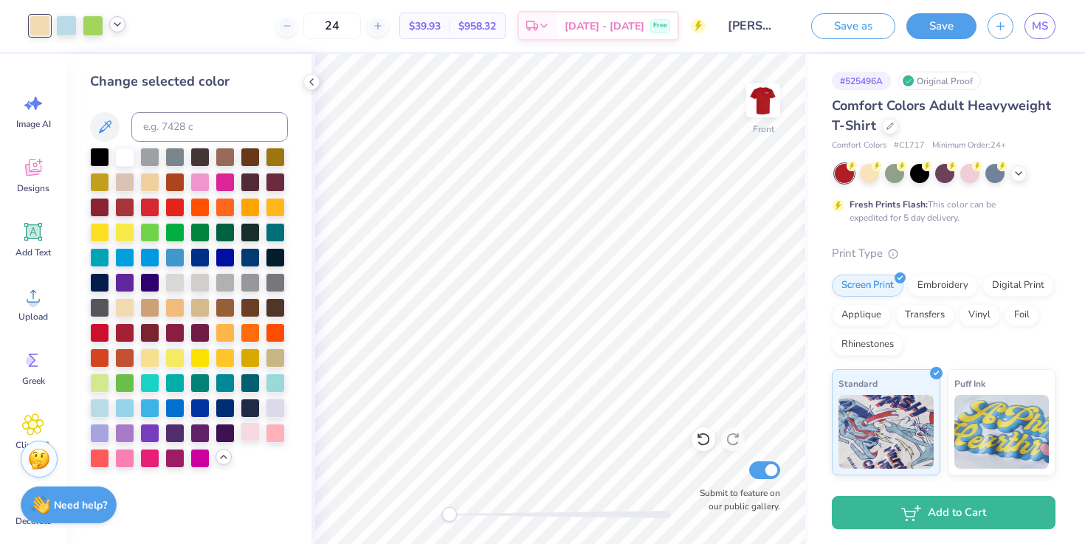
click at [250, 432] on div at bounding box center [250, 431] width 19 height 19
click at [122, 156] on div at bounding box center [124, 155] width 19 height 19
click at [252, 437] on div at bounding box center [250, 431] width 19 height 19
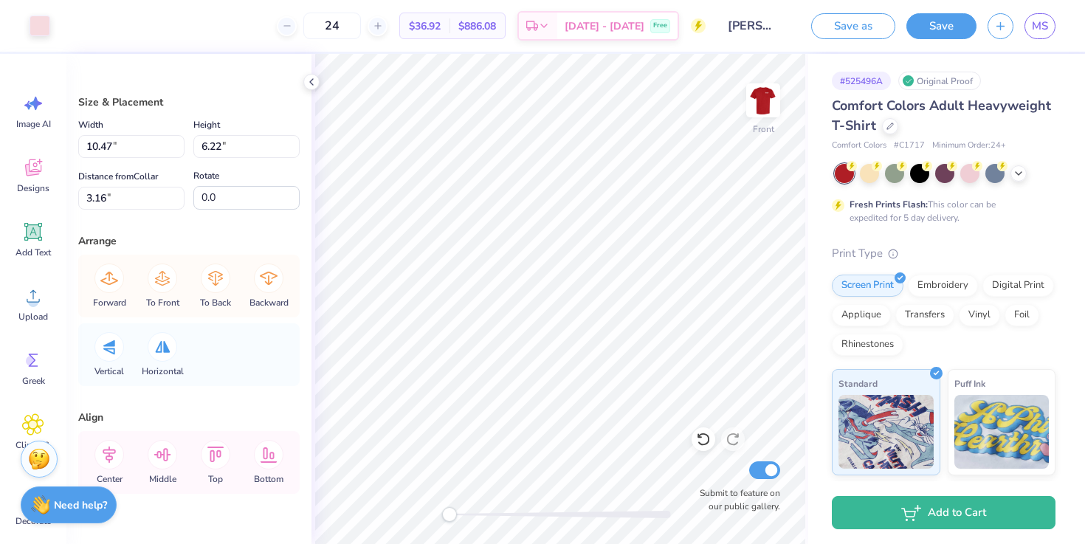
type input "0.06"
type input "0.10"
type input "8.79"
click at [41, 35] on div at bounding box center [40, 24] width 21 height 21
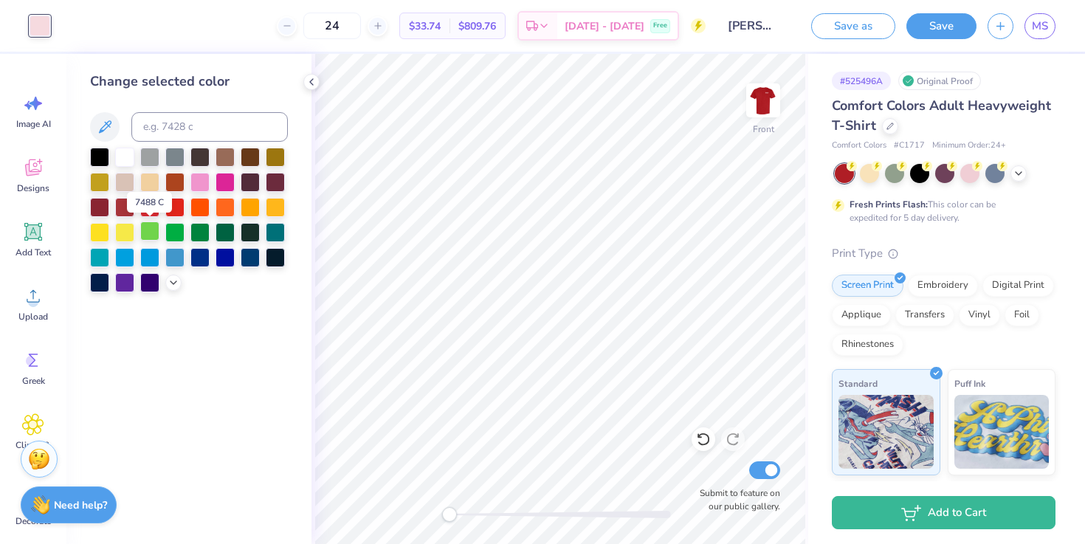
click at [153, 233] on div at bounding box center [149, 231] width 19 height 19
click at [700, 443] on icon at bounding box center [703, 439] width 13 height 13
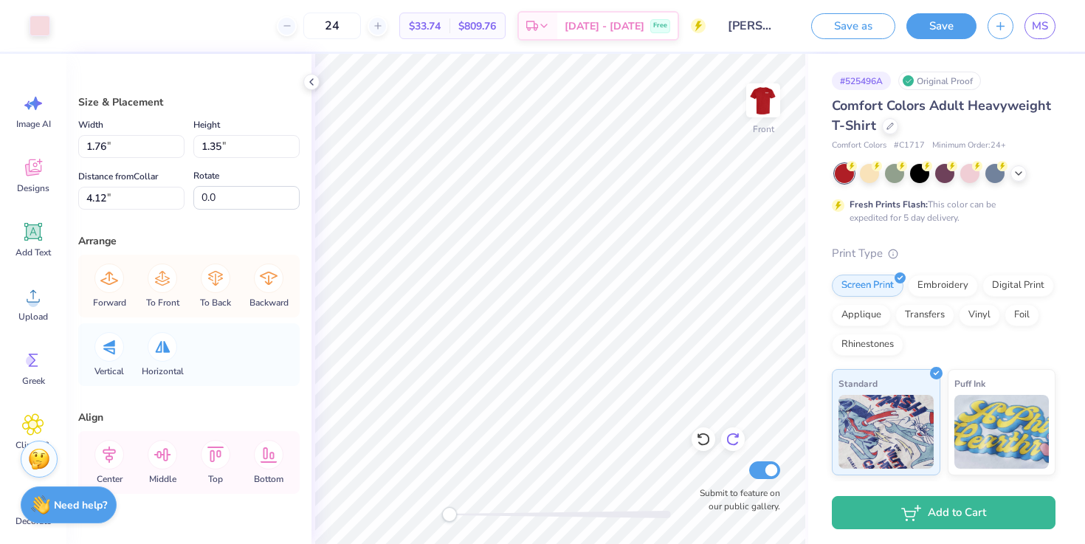
type input "3.13"
type input "2.39"
type input "3.88"
click at [41, 28] on div at bounding box center [40, 24] width 21 height 21
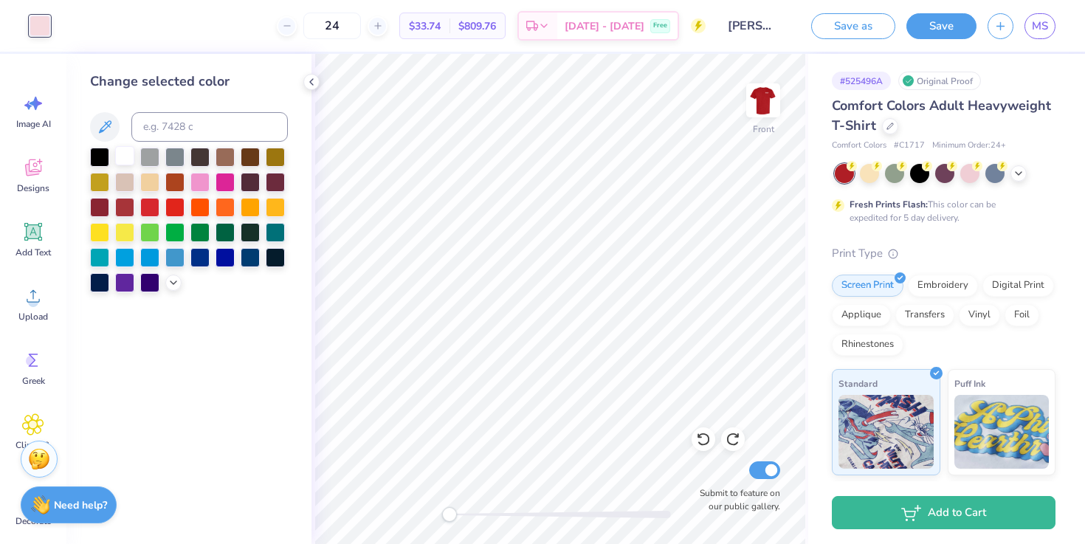
click at [122, 155] on div at bounding box center [124, 155] width 19 height 19
click at [277, 158] on div at bounding box center [275, 155] width 19 height 19
click at [268, 207] on div at bounding box center [275, 205] width 19 height 19
click at [202, 206] on div at bounding box center [200, 205] width 19 height 19
click at [177, 211] on div at bounding box center [174, 205] width 19 height 19
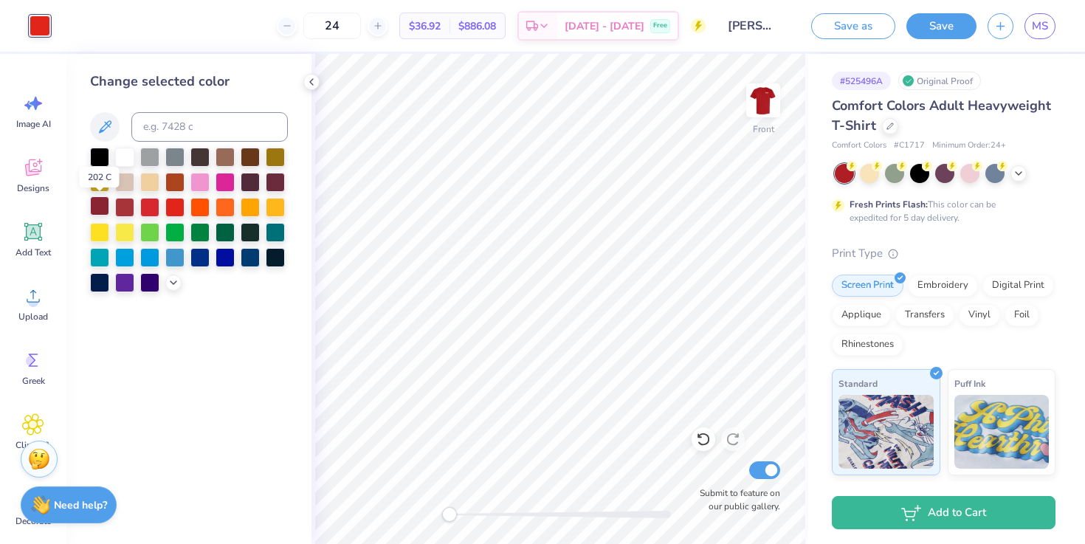
click at [96, 210] on div at bounding box center [99, 205] width 19 height 19
click at [126, 210] on div at bounding box center [124, 205] width 19 height 19
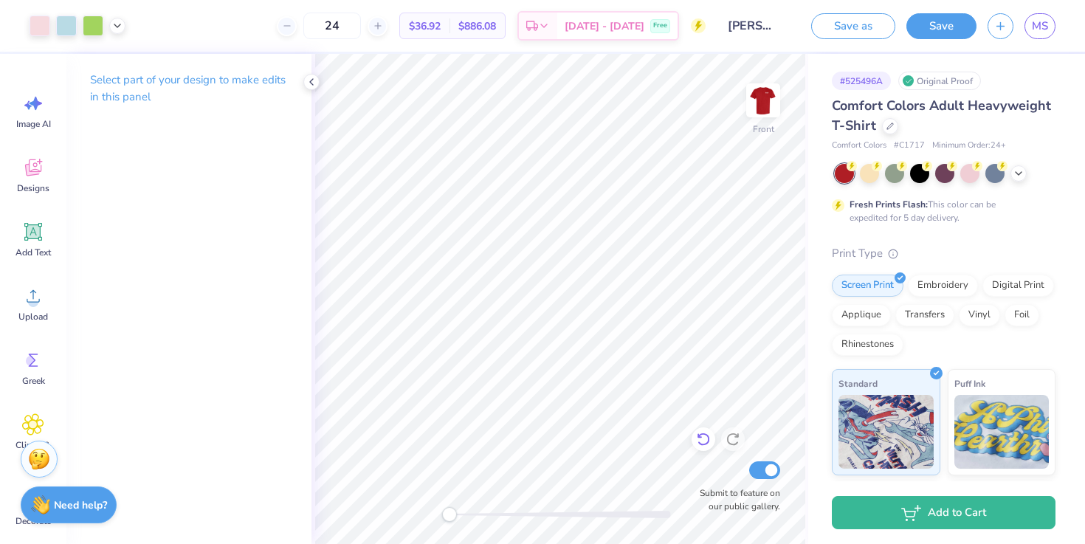
click at [705, 439] on icon at bounding box center [703, 439] width 15 height 15
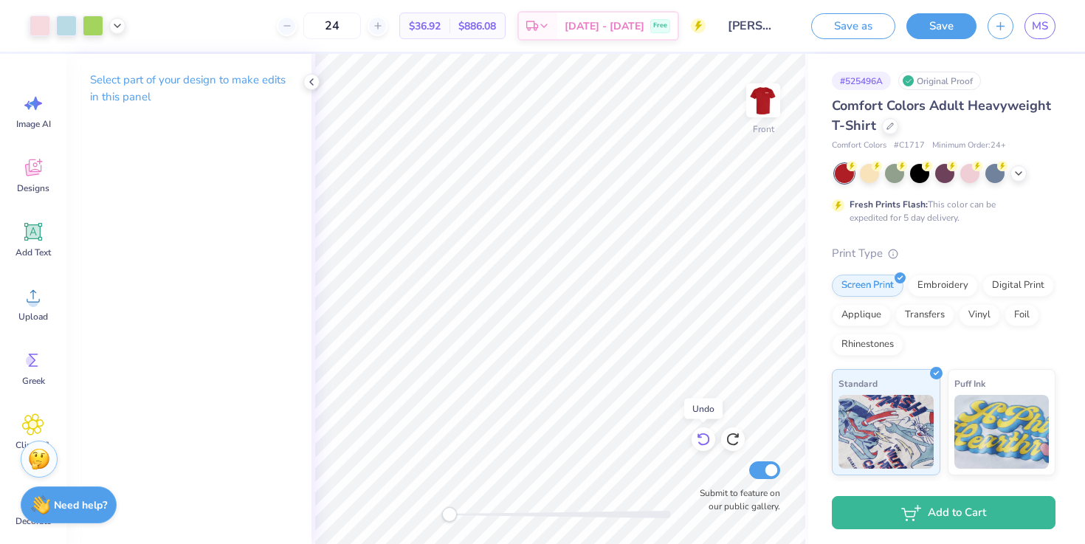
click at [705, 439] on icon at bounding box center [703, 439] width 15 height 15
click at [705, 440] on icon at bounding box center [703, 439] width 15 height 15
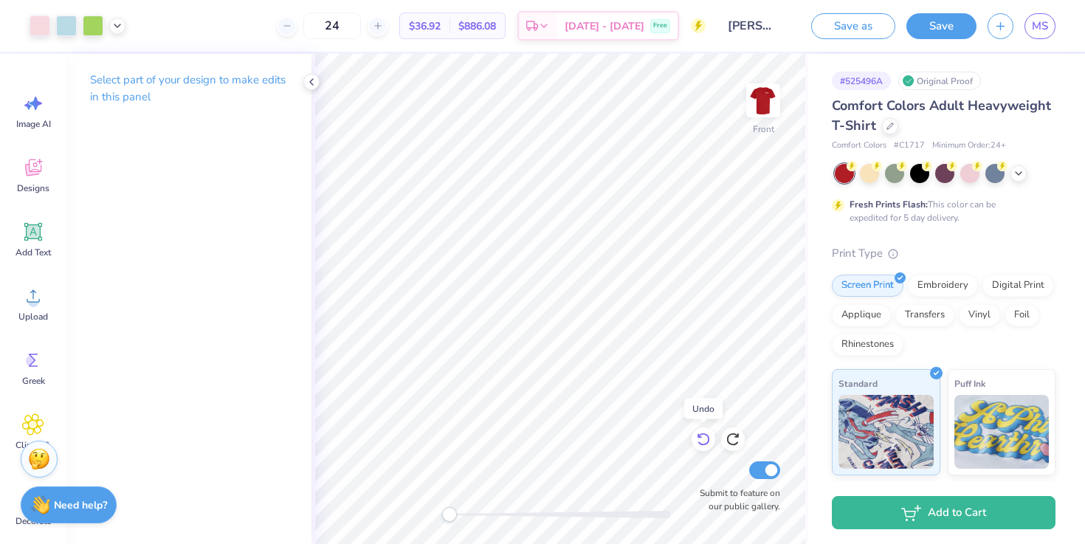
click at [705, 440] on icon at bounding box center [703, 439] width 15 height 15
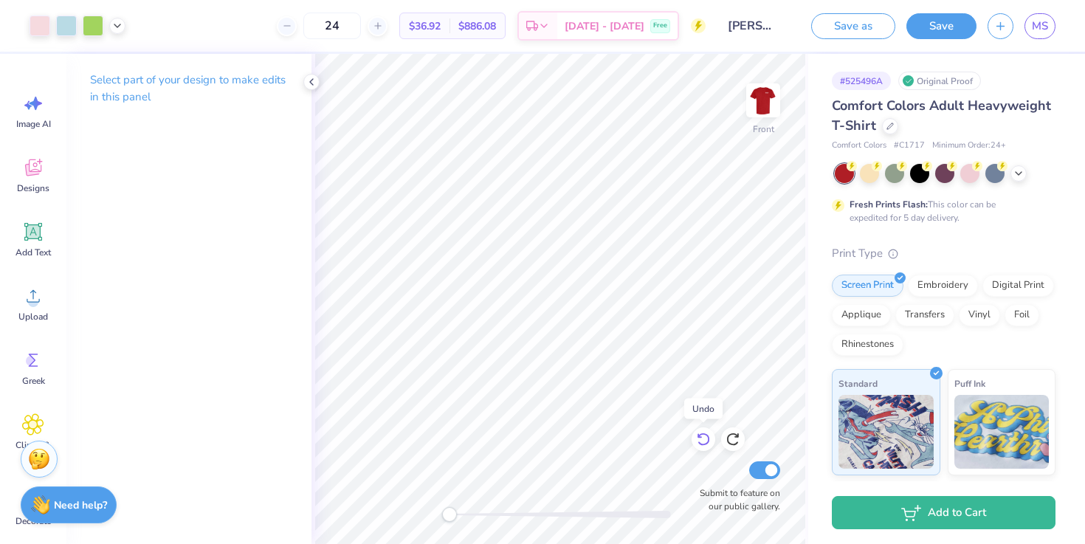
click at [705, 440] on icon at bounding box center [703, 439] width 15 height 15
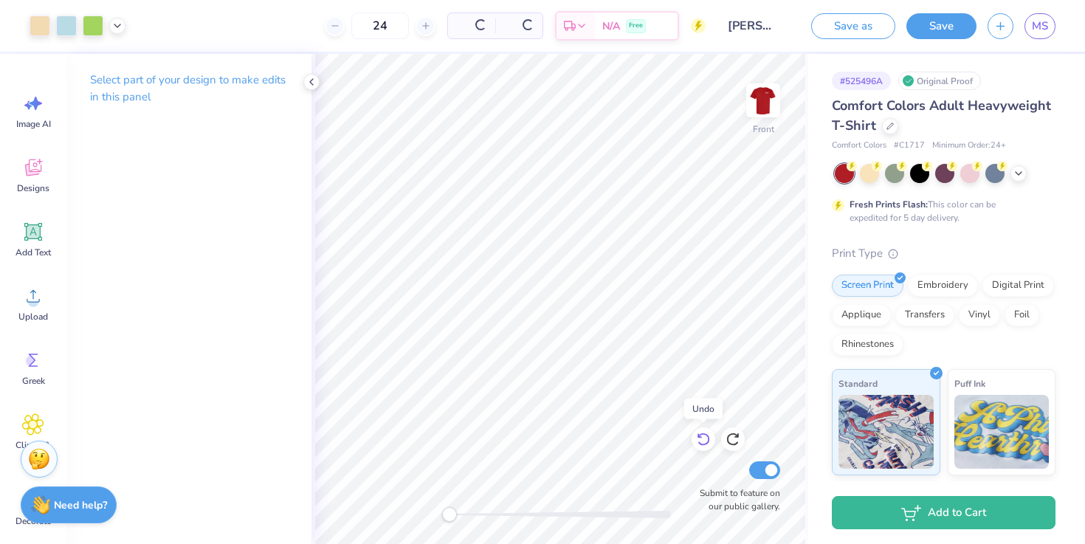
click at [705, 440] on icon at bounding box center [703, 439] width 15 height 15
click at [736, 439] on icon at bounding box center [733, 439] width 15 height 15
click at [700, 433] on icon at bounding box center [703, 439] width 15 height 15
click at [700, 444] on icon at bounding box center [703, 439] width 13 height 13
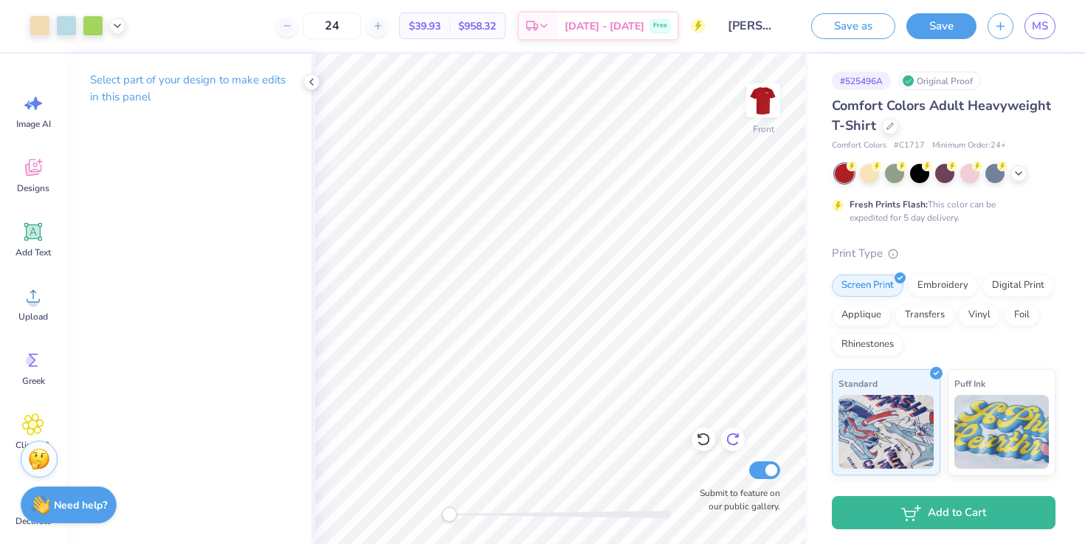
click at [733, 439] on icon at bounding box center [733, 439] width 15 height 15
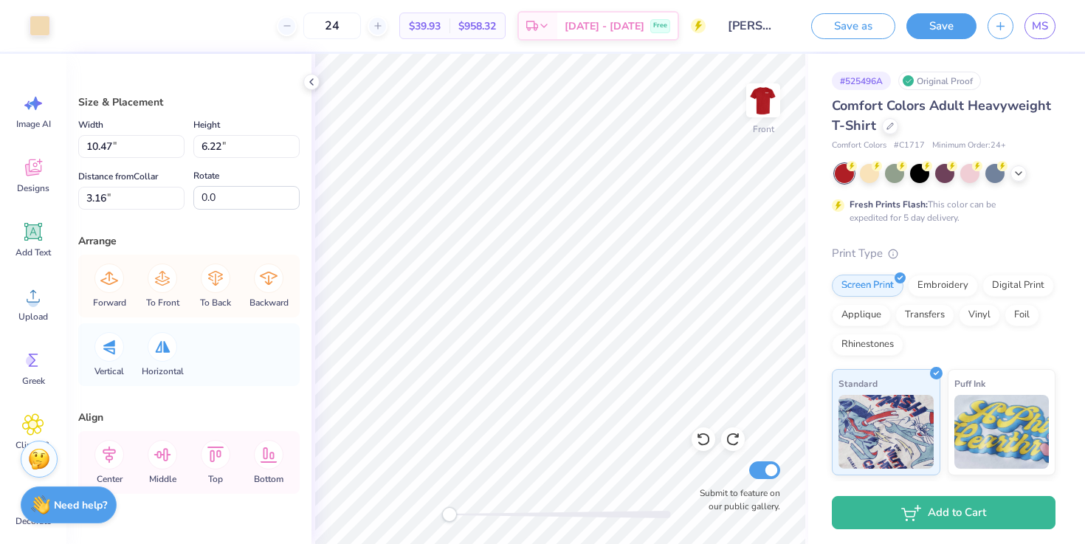
type input "1.41"
type input "1.71"
type input "6.59"
type input "2.02"
type input "1.59"
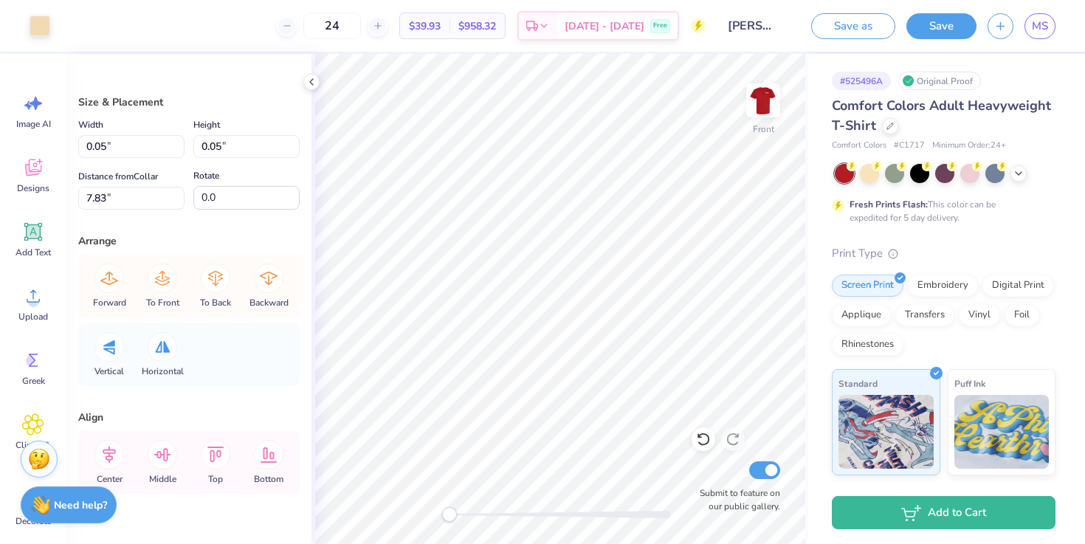
type input "6.92"
click at [43, 31] on div at bounding box center [40, 24] width 21 height 21
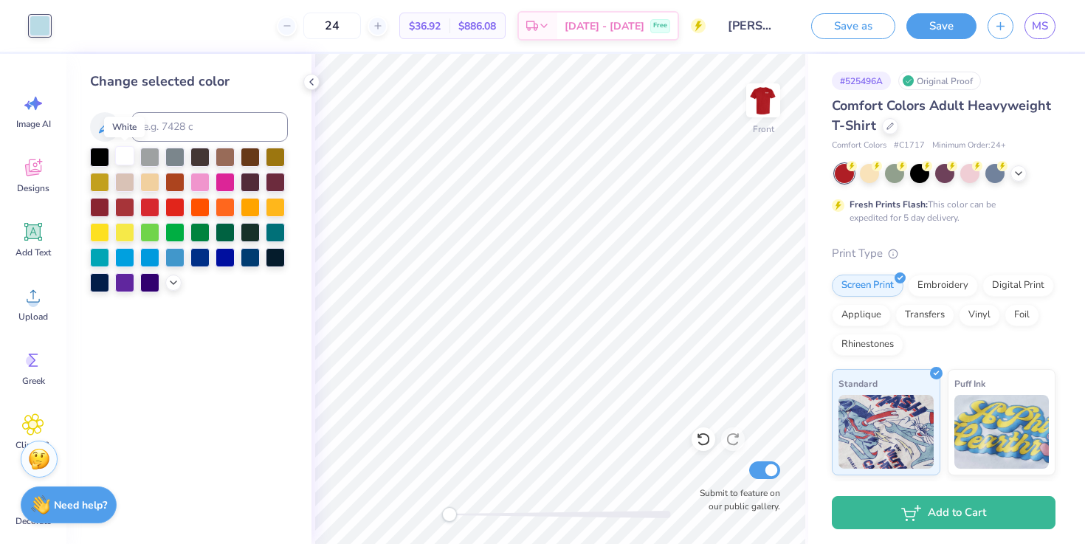
click at [124, 154] on div at bounding box center [124, 155] width 19 height 19
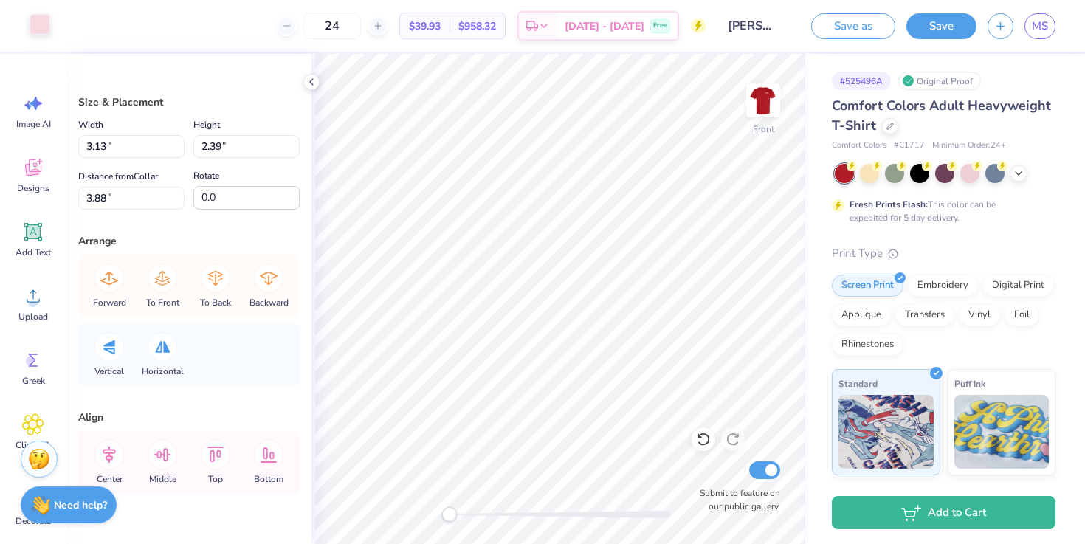
click at [32, 27] on div at bounding box center [40, 24] width 21 height 21
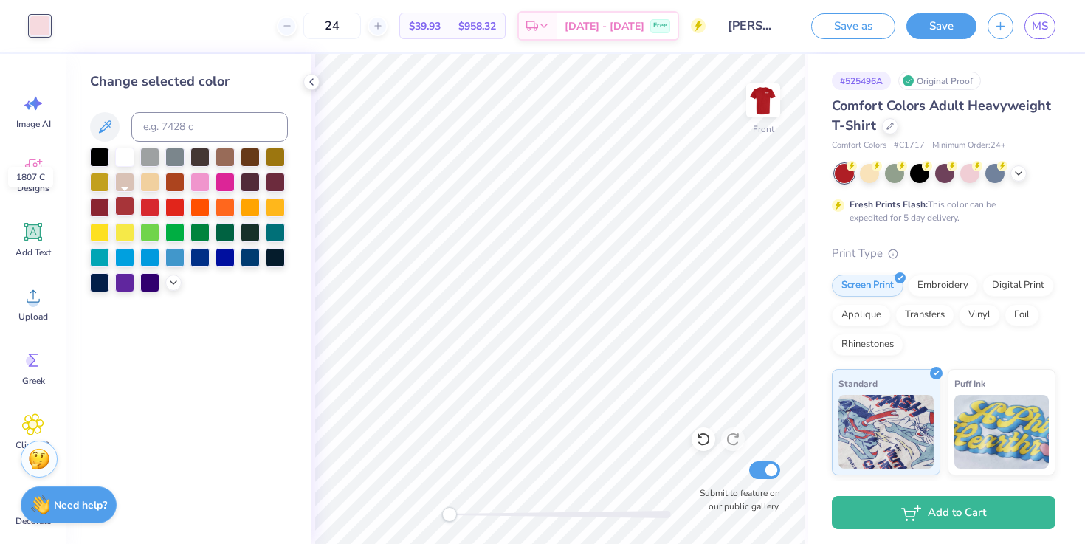
click at [123, 207] on div at bounding box center [124, 205] width 19 height 19
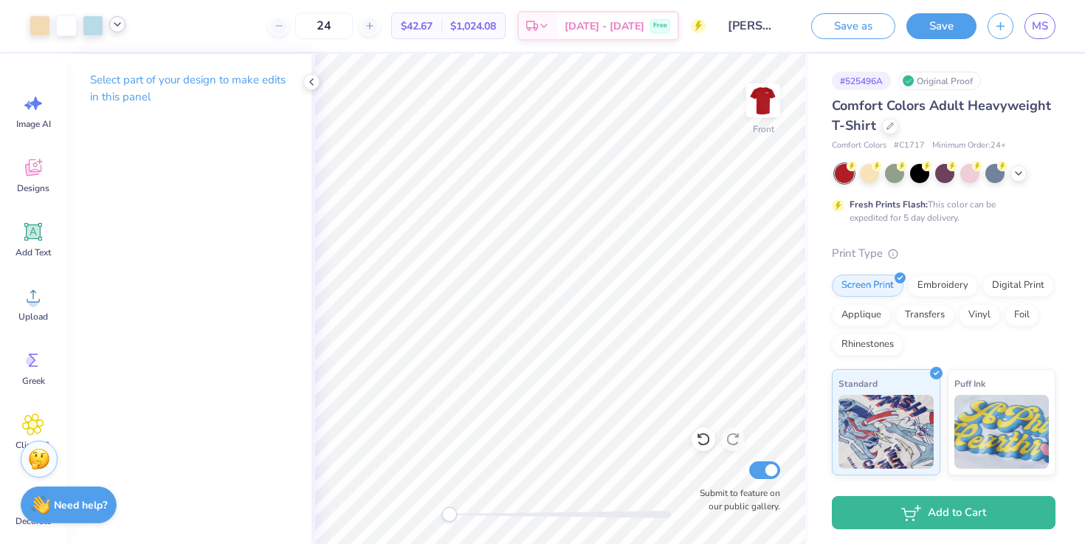
click at [121, 25] on icon at bounding box center [118, 24] width 12 height 12
click at [144, 65] on div at bounding box center [145, 62] width 21 height 21
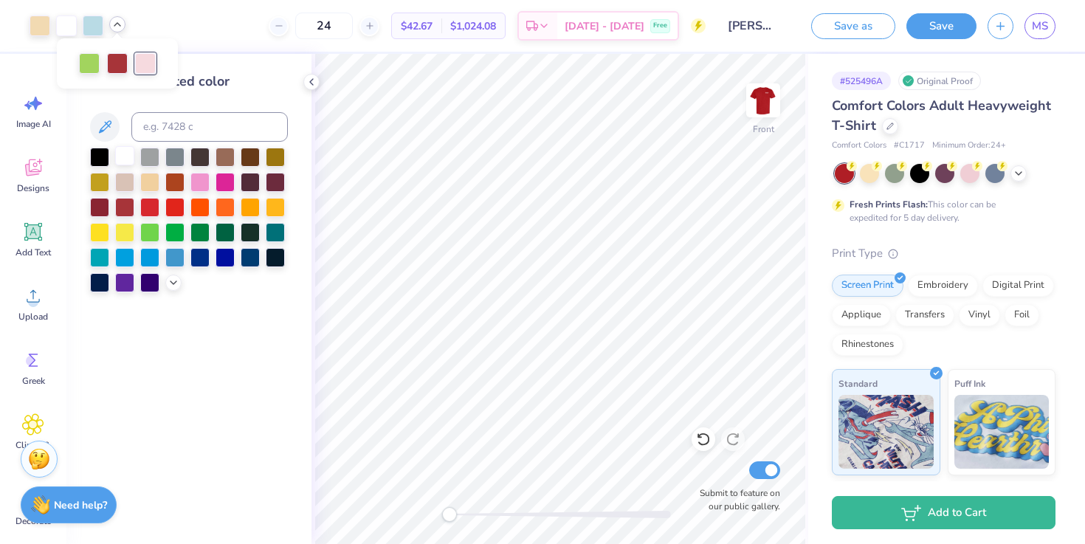
click at [126, 149] on div at bounding box center [124, 155] width 19 height 19
click at [41, 27] on div at bounding box center [40, 24] width 21 height 21
click at [128, 159] on div at bounding box center [124, 155] width 19 height 19
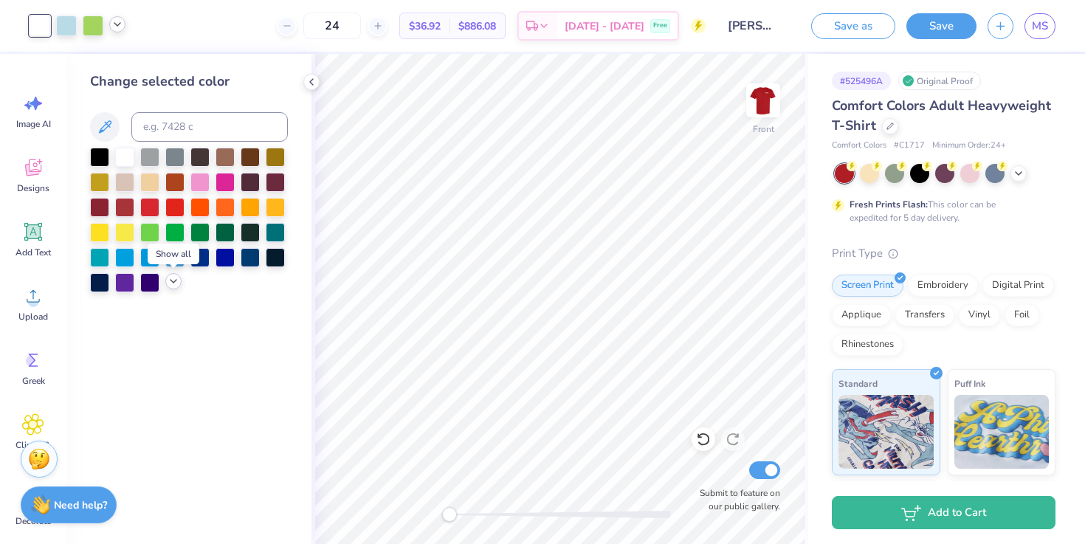
click at [174, 282] on polyline at bounding box center [174, 281] width 6 height 3
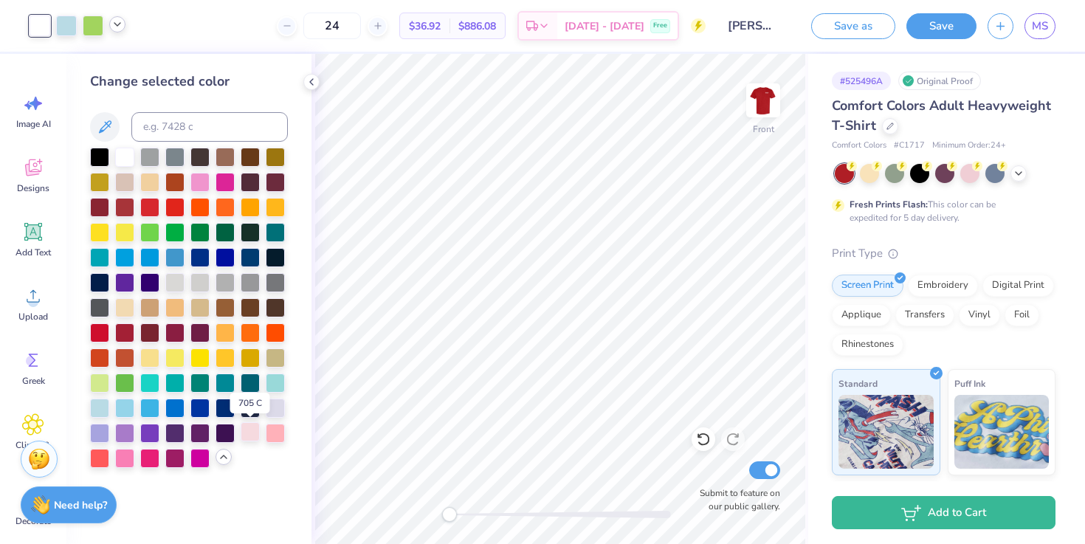
click at [247, 435] on div at bounding box center [250, 431] width 19 height 19
click at [122, 162] on div at bounding box center [124, 155] width 19 height 19
click at [117, 28] on icon at bounding box center [118, 24] width 12 height 12
click at [42, 40] on div "Art colors" at bounding box center [63, 26] width 126 height 52
click at [146, 179] on div at bounding box center [149, 180] width 19 height 19
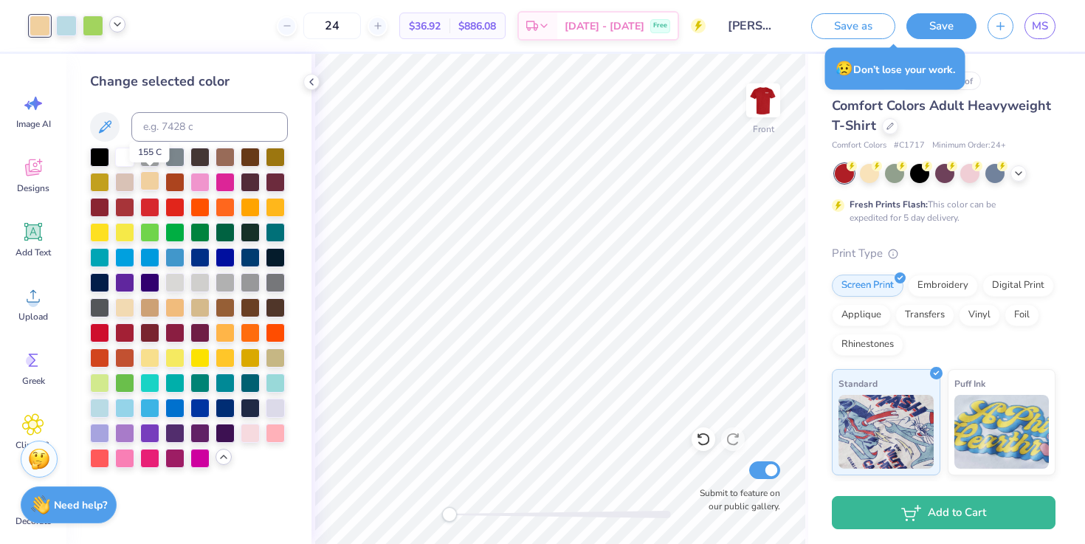
click at [146, 188] on div at bounding box center [149, 180] width 19 height 19
click at [122, 185] on div at bounding box center [124, 180] width 19 height 19
click at [120, 299] on div at bounding box center [124, 306] width 19 height 19
click at [171, 274] on div at bounding box center [174, 281] width 19 height 19
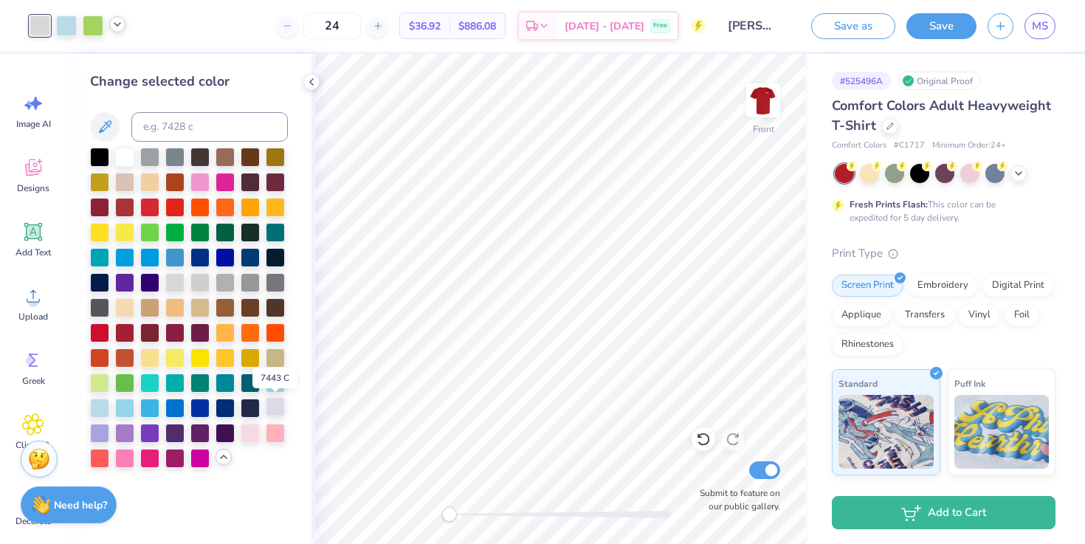
click at [279, 405] on div at bounding box center [275, 406] width 19 height 19
click at [704, 443] on icon at bounding box center [703, 439] width 15 height 15
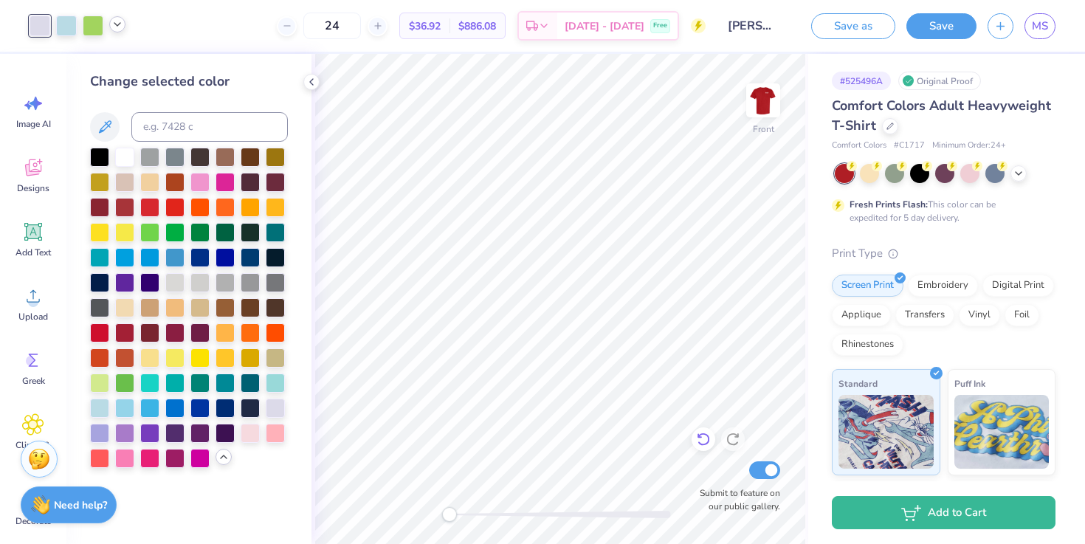
click at [704, 443] on icon at bounding box center [703, 439] width 15 height 15
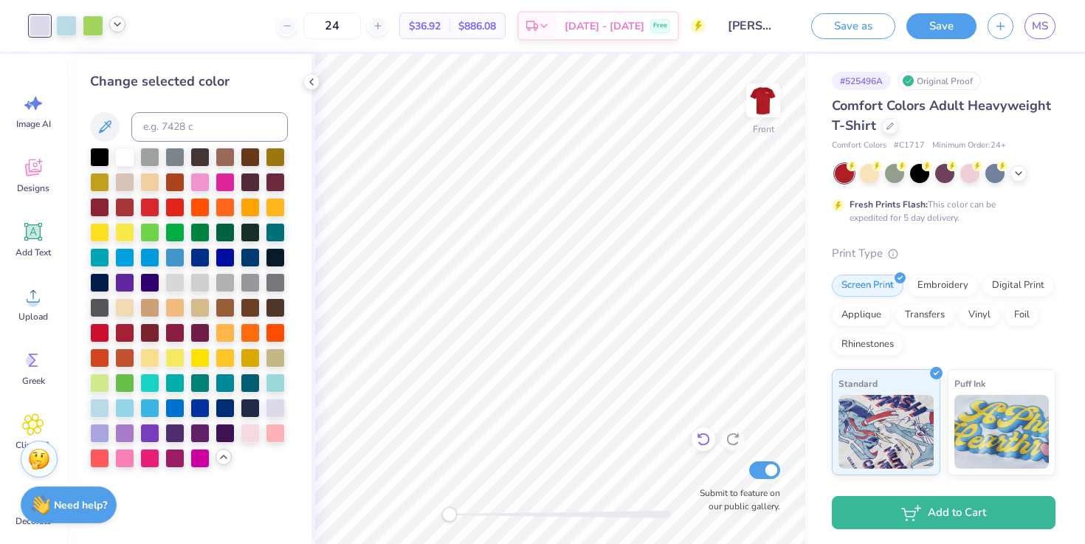
click at [704, 443] on icon at bounding box center [703, 439] width 15 height 15
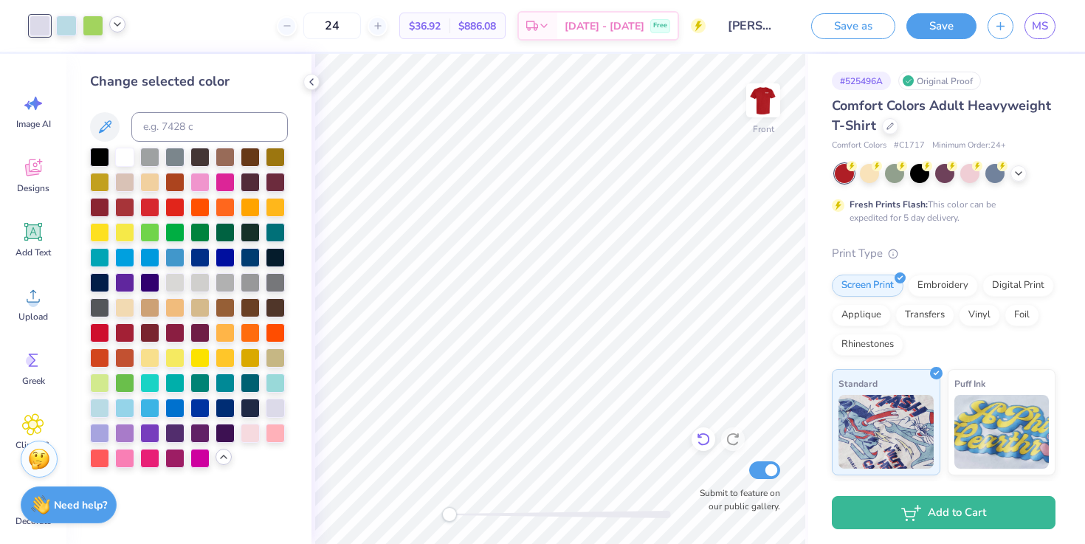
click at [704, 443] on icon at bounding box center [703, 439] width 15 height 15
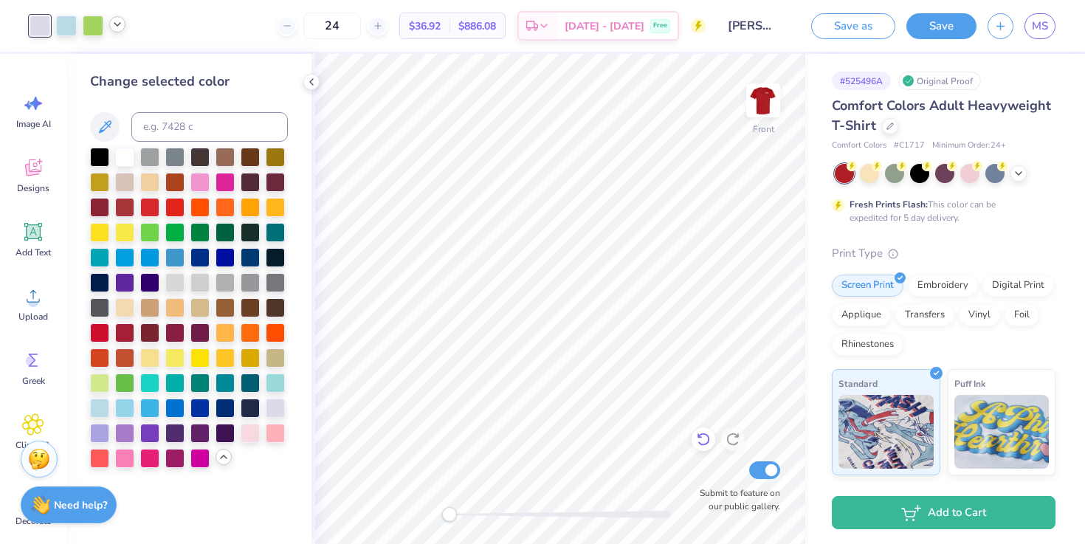
click at [704, 443] on icon at bounding box center [703, 439] width 15 height 15
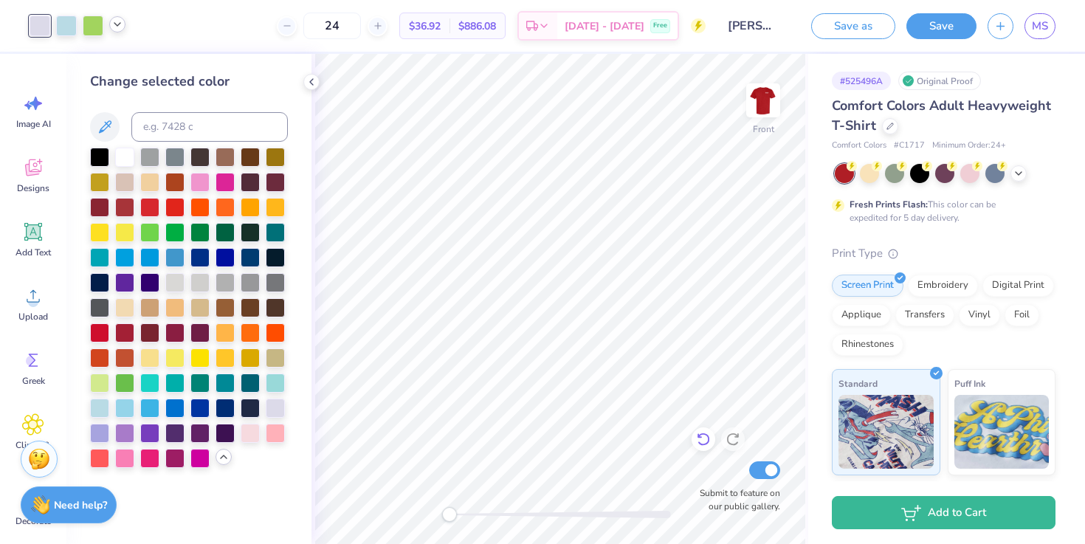
click at [704, 443] on icon at bounding box center [703, 439] width 15 height 15
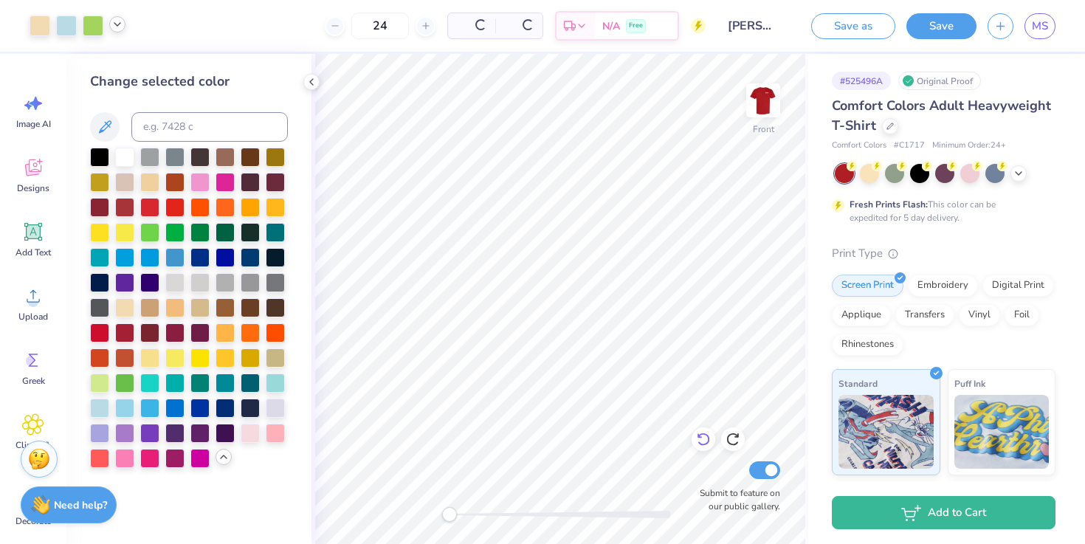
click at [704, 443] on icon at bounding box center [703, 439] width 15 height 15
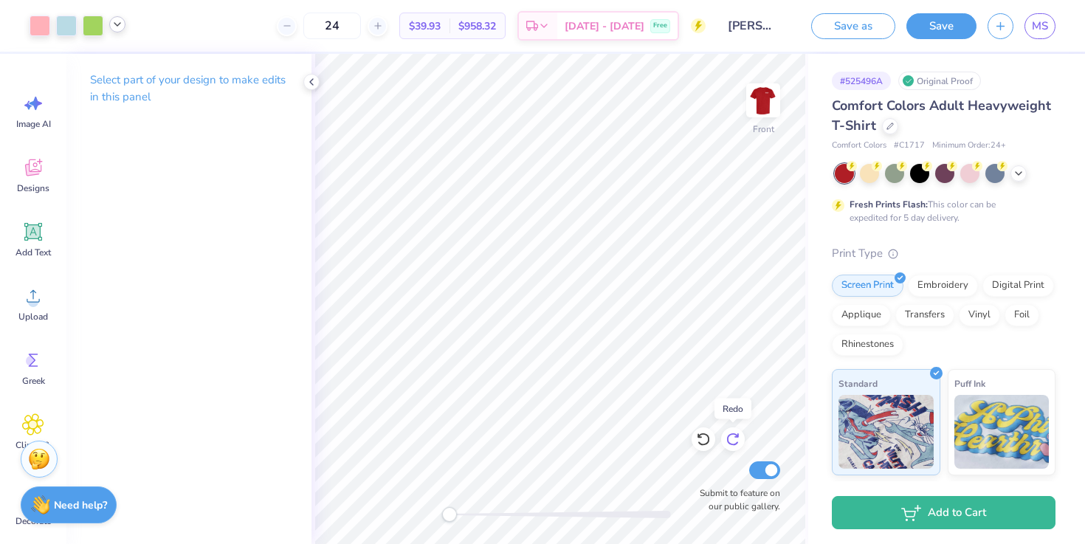
click at [740, 440] on icon at bounding box center [733, 439] width 15 height 15
click at [731, 437] on icon at bounding box center [733, 439] width 15 height 15
click at [701, 438] on icon at bounding box center [703, 439] width 15 height 15
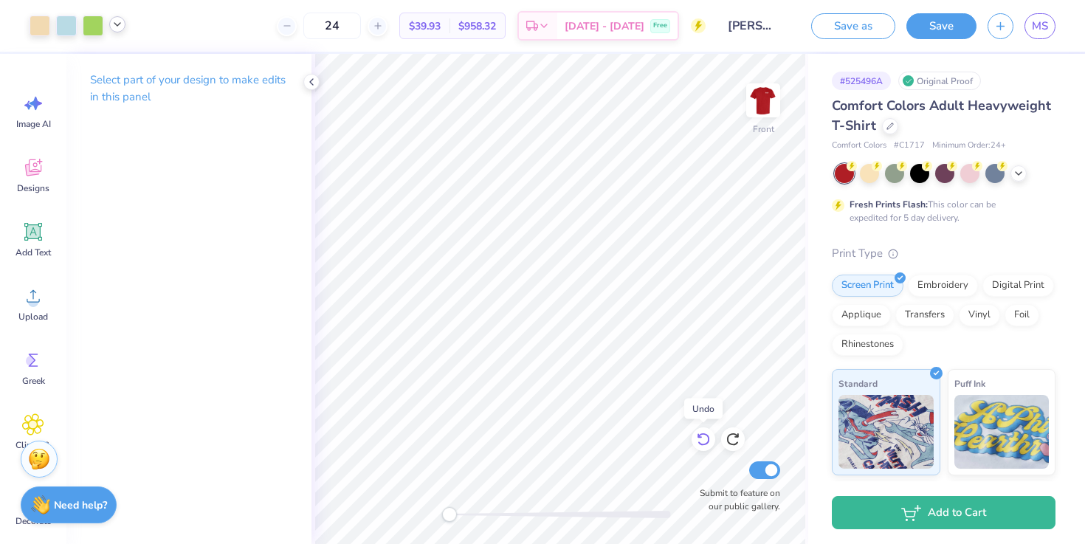
click at [707, 439] on icon at bounding box center [703, 439] width 15 height 15
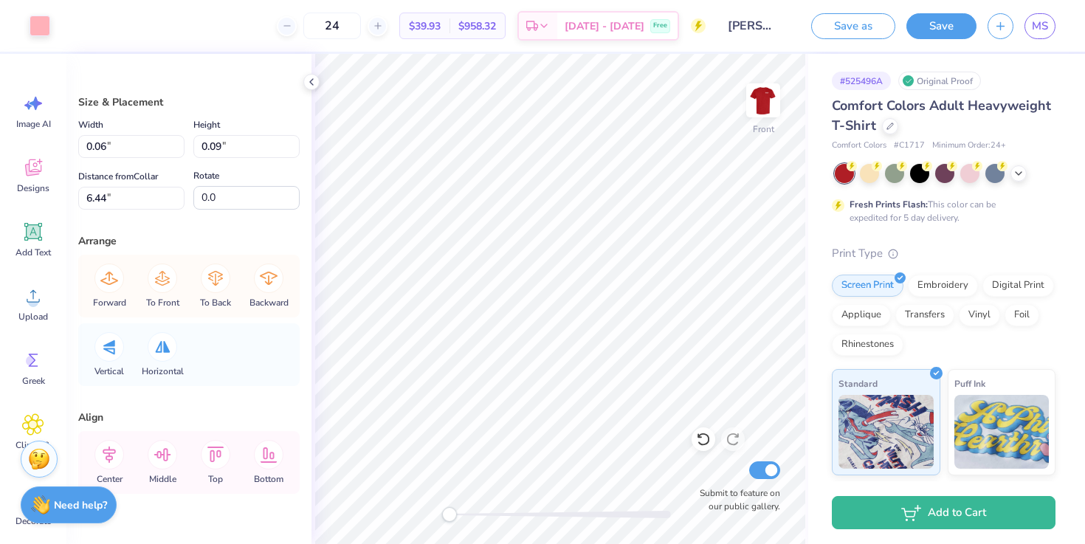
type input "4.67"
type input "2.43"
type input "5.90"
click at [704, 446] on icon at bounding box center [703, 439] width 15 height 15
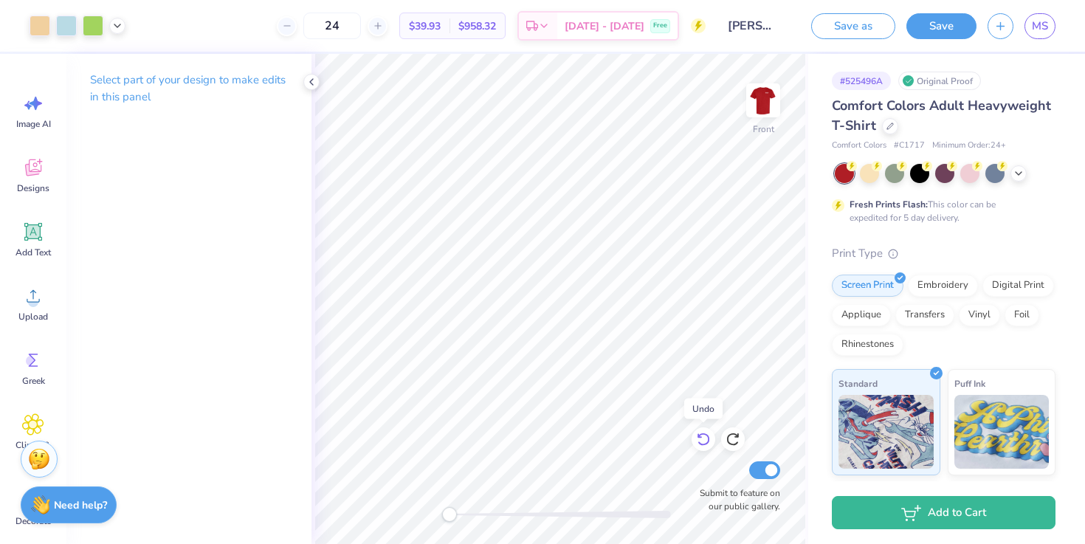
click at [704, 446] on icon at bounding box center [703, 439] width 15 height 15
click at [699, 443] on icon at bounding box center [703, 439] width 13 height 13
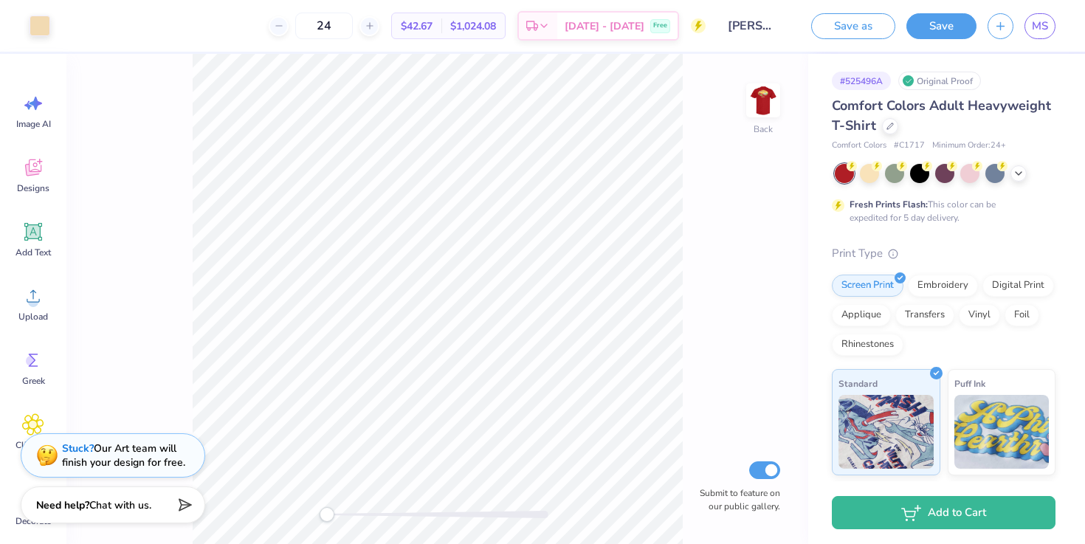
click at [764, 103] on img at bounding box center [764, 101] width 30 height 30
click at [92, 31] on div at bounding box center [93, 24] width 21 height 21
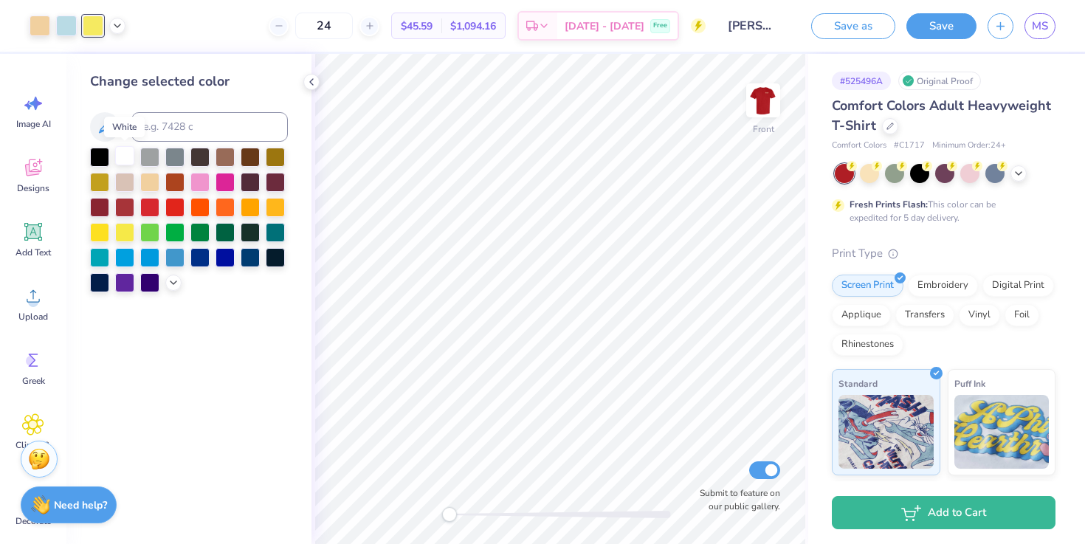
click at [121, 149] on div at bounding box center [124, 155] width 19 height 19
click at [31, 28] on div at bounding box center [40, 24] width 21 height 21
click at [120, 158] on div at bounding box center [124, 155] width 19 height 19
click at [109, 28] on div at bounding box center [117, 24] width 16 height 16
click at [103, 71] on div at bounding box center [103, 62] width 21 height 21
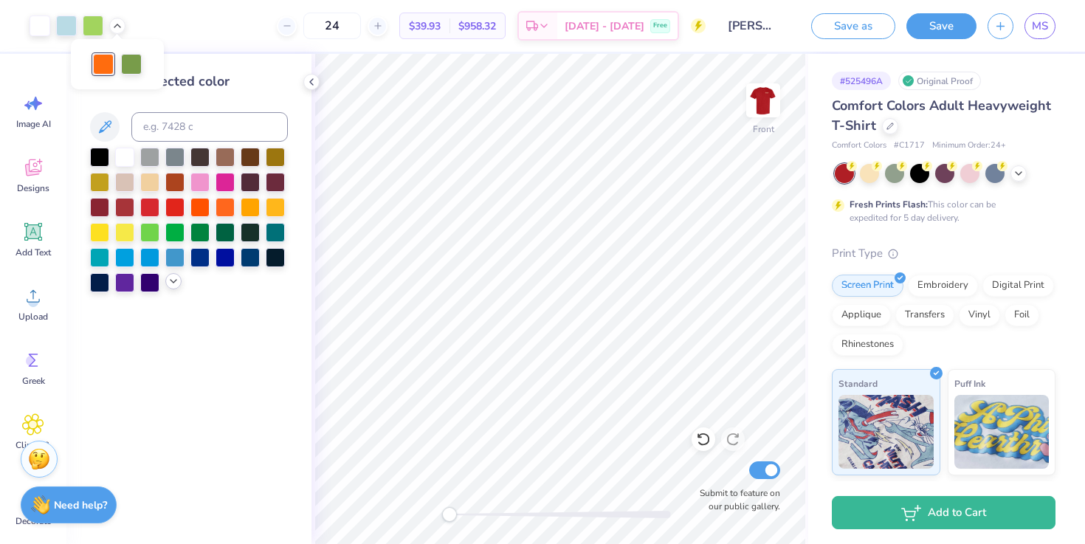
click at [171, 288] on div at bounding box center [173, 281] width 16 height 16
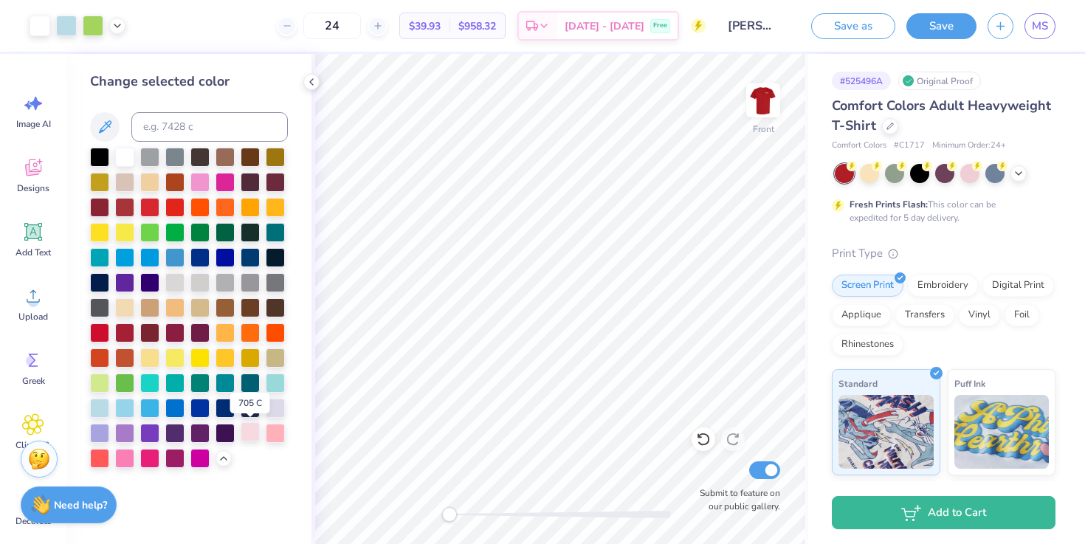
click at [245, 436] on div at bounding box center [250, 431] width 19 height 19
